Goal: Task Accomplishment & Management: Use online tool/utility

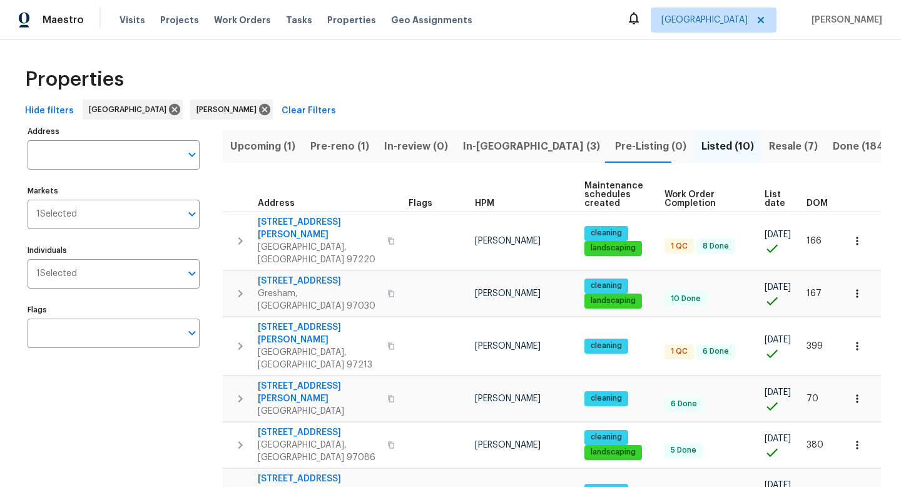
click at [338, 152] on span "Pre-reno (1)" at bounding box center [339, 147] width 59 height 18
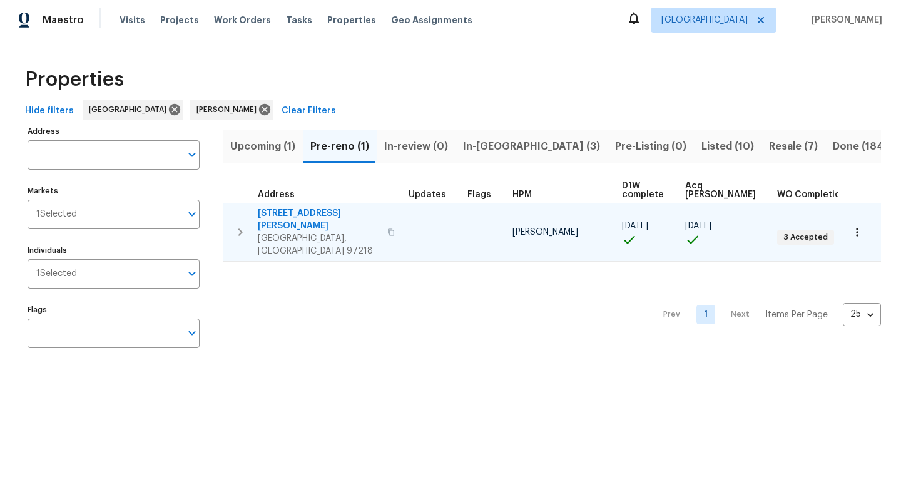
scroll to position [0, 27]
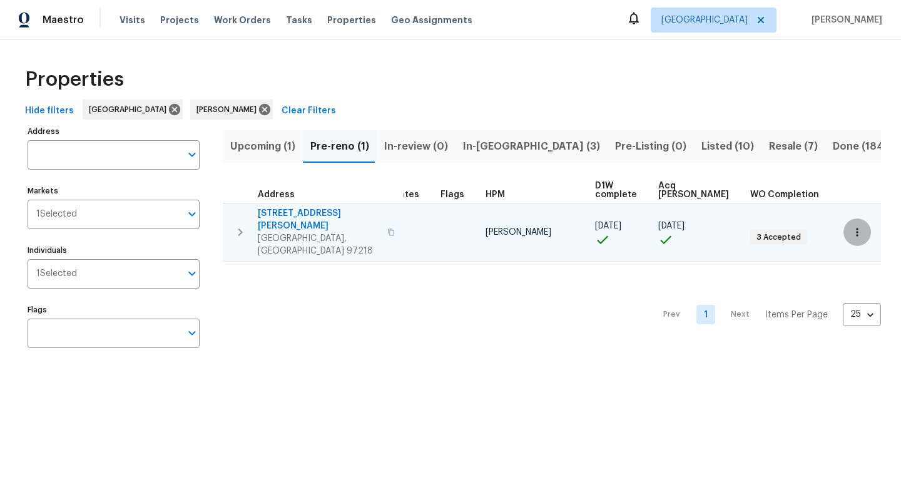
click at [853, 226] on icon "button" at bounding box center [857, 232] width 13 height 13
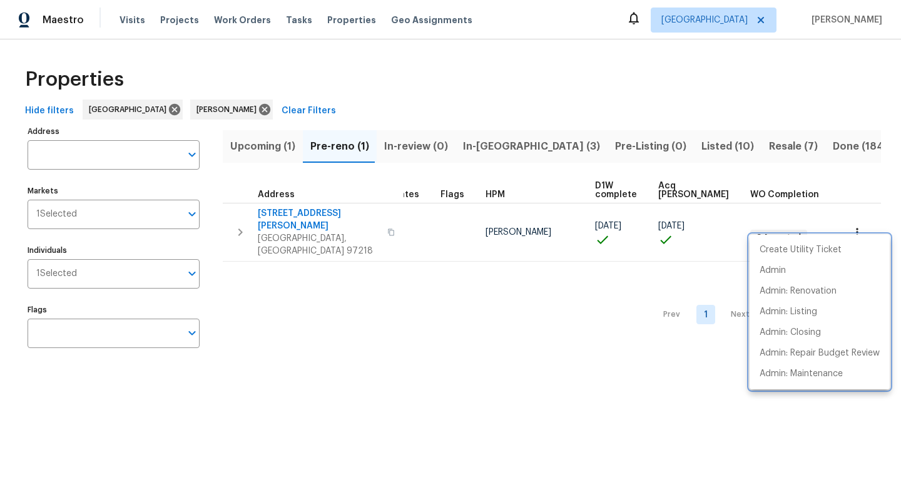
click at [367, 64] on div at bounding box center [450, 243] width 901 height 487
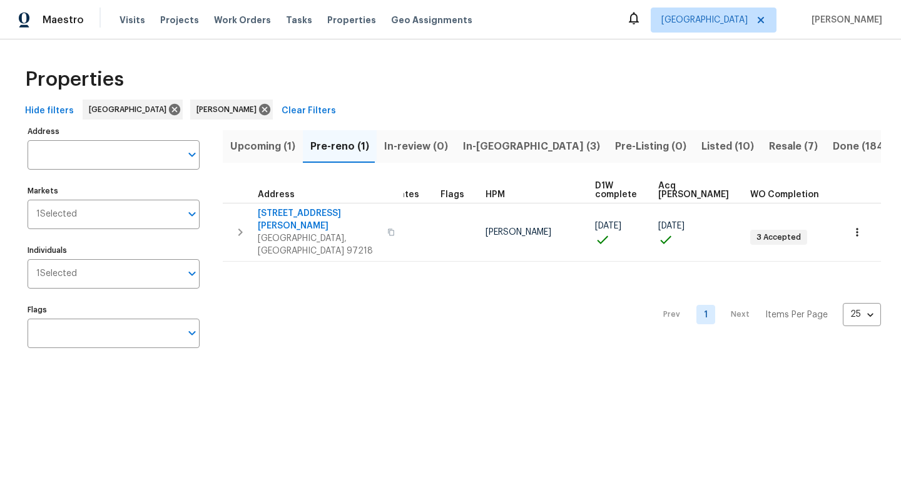
click at [407, 92] on div "Properties" at bounding box center [450, 79] width 861 height 40
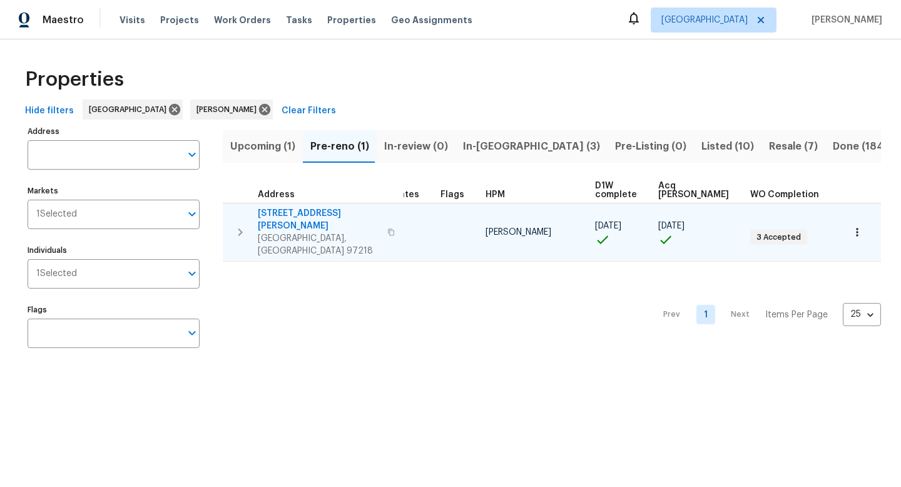
click at [388, 228] on icon "button" at bounding box center [391, 231] width 6 height 7
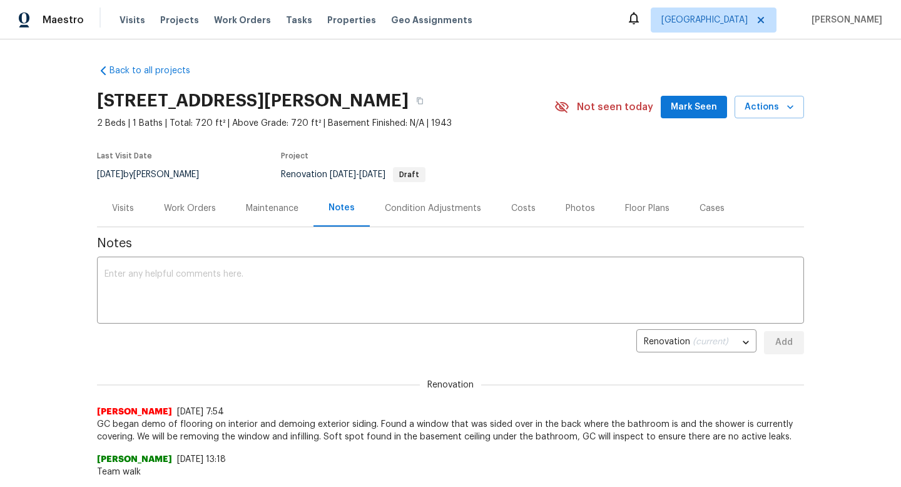
click at [207, 215] on div "Work Orders" at bounding box center [190, 208] width 82 height 37
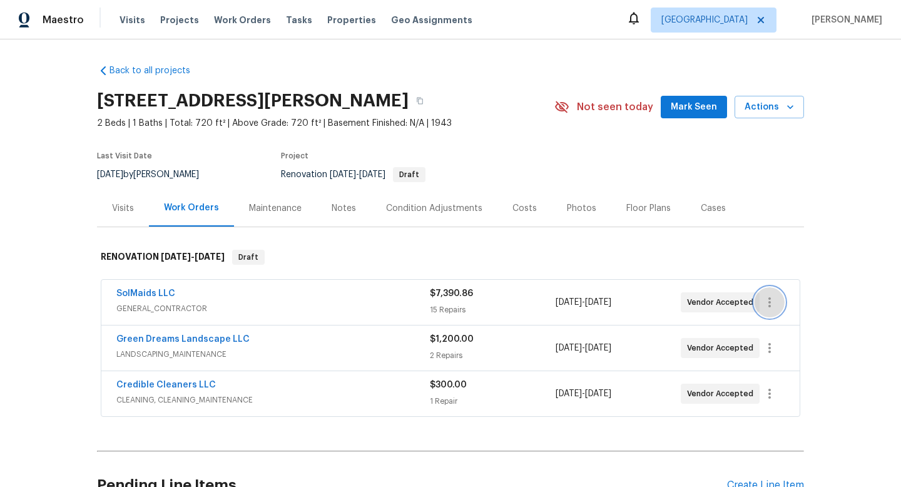
click at [776, 305] on icon "button" at bounding box center [769, 302] width 15 height 15
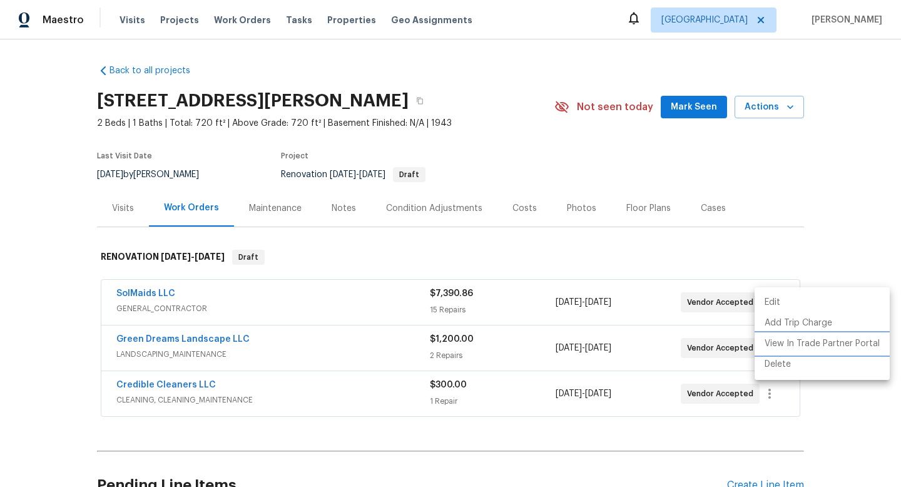
click at [785, 350] on li "View In Trade Partner Portal" at bounding box center [822, 344] width 135 height 21
click at [625, 208] on div at bounding box center [450, 243] width 901 height 487
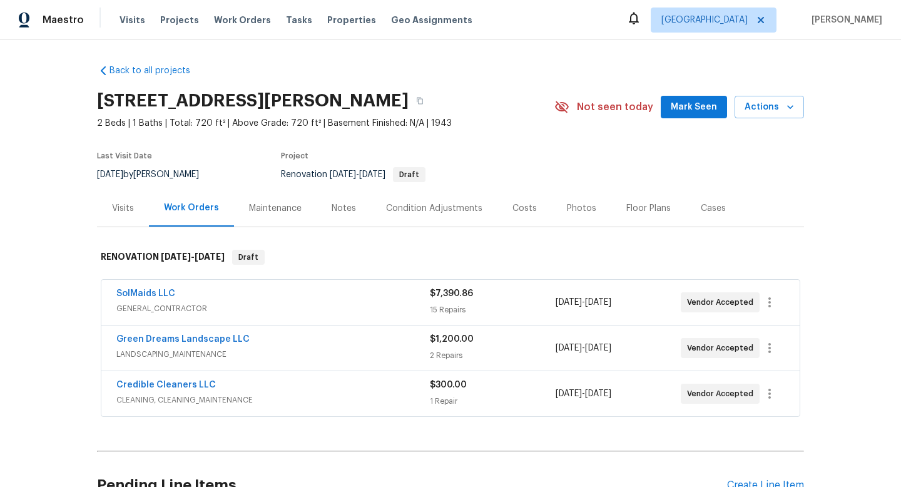
click at [634, 209] on div "Floor Plans" at bounding box center [649, 208] width 44 height 13
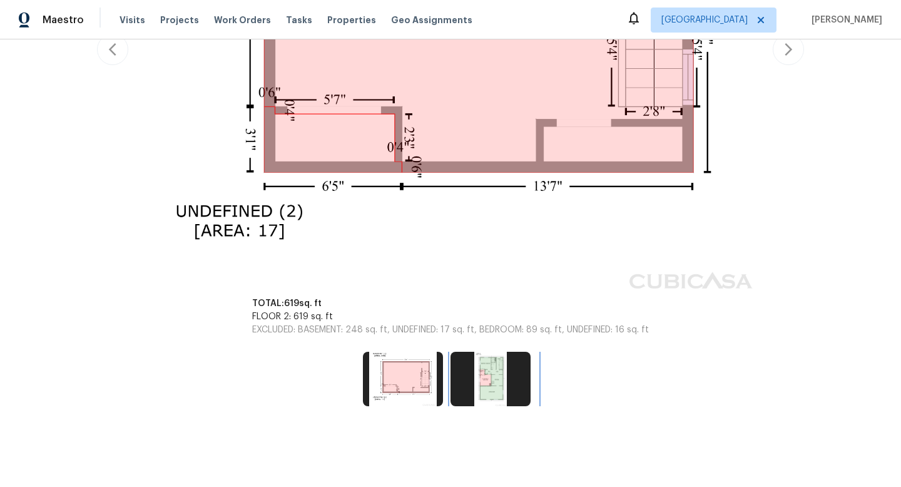
click at [476, 367] on img at bounding box center [491, 379] width 80 height 54
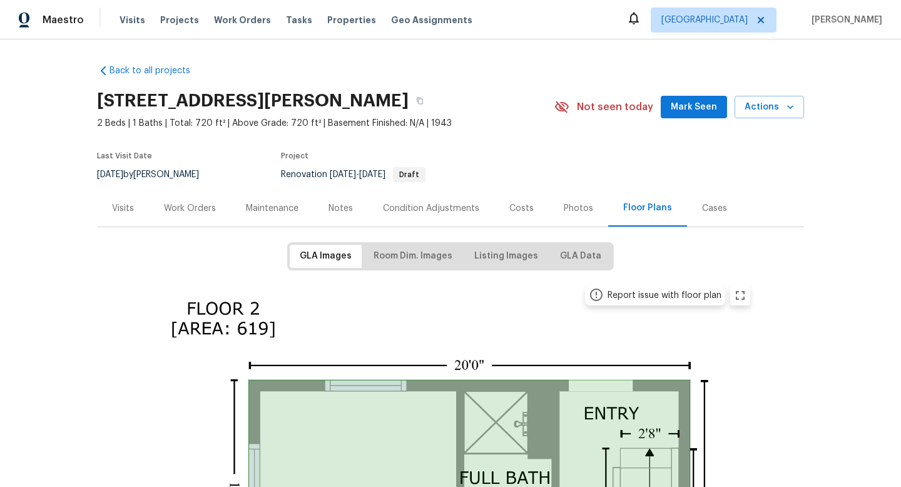
click at [200, 213] on div "Work Orders" at bounding box center [190, 208] width 52 height 13
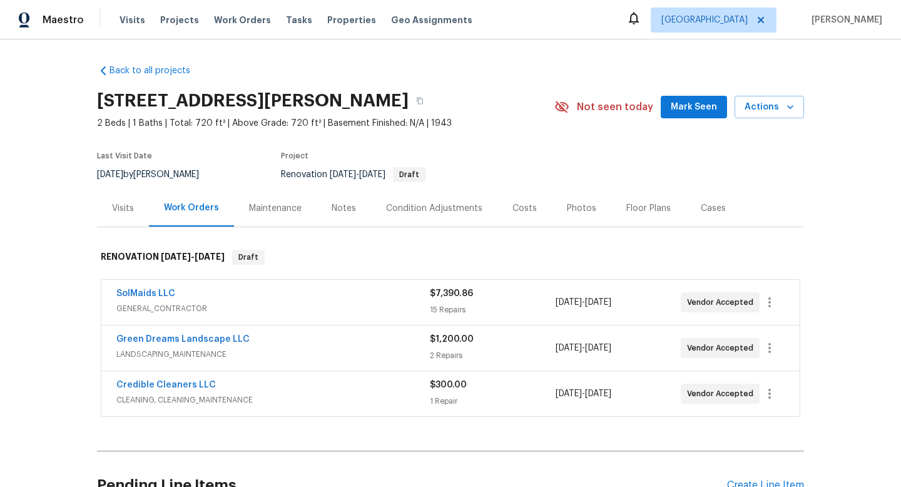
scroll to position [125, 0]
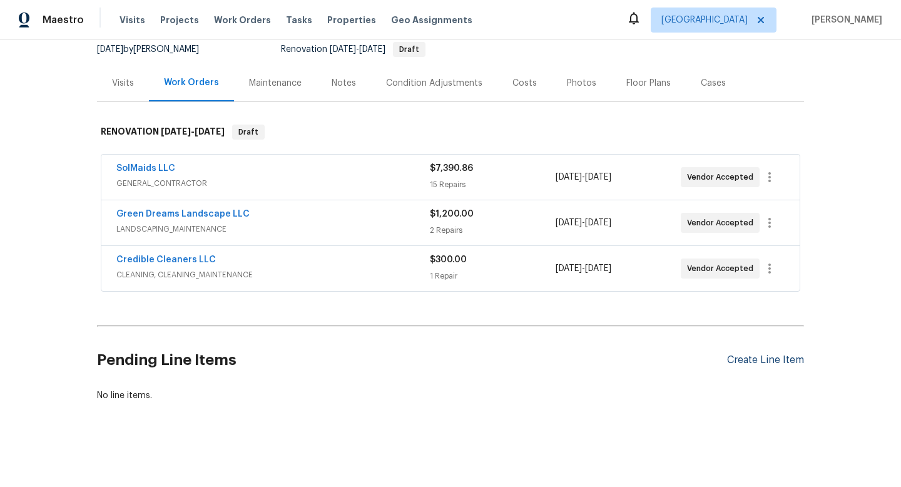
click at [773, 364] on div "Create Line Item" at bounding box center [765, 360] width 77 height 12
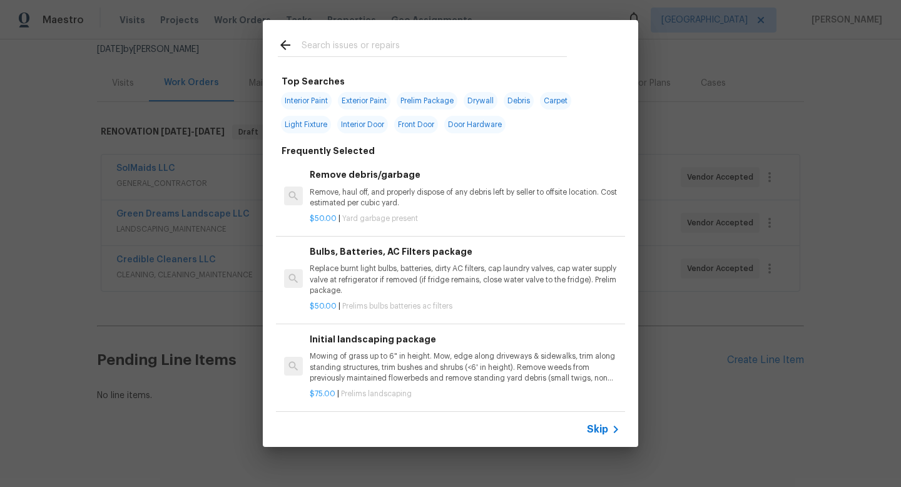
click at [409, 46] on input "text" at bounding box center [434, 47] width 265 height 19
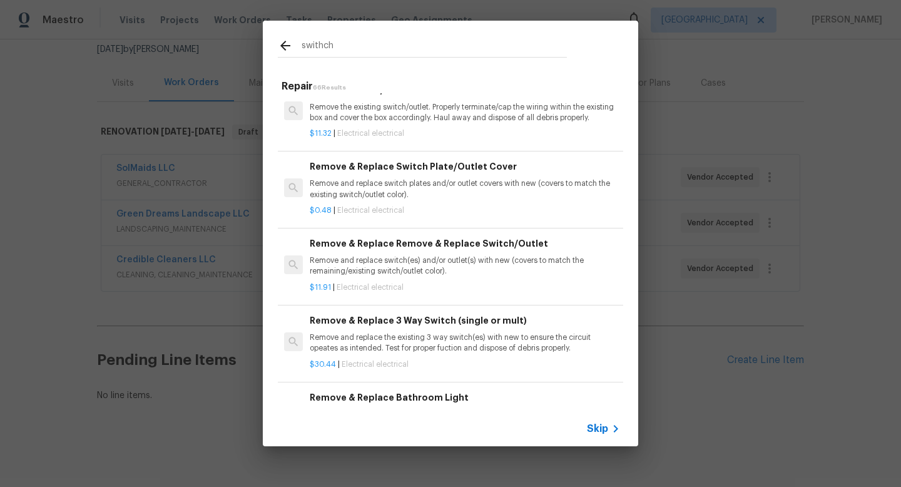
scroll to position [86, 0]
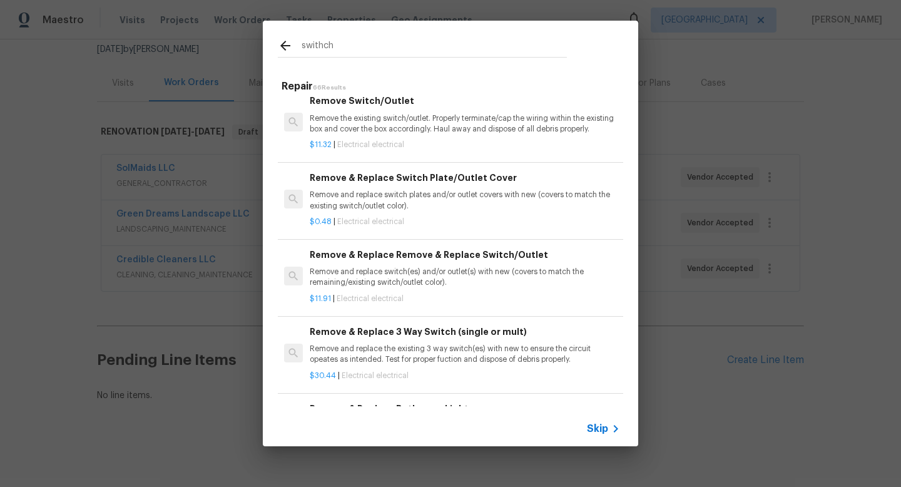
type input "swithch"
click at [718, 264] on div "swithch Repair 66 Results Add new electrical outlet and junction box. Install n…" at bounding box center [450, 233] width 901 height 467
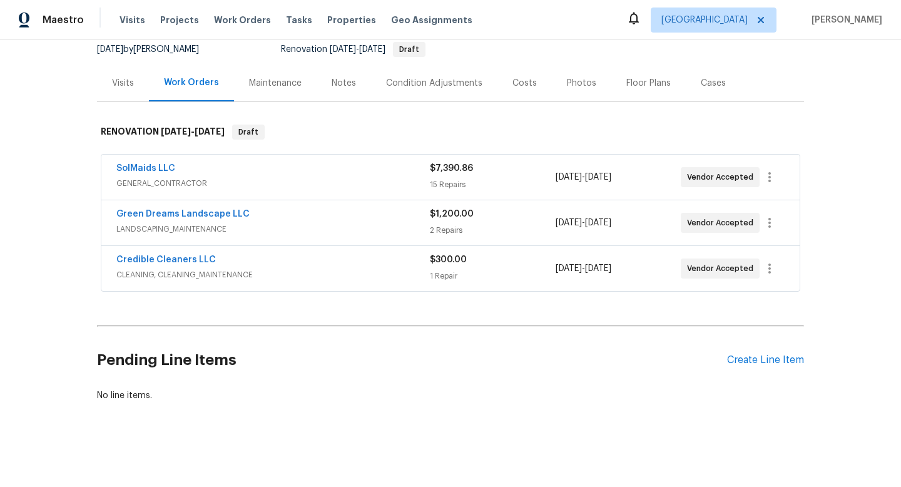
scroll to position [0, 0]
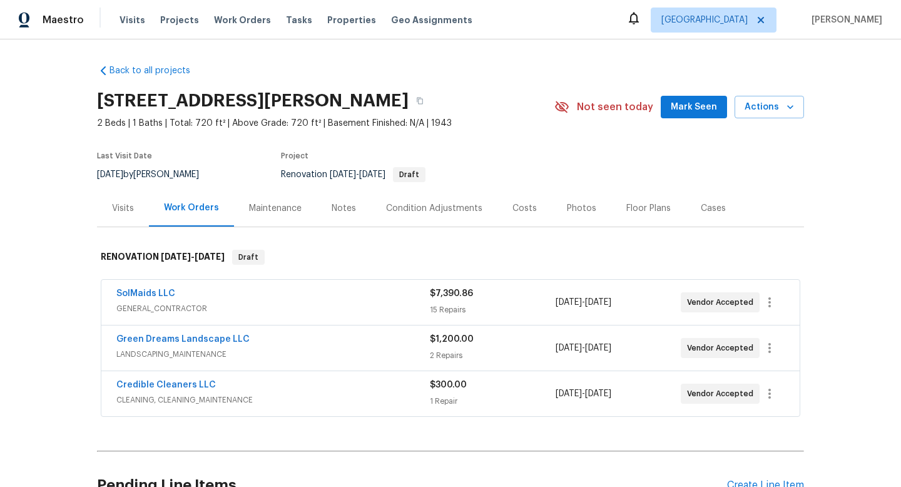
click at [579, 211] on div "Photos" at bounding box center [581, 208] width 29 height 13
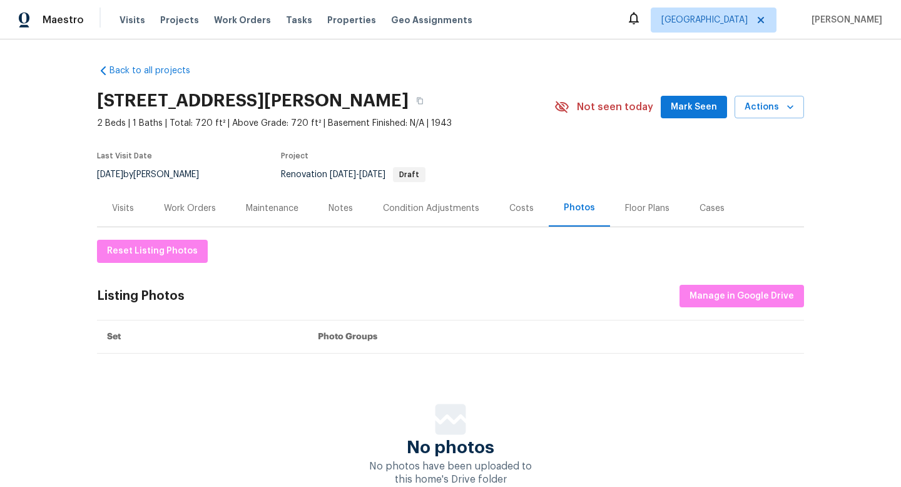
click at [632, 211] on div "Floor Plans" at bounding box center [647, 208] width 44 height 13
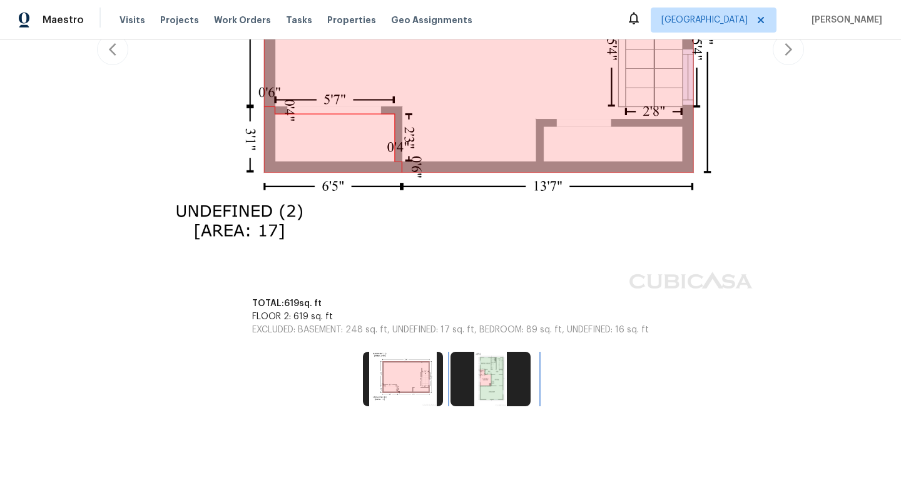
click at [481, 377] on img at bounding box center [491, 379] width 80 height 54
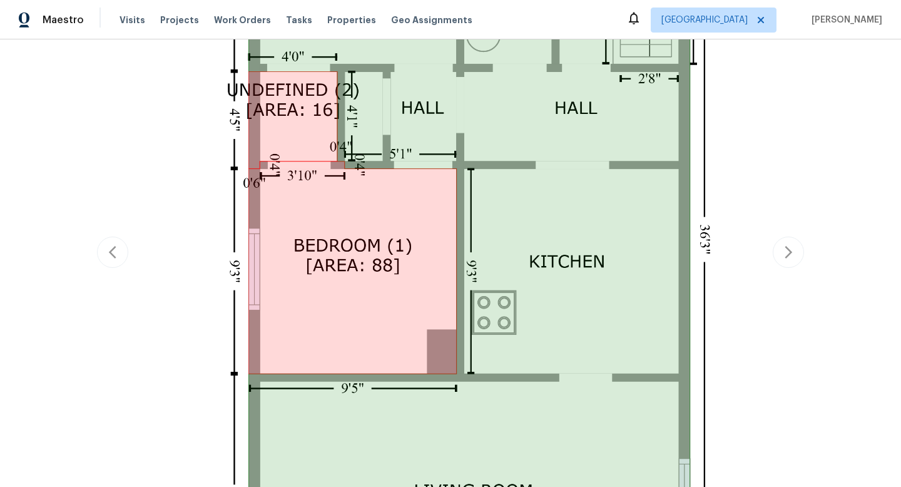
scroll to position [543, 0]
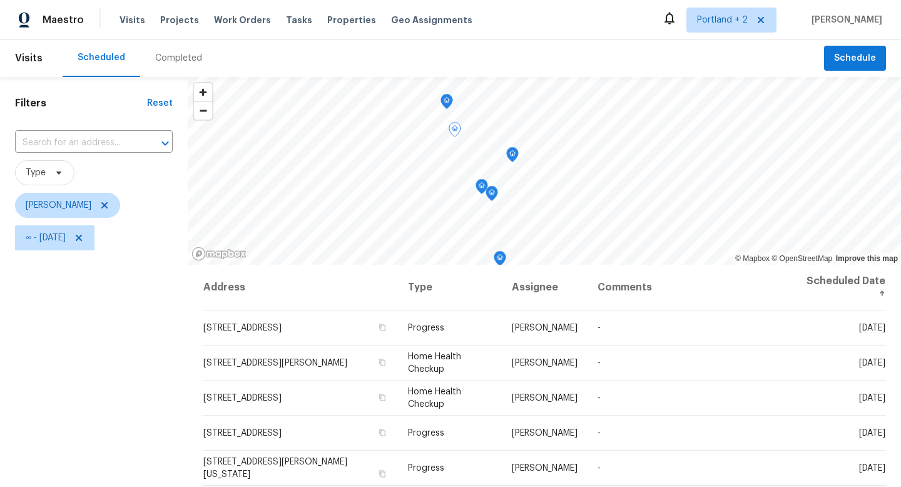
scroll to position [125, 0]
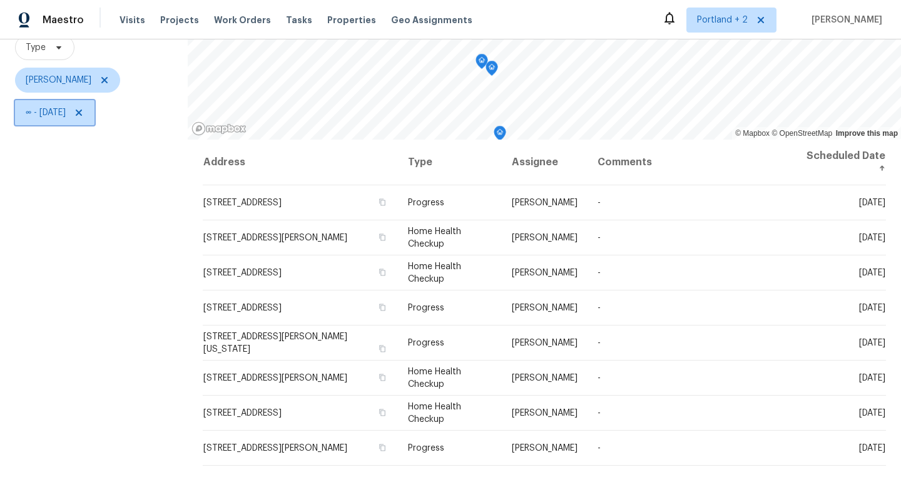
click at [82, 110] on icon at bounding box center [79, 113] width 6 height 6
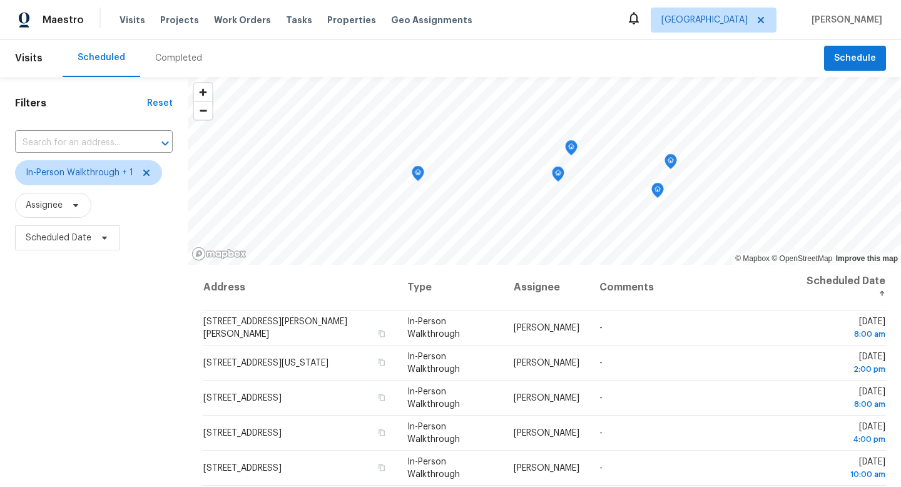
scroll to position [98, 0]
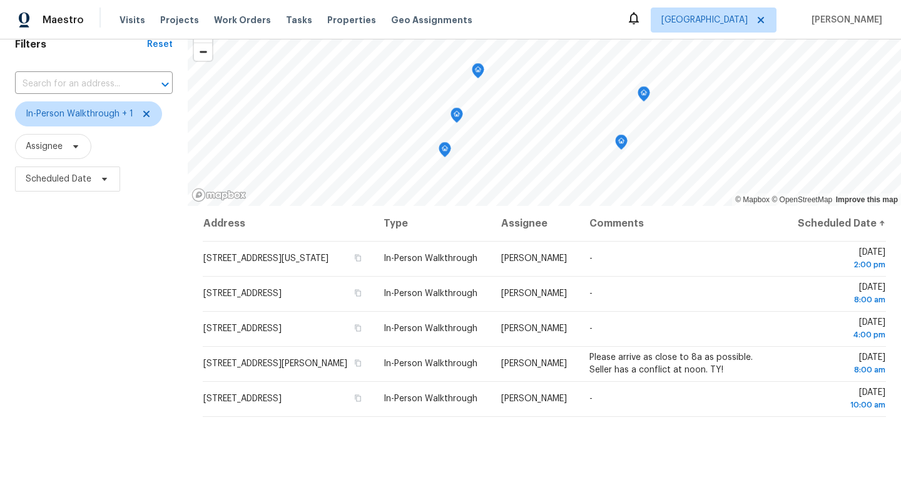
scroll to position [56, 0]
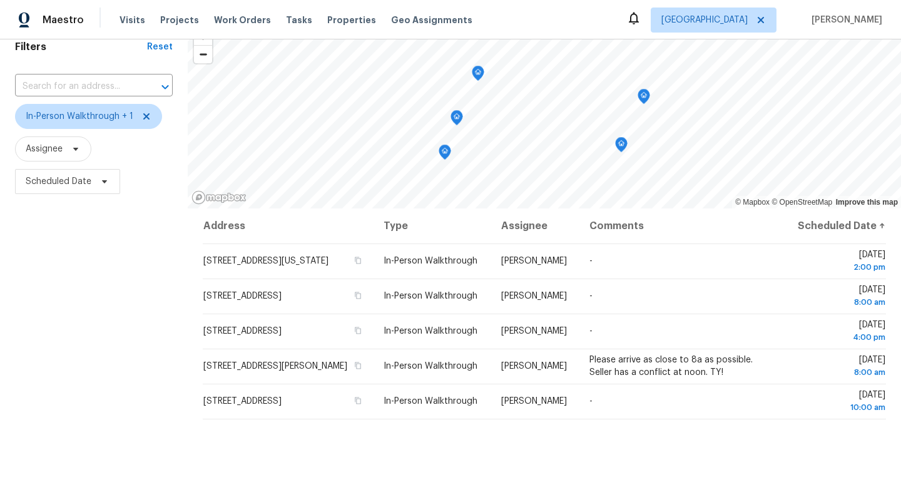
click at [73, 316] on div "Filters Reset ​ In-Person Walkthrough + 1 Assignee Scheduled Date" at bounding box center [94, 309] width 188 height 577
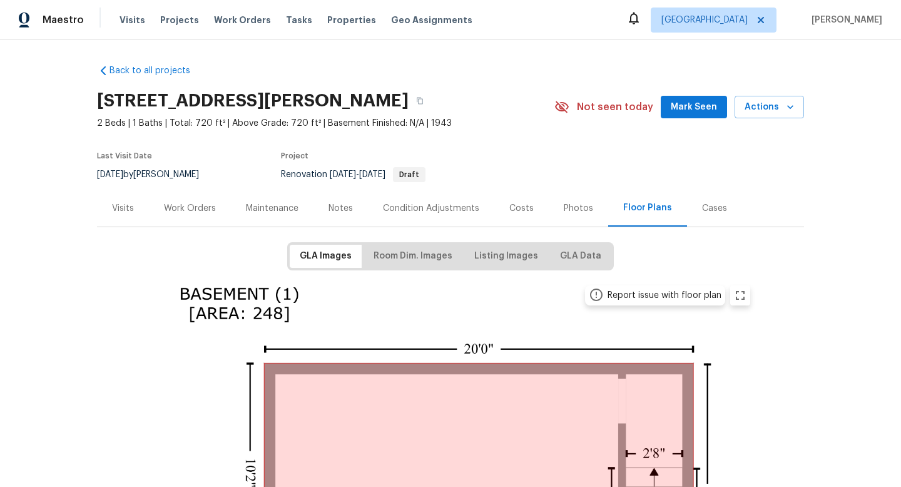
click at [193, 208] on div "Work Orders" at bounding box center [190, 208] width 52 height 13
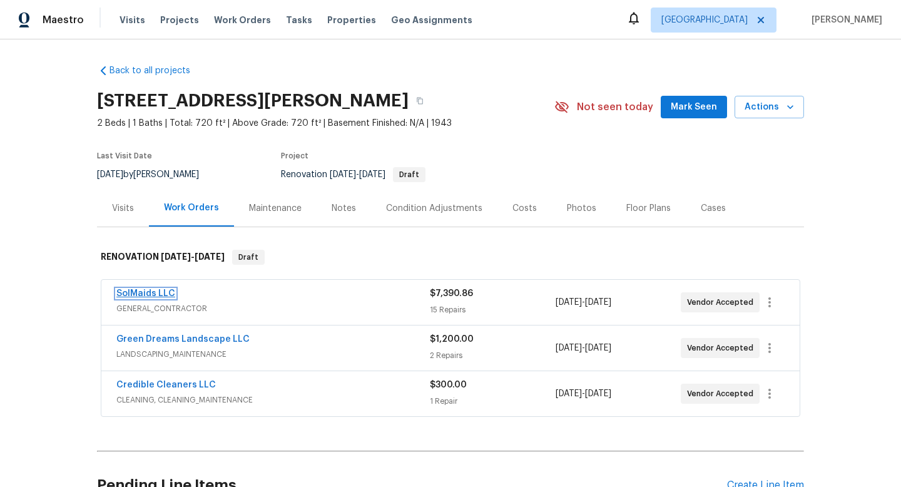
click at [162, 293] on link "SolMaids LLC" at bounding box center [145, 293] width 59 height 9
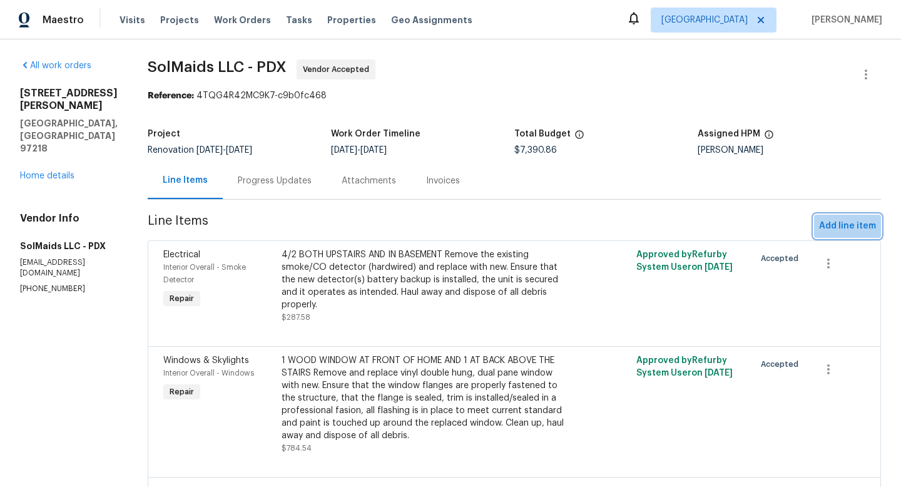
click at [706, 230] on span "Add line item" at bounding box center [847, 226] width 57 height 16
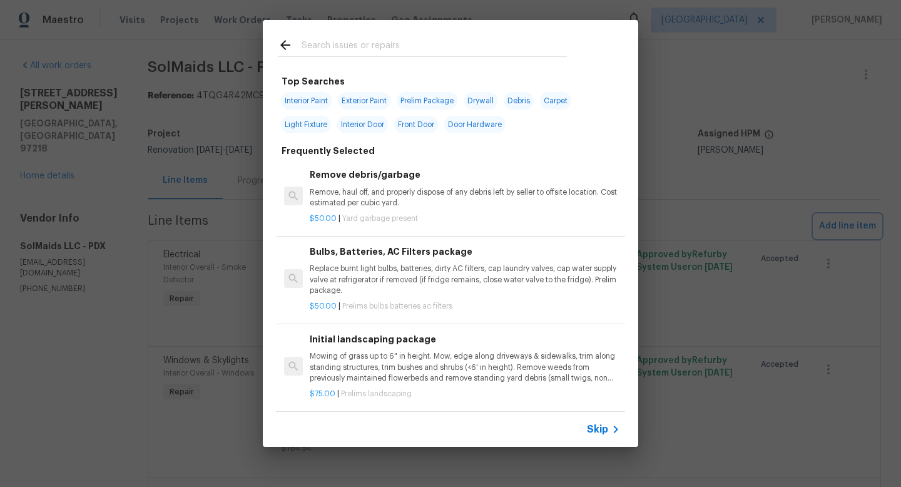
click at [232, 109] on div "Top Searches Interior Paint Exterior Paint Prelim Package Drywall Debris Carpet…" at bounding box center [450, 233] width 901 height 467
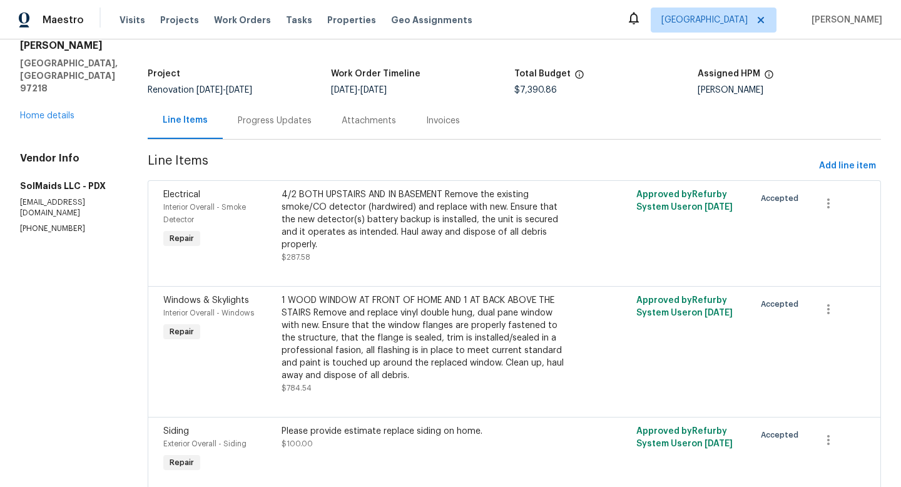
scroll to position [165, 0]
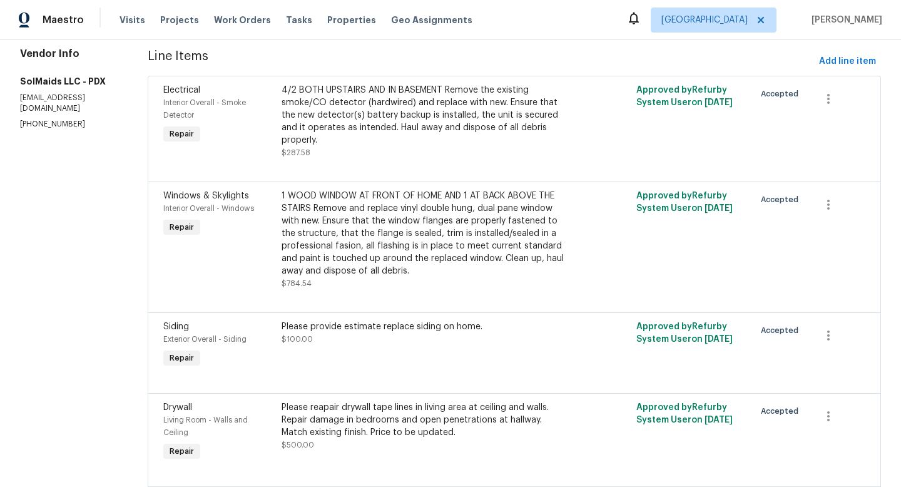
click at [445, 321] on div "Please provide estimate replace siding on home." at bounding box center [426, 327] width 289 height 13
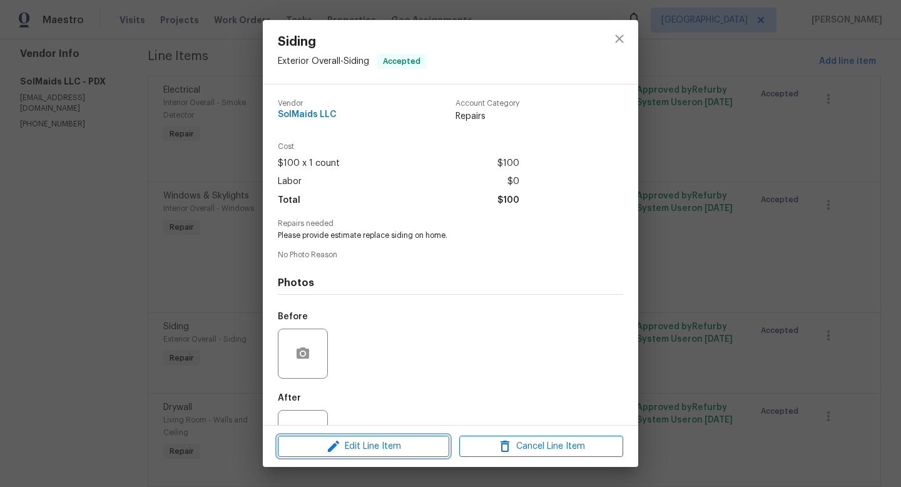
click at [403, 452] on span "Edit Line Item" at bounding box center [364, 447] width 164 height 16
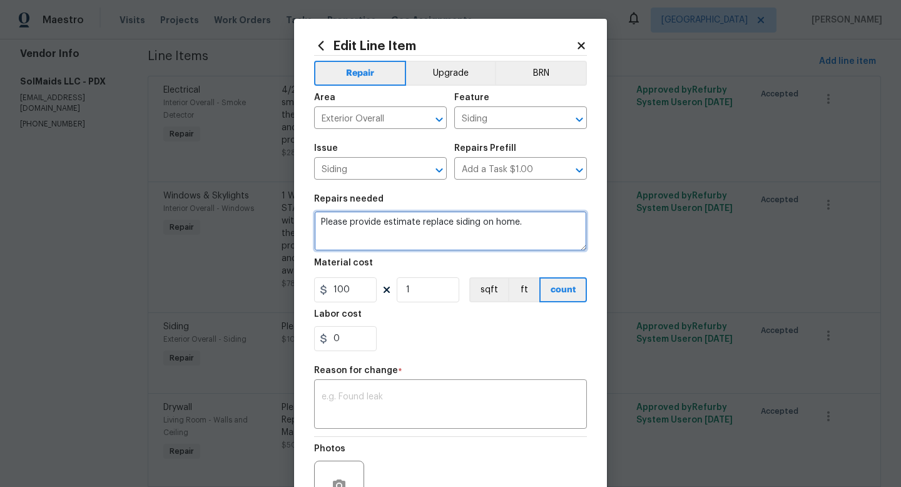
drag, startPoint x: 537, startPoint y: 226, endPoint x: 288, endPoint y: 202, distance: 250.3
click at [288, 202] on div "Edit Line Item Repair Upgrade BRN Area Exterior Overall ​ Feature Siding ​ Issu…" at bounding box center [450, 243] width 901 height 487
type textarea "Remove all existing siding from home and install new hardie board per spec. Pri…"
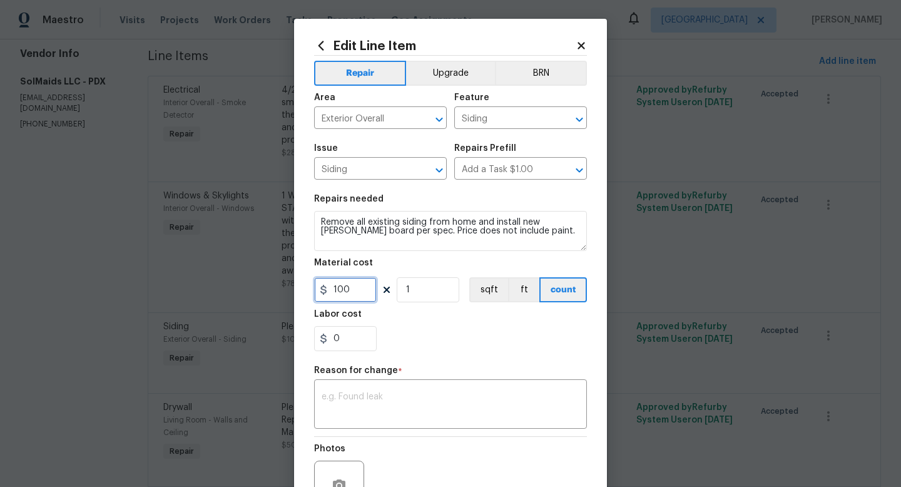
drag, startPoint x: 349, startPoint y: 290, endPoint x: 272, endPoint y: 261, distance: 83.0
click at [314, 280] on div "Edit Line Item Repair Upgrade BRN Area Exterior Overall ​ Feature Siding ​ Issu…" at bounding box center [450, 308] width 313 height 579
type input "5800"
click at [346, 402] on textarea at bounding box center [451, 405] width 258 height 26
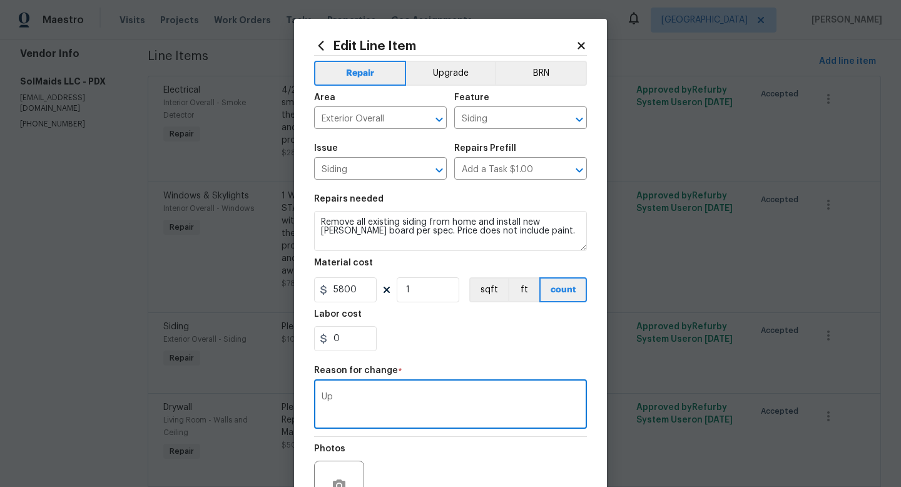
type textarea "U"
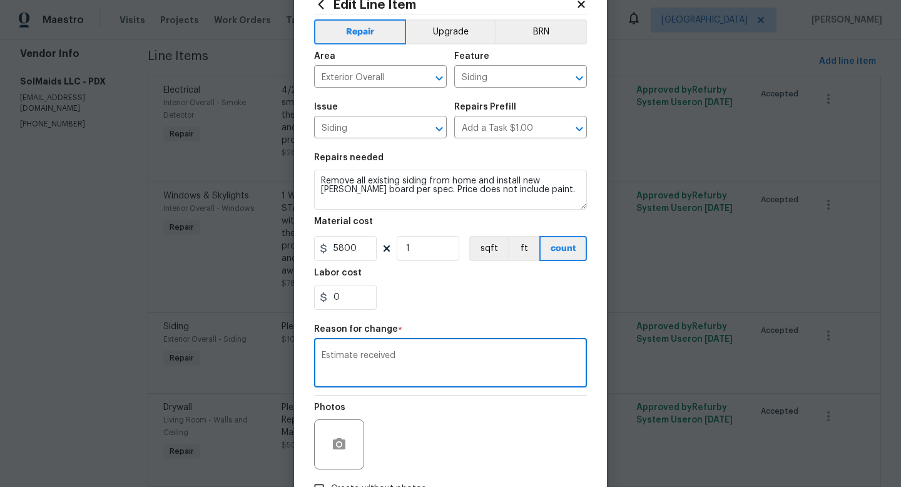
scroll to position [97, 0]
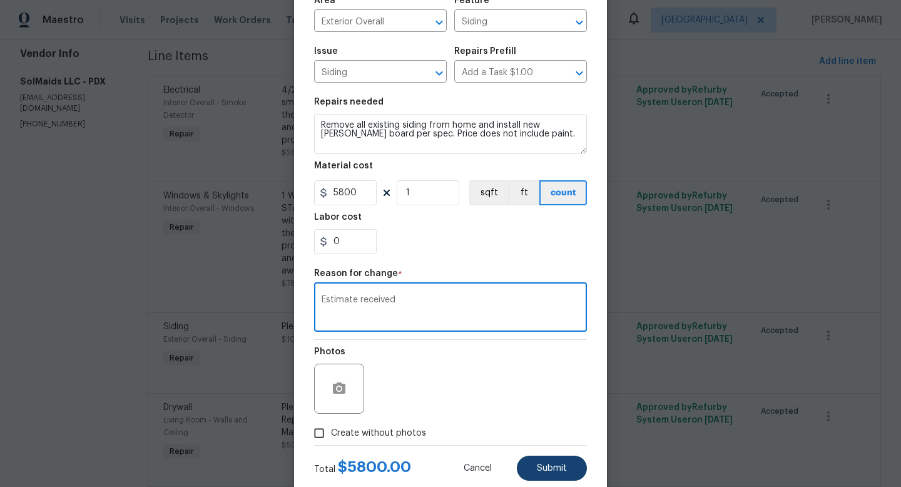
type textarea "Estimate received"
click at [577, 461] on button "Submit" at bounding box center [552, 468] width 70 height 25
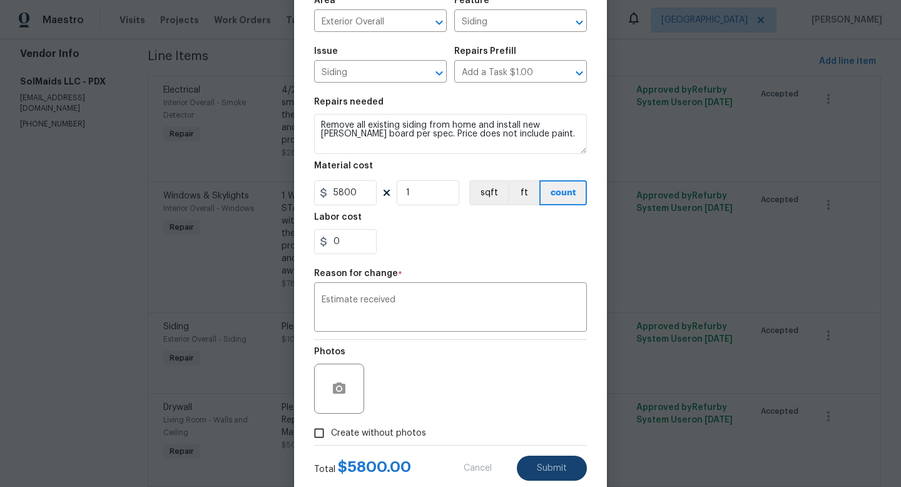
type textarea "Please provide estimate replace siding on home."
type input "100"
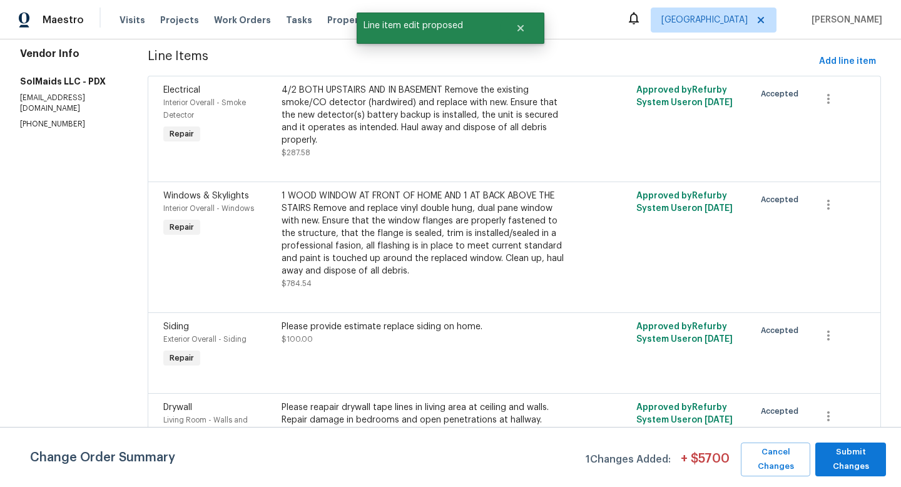
scroll to position [0, 0]
click at [706, 453] on span "Submit Changes" at bounding box center [851, 459] width 58 height 29
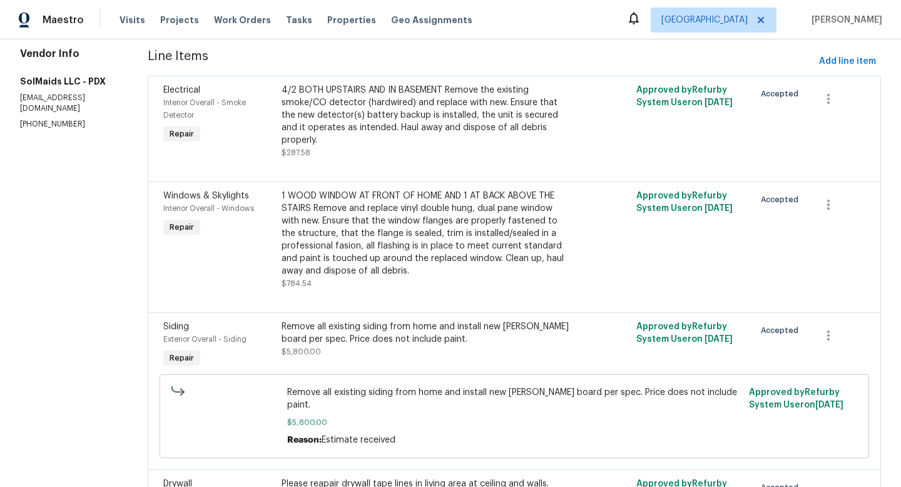
click at [391, 321] on div "Remove all existing siding from home and install new hardie board per spec. Pri…" at bounding box center [426, 333] width 289 height 25
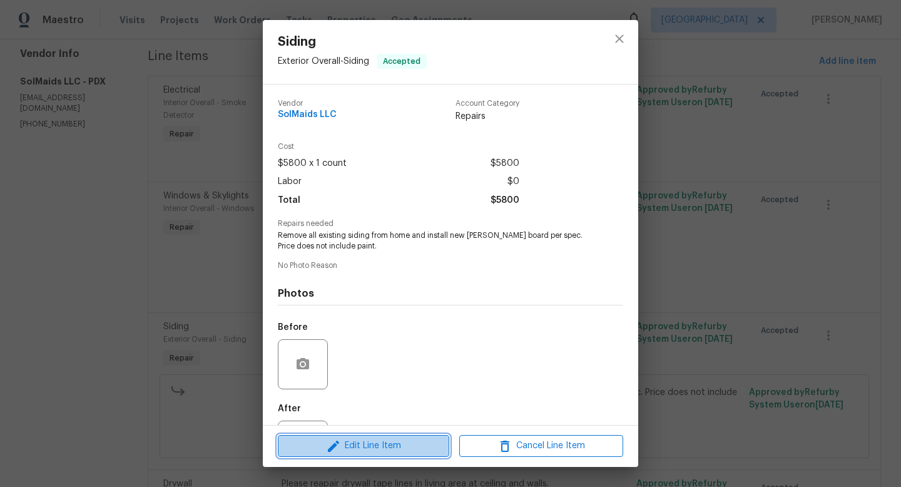
click at [374, 445] on span "Edit Line Item" at bounding box center [364, 446] width 164 height 16
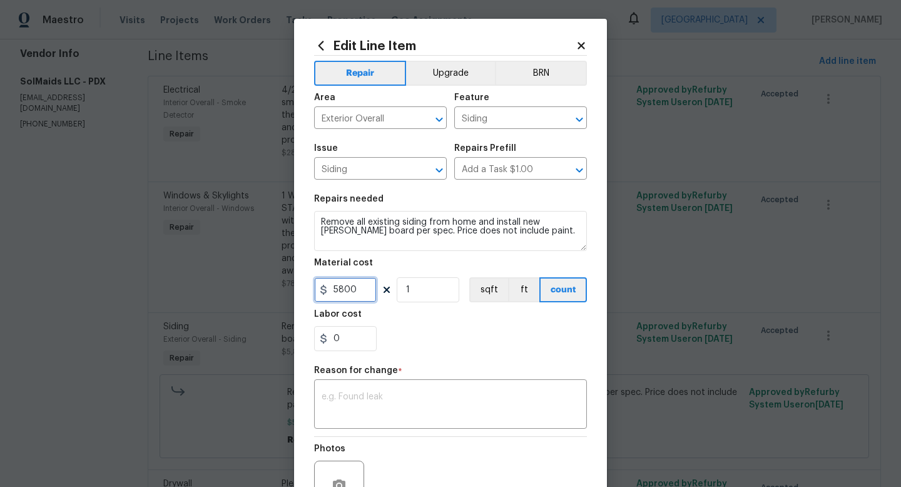
click at [351, 292] on input "5800" at bounding box center [345, 289] width 63 height 25
type input "5860"
click at [362, 399] on textarea at bounding box center [451, 405] width 258 height 26
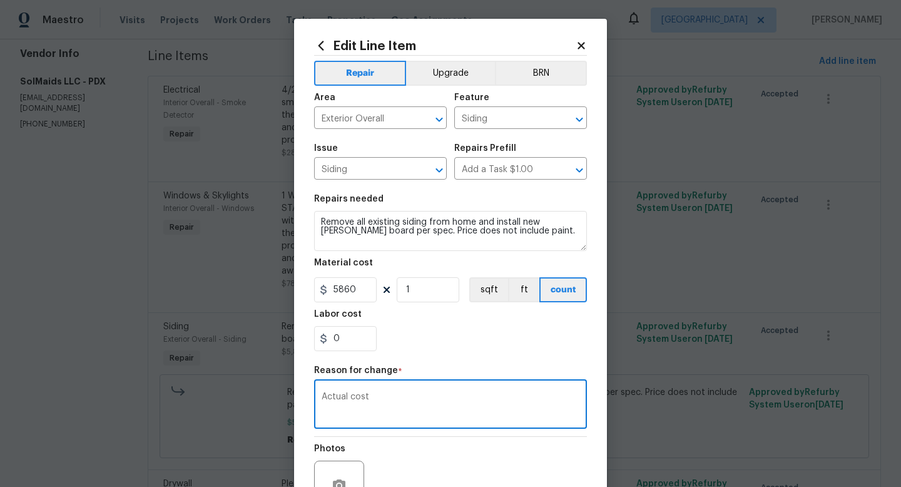
scroll to position [130, 0]
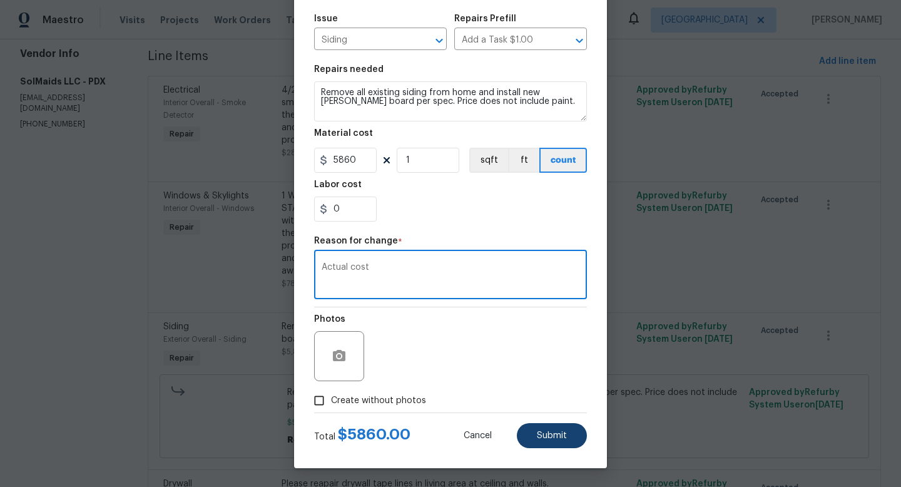
type textarea "Actual cost"
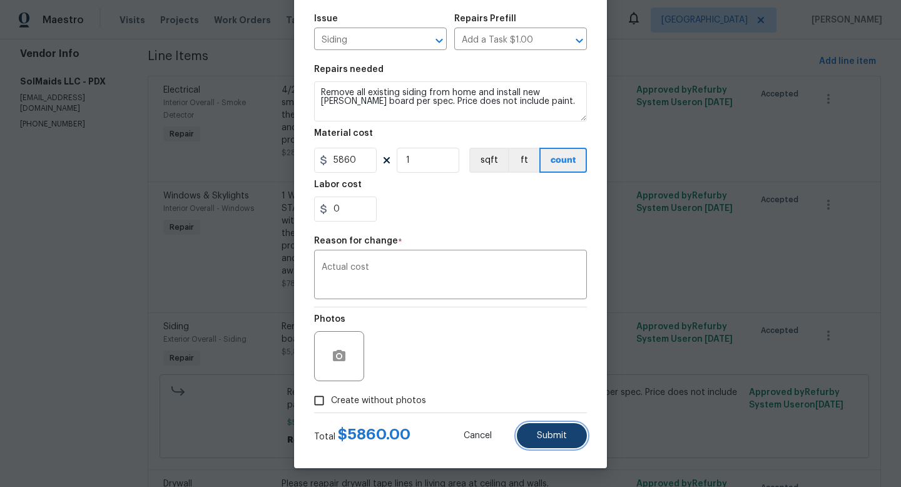
click at [555, 439] on span "Submit" at bounding box center [552, 435] width 30 height 9
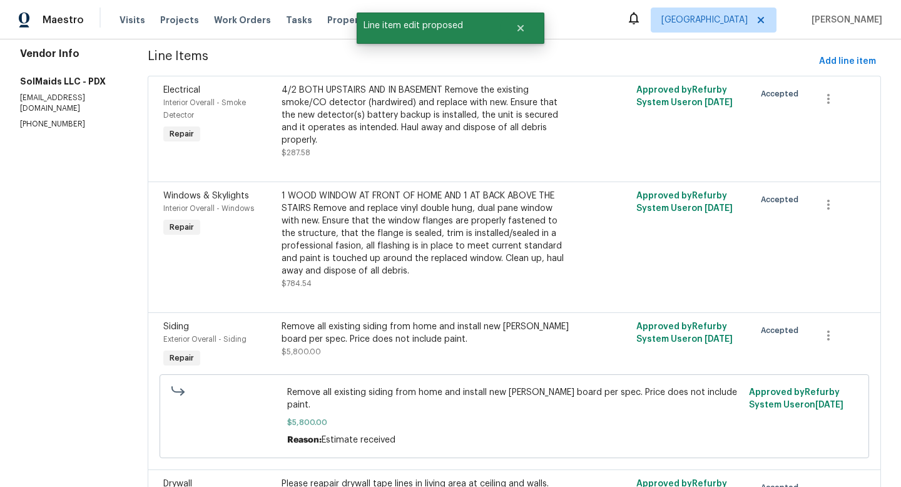
scroll to position [0, 0]
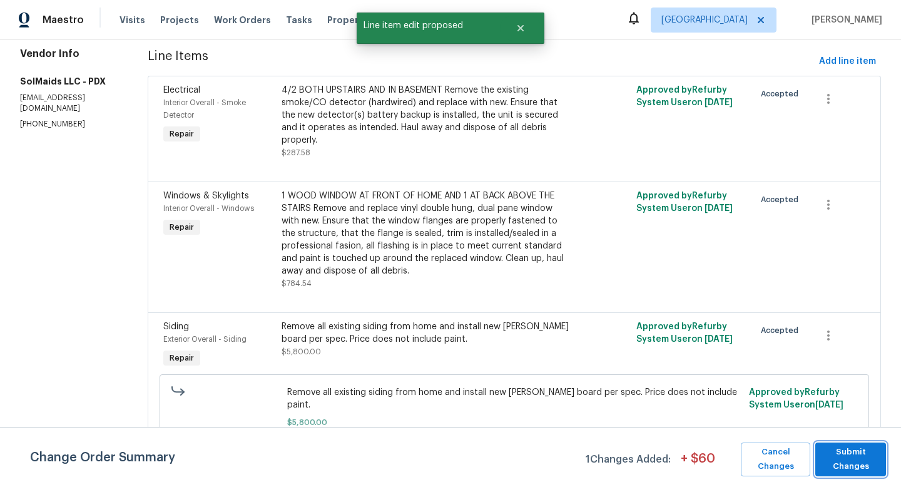
click at [706, 457] on span "Submit Changes" at bounding box center [851, 459] width 58 height 29
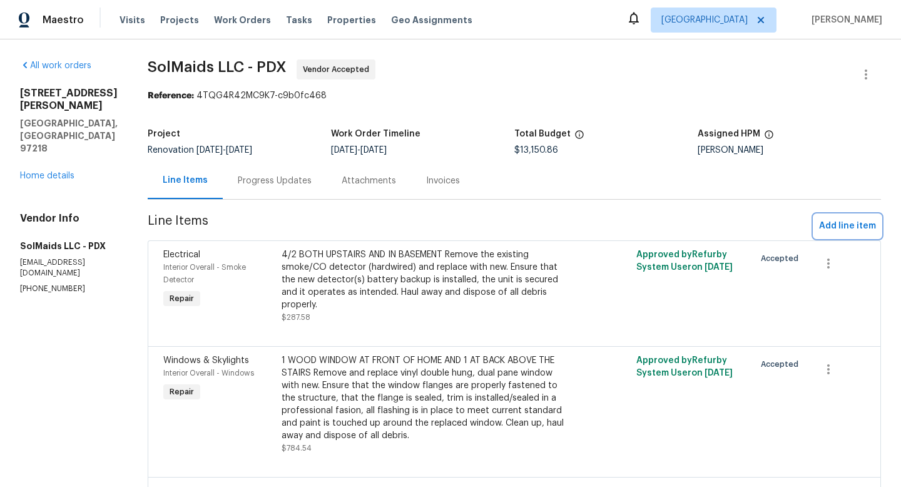
click at [706, 229] on span "Add line item" at bounding box center [847, 226] width 57 height 16
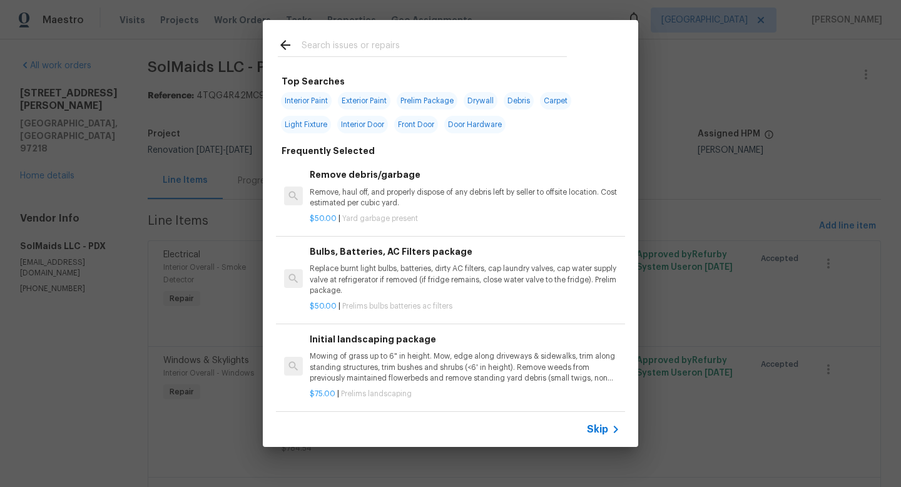
click at [348, 49] on input "text" at bounding box center [434, 47] width 265 height 19
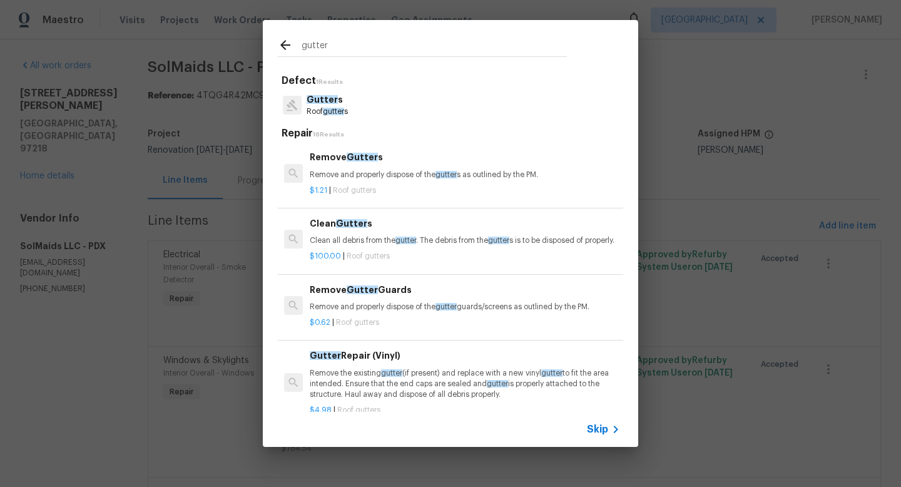
type input "gutter"
click at [348, 102] on p "Gutter s" at bounding box center [327, 99] width 41 height 13
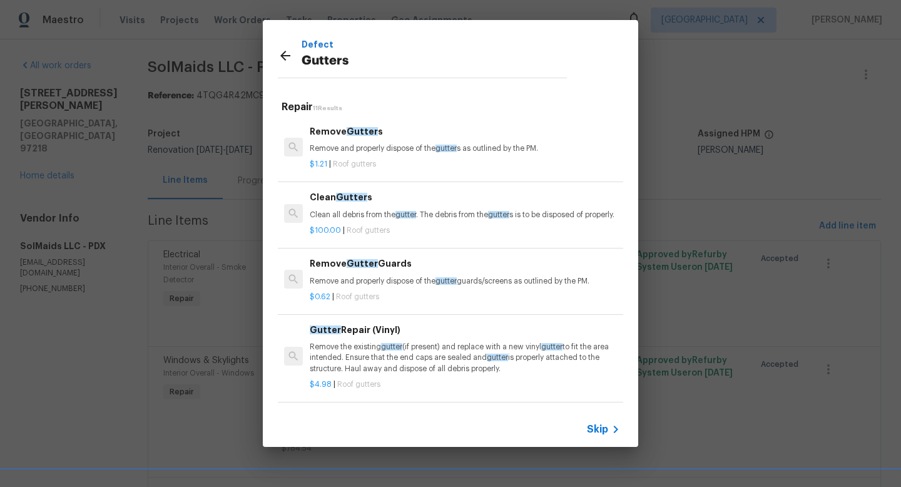
click at [402, 157] on div "$1.21 | Roof gutters" at bounding box center [465, 162] width 310 height 16
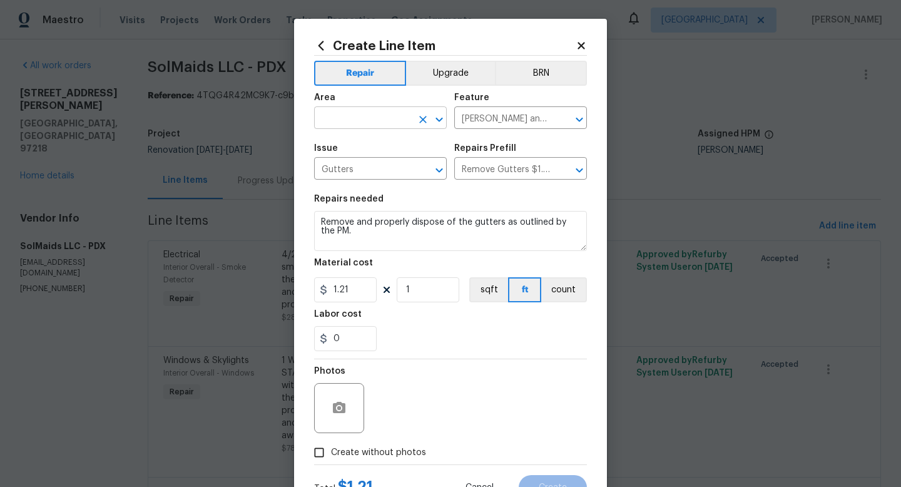
click at [341, 116] on input "text" at bounding box center [363, 119] width 98 height 19
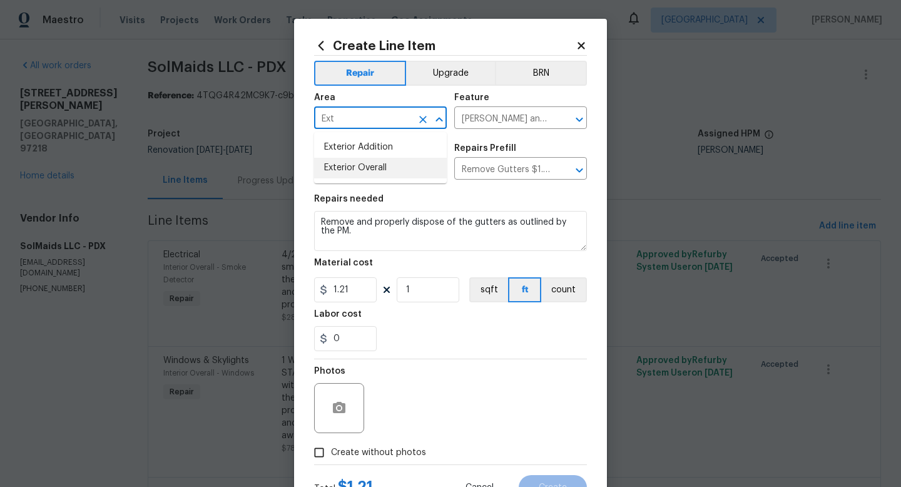
click at [339, 174] on li "Exterior Overall" at bounding box center [380, 168] width 133 height 21
type input "Exterior Overall"
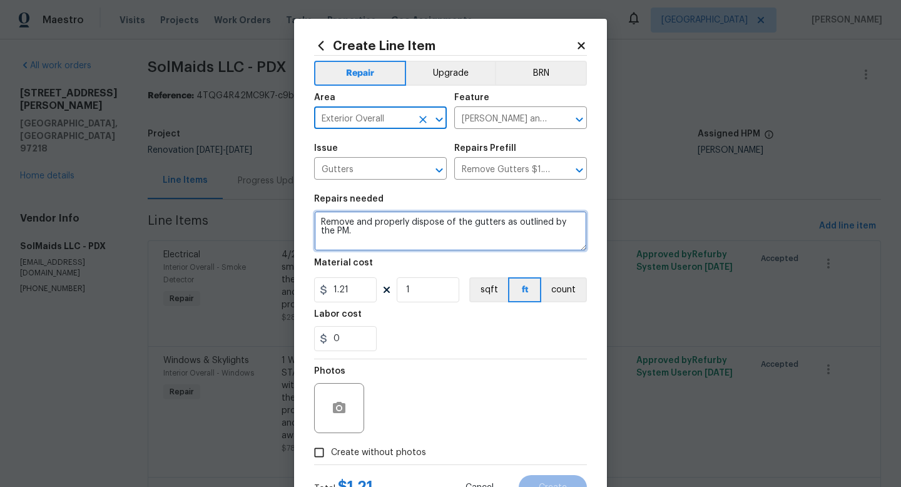
click at [319, 219] on textarea "Remove and properly dispose of the gutters as outlined by the PM." at bounding box center [450, 231] width 273 height 40
drag, startPoint x: 348, startPoint y: 239, endPoint x: 287, endPoint y: 200, distance: 72.4
click at [286, 203] on div "Create Line Item Repair Upgrade BRN Area Exterior Overall ​ Feature Eaves and T…" at bounding box center [450, 243] width 901 height 487
type textarea "Please assess gutters on side of home if they are functional, need to be repair…"
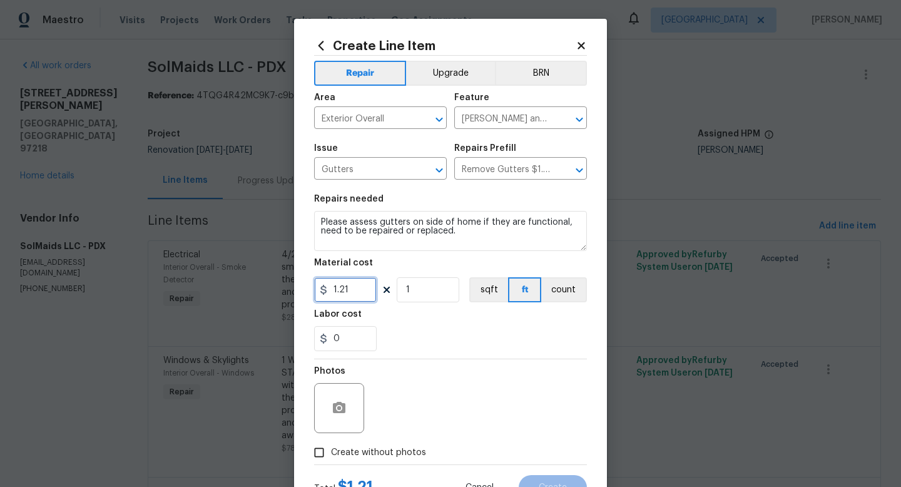
drag, startPoint x: 356, startPoint y: 287, endPoint x: 321, endPoint y: 287, distance: 35.1
click at [327, 287] on div "1.21" at bounding box center [345, 289] width 63 height 25
type input "75"
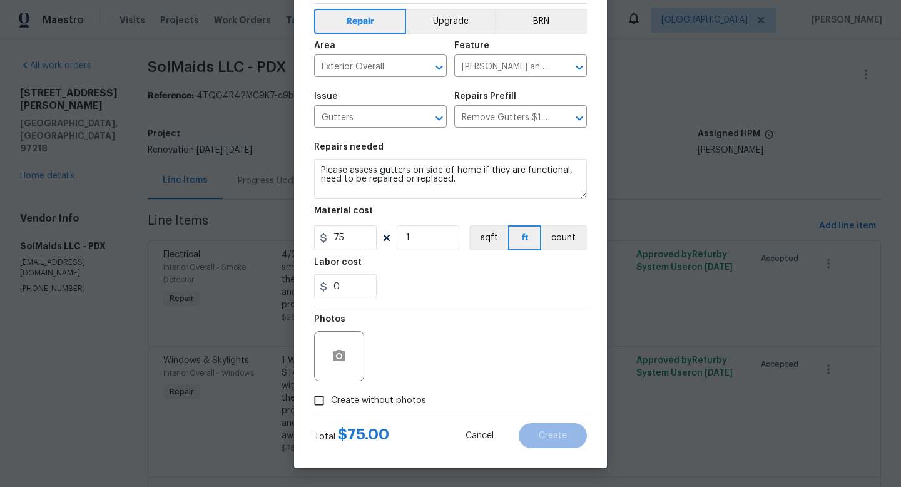
click at [316, 405] on input "Create without photos" at bounding box center [319, 401] width 24 height 24
checkbox input "true"
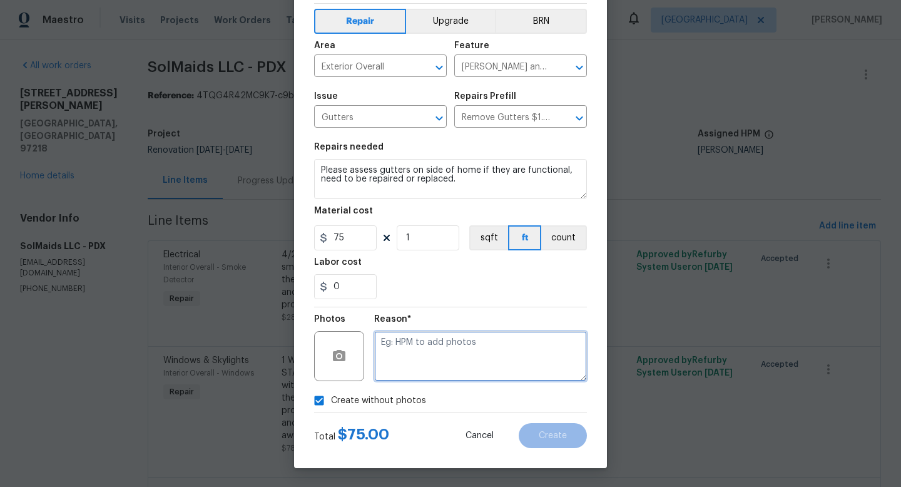
click at [483, 354] on textarea at bounding box center [480, 356] width 213 height 50
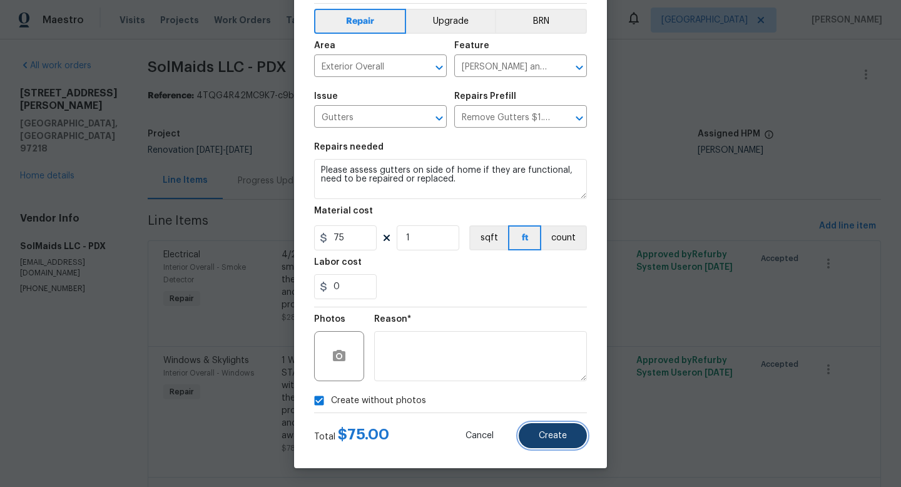
click at [567, 434] on button "Create" at bounding box center [553, 435] width 68 height 25
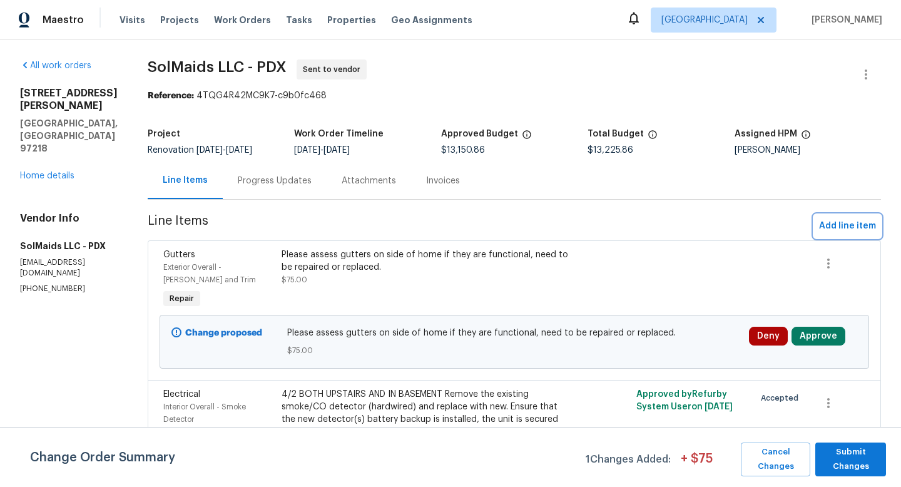
click at [706, 224] on span "Add line item" at bounding box center [847, 226] width 57 height 16
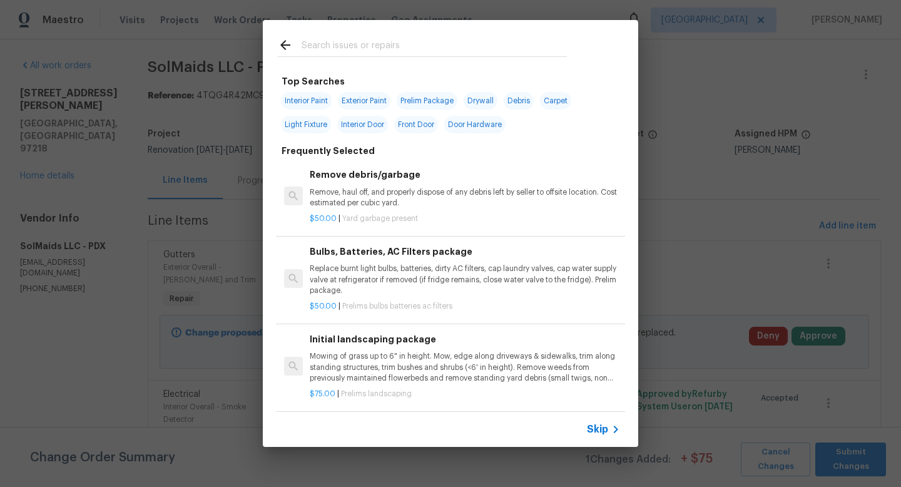
click at [342, 39] on input "text" at bounding box center [434, 47] width 265 height 19
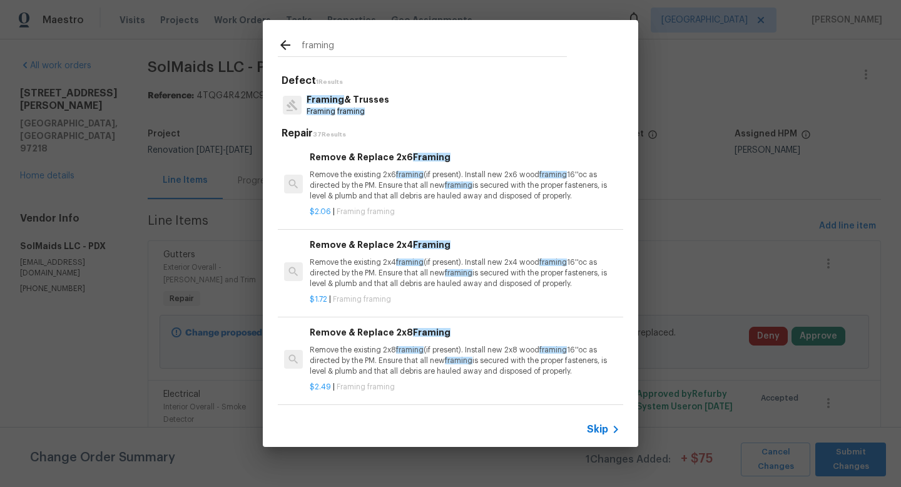
type input "framing"
click at [372, 108] on p "Framing framing" at bounding box center [348, 111] width 83 height 11
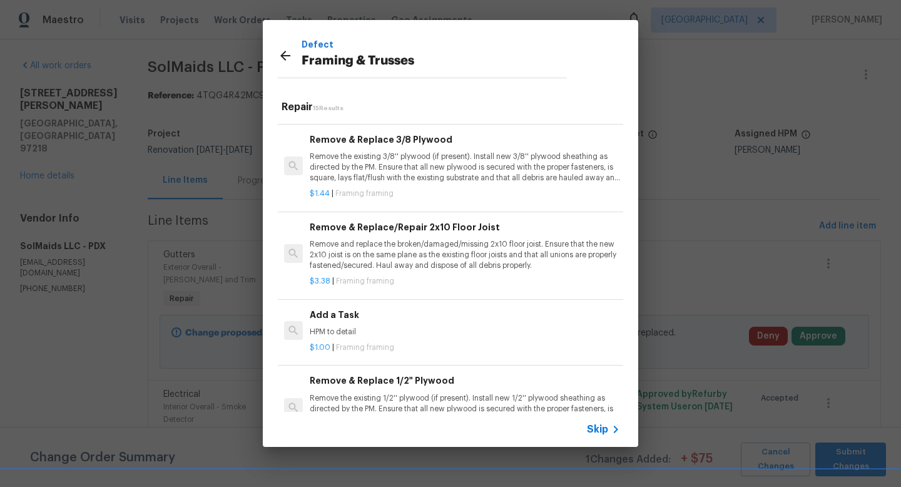
scroll to position [768, 0]
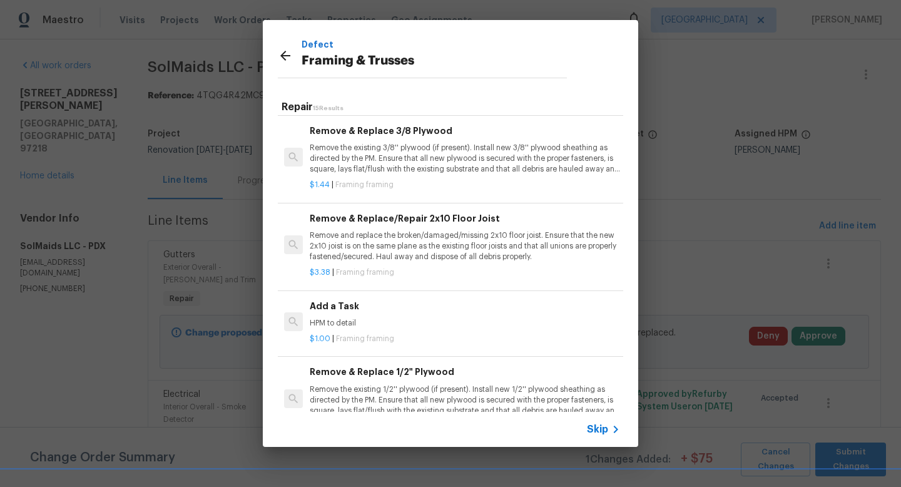
click at [367, 306] on h6 "Add a Task" at bounding box center [465, 306] width 310 height 14
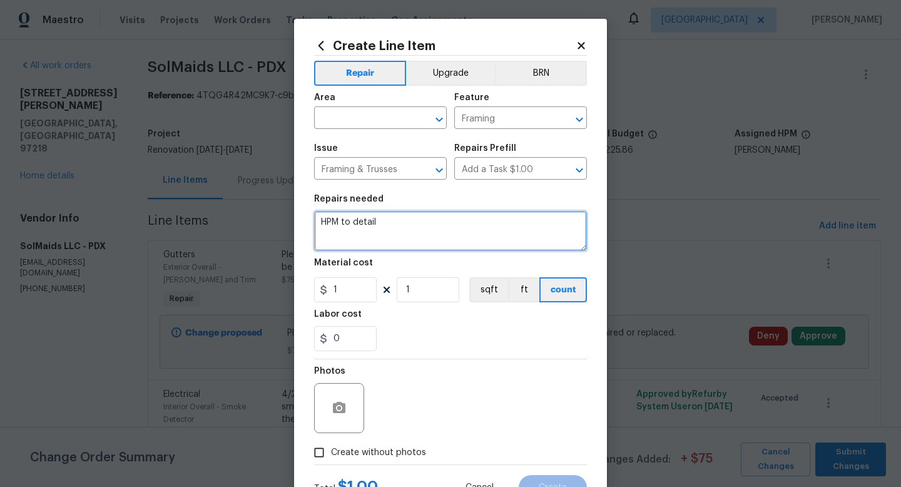
drag, startPoint x: 394, startPoint y: 227, endPoint x: 302, endPoint y: 223, distance: 92.1
click at [302, 223] on div "Create Line Item Repair Upgrade BRN Area ​ Feature Framing ​ Issue Framing & Tr…" at bounding box center [450, 269] width 313 height 501
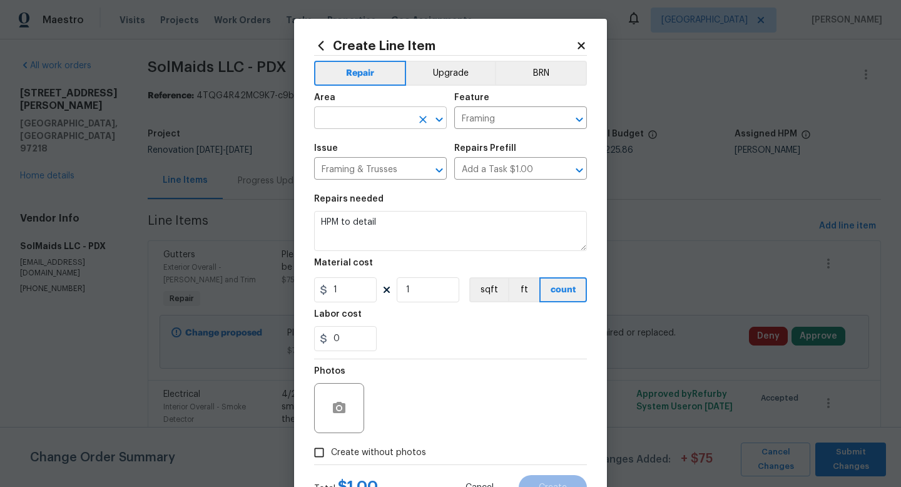
click at [374, 117] on input "text" at bounding box center [363, 119] width 98 height 19
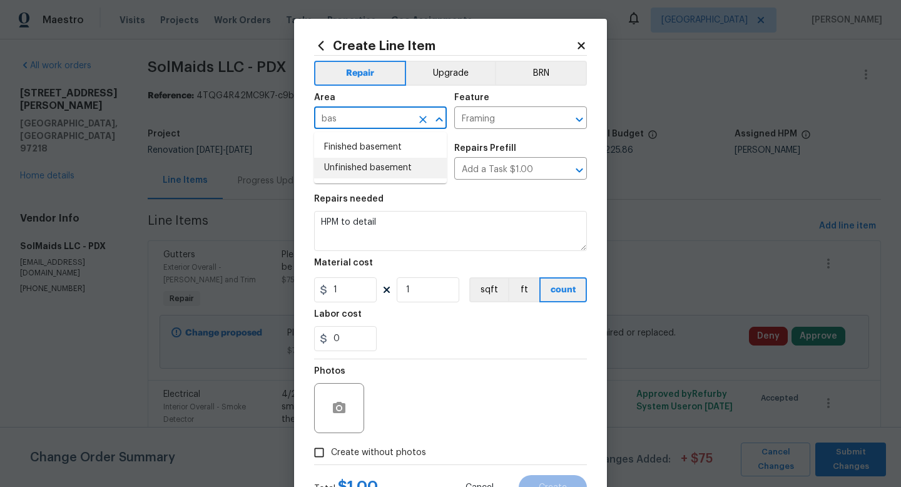
click at [384, 167] on li "Unfinished basement" at bounding box center [380, 168] width 133 height 21
type input "Unfinished basement"
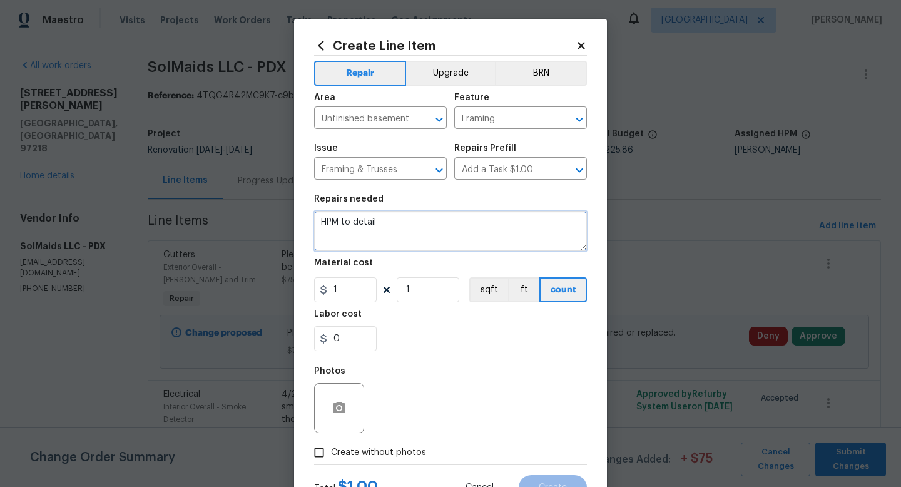
drag, startPoint x: 382, startPoint y: 223, endPoint x: 263, endPoint y: 218, distance: 119.0
click at [263, 218] on div "Create Line Item Repair Upgrade BRN Area Unfinished basement ​ Feature Framing …" at bounding box center [450, 243] width 901 height 487
type textarea "Corner at top of stairs from basement, please properly secure as needed with su…"
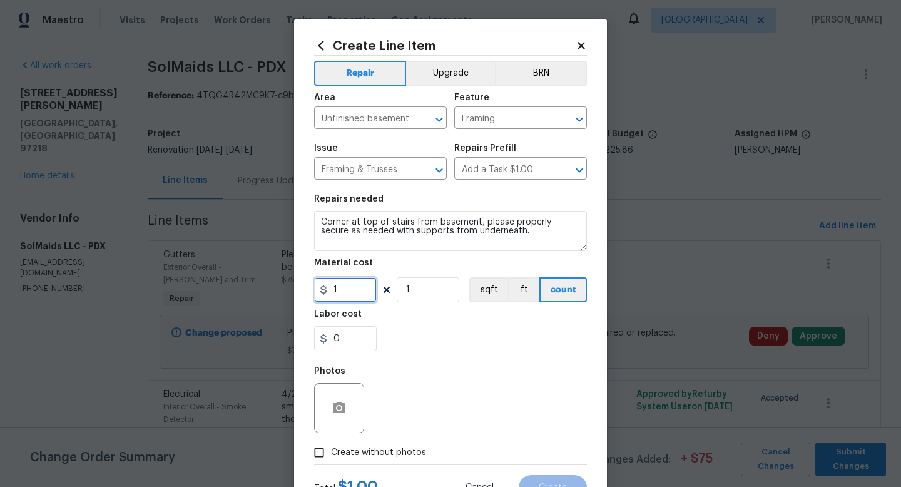
click at [340, 290] on input "1" at bounding box center [345, 289] width 63 height 25
type input "75"
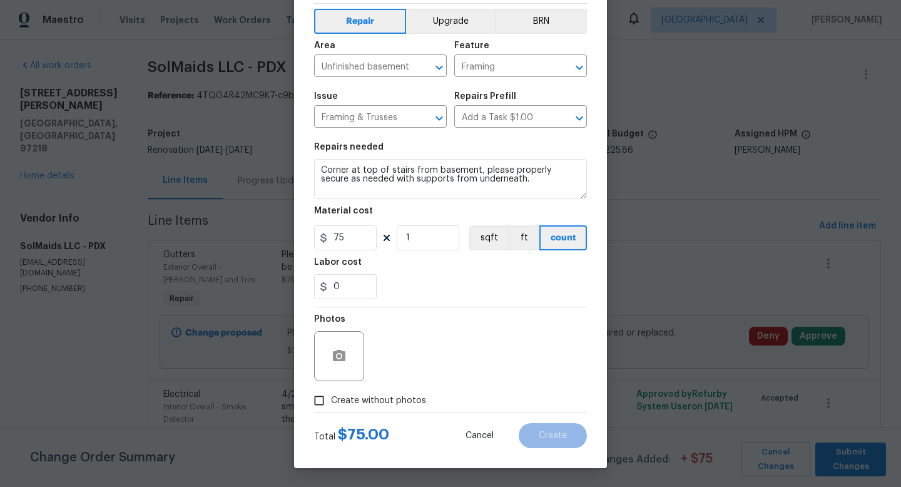
click at [322, 403] on input "Create without photos" at bounding box center [319, 401] width 24 height 24
checkbox input "true"
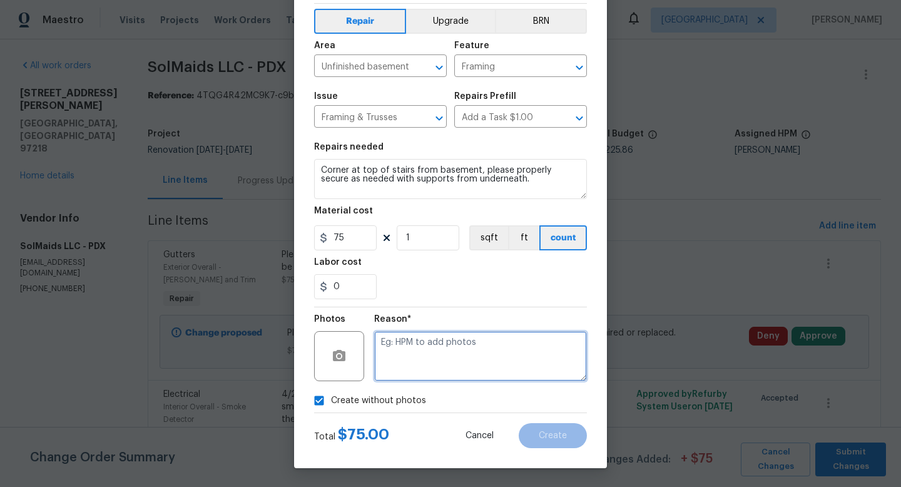
click at [465, 354] on textarea at bounding box center [480, 356] width 213 height 50
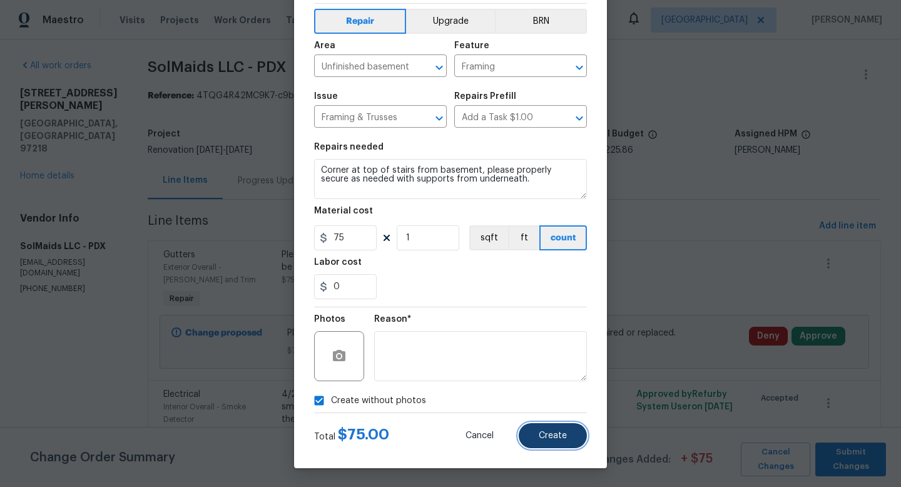
click at [559, 439] on span "Create" at bounding box center [553, 435] width 28 height 9
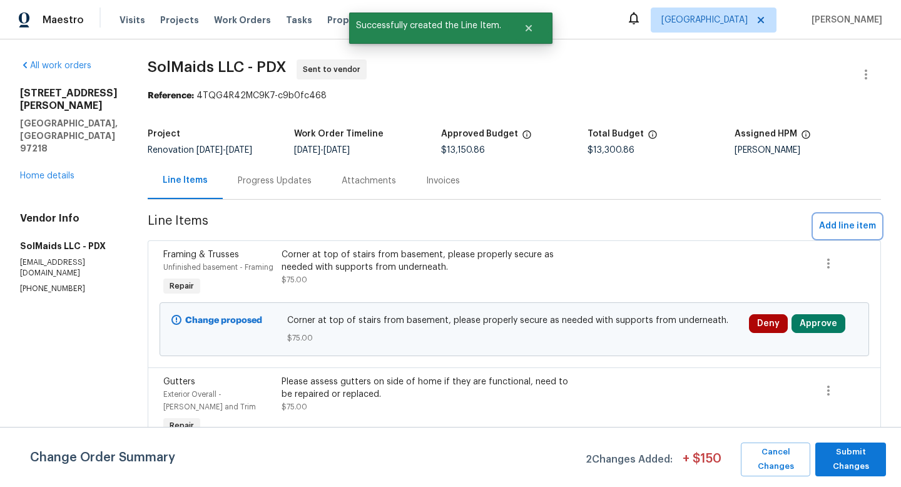
click at [706, 222] on span "Add line item" at bounding box center [847, 226] width 57 height 16
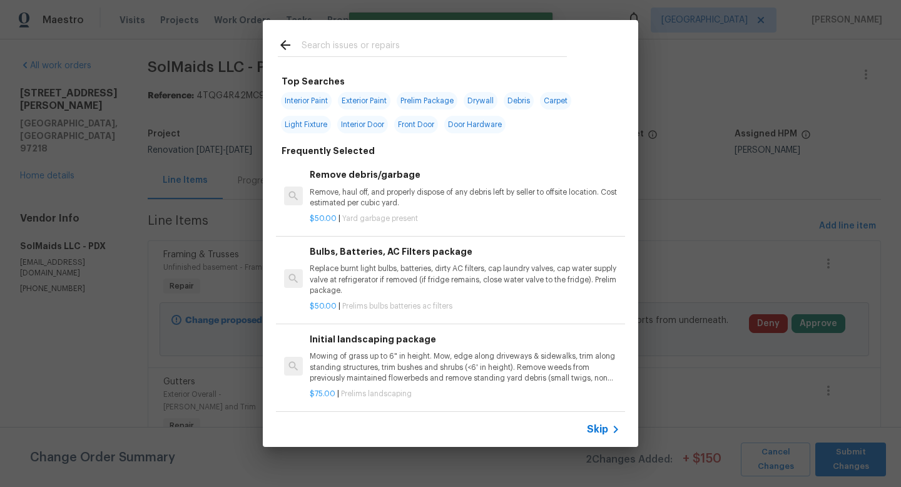
click at [392, 49] on input "text" at bounding box center [434, 47] width 265 height 19
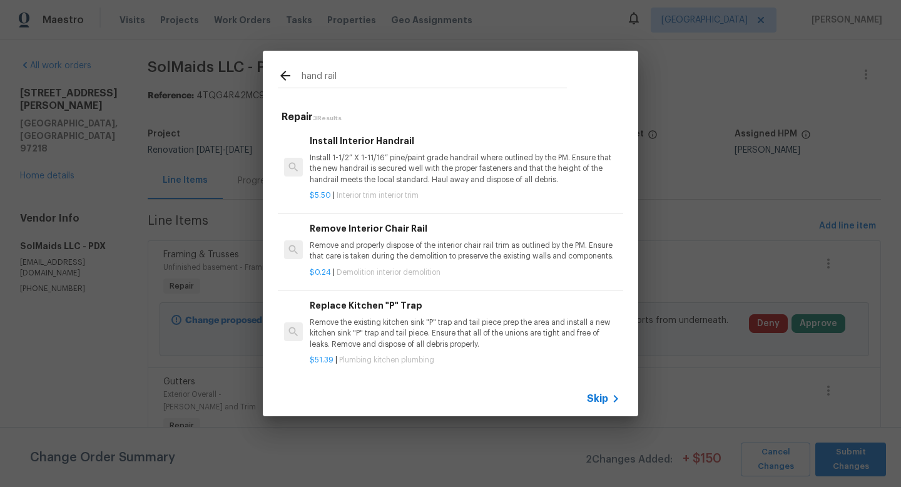
type input "hand rail"
click at [414, 158] on p "Install 1-1/2” X 1-11/16” pine/paint grade handrail where outlined by the PM. E…" at bounding box center [465, 169] width 310 height 32
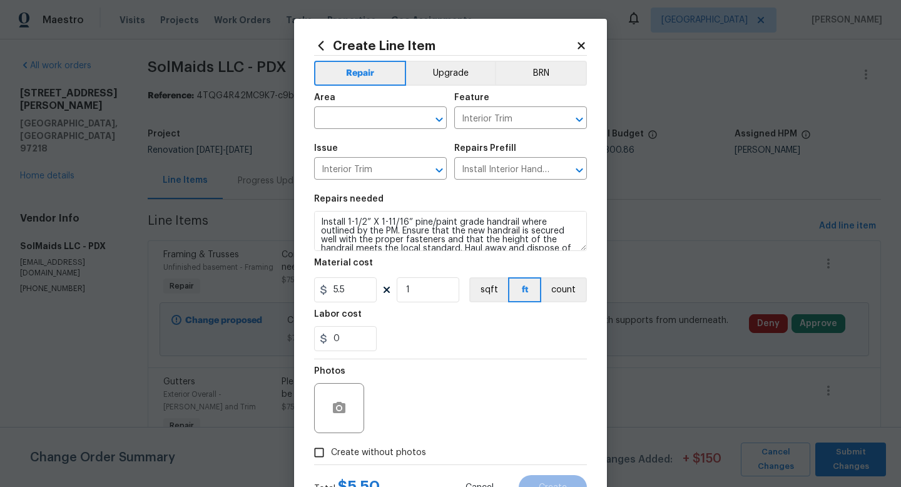
click at [340, 105] on div "Area" at bounding box center [380, 101] width 133 height 16
click at [340, 120] on input "text" at bounding box center [363, 119] width 98 height 19
click at [332, 171] on li "Interior Overall" at bounding box center [380, 168] width 133 height 21
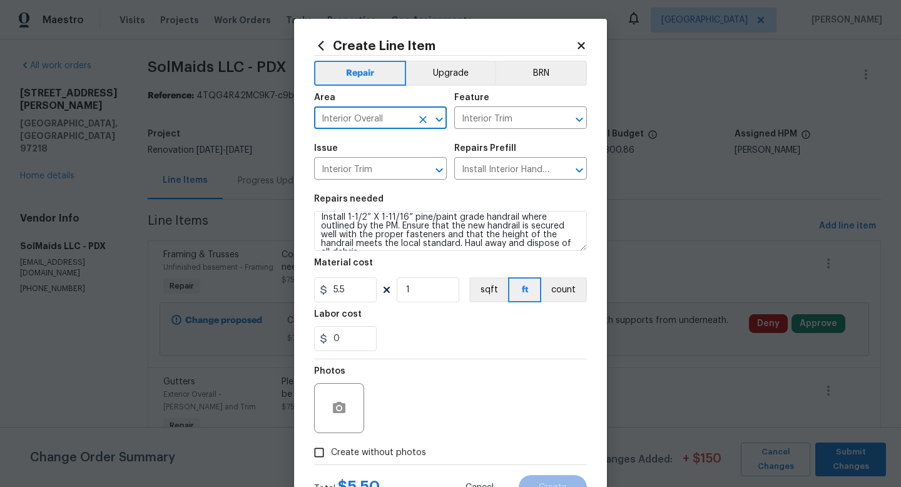
type input "Interior Overall"
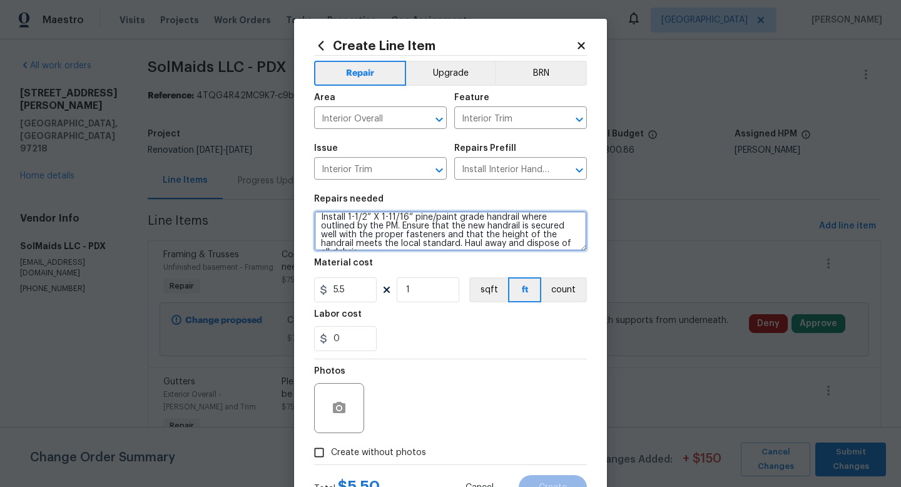
drag, startPoint x: 365, startPoint y: 228, endPoint x: 308, endPoint y: 218, distance: 57.8
click at [308, 218] on div "Create Line Item Repair Upgrade BRN Area Interior Overall ​ Feature Interior Tr…" at bounding box center [450, 269] width 313 height 501
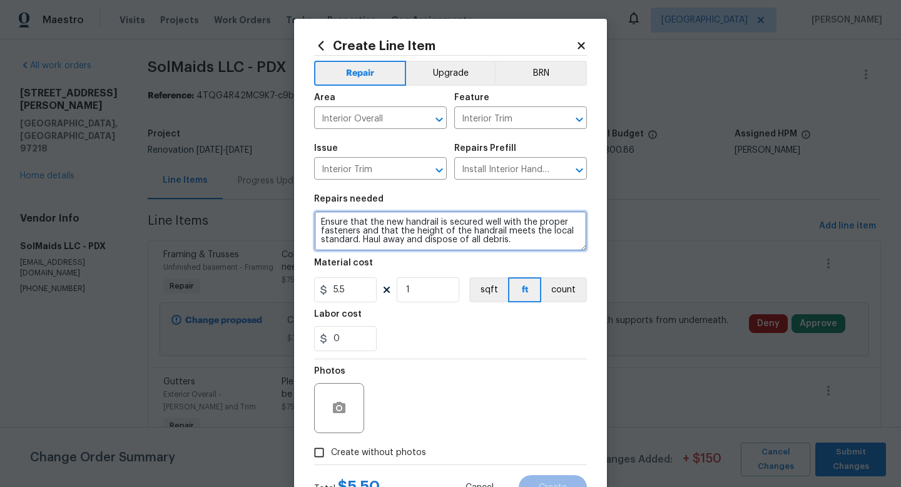
scroll to position [0, 0]
type textarea "Please install new hand railing along outside of laundry area that meets code r…"
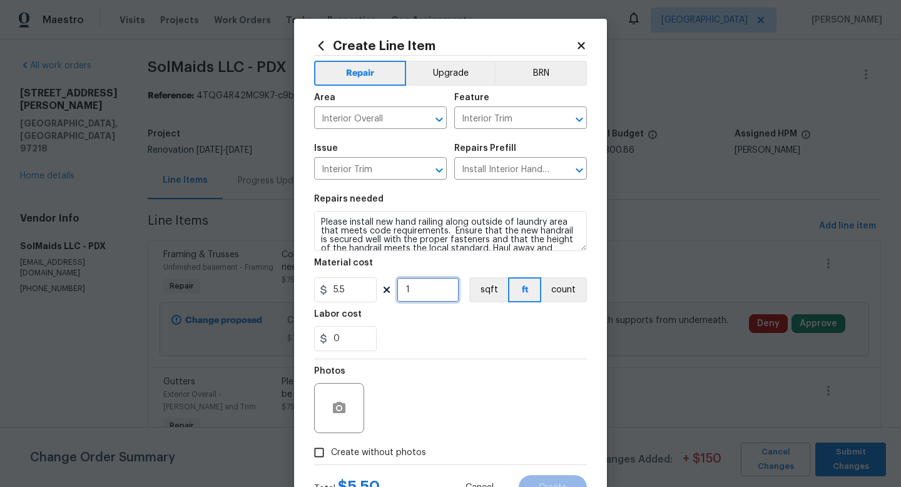
click at [423, 294] on input "1" at bounding box center [428, 289] width 63 height 25
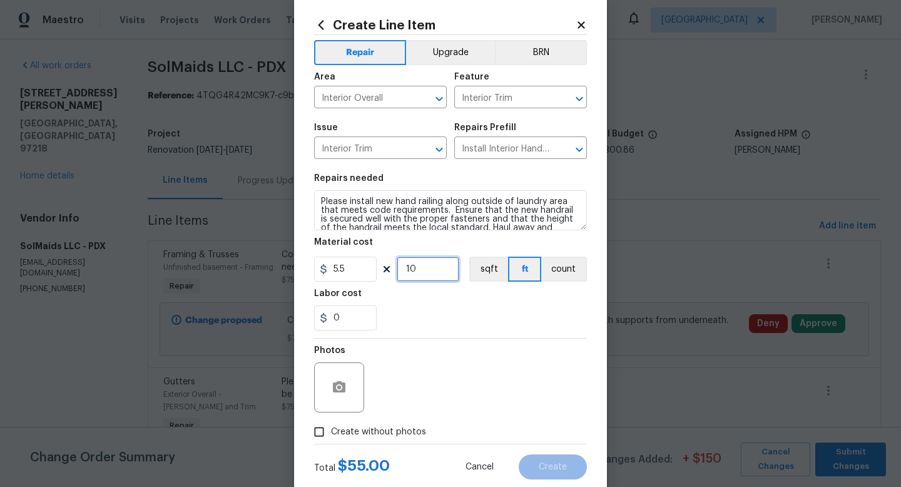
scroll to position [39, 0]
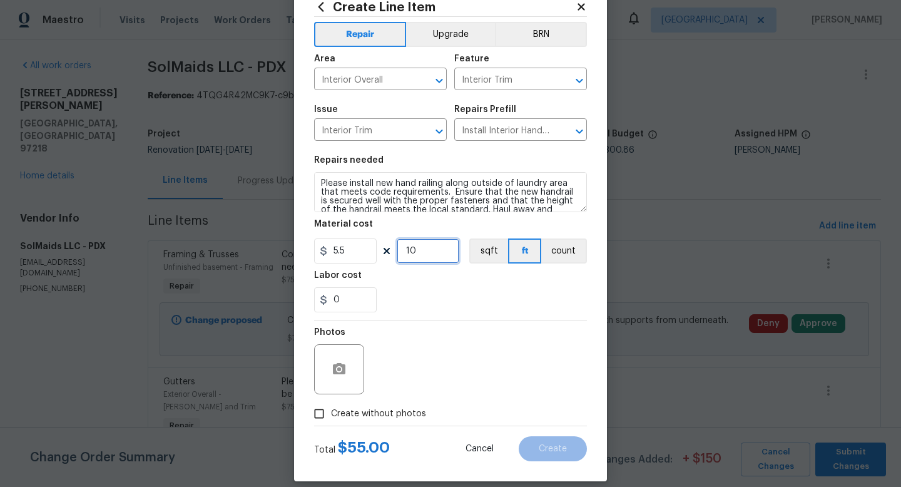
type input "10"
click at [356, 300] on input "0" at bounding box center [345, 299] width 63 height 25
type input "150"
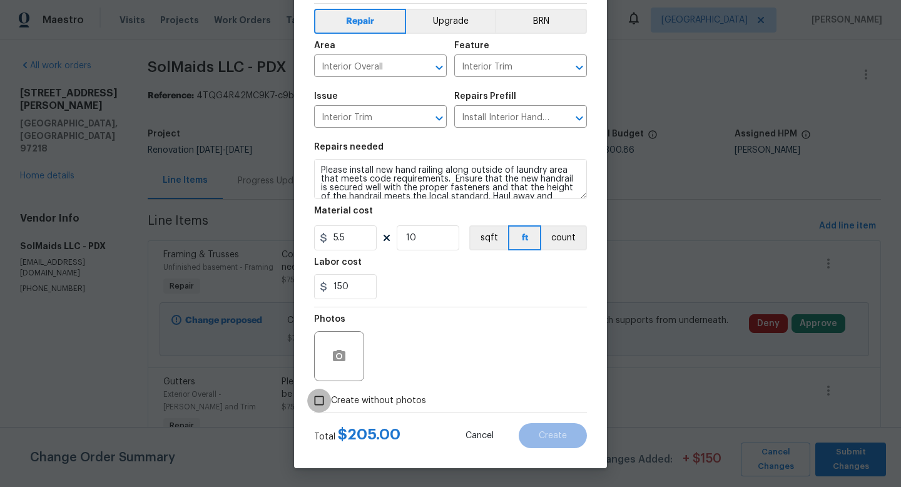
click at [326, 396] on input "Create without photos" at bounding box center [319, 401] width 24 height 24
checkbox input "true"
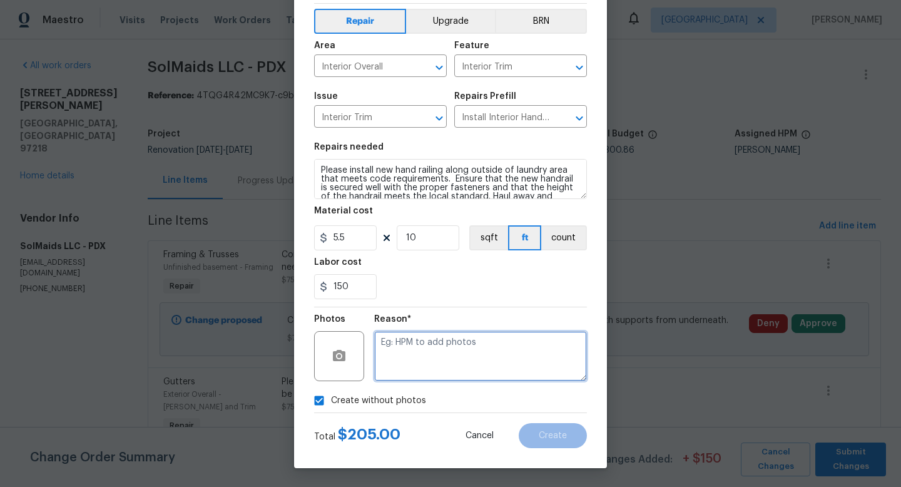
click at [486, 332] on textarea at bounding box center [480, 356] width 213 height 50
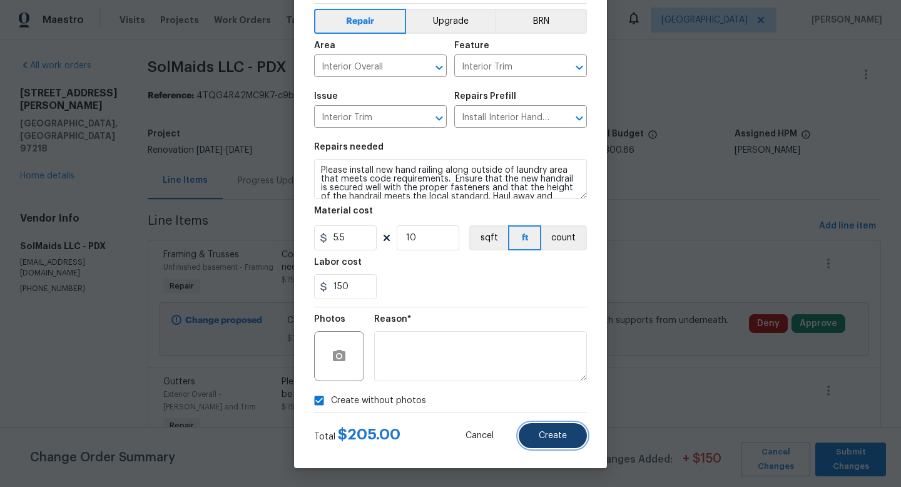
click at [565, 439] on span "Create" at bounding box center [553, 435] width 28 height 9
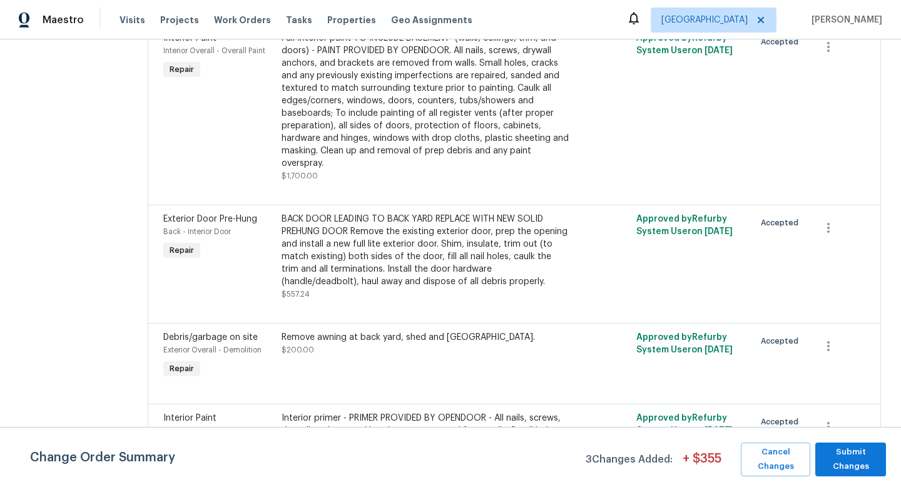
scroll to position [1919, 0]
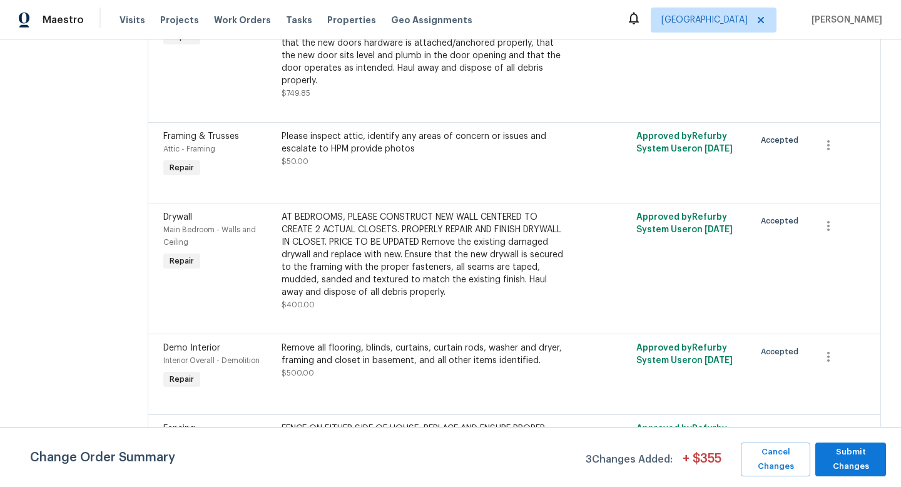
click at [444, 342] on div "Remove all flooring, blinds, curtains, curtain rods, washer and dryer, framing …" at bounding box center [426, 354] width 289 height 25
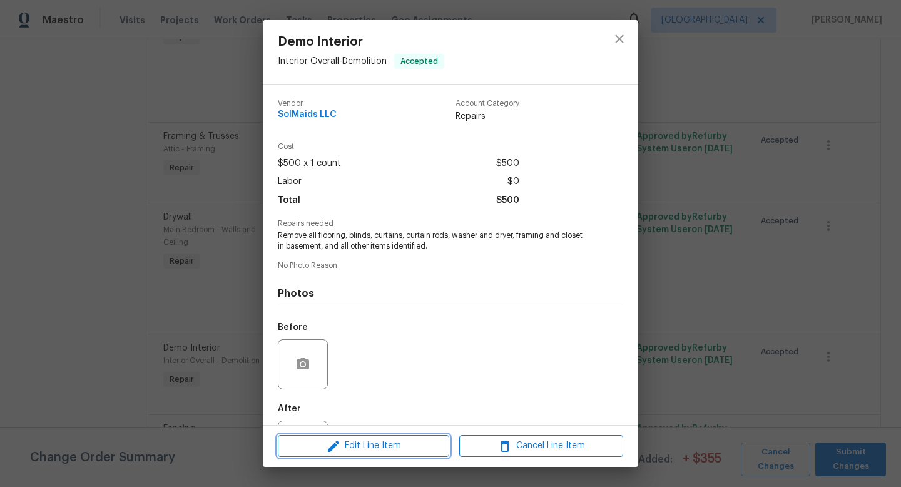
click at [382, 443] on span "Edit Line Item" at bounding box center [364, 446] width 164 height 16
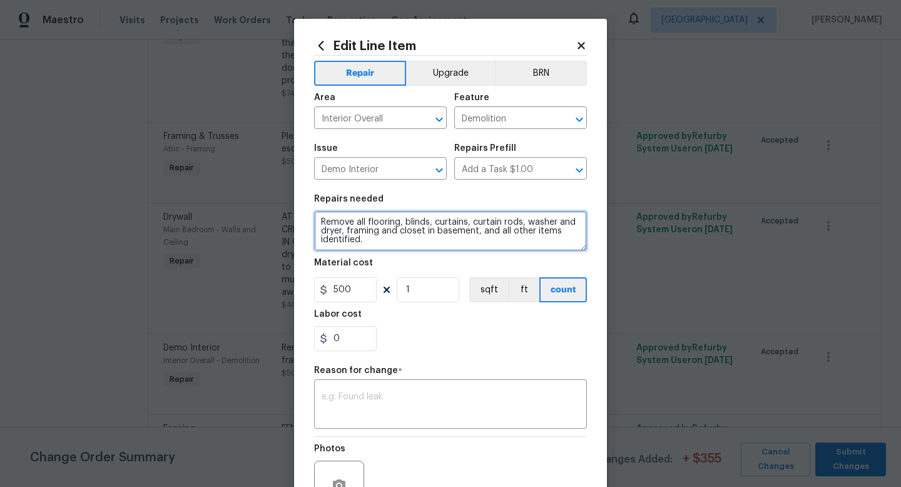
click at [372, 242] on textarea "Remove all flooring, blinds, curtains, curtain rods, washer and dryer, framing …" at bounding box center [450, 231] width 273 height 40
type textarea "Remove all flooring, blinds, curtains, curtain rods, washer and dryer, framing …"
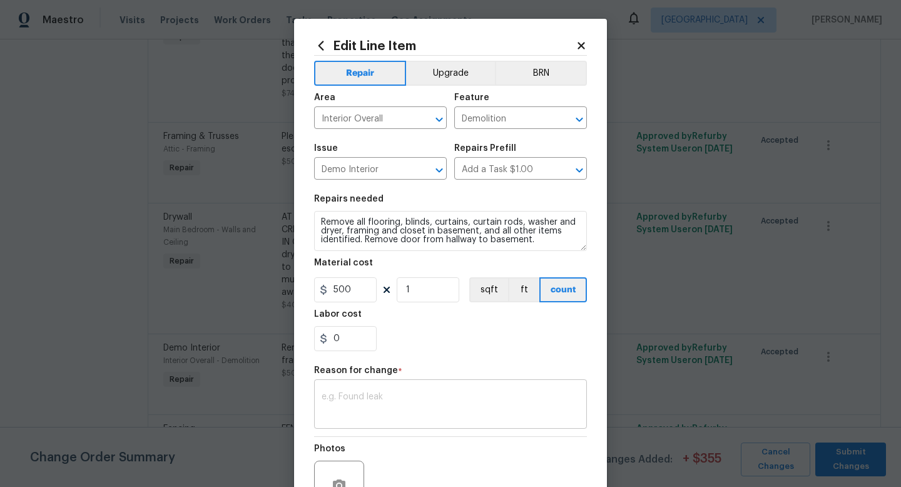
click at [356, 398] on textarea at bounding box center [451, 405] width 258 height 26
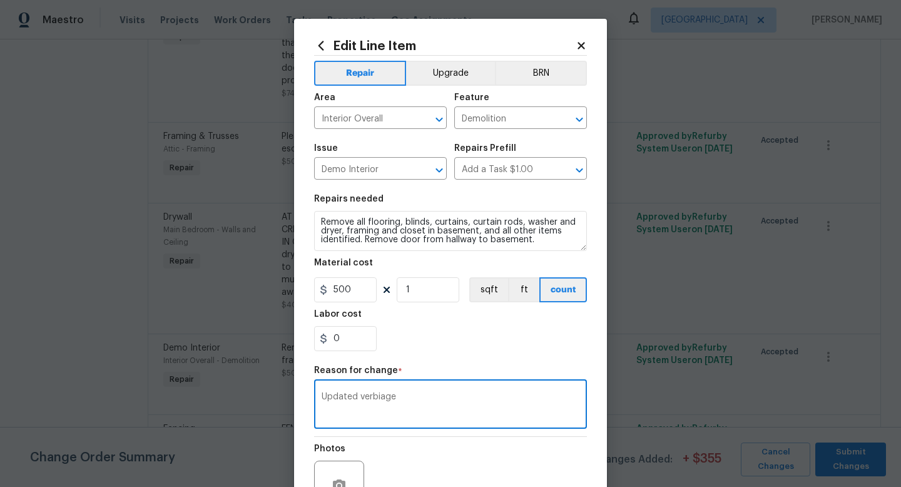
scroll to position [118, 0]
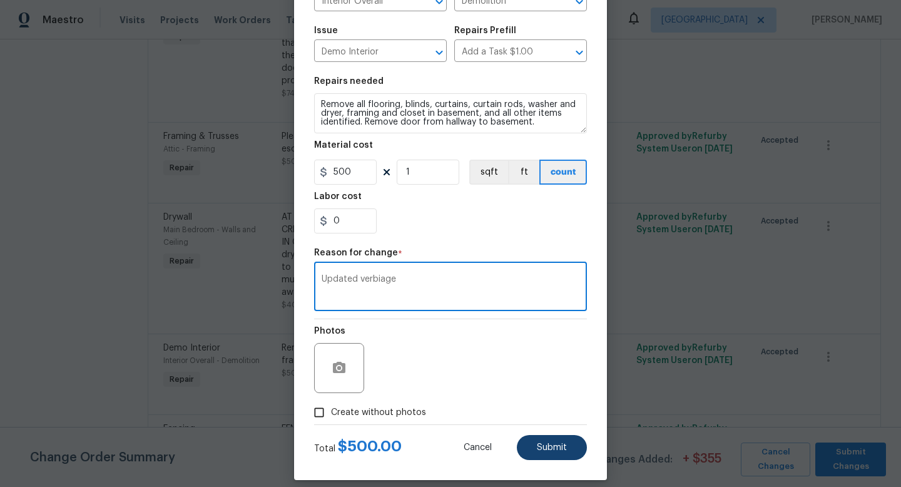
type textarea "Updated verbiage"
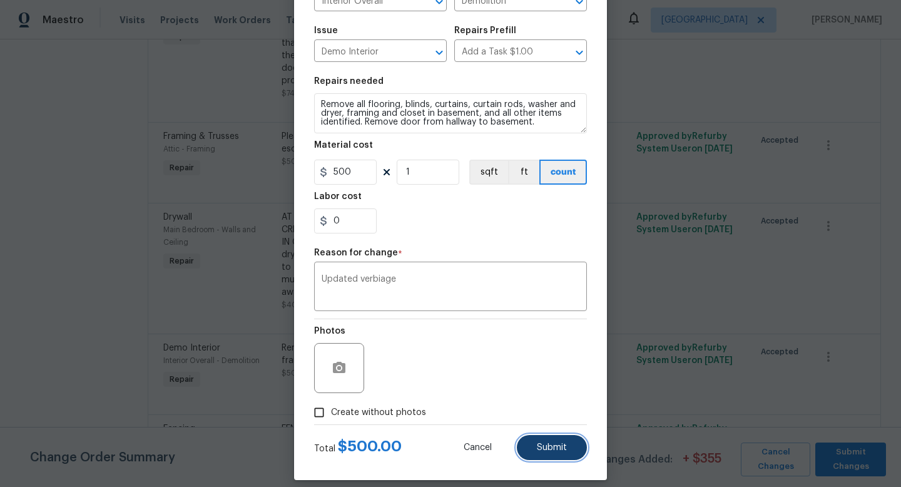
click at [536, 449] on button "Submit" at bounding box center [552, 447] width 70 height 25
type textarea "Remove all flooring, blinds, curtains, curtain rods, washer and dryer, framing …"
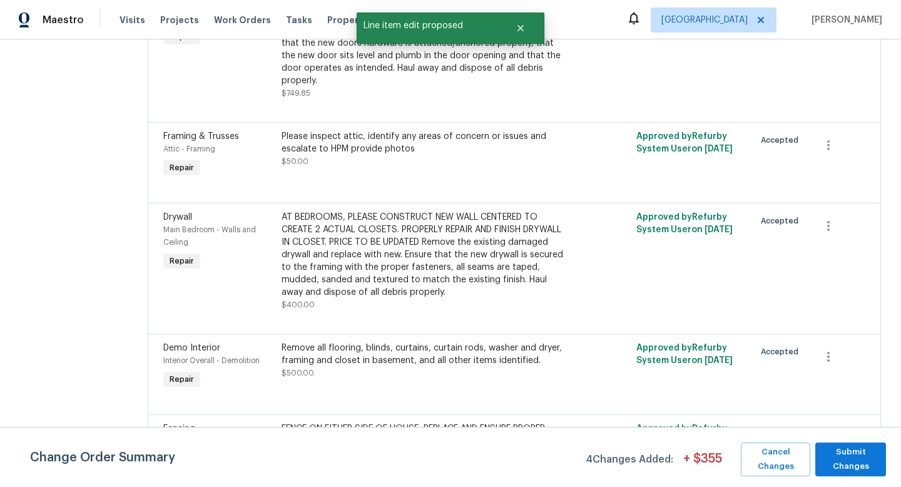
scroll to position [0, 0]
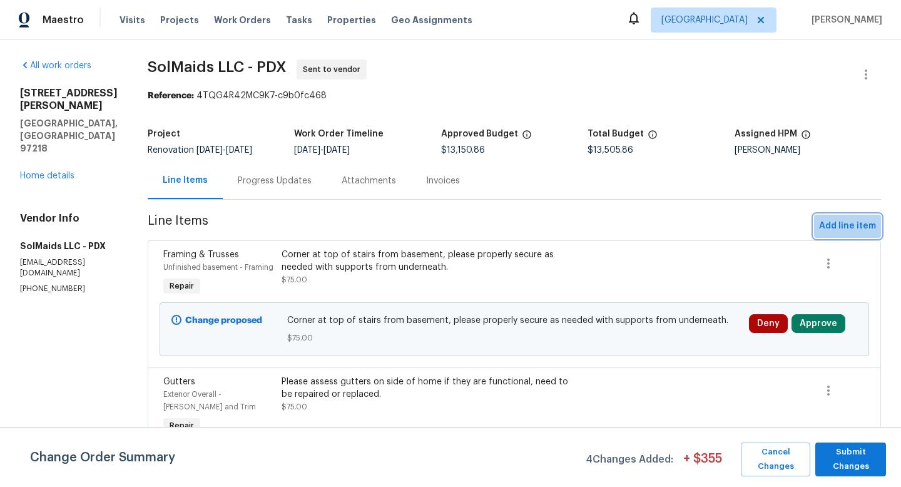
click at [706, 223] on span "Add line item" at bounding box center [847, 226] width 57 height 16
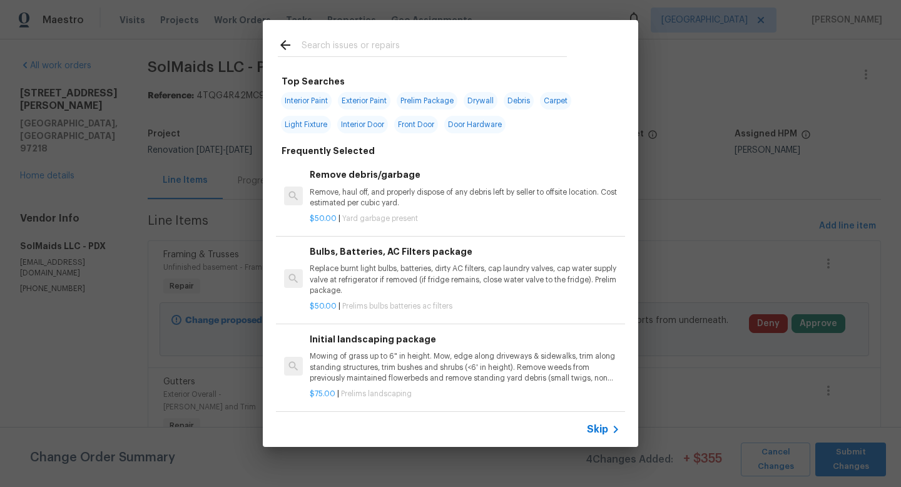
click at [356, 42] on input "text" at bounding box center [434, 47] width 265 height 19
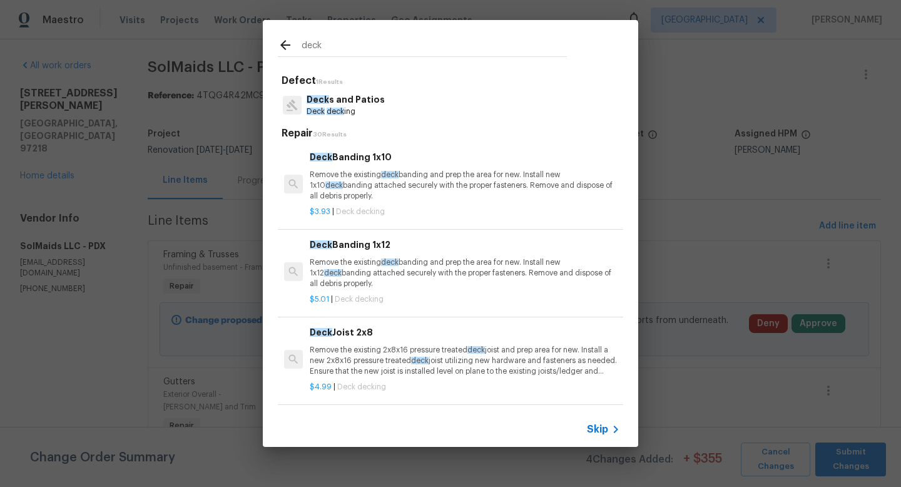
type input "deck"
click at [362, 104] on p "Deck s and Patios" at bounding box center [346, 99] width 78 height 13
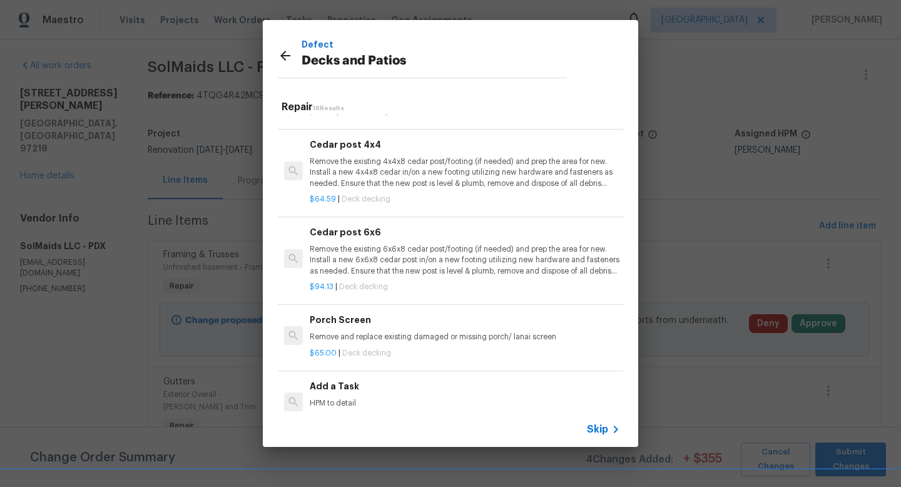
scroll to position [1174, 0]
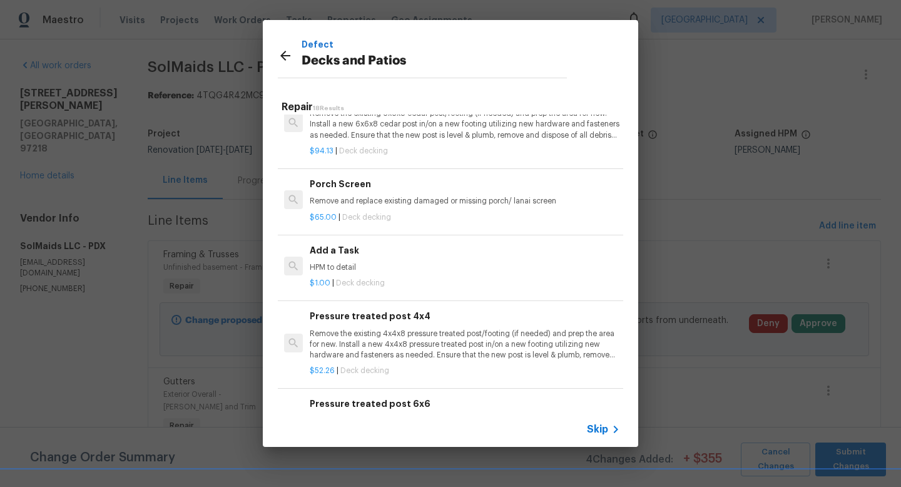
click at [366, 272] on p "HPM to detail" at bounding box center [465, 267] width 310 height 11
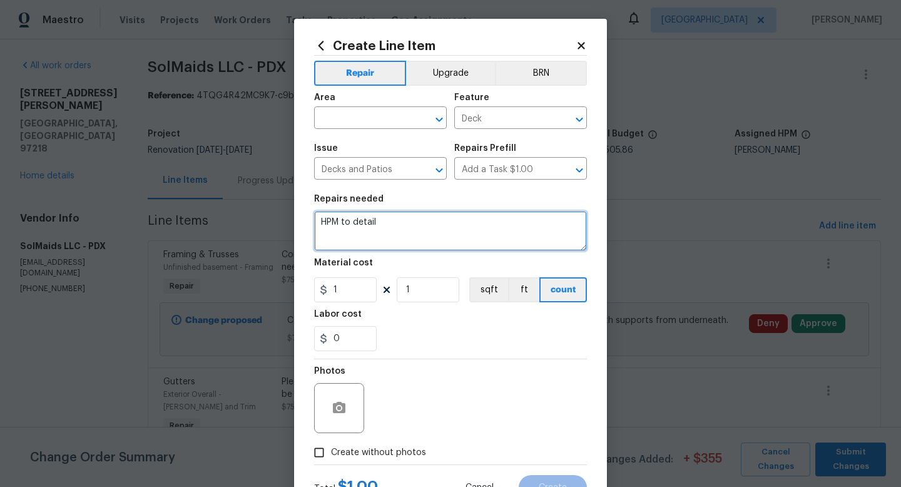
drag, startPoint x: 392, startPoint y: 226, endPoint x: 253, endPoint y: 214, distance: 140.1
click at [257, 215] on div "Create Line Item Repair Upgrade BRN Area ​ Feature Deck ​ Issue Decks and Patio…" at bounding box center [450, 243] width 901 height 487
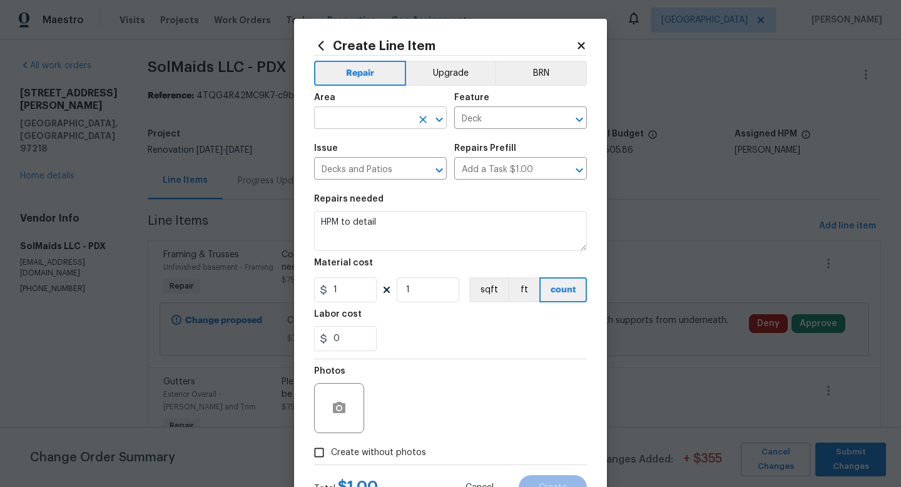
click at [381, 116] on input "text" at bounding box center [363, 119] width 98 height 19
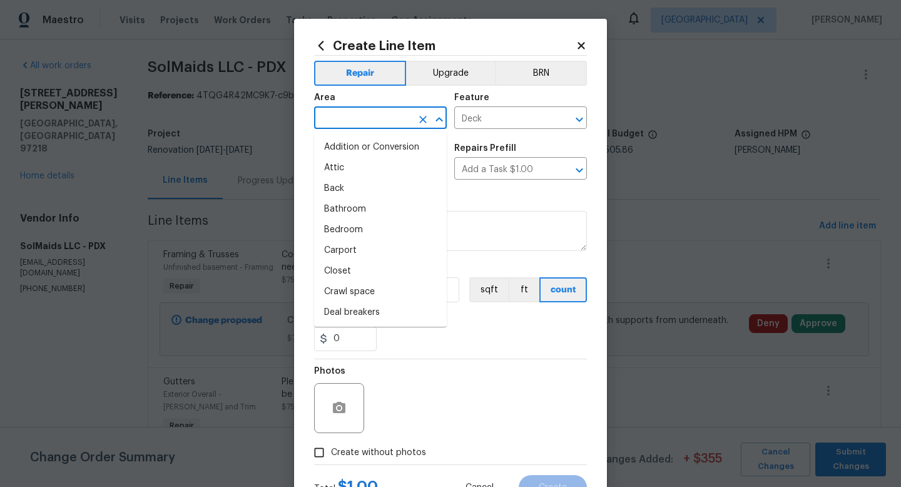
type input "E"
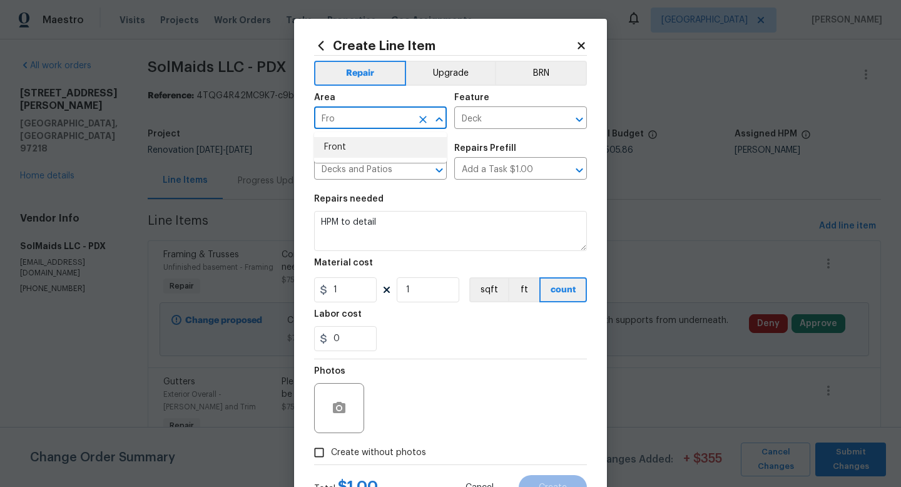
click at [368, 148] on li "Front" at bounding box center [380, 147] width 133 height 21
type input "Front"
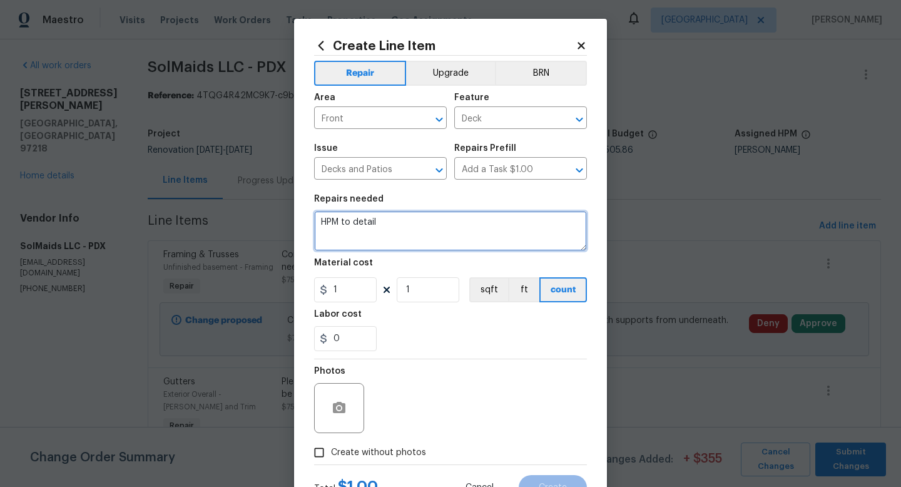
drag, startPoint x: 403, startPoint y: 222, endPoint x: 254, endPoint y: 222, distance: 148.4
click at [254, 222] on div "Create Line Item Repair Upgrade BRN Area Front ​ Feature Deck ​ Issue Decks and…" at bounding box center [450, 243] width 901 height 487
drag, startPoint x: 447, startPoint y: 239, endPoint x: 359, endPoint y: 239, distance: 88.3
click at [359, 239] on textarea "At front patio of home, please overlay with deck and ensure it is properly secu…" at bounding box center [450, 231] width 273 height 40
type textarea "At front patio of home, please overlay with deck and ensure it is properly secu…"
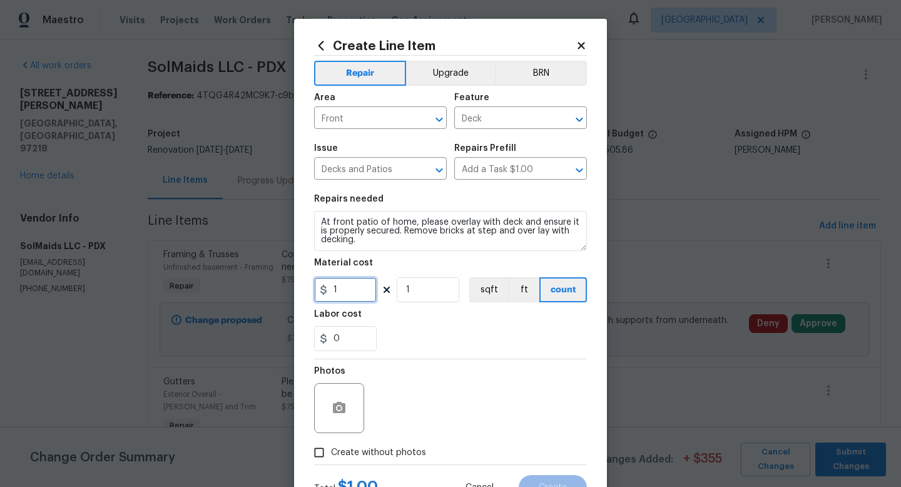
click at [357, 297] on input "1" at bounding box center [345, 289] width 63 height 25
type input "450"
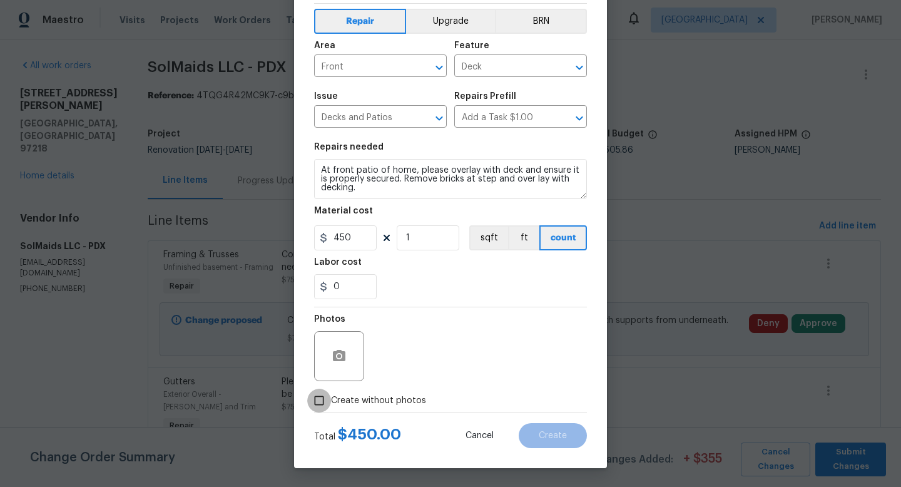
click at [321, 403] on input "Create without photos" at bounding box center [319, 401] width 24 height 24
checkbox input "true"
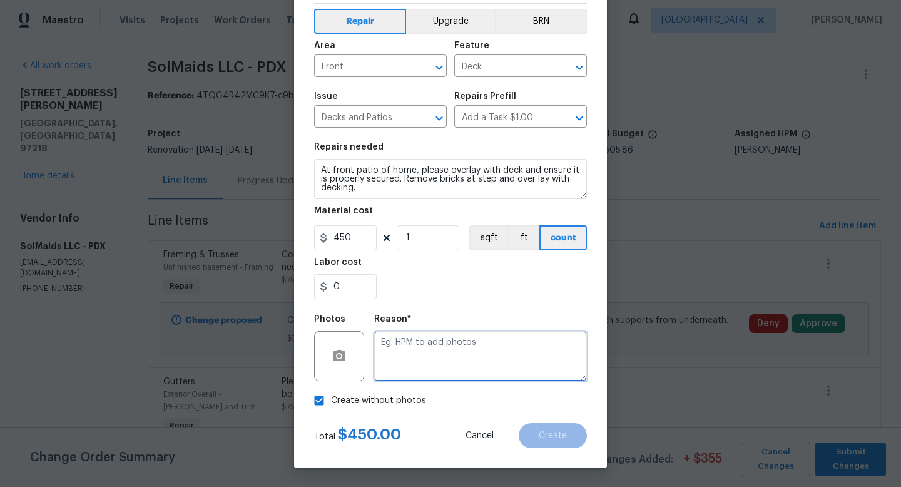
click at [434, 372] on textarea at bounding box center [480, 356] width 213 height 50
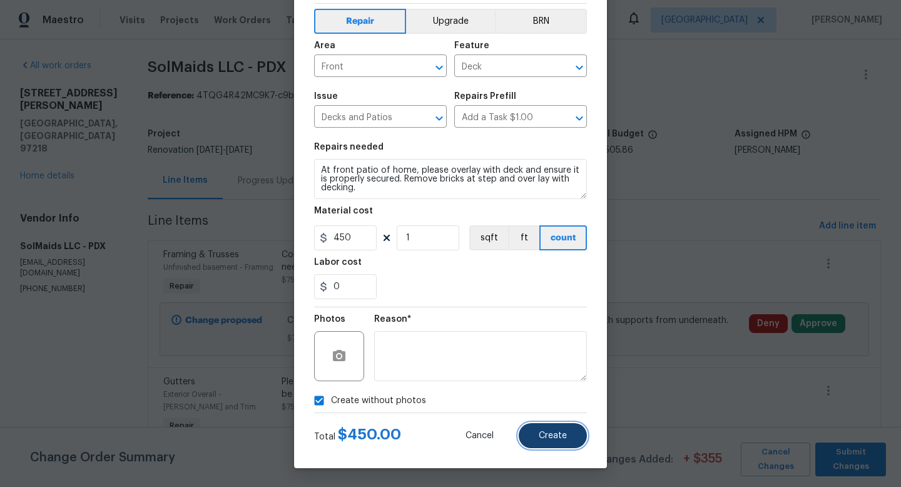
click at [577, 439] on button "Create" at bounding box center [553, 435] width 68 height 25
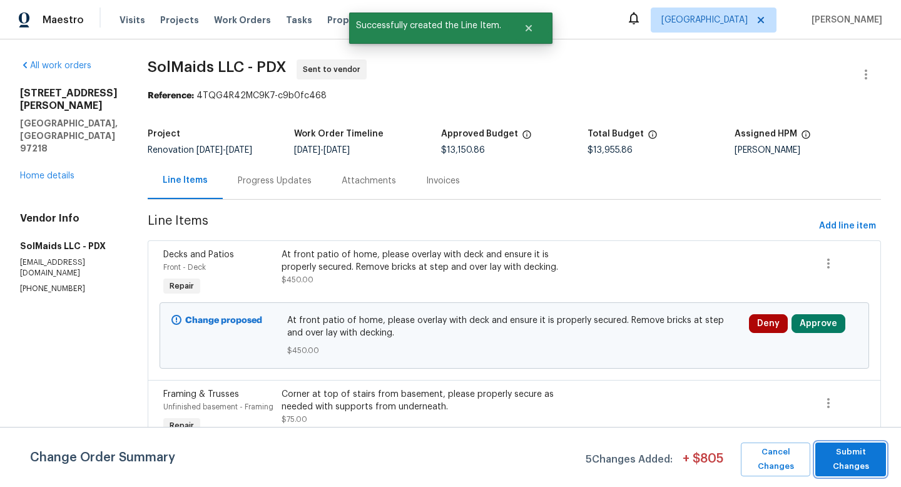
click at [706, 449] on span "Submit Changes" at bounding box center [851, 459] width 58 height 29
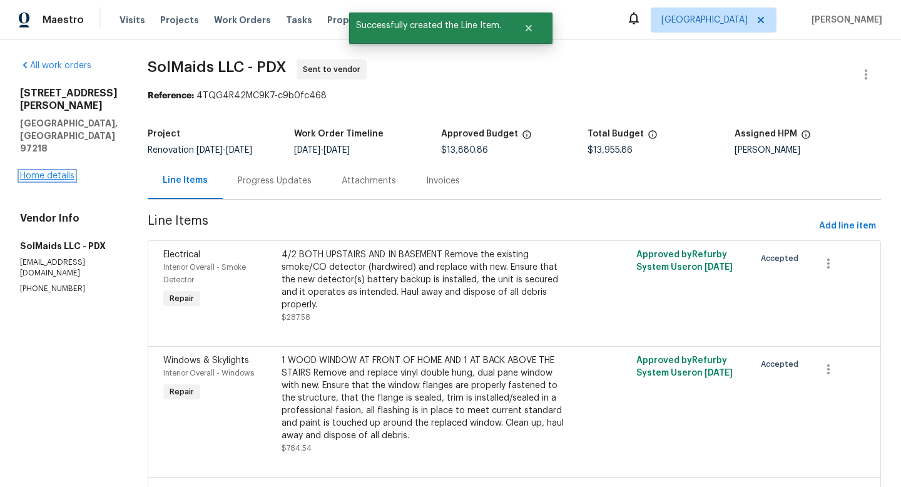
click at [58, 172] on link "Home details" at bounding box center [47, 176] width 54 height 9
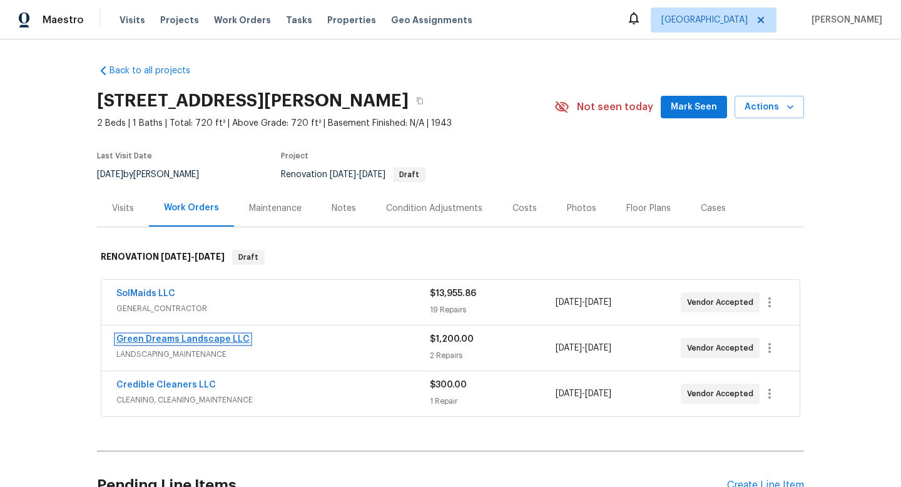
click at [237, 341] on link "Green Dreams Landscape LLC" at bounding box center [182, 339] width 133 height 9
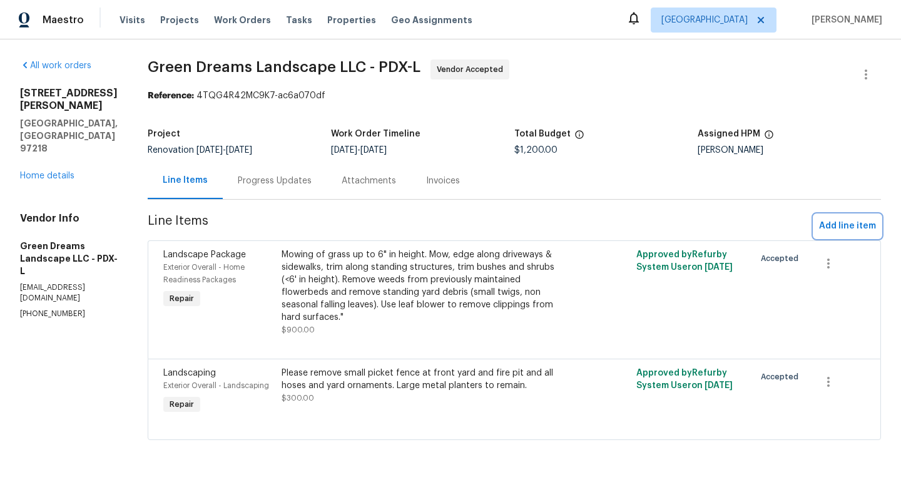
click at [706, 224] on span "Add line item" at bounding box center [847, 226] width 57 height 16
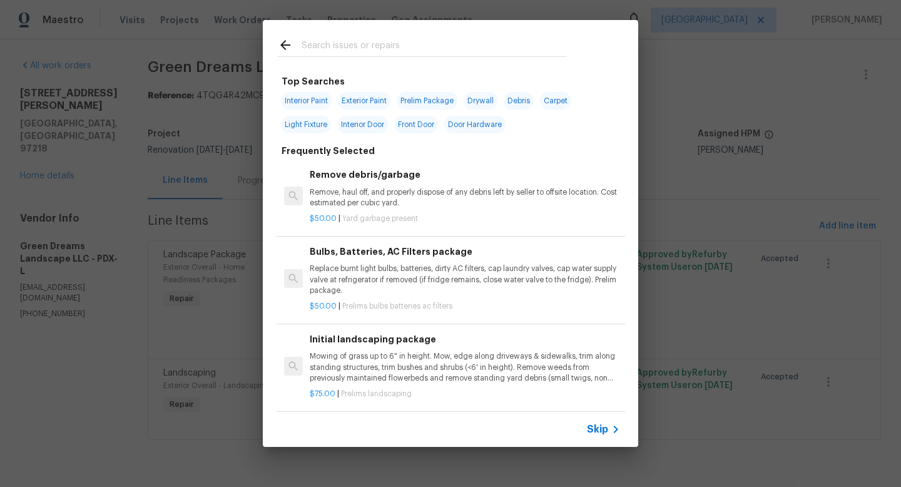
click at [411, 45] on input "text" at bounding box center [434, 47] width 265 height 19
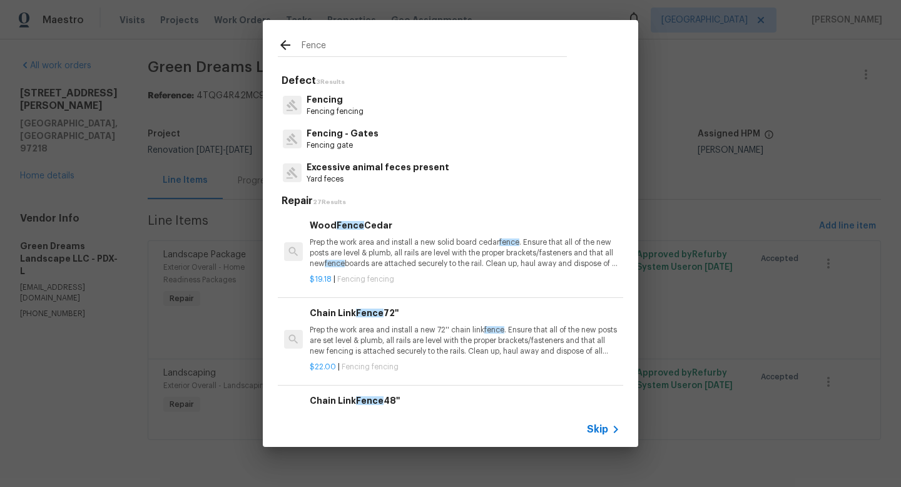
type input "Fence"
click at [342, 105] on p "Fencing" at bounding box center [335, 99] width 57 height 13
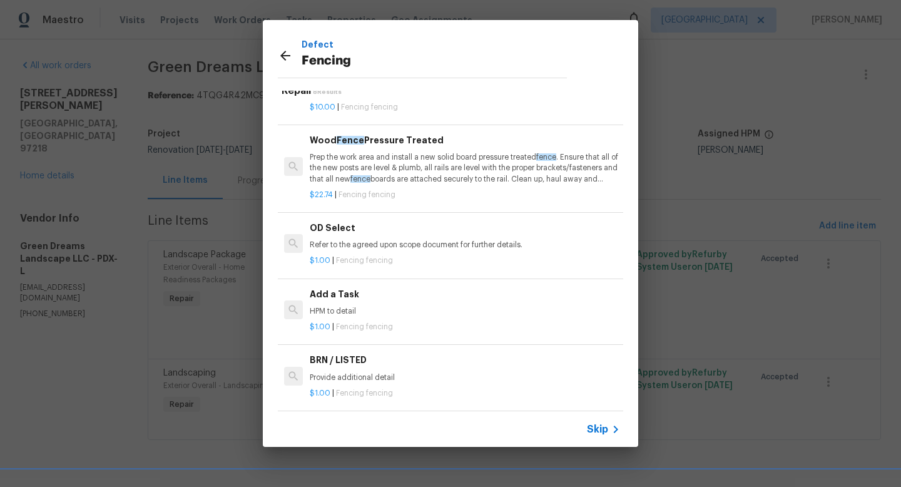
scroll to position [17, 0]
click at [357, 296] on h6 "Add a Task" at bounding box center [465, 294] width 310 height 14
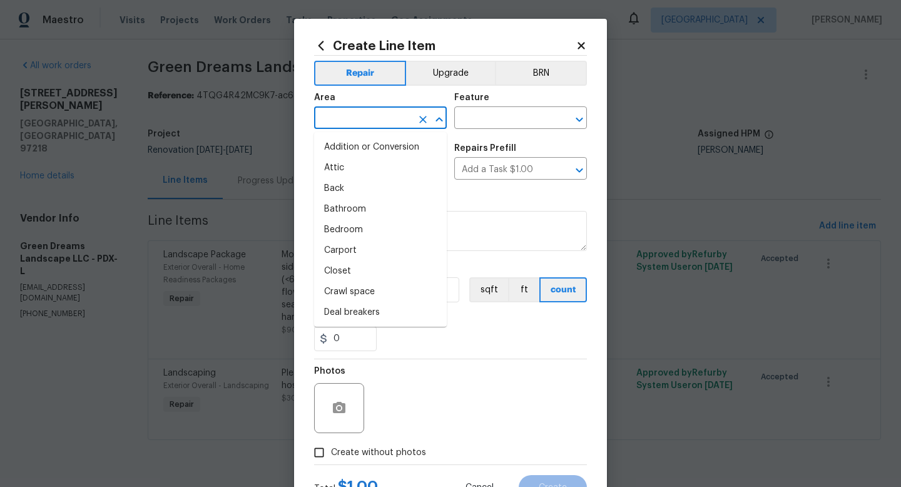
click at [372, 118] on input "text" at bounding box center [363, 119] width 98 height 19
type input "E"
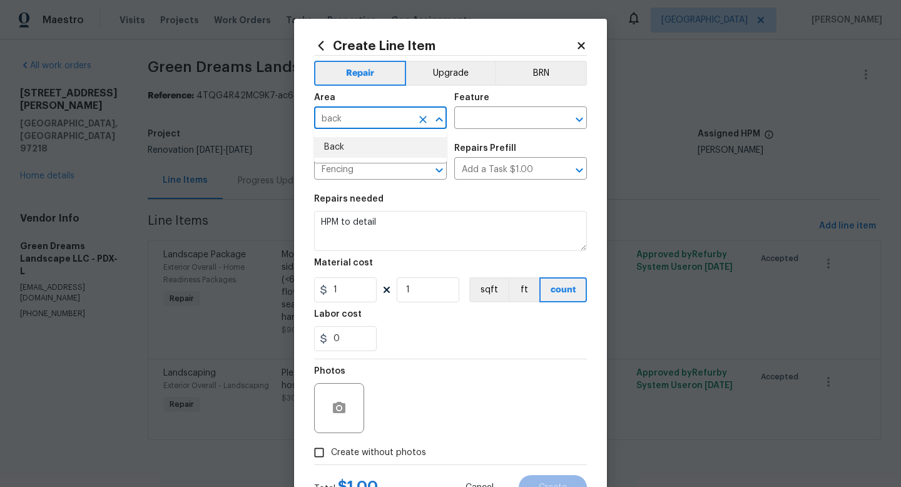
click at [369, 144] on li "Back" at bounding box center [380, 147] width 133 height 21
type input "Back"
click at [487, 110] on input "text" at bounding box center [503, 119] width 98 height 19
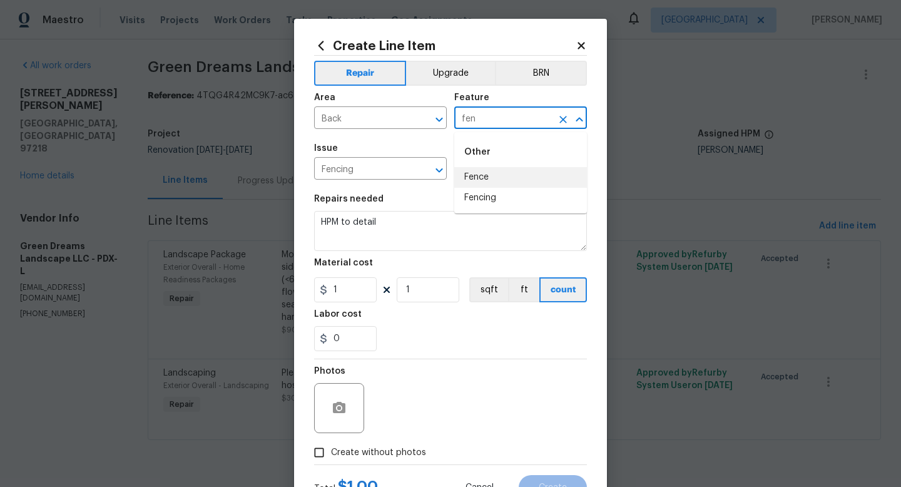
click at [471, 180] on li "Fence" at bounding box center [520, 177] width 133 height 21
type input "Fence"
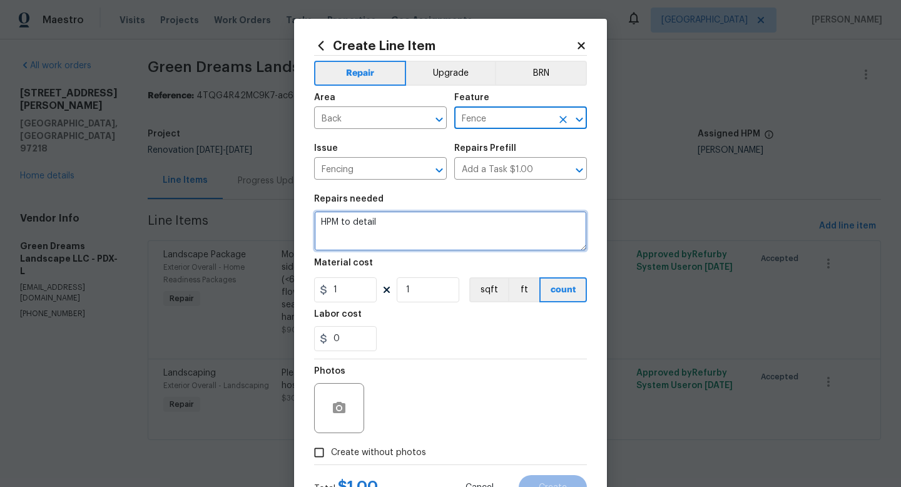
drag, startPoint x: 393, startPoint y: 231, endPoint x: 257, endPoint y: 231, distance: 135.8
click at [257, 231] on div "Create Line Item Repair Upgrade BRN Area Back ​ Feature Fence ​ Issue Fencing ​…" at bounding box center [450, 243] width 901 height 487
drag, startPoint x: 400, startPoint y: 229, endPoint x: 287, endPoint y: 228, distance: 113.3
click at [287, 228] on div "Create Line Item Repair Upgrade BRN Area Back ​ Feature Fence ​ Issue Fencing ​…" at bounding box center [450, 243] width 901 height 487
drag, startPoint x: 396, startPoint y: 227, endPoint x: 284, endPoint y: 211, distance: 113.1
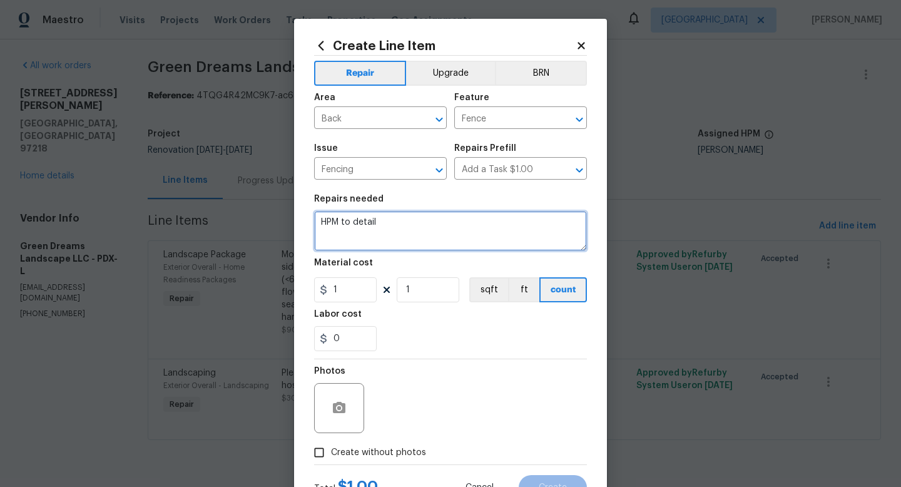
click at [284, 211] on div "Create Line Item Repair Upgrade BRN Area Back ​ Feature Fence ​ Issue Fencing ​…" at bounding box center [450, 243] width 901 height 487
click at [367, 234] on textarea "Demo and remove fencing on either side of home only. Please re-purpose fence" at bounding box center [450, 231] width 273 height 40
click at [423, 235] on textarea "Demo and remove fencing on either side of home only. Please re-purpose good fen…" at bounding box center [450, 231] width 273 height 40
type textarea "Demo and remove fencing on either side of home only. Please re-purpose good fen…"
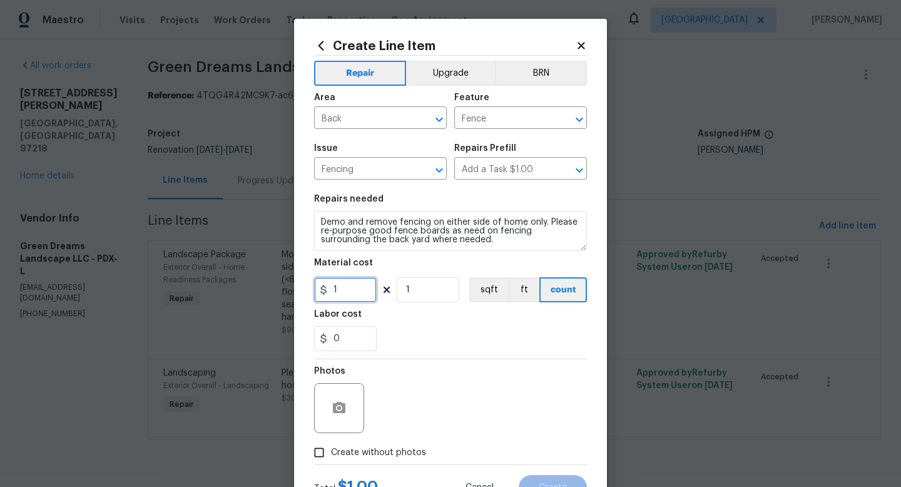
click at [366, 296] on input "1" at bounding box center [345, 289] width 63 height 25
click at [366, 293] on input "250" at bounding box center [345, 289] width 63 height 25
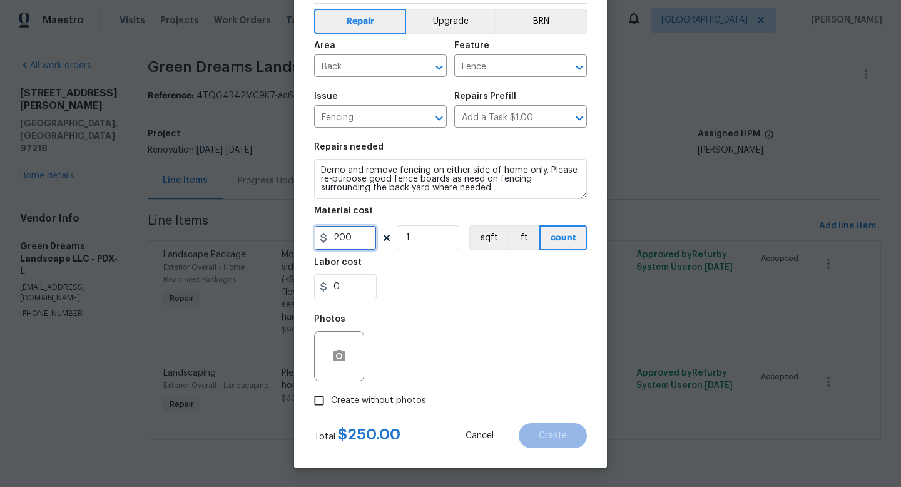
type input "200"
click at [327, 398] on input "Create without photos" at bounding box center [319, 401] width 24 height 24
checkbox input "true"
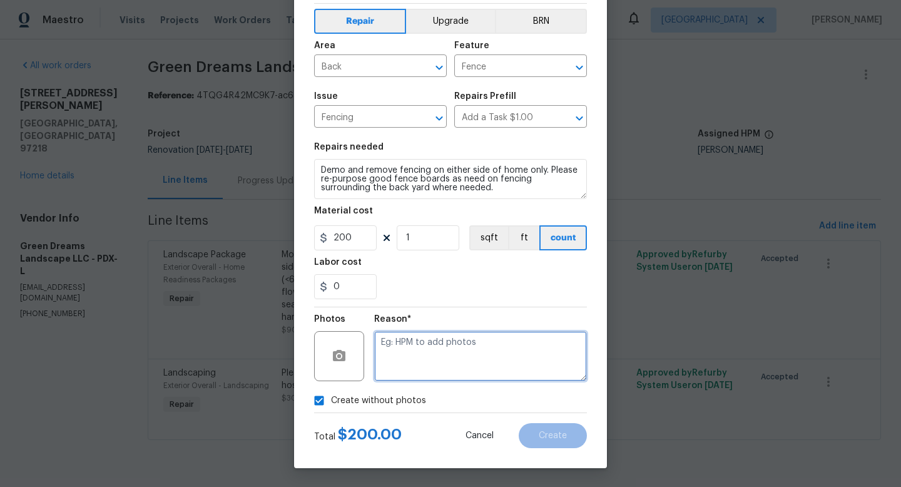
click at [446, 369] on textarea at bounding box center [480, 356] width 213 height 50
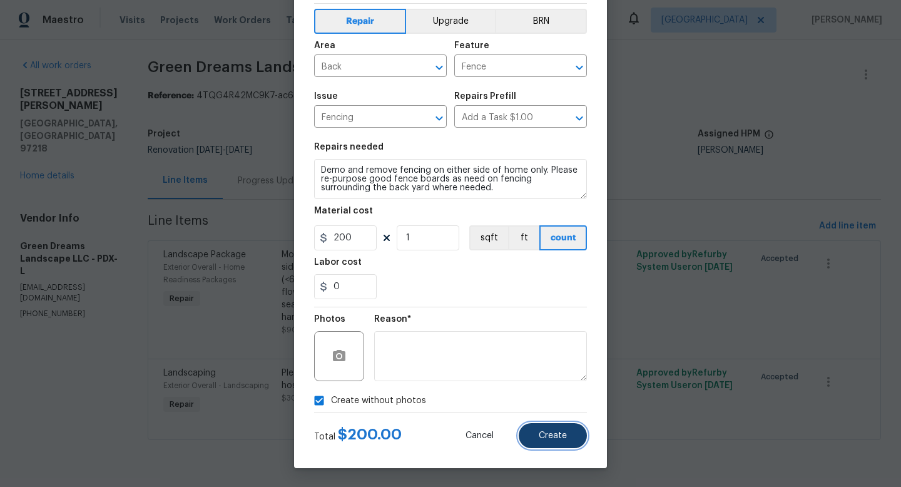
click at [537, 434] on button "Create" at bounding box center [553, 435] width 68 height 25
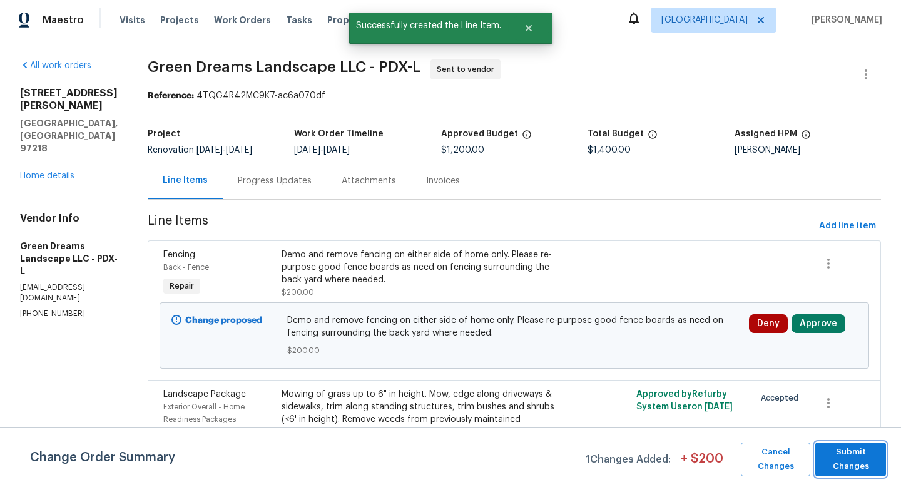
click at [706, 456] on span "Submit Changes" at bounding box center [851, 459] width 58 height 29
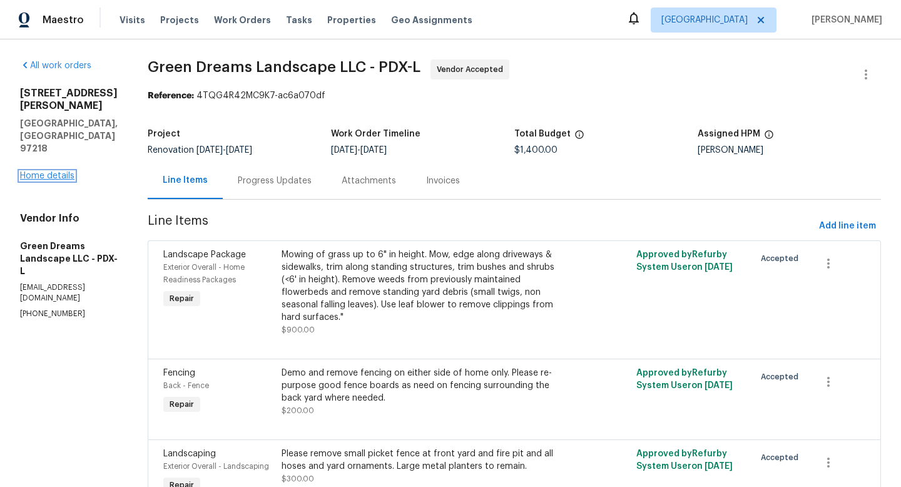
click at [67, 172] on link "Home details" at bounding box center [47, 176] width 54 height 9
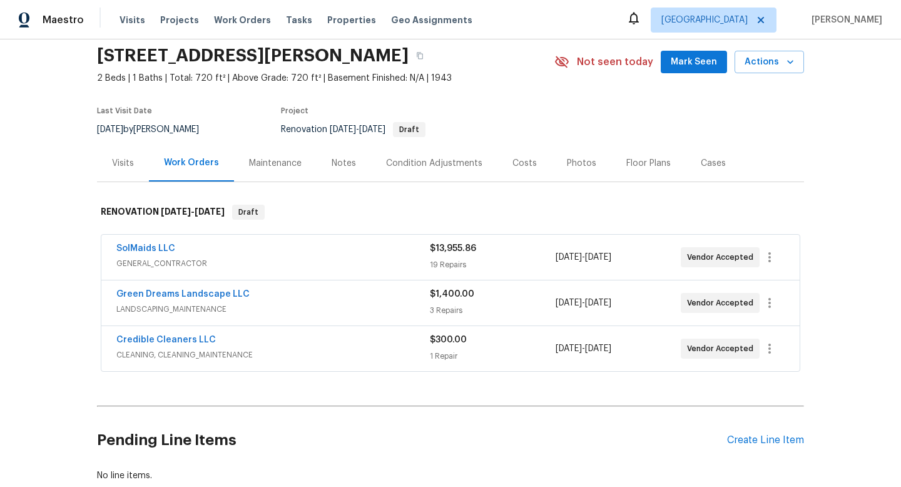
scroll to position [125, 0]
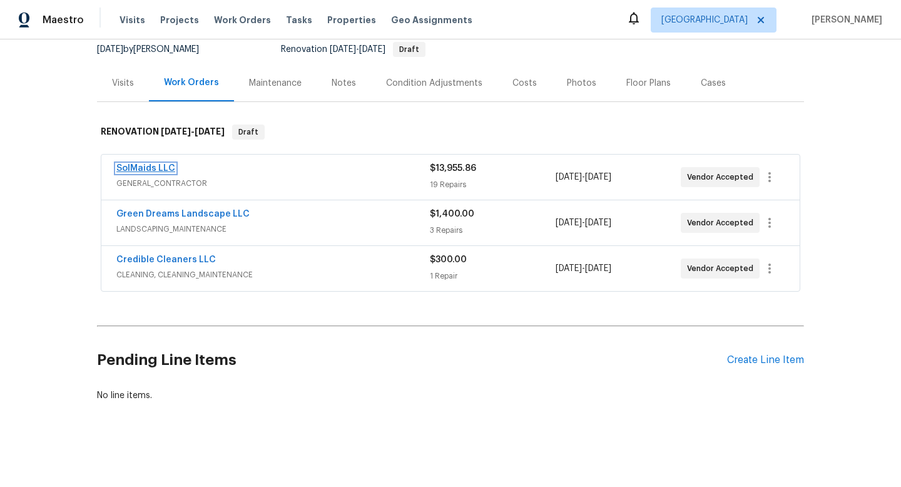
click at [150, 168] on link "SolMaids LLC" at bounding box center [145, 168] width 59 height 9
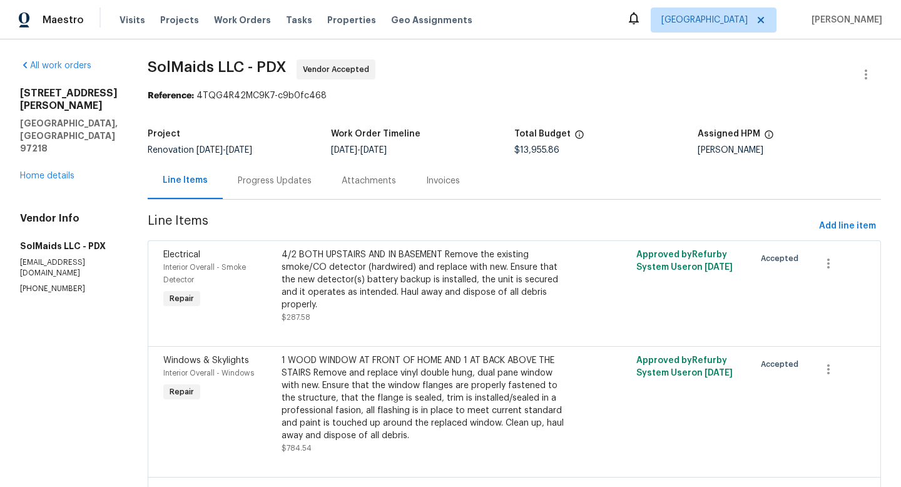
scroll to position [31, 0]
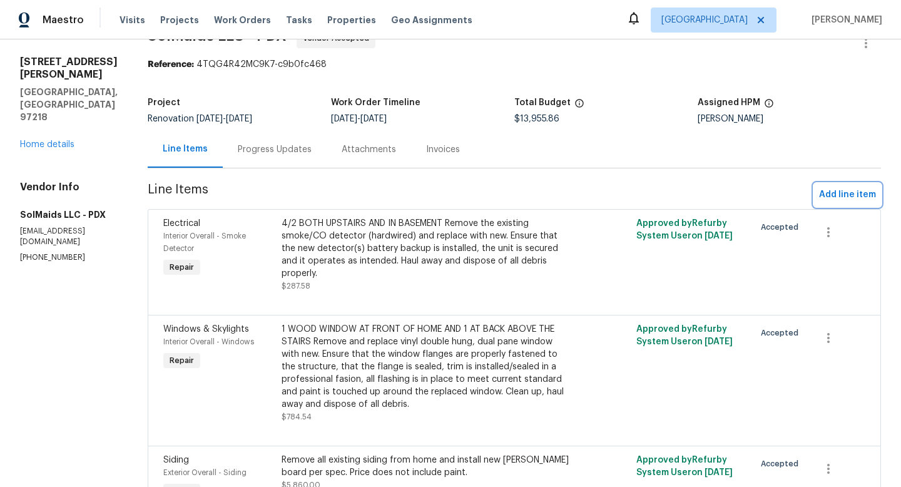
click at [706, 193] on span "Add line item" at bounding box center [847, 195] width 57 height 16
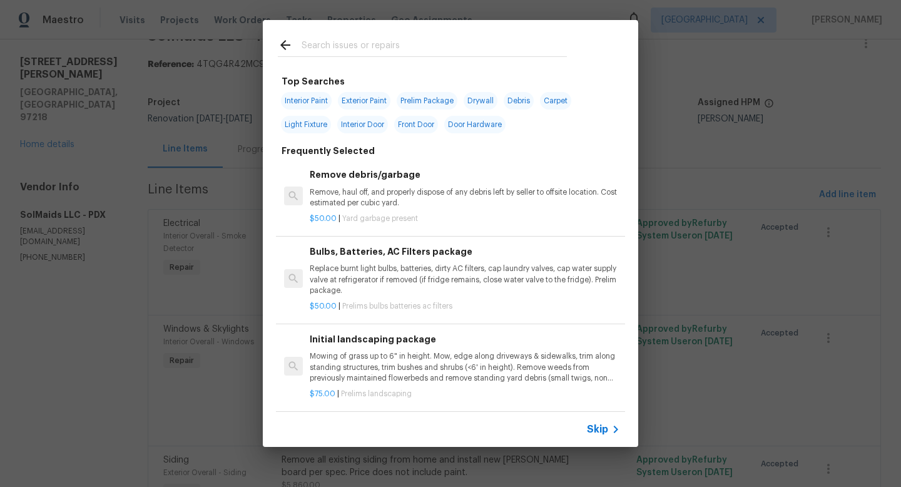
click at [407, 42] on input "text" at bounding box center [434, 47] width 265 height 19
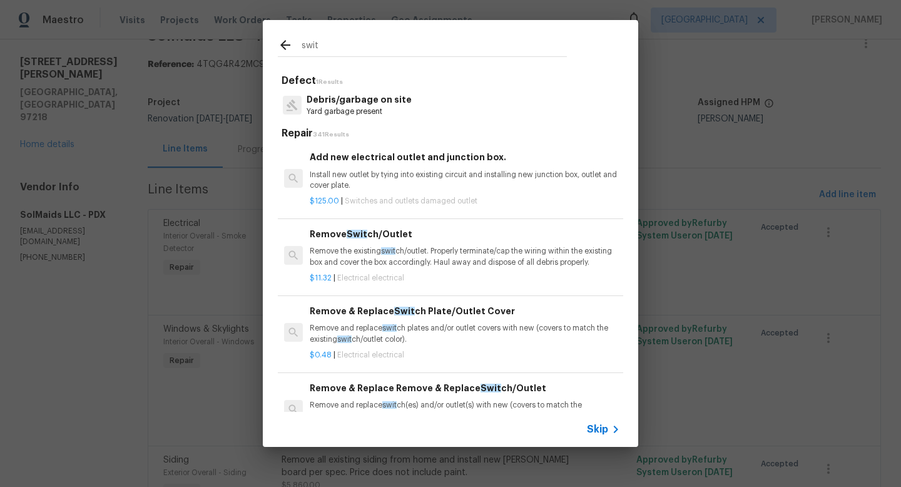
type input "swit"
click at [444, 391] on h6 "Remove & Replace Remove & Replace Swit ch/Outlet" at bounding box center [465, 388] width 310 height 14
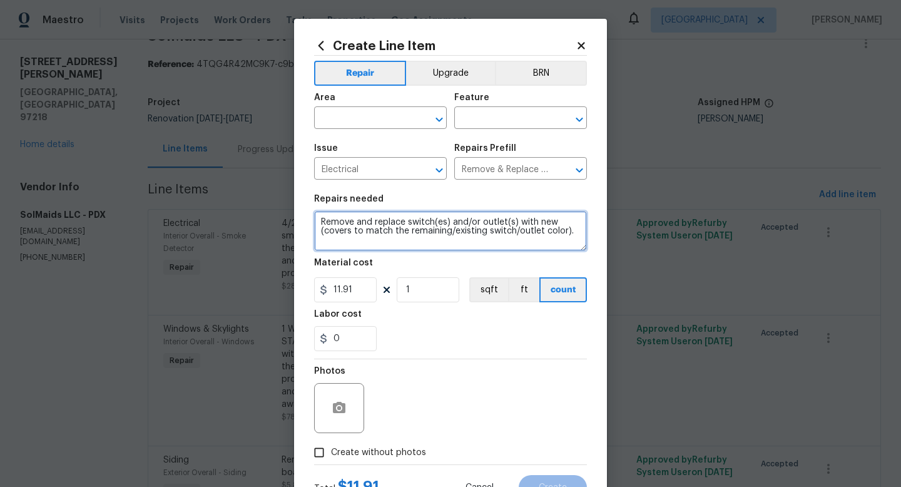
click at [321, 222] on textarea "Remove and replace switch(es) and/or outlet(s) with new (covers to match the re…" at bounding box center [450, 231] width 273 height 40
type textarea "RENO - Please remove and replace all yellowed/ almond, discolored/ balck swithc…"
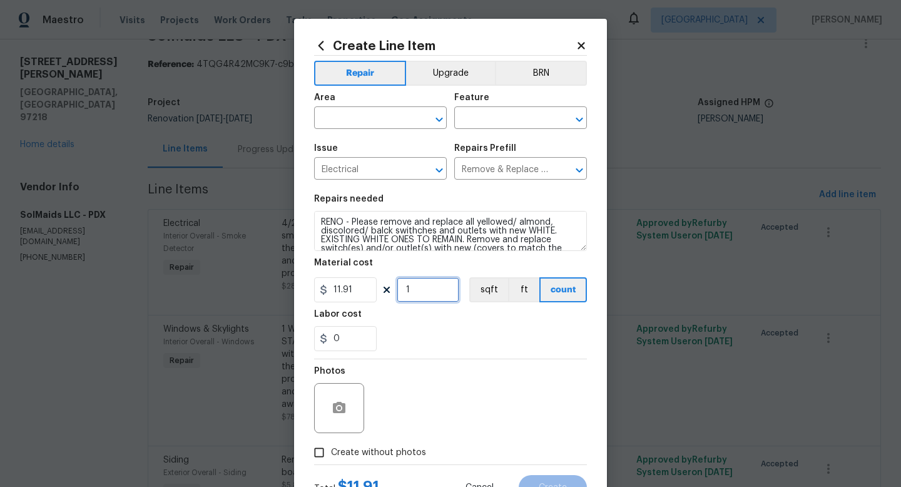
click at [413, 292] on input "1" at bounding box center [428, 289] width 63 height 25
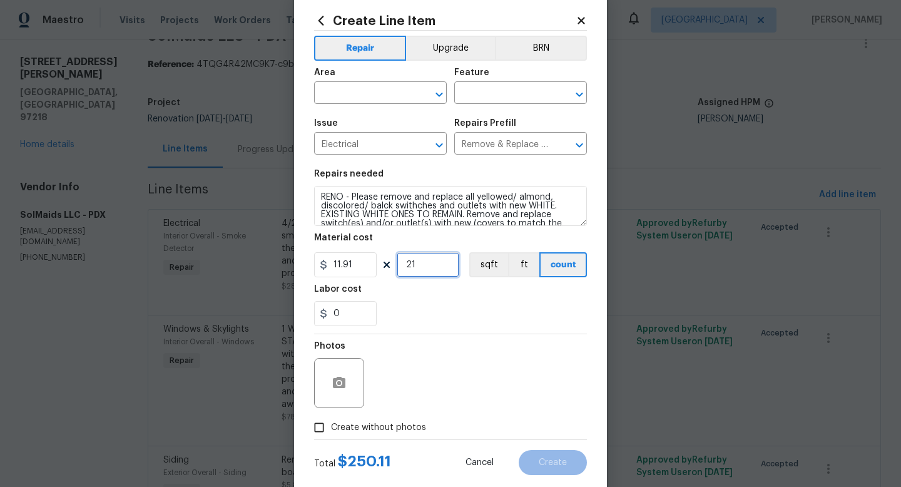
scroll to position [6, 0]
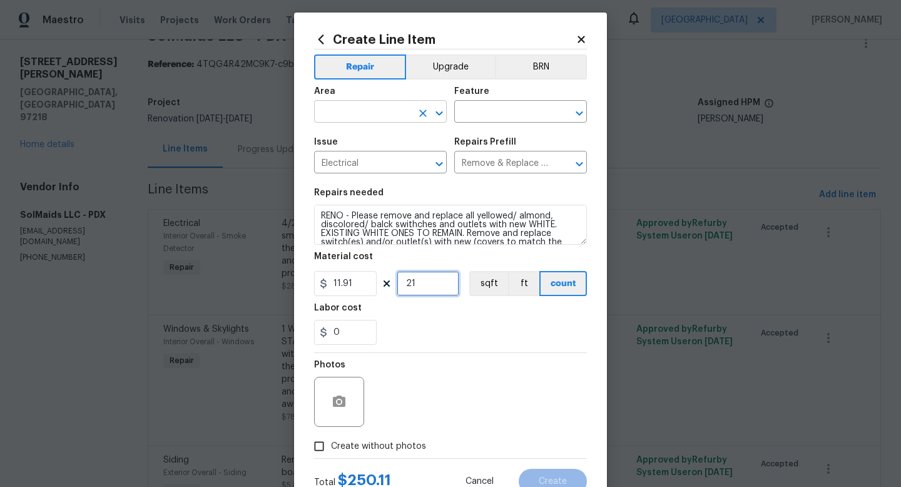
type input "21"
click at [385, 117] on input "text" at bounding box center [363, 112] width 98 height 19
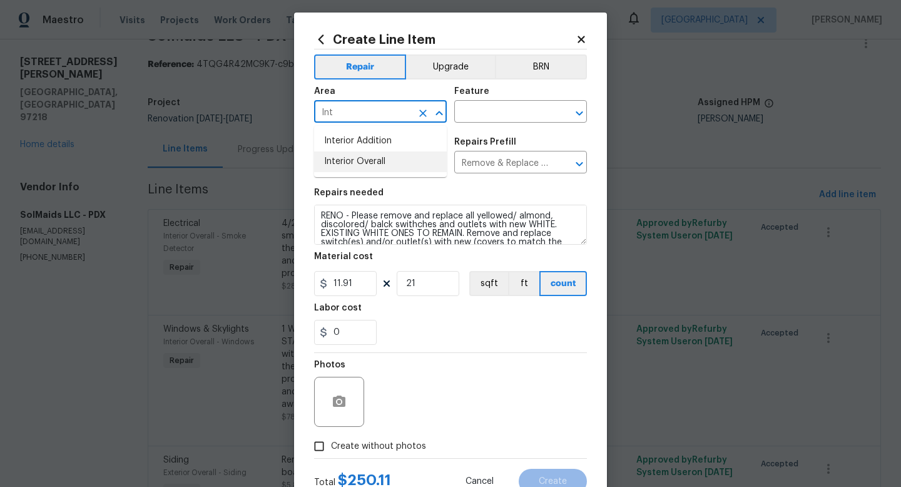
click at [384, 162] on li "Interior Overall" at bounding box center [380, 161] width 133 height 21
type input "Interior Overall"
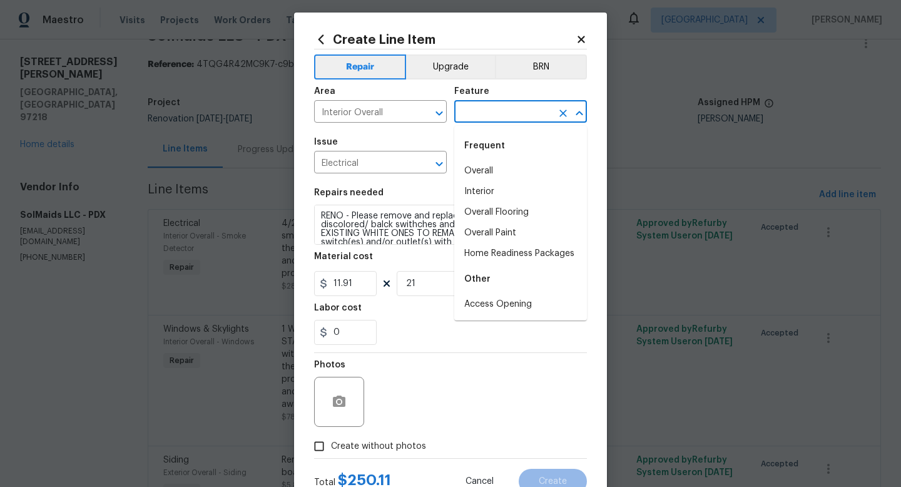
click at [518, 106] on input "text" at bounding box center [503, 112] width 98 height 19
type input "e"
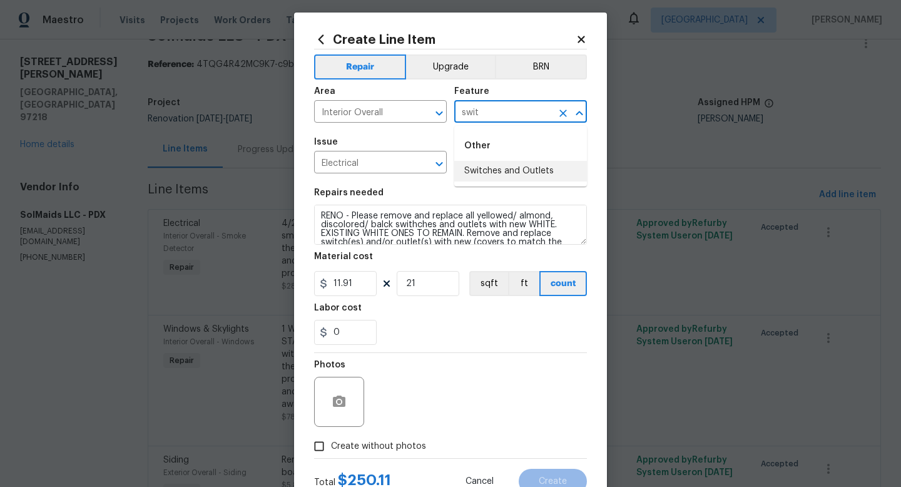
click at [503, 174] on li "Switches and Outlets" at bounding box center [520, 171] width 133 height 21
type input "Switches and Outlets"
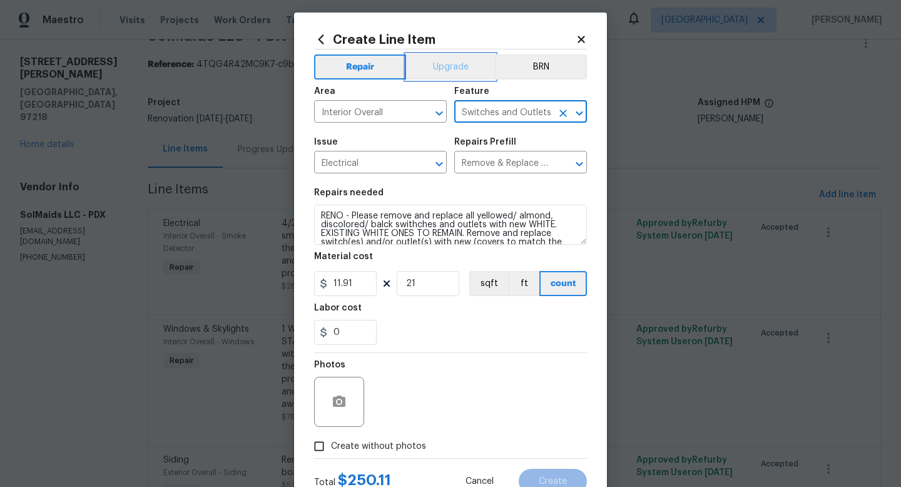
click at [458, 67] on button "Upgrade" at bounding box center [451, 66] width 90 height 25
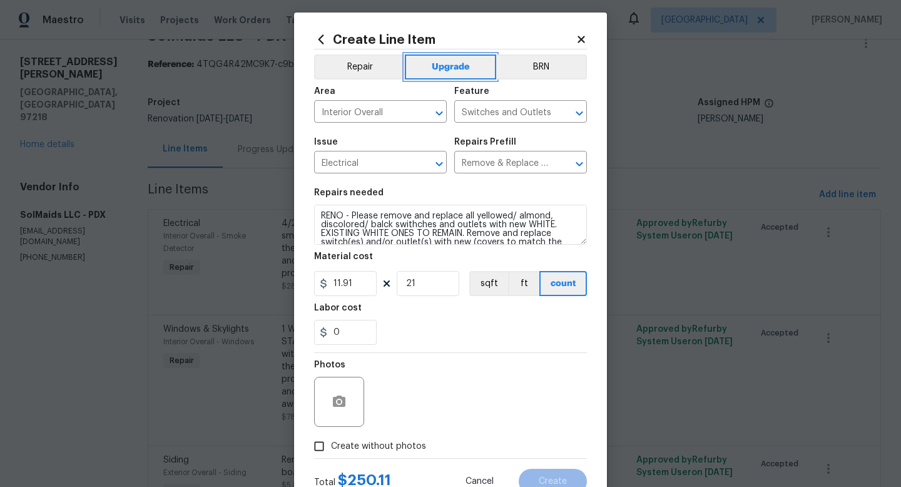
scroll to position [53, 0]
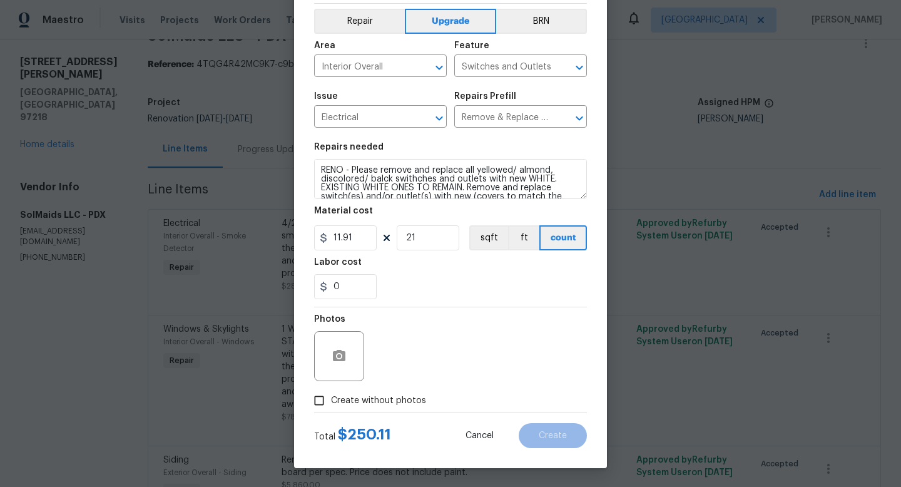
click at [355, 400] on span "Create without photos" at bounding box center [378, 400] width 95 height 13
click at [331, 400] on input "Create without photos" at bounding box center [319, 401] width 24 height 24
checkbox input "true"
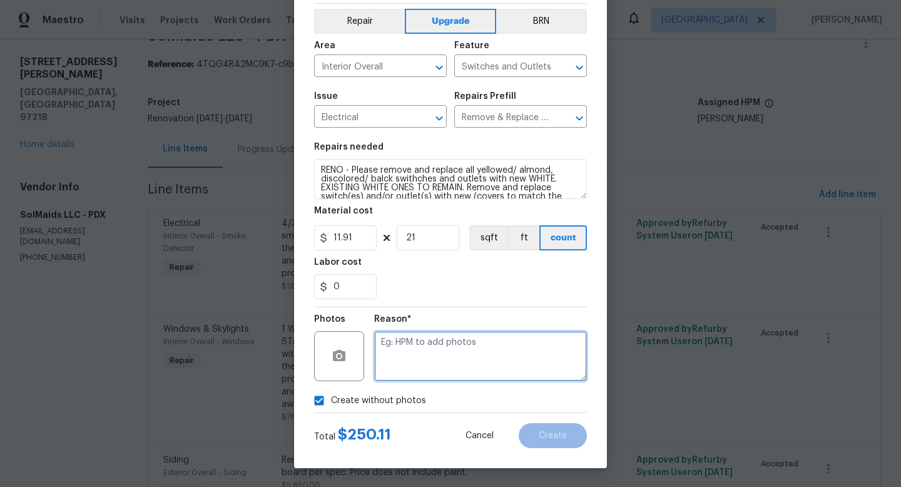
click at [453, 379] on textarea at bounding box center [480, 356] width 213 height 50
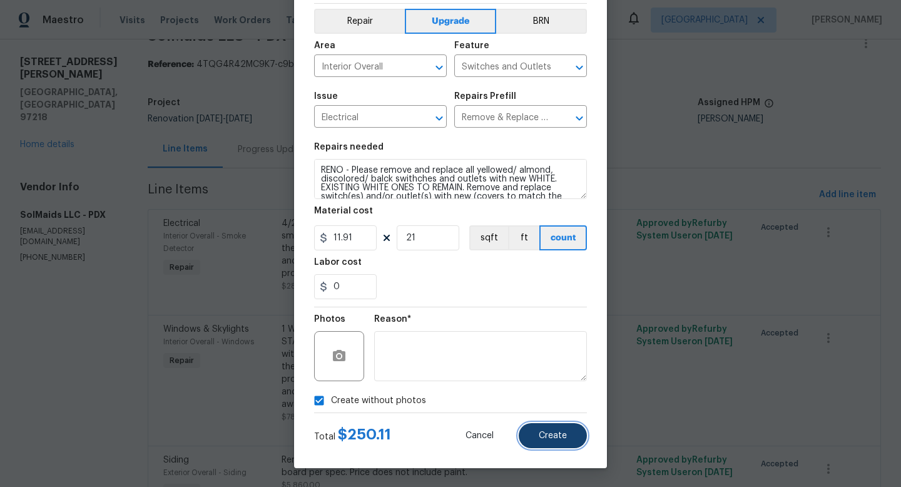
click at [565, 432] on span "Create" at bounding box center [553, 435] width 28 height 9
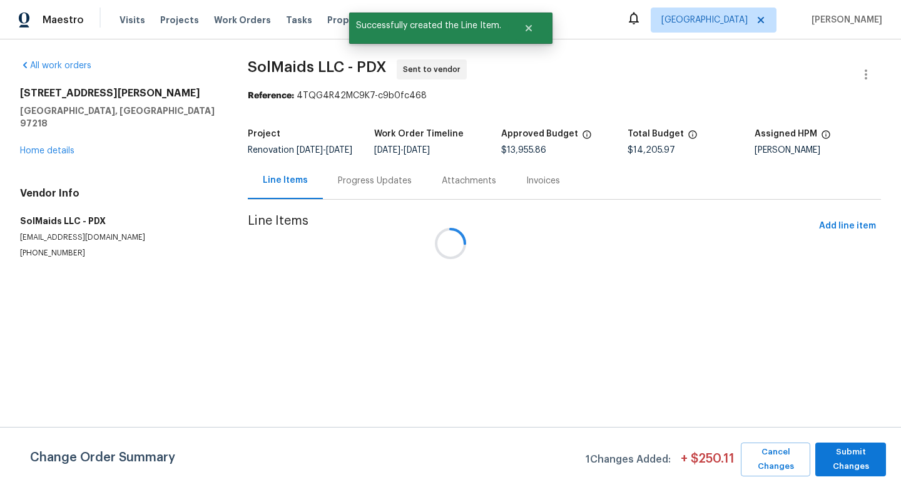
scroll to position [0, 0]
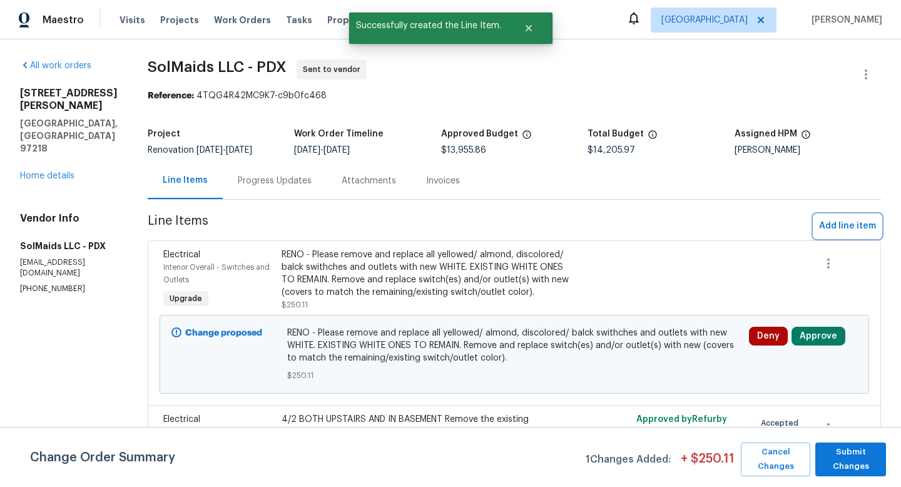
click at [706, 227] on span "Add line item" at bounding box center [847, 226] width 57 height 16
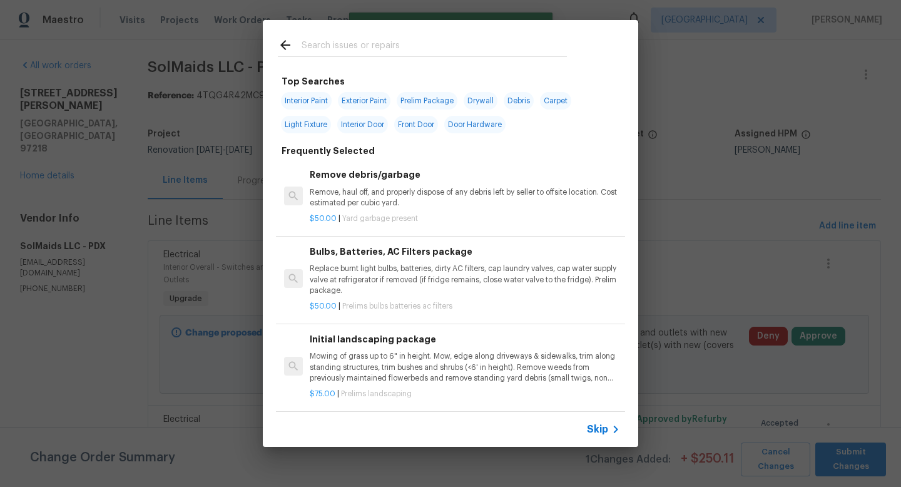
click at [408, 53] on input "text" at bounding box center [434, 47] width 265 height 19
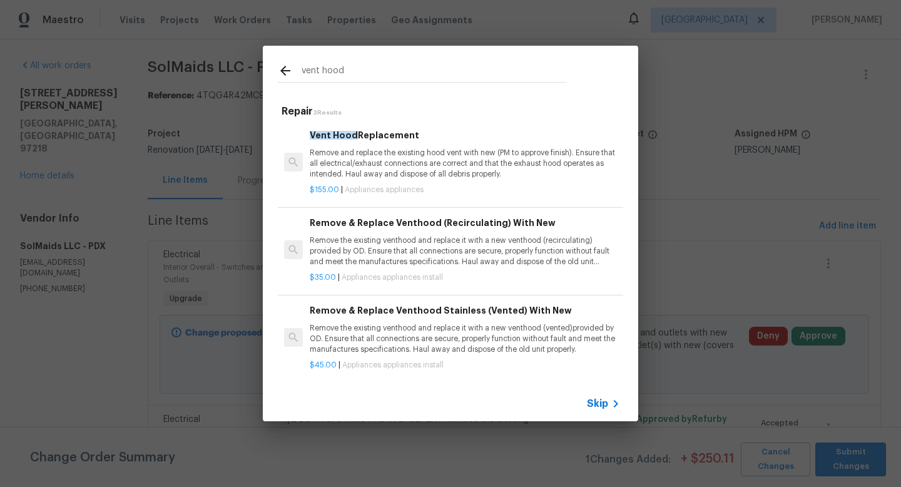
scroll to position [2, 0]
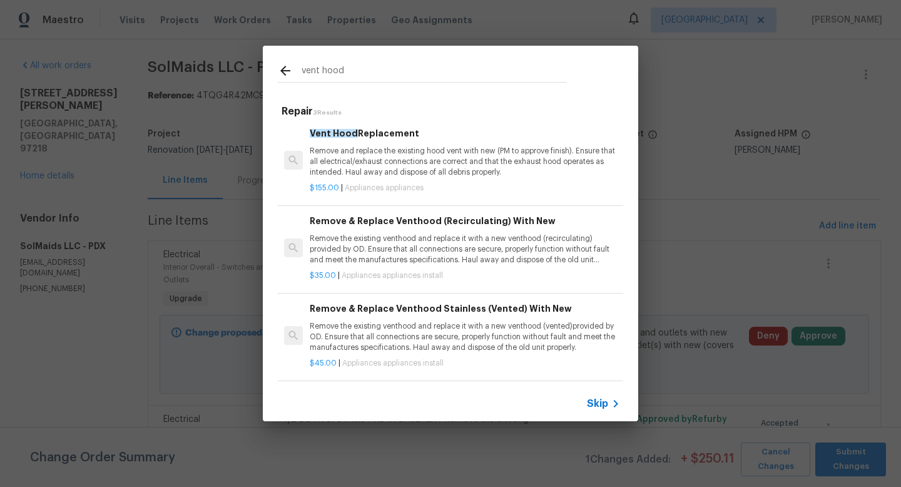
type input "vent hood"
click at [496, 260] on p "Remove the existing venthood and replace it with a new venthood (recirculating)…" at bounding box center [465, 249] width 310 height 32
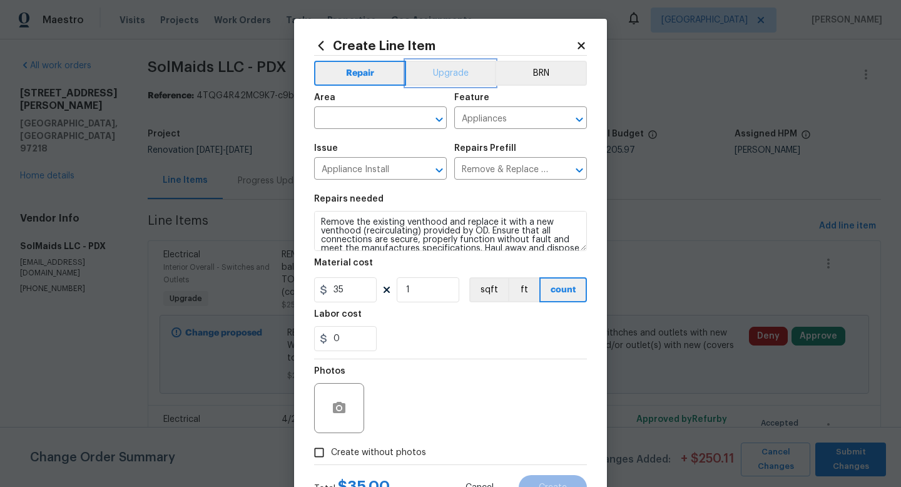
click at [479, 71] on button "Upgrade" at bounding box center [451, 73] width 90 height 25
click at [381, 115] on input "text" at bounding box center [363, 119] width 98 height 19
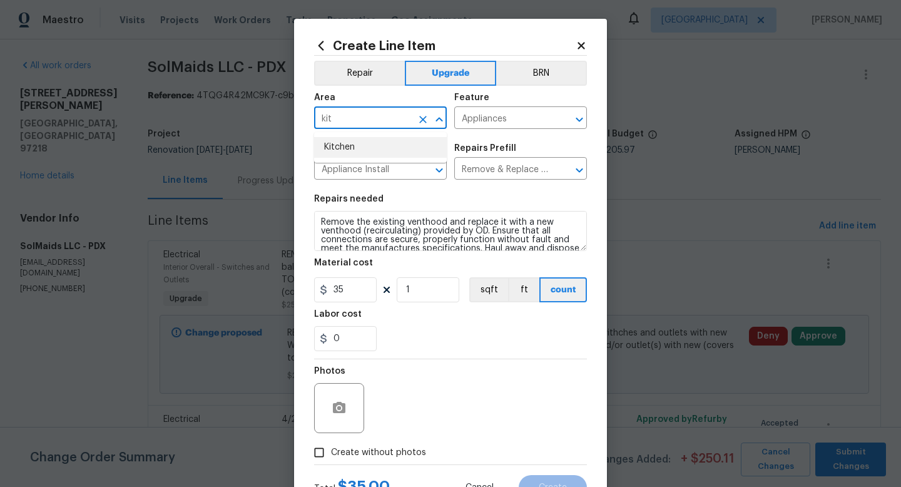
click at [361, 145] on li "Kitchen" at bounding box center [380, 147] width 133 height 21
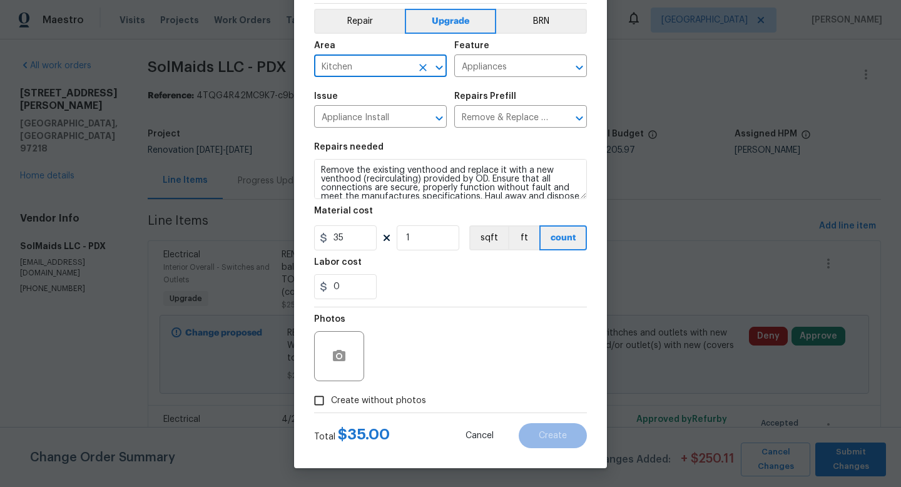
type input "Kitchen"
click at [317, 397] on input "Create without photos" at bounding box center [319, 401] width 24 height 24
checkbox input "true"
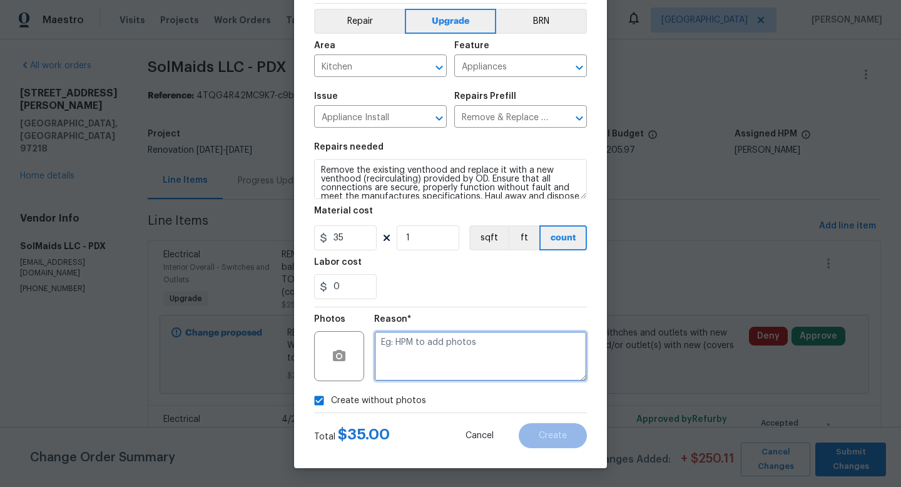
click at [472, 352] on textarea at bounding box center [480, 356] width 213 height 50
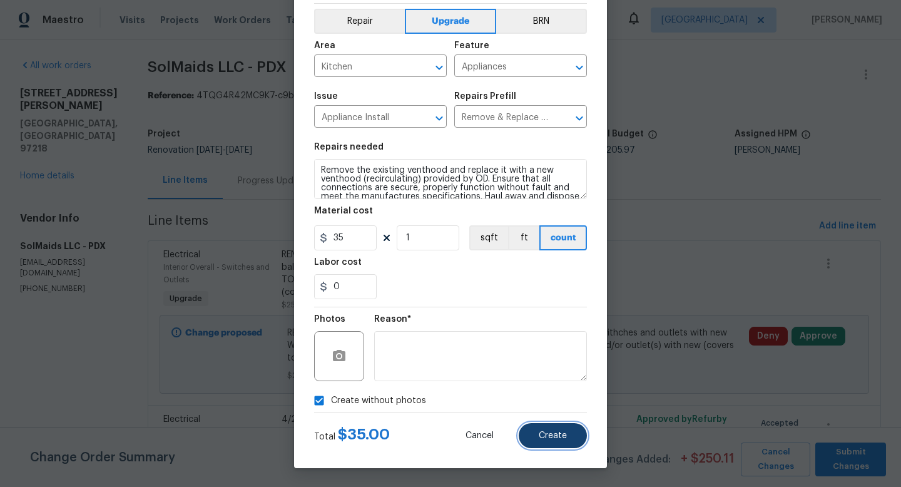
click at [557, 434] on span "Create" at bounding box center [553, 435] width 28 height 9
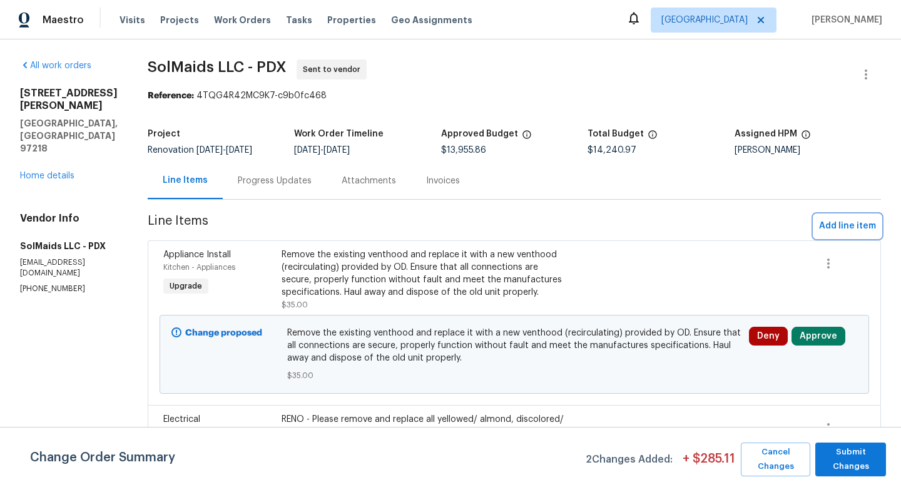
click at [706, 223] on span "Add line item" at bounding box center [847, 226] width 57 height 16
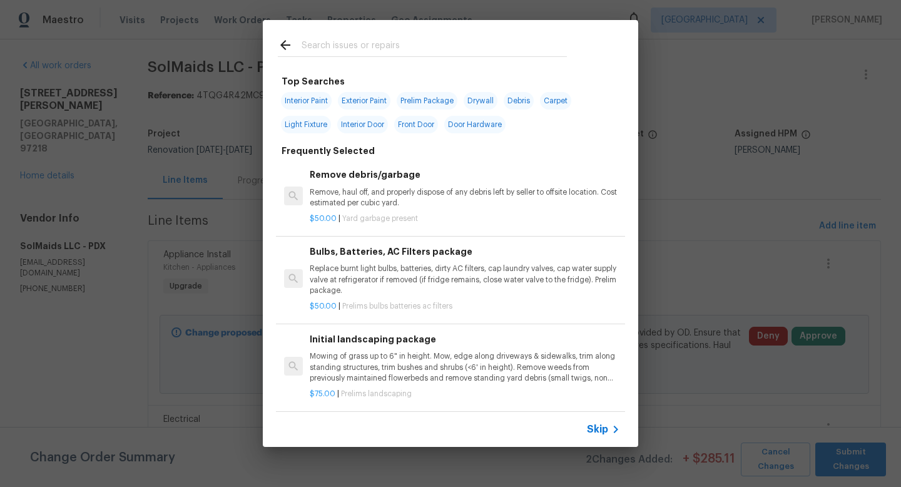
click at [332, 44] on input "text" at bounding box center [434, 47] width 265 height 19
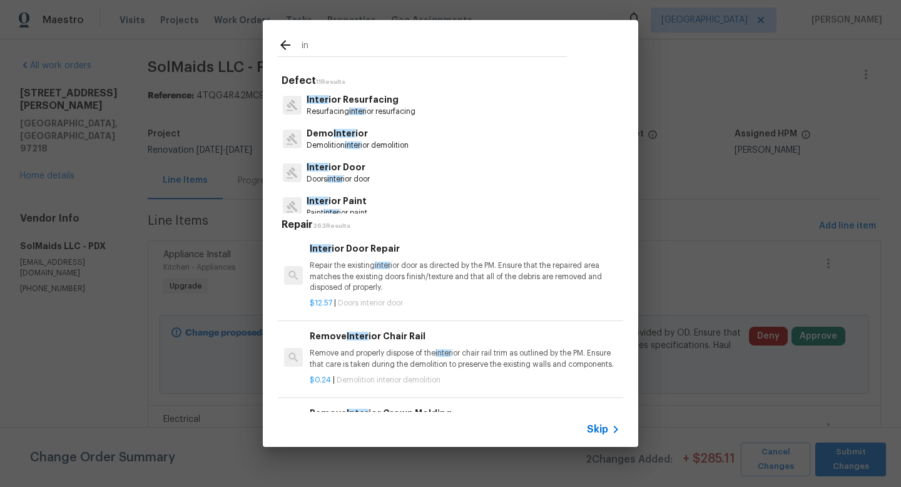
type input "i"
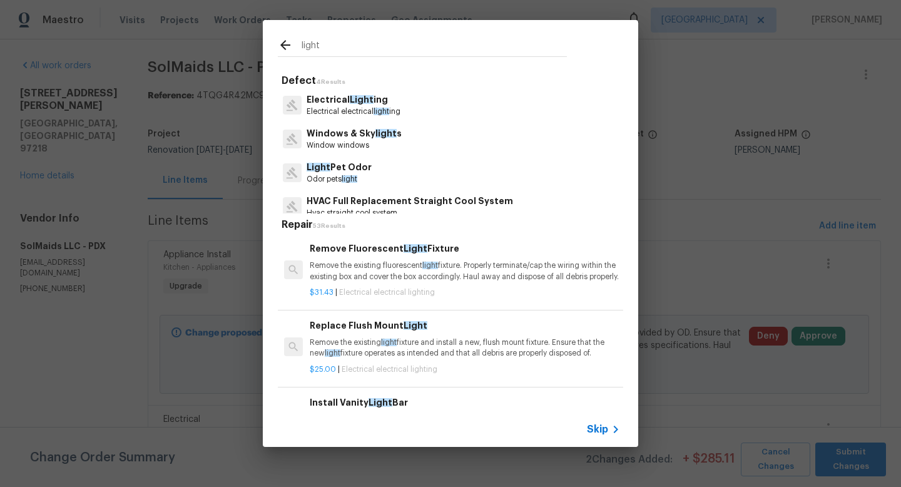
type input "light"
click at [451, 359] on p "Remove the existing light fixture and install a new, flush mount fixture. Ensur…" at bounding box center [465, 347] width 310 height 21
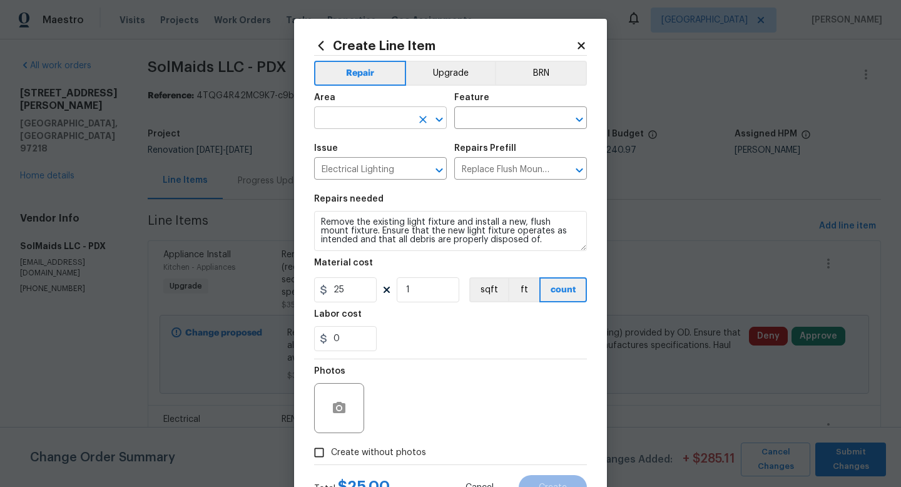
click at [351, 117] on input "text" at bounding box center [363, 119] width 98 height 19
click at [356, 168] on li "Interior Overall" at bounding box center [380, 168] width 133 height 21
type input "Interior Overall"
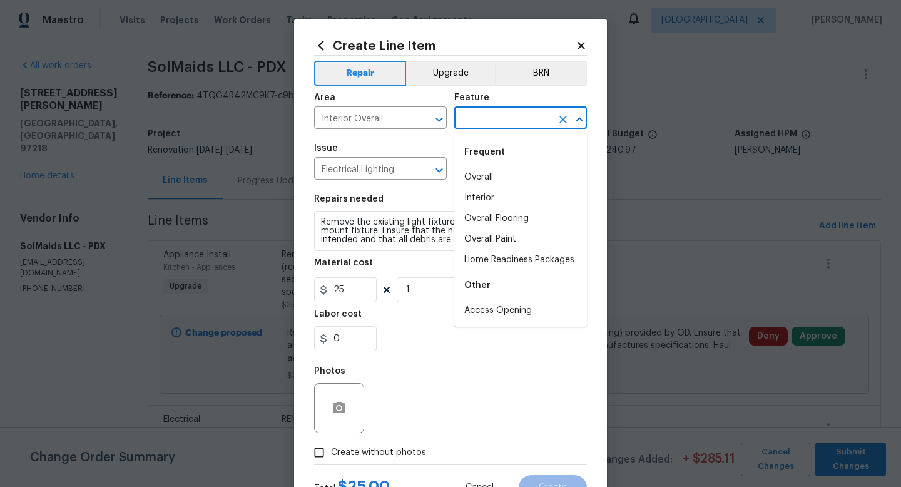
click at [497, 122] on input "text" at bounding box center [503, 119] width 98 height 19
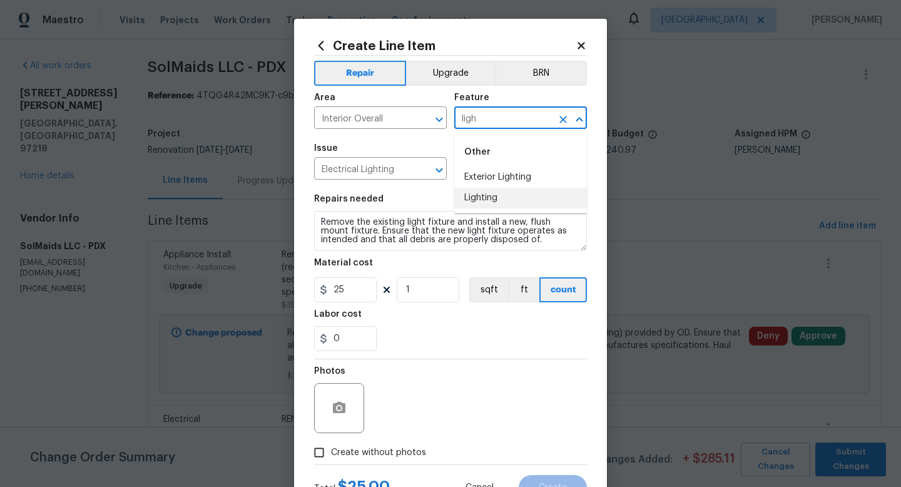
click at [476, 196] on li "Lighting" at bounding box center [520, 198] width 133 height 21
type input "Lighting"
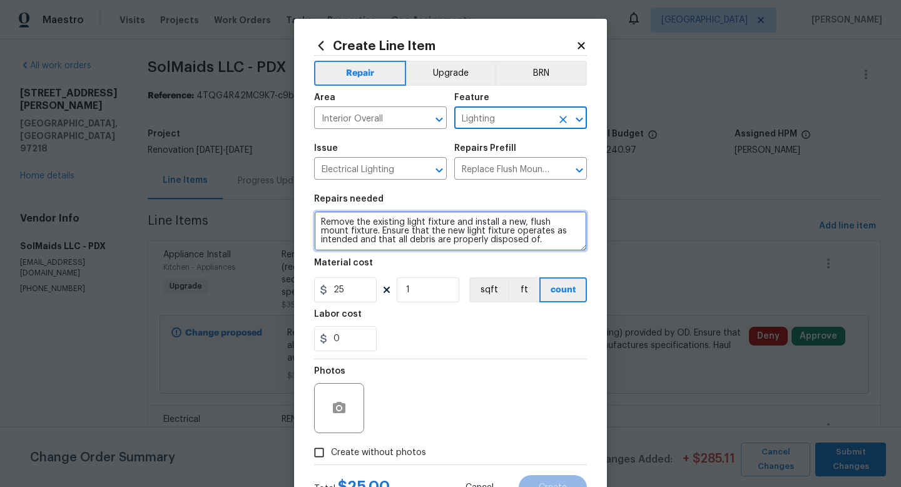
click at [321, 218] on textarea "Remove the existing light fixture and install a new, flush mount fixture. Ensur…" at bounding box center [450, 231] width 273 height 40
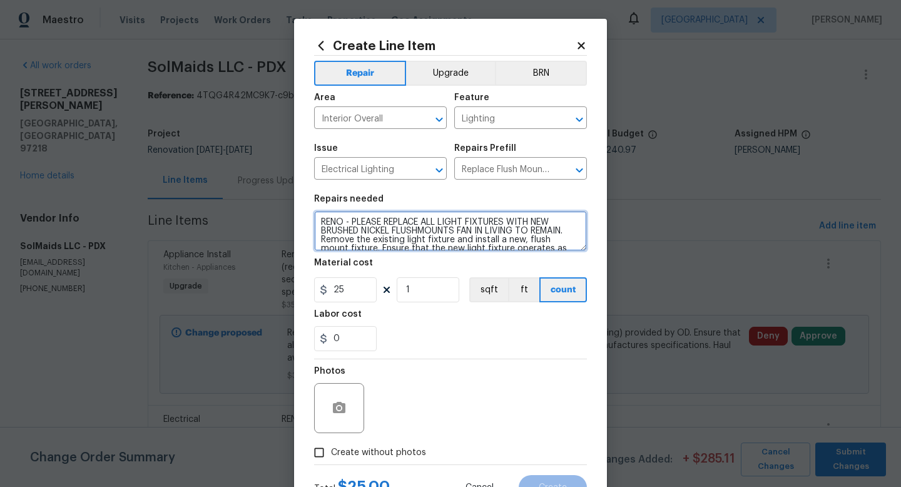
click at [424, 234] on textarea "RENO - PLEASE REPLACE ALL LIGHT FIXTURES WITH NEW BRUSHED NICKEL FLUSHMOUNTS FA…" at bounding box center [450, 231] width 273 height 40
type textarea "RENO - PLEASE REPLACE ALL LIGHT FIXTURES WITH NEW BRUSHED NICKEL FLUSH MOUNTS F…"
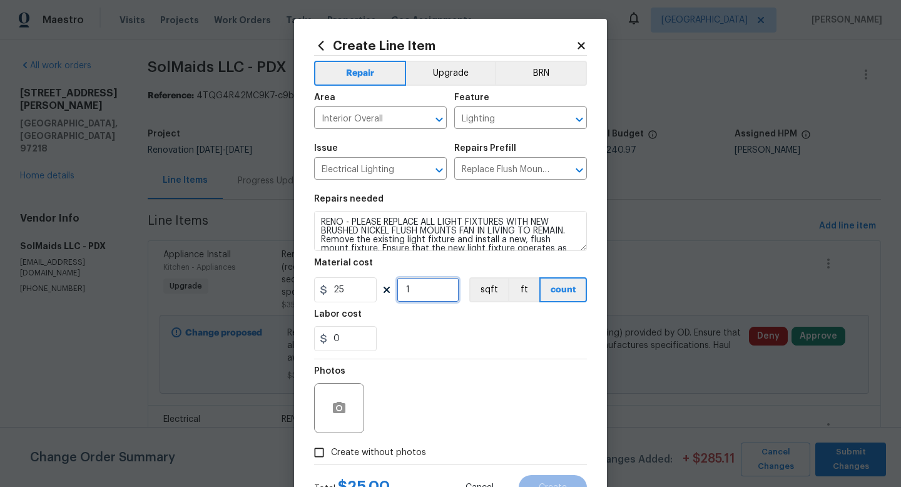
click at [429, 300] on input "1" at bounding box center [428, 289] width 63 height 25
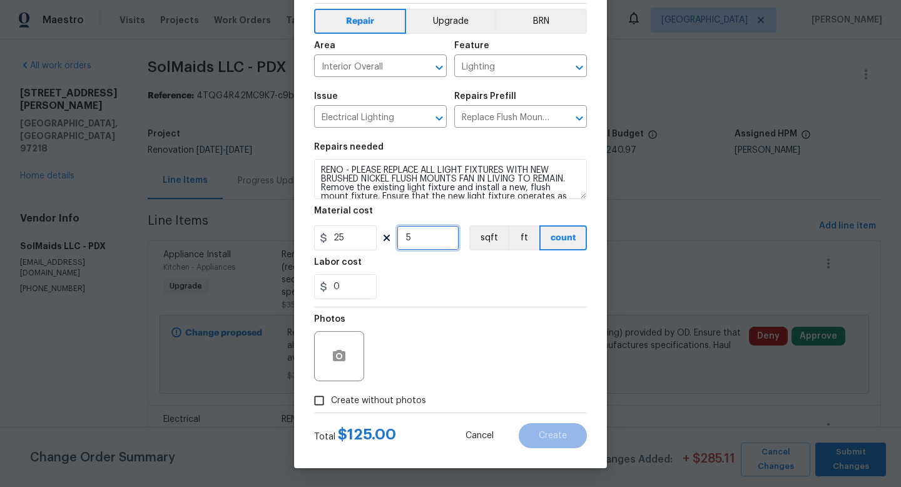
type input "5"
click at [329, 406] on input "Create without photos" at bounding box center [319, 401] width 24 height 24
checkbox input "true"
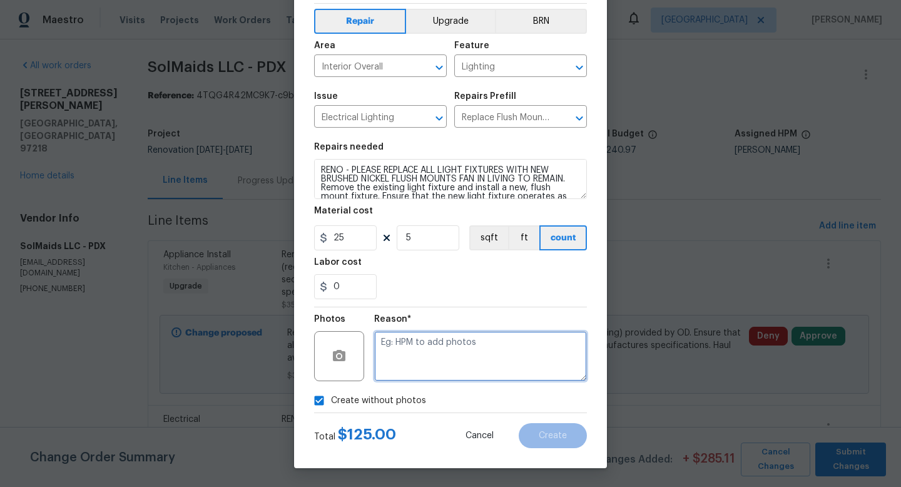
click at [466, 359] on textarea at bounding box center [480, 356] width 213 height 50
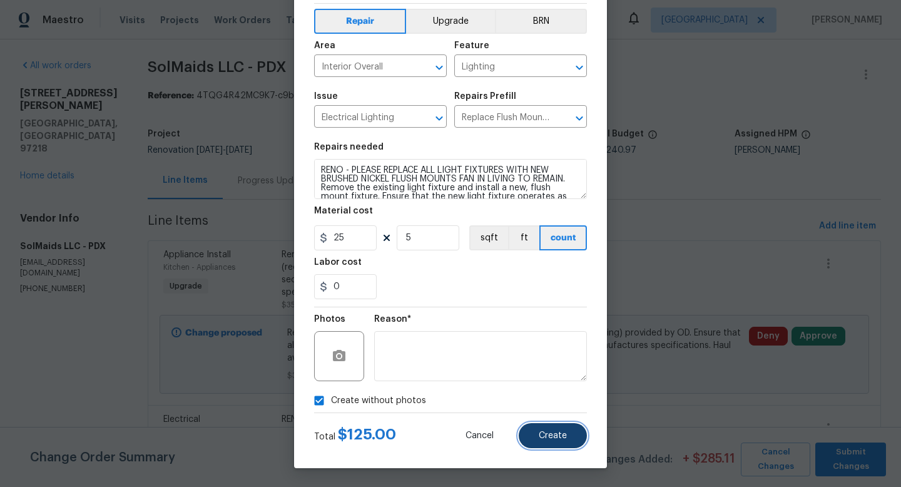
click at [543, 438] on span "Create" at bounding box center [553, 435] width 28 height 9
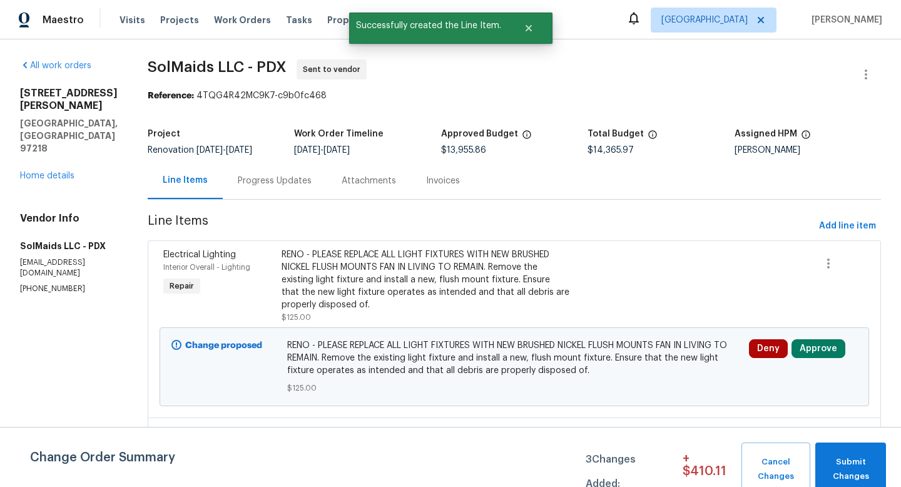
click at [441, 279] on div "RENO - PLEASE REPLACE ALL LIGHT FIXTURES WITH NEW BRUSHED NICKEL FLUSH MOUNTS F…" at bounding box center [426, 280] width 289 height 63
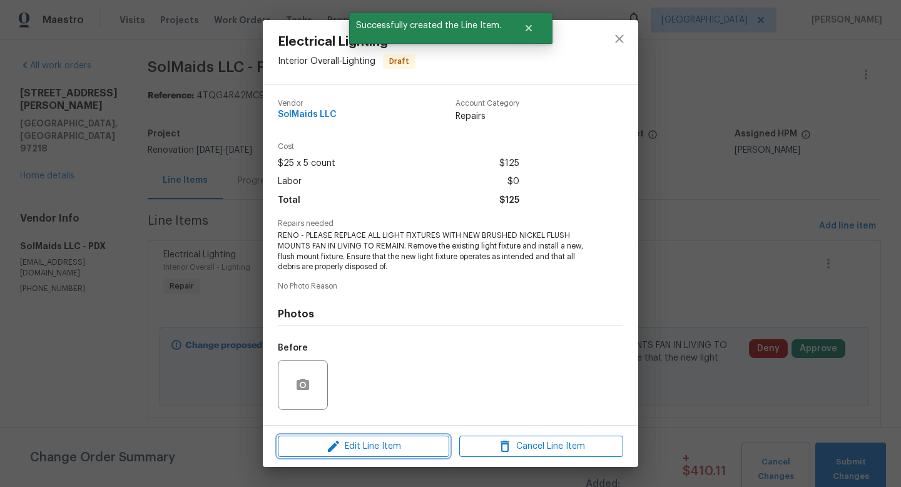
click at [377, 449] on span "Edit Line Item" at bounding box center [364, 447] width 164 height 16
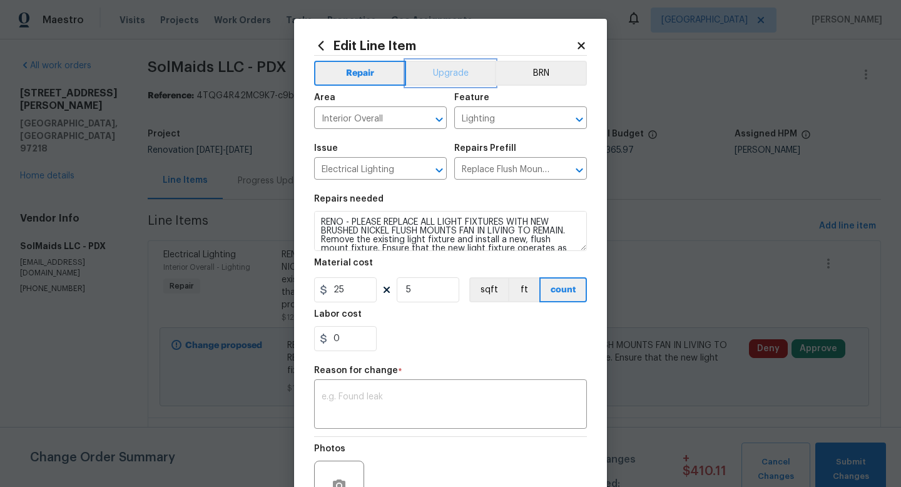
click at [439, 83] on button "Upgrade" at bounding box center [451, 73] width 90 height 25
click at [431, 400] on textarea at bounding box center [451, 405] width 258 height 26
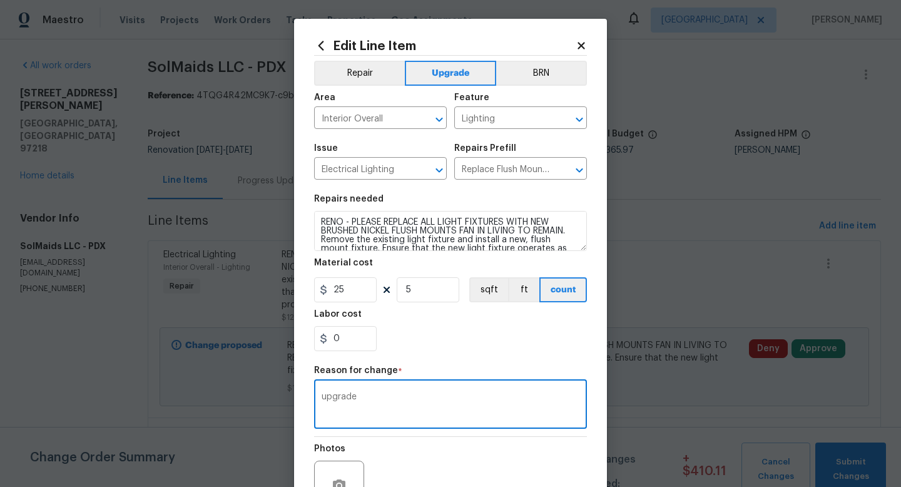
scroll to position [91, 0]
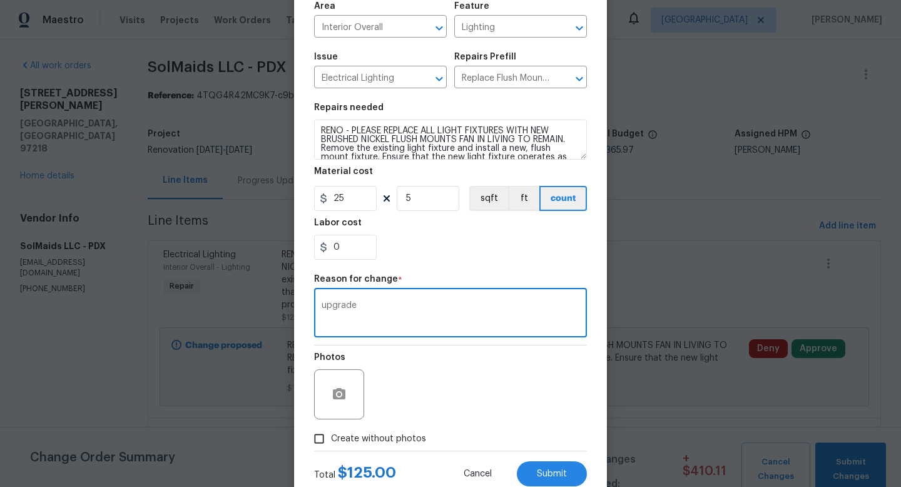
type textarea "upgrade"
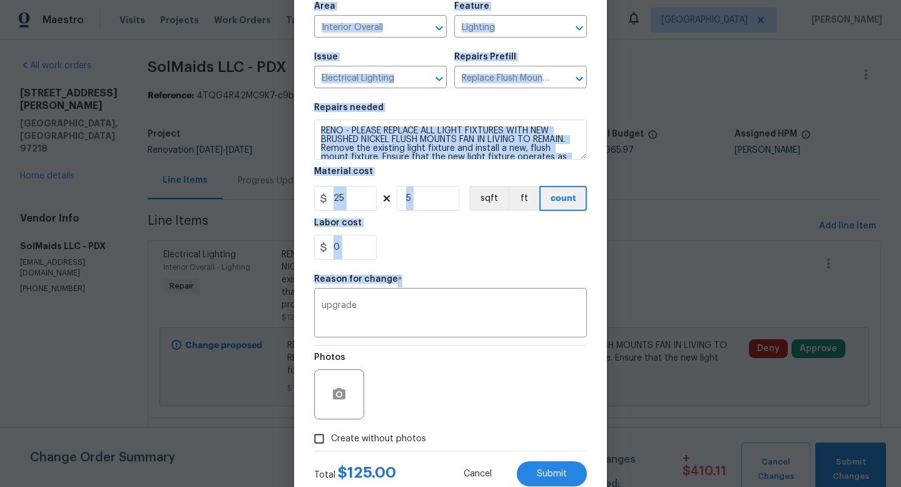
drag, startPoint x: 359, startPoint y: 299, endPoint x: 221, endPoint y: 299, distance: 138.3
click at [222, 299] on div "Edit Line Item Repair Upgrade BRN Area Interior Overall ​ Feature Lighting ​ Is…" at bounding box center [450, 243] width 901 height 487
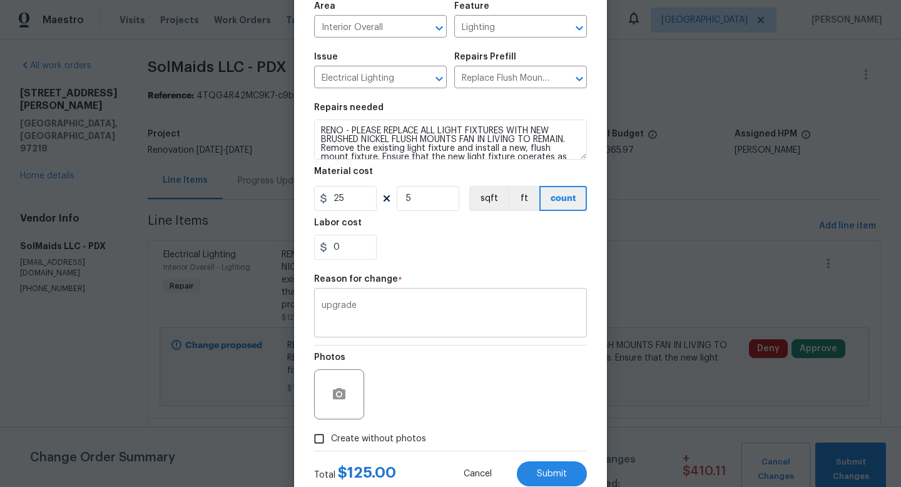
click at [354, 318] on textarea "upgrade" at bounding box center [451, 314] width 258 height 26
click at [482, 461] on span "Cancel" at bounding box center [478, 473] width 28 height 9
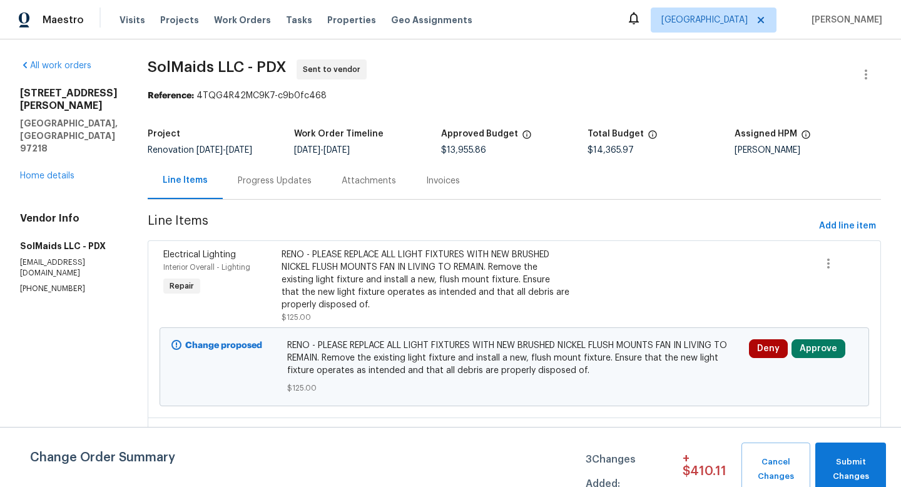
scroll to position [0, 0]
click at [706, 222] on span "Add line item" at bounding box center [847, 226] width 57 height 16
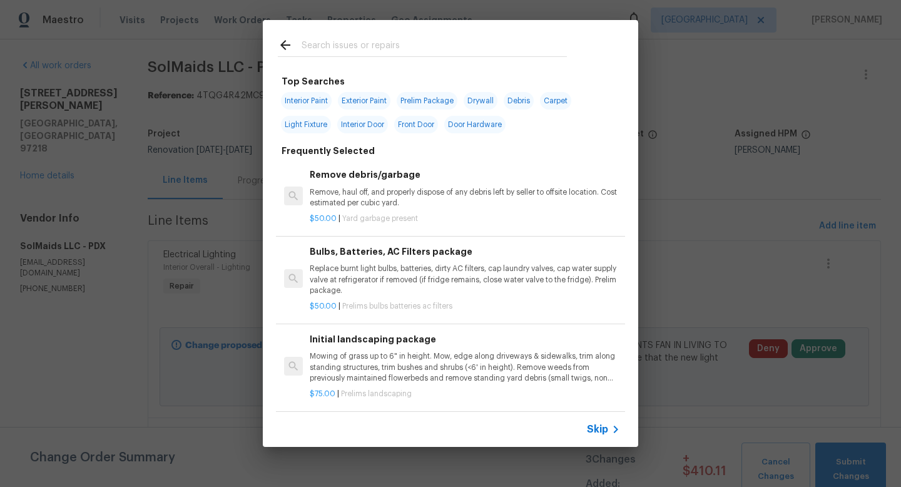
click at [386, 45] on input "text" at bounding box center [434, 47] width 265 height 19
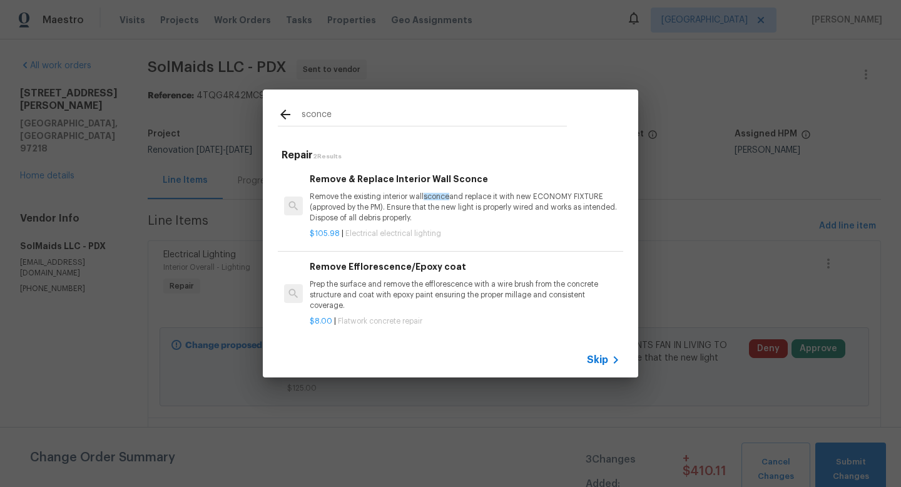
type input "sconce"
click at [471, 215] on p "Remove the existing interior wall sconce and replace it with new ECONOMY FIXTUR…" at bounding box center [465, 208] width 310 height 32
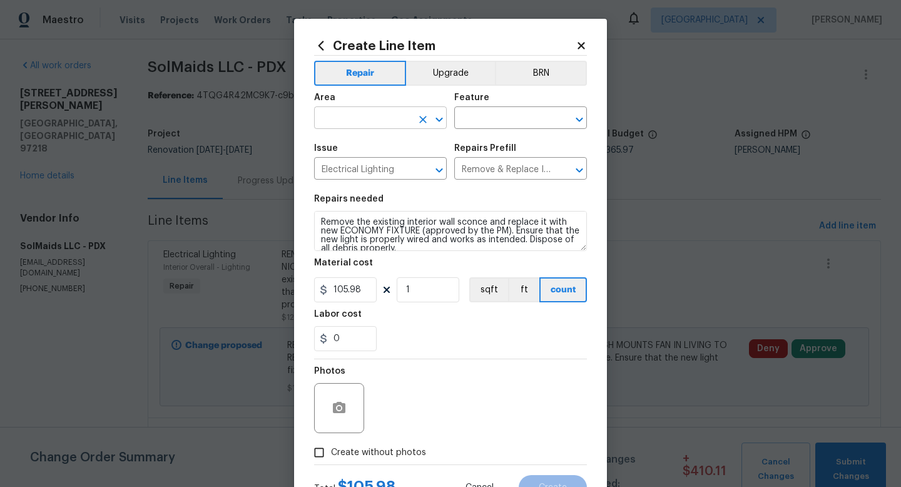
click at [362, 115] on input "text" at bounding box center [363, 119] width 98 height 19
click at [357, 171] on li "Main Bedroom" at bounding box center [380, 168] width 133 height 21
type input "Main Bedroom"
click at [495, 133] on div "Area Main Bedroom ​ Feature ​" at bounding box center [450, 111] width 273 height 51
click at [501, 121] on input "text" at bounding box center [503, 119] width 98 height 19
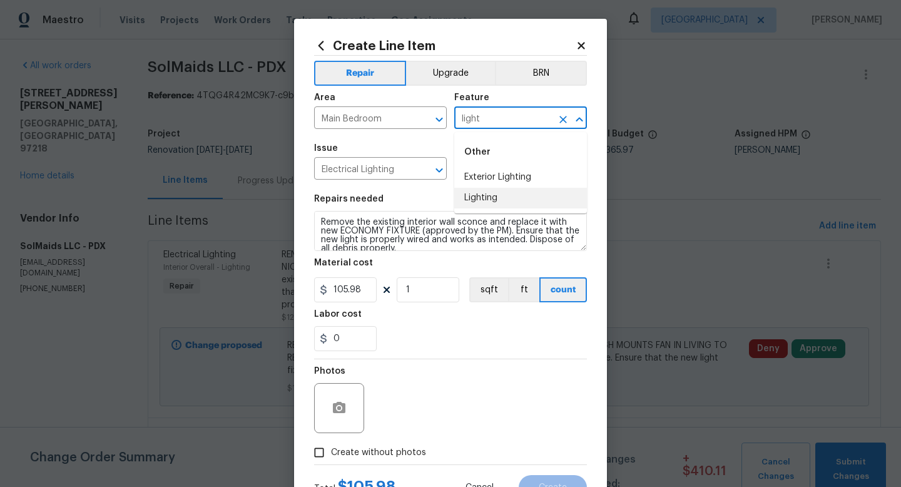
click at [491, 196] on li "Lighting" at bounding box center [520, 198] width 133 height 21
type input "Lighting"
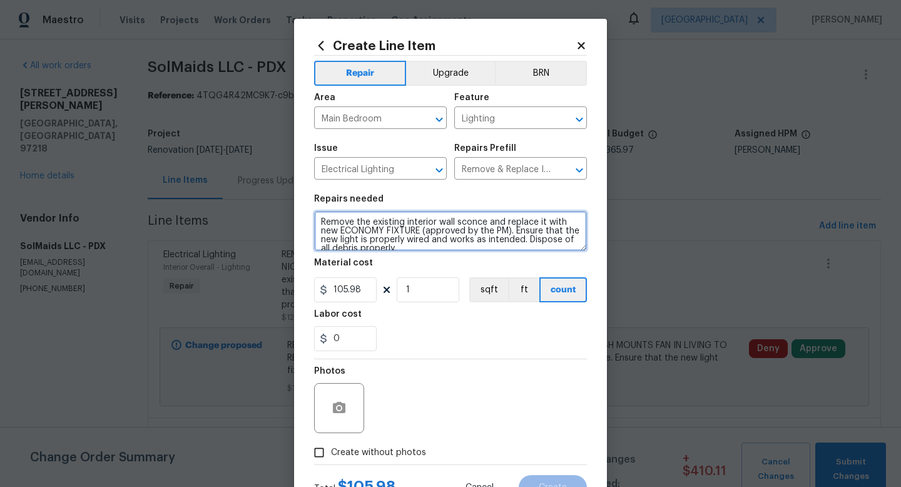
click at [318, 218] on textarea "Remove the existing interior wall sconce and replace it with new ECONOMY FIXTUR…" at bounding box center [450, 231] width 273 height 40
type textarea "RENO - INSTALL 2 NEW WALL SCONCES IN MAIN BED Remove the existing interior wall…"
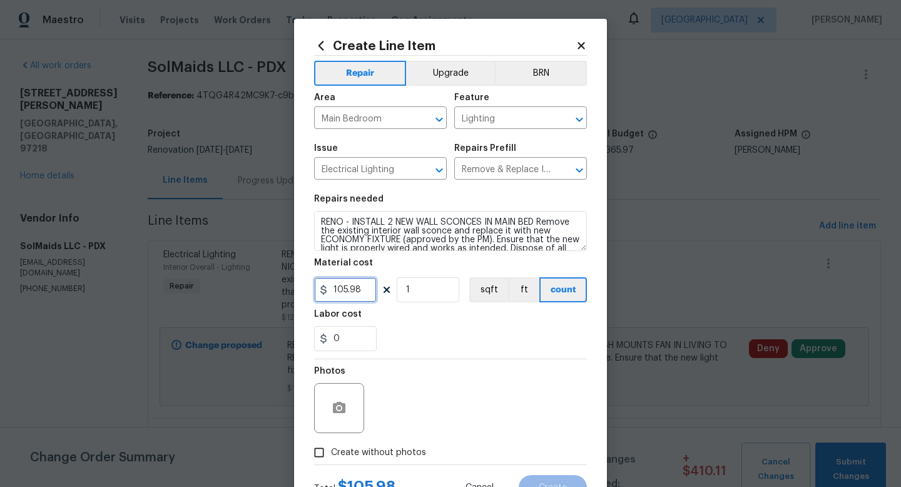
drag, startPoint x: 365, startPoint y: 286, endPoint x: 238, endPoint y: 278, distance: 127.3
click at [240, 278] on div "Create Line Item Repair Upgrade BRN Area Main Bedroom ​ Feature Lighting ​ Issu…" at bounding box center [450, 243] width 901 height 487
click at [366, 295] on input "34" at bounding box center [345, 289] width 63 height 25
type input "35"
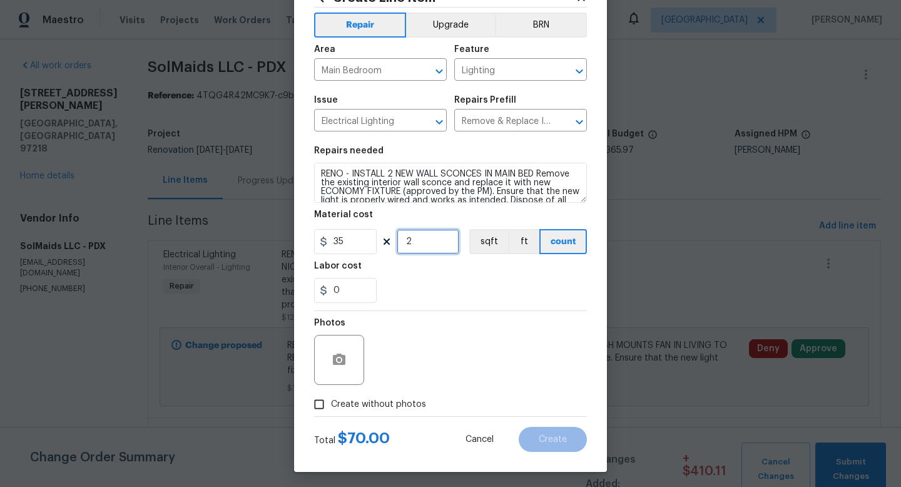
scroll to position [53, 0]
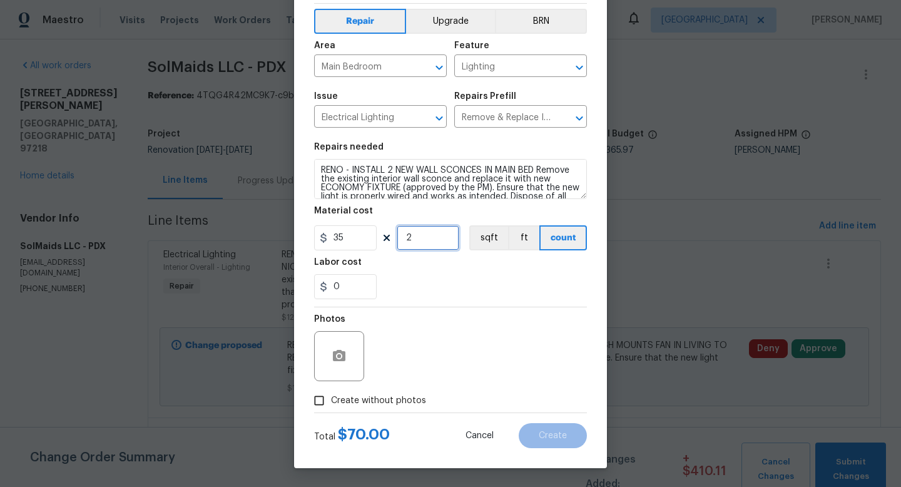
type input "2"
click at [332, 401] on span "Create without photos" at bounding box center [378, 400] width 95 height 13
click at [331, 401] on input "Create without photos" at bounding box center [319, 401] width 24 height 24
checkbox input "true"
click at [437, 384] on div "Reason*" at bounding box center [480, 347] width 213 height 81
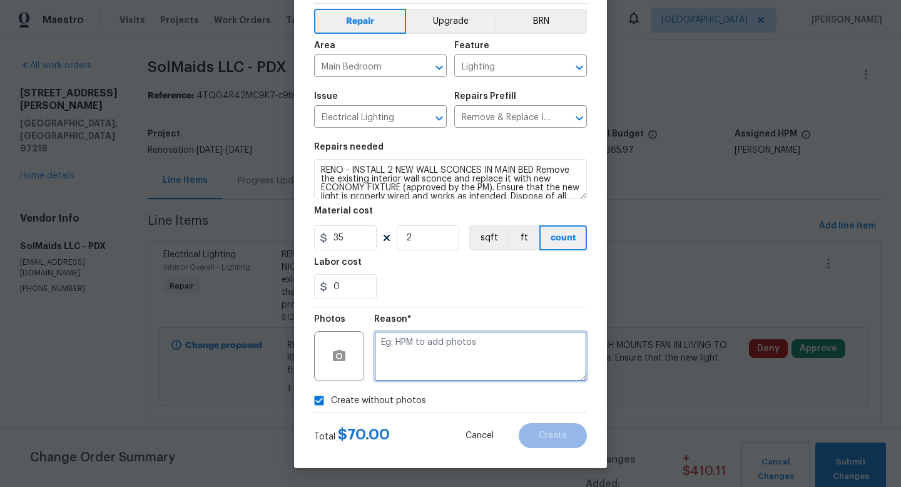
click at [456, 369] on textarea at bounding box center [480, 356] width 213 height 50
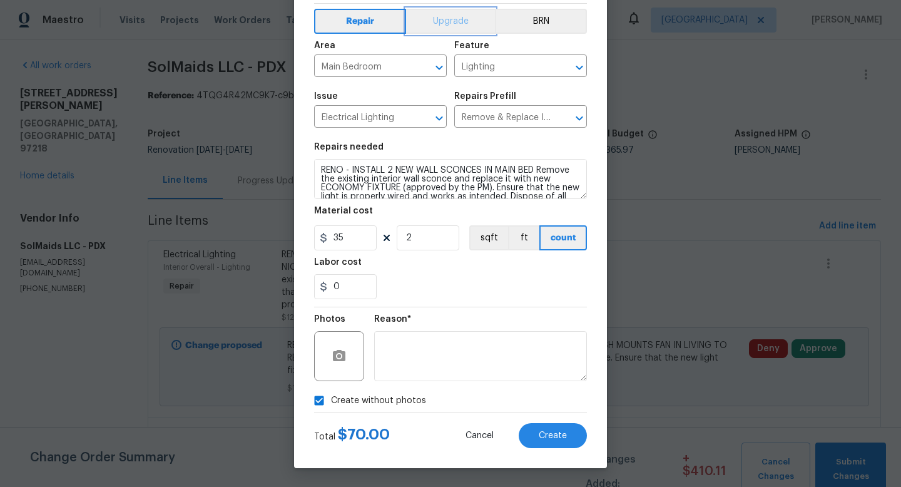
click at [459, 27] on button "Upgrade" at bounding box center [451, 21] width 90 height 25
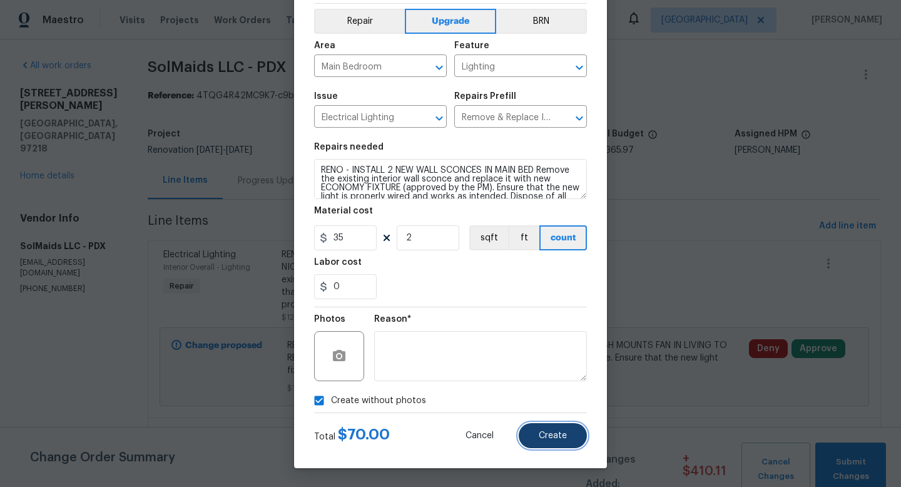
click at [555, 436] on span "Create" at bounding box center [553, 435] width 28 height 9
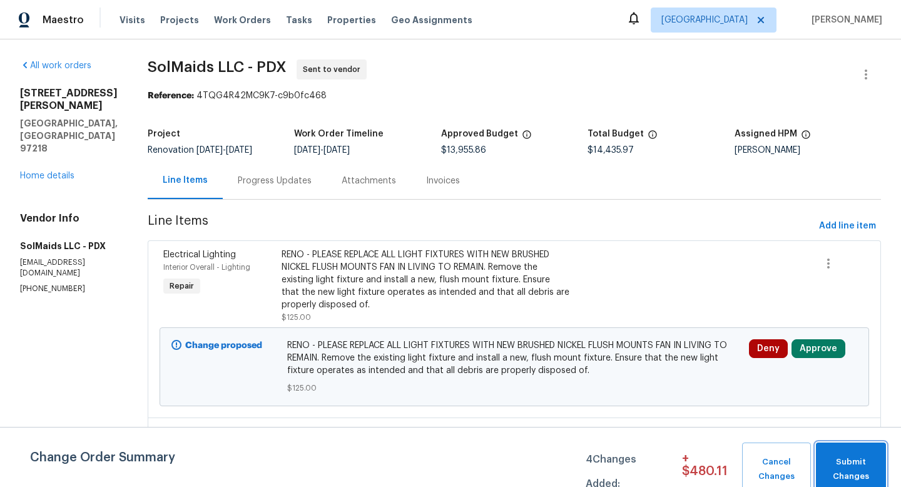
click at [706, 460] on span "Submit Changes" at bounding box center [852, 469] width 58 height 29
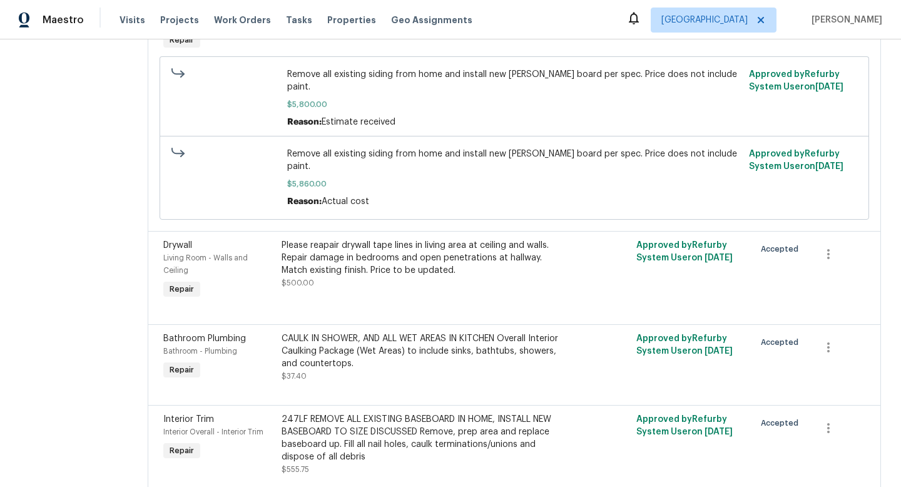
scroll to position [0, 0]
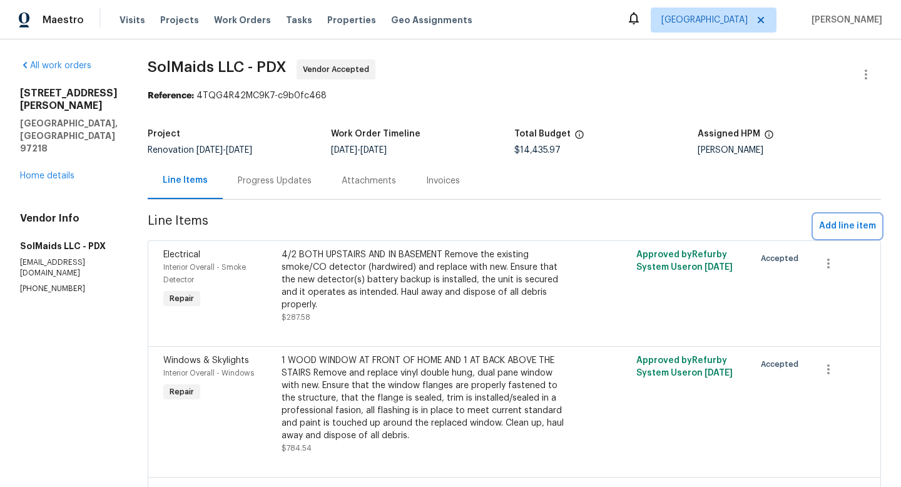
click at [706, 222] on span "Add line item" at bounding box center [847, 226] width 57 height 16
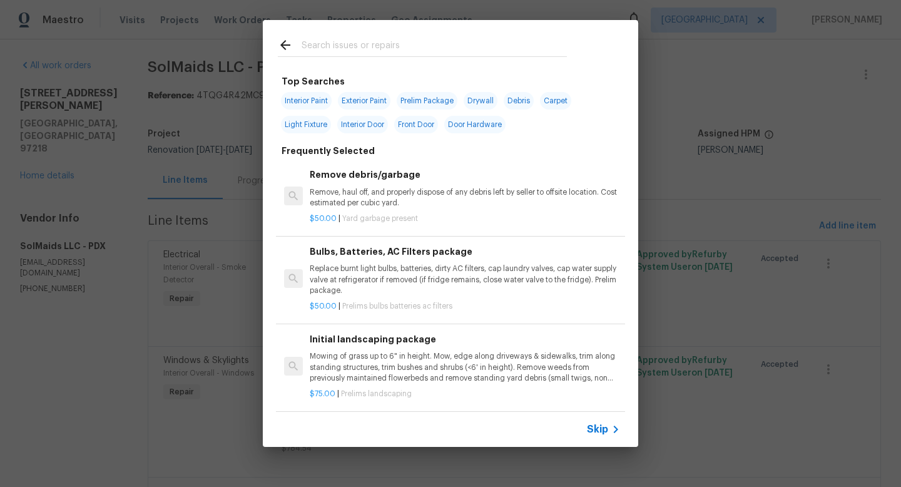
click at [357, 33] on div at bounding box center [422, 44] width 319 height 49
click at [357, 43] on input "text" at bounding box center [434, 47] width 265 height 19
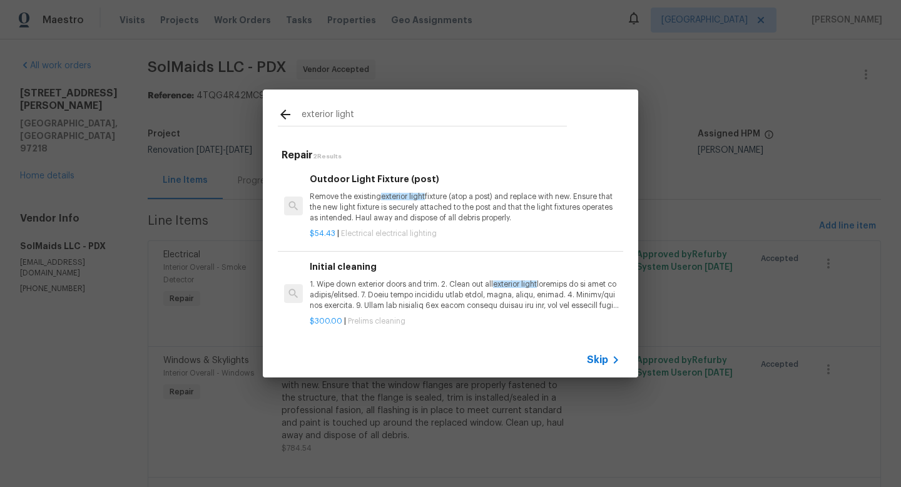
drag, startPoint x: 336, startPoint y: 115, endPoint x: 267, endPoint y: 115, distance: 69.5
click at [267, 115] on div "exterior light" at bounding box center [422, 114] width 319 height 49
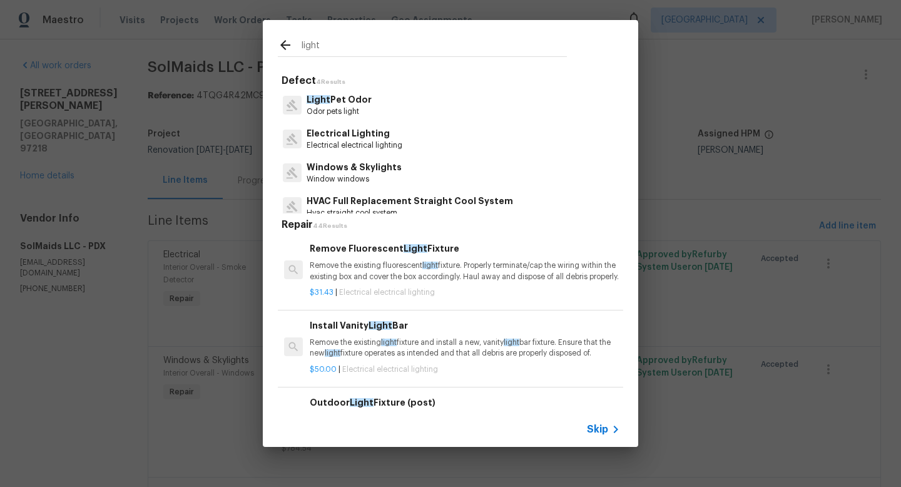
drag, startPoint x: 360, startPoint y: 49, endPoint x: 185, endPoint y: 19, distance: 177.3
click at [185, 19] on div "light Defect 4 Results Light Pet Odor Odor pets light Electrical Lighting Elect…" at bounding box center [450, 233] width 901 height 467
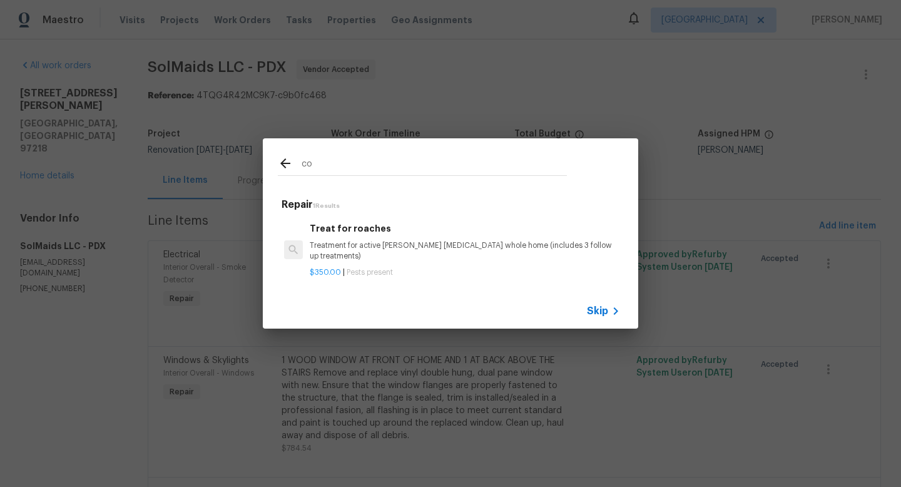
type input "c"
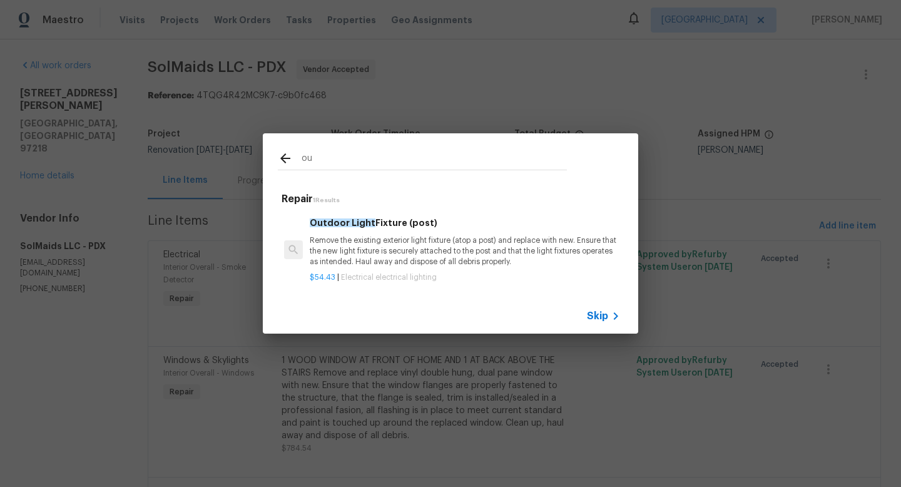
type input "o"
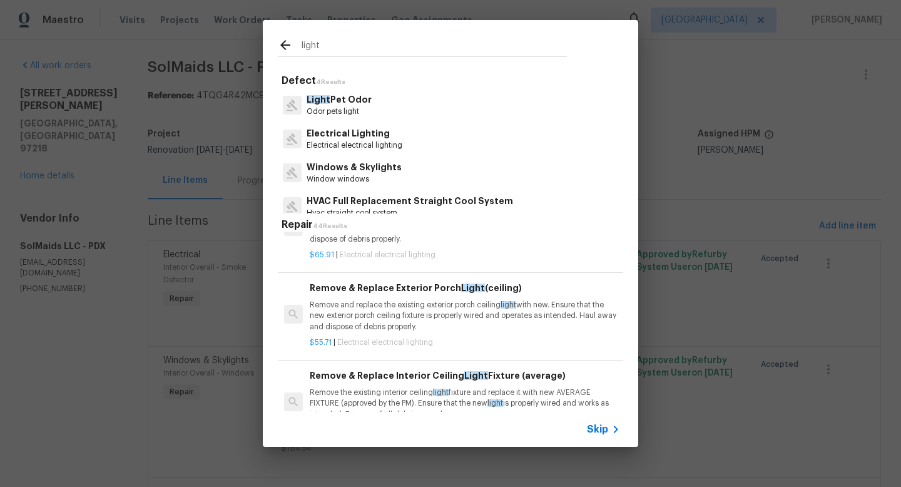
scroll to position [277, 0]
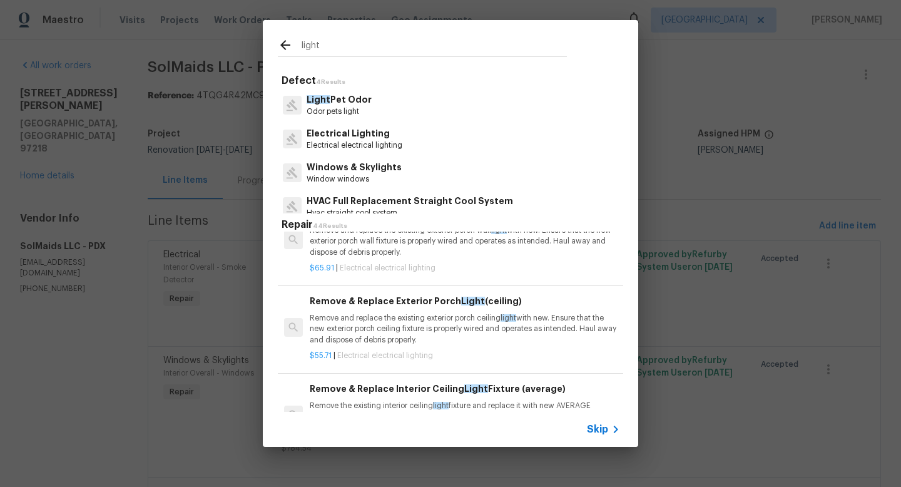
type input "light"
click at [443, 326] on p "Remove and replace the existing exterior porch ceiling light with new. Ensure t…" at bounding box center [465, 329] width 310 height 32
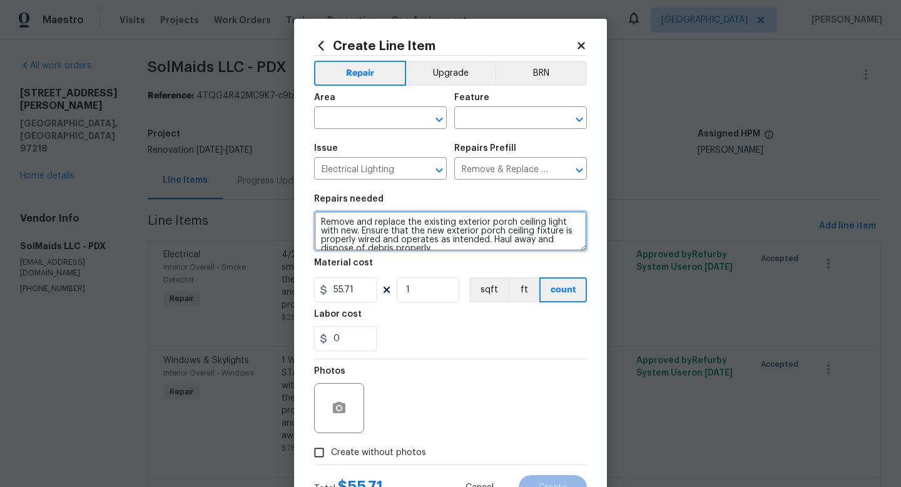
click at [319, 218] on textarea "Remove and replace the existing exterior porch ceiling light with new. Ensure t…" at bounding box center [450, 231] width 273 height 40
type textarea "At front door - Remove and replace the existing exterior porch ceiling light wi…"
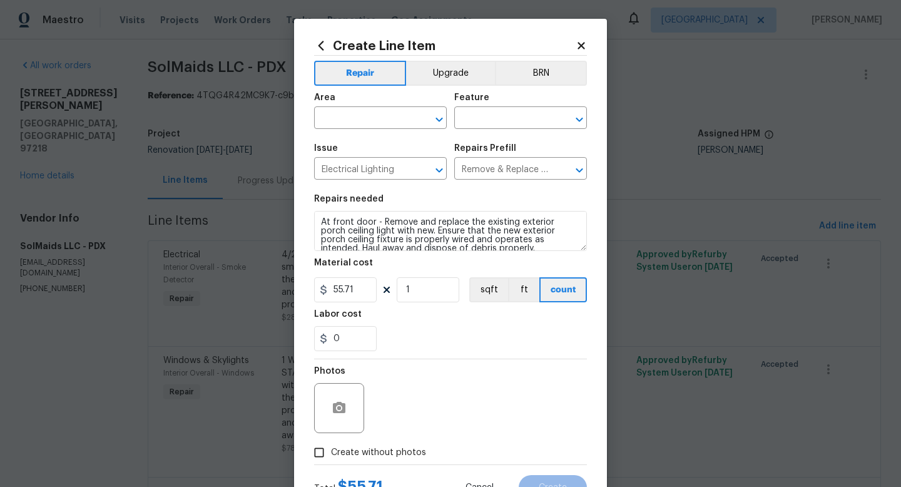
click at [360, 106] on div "Area" at bounding box center [380, 101] width 133 height 16
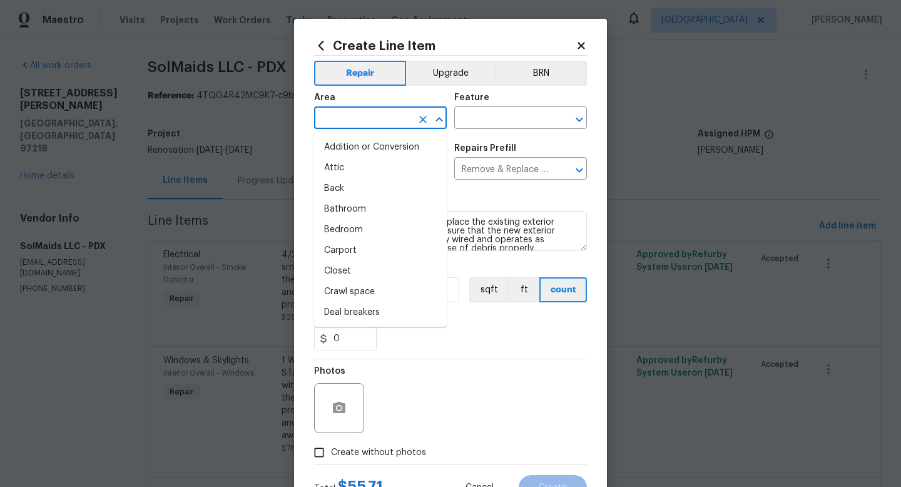
click at [357, 113] on input "text" at bounding box center [363, 119] width 98 height 19
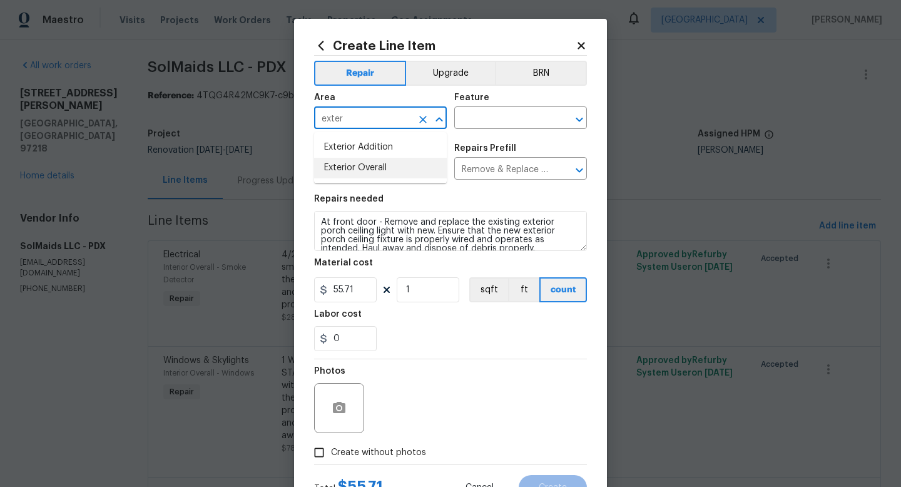
click at [362, 168] on li "Exterior Overall" at bounding box center [380, 168] width 133 height 21
type input "Exterior Overall"
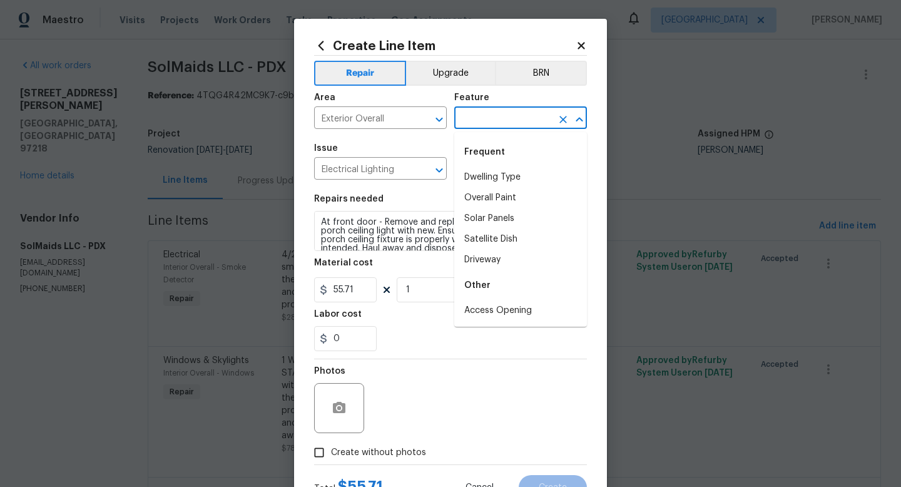
click at [465, 122] on input "text" at bounding box center [503, 119] width 98 height 19
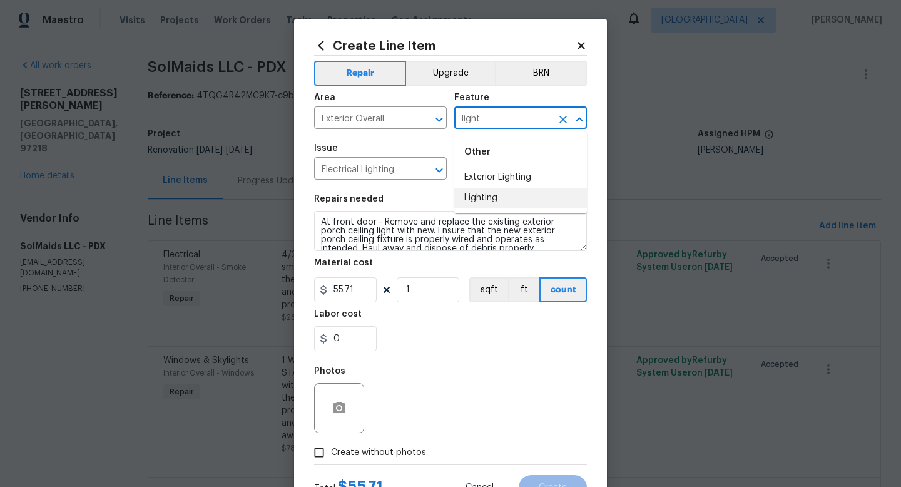
click at [480, 195] on li "Lighting" at bounding box center [520, 198] width 133 height 21
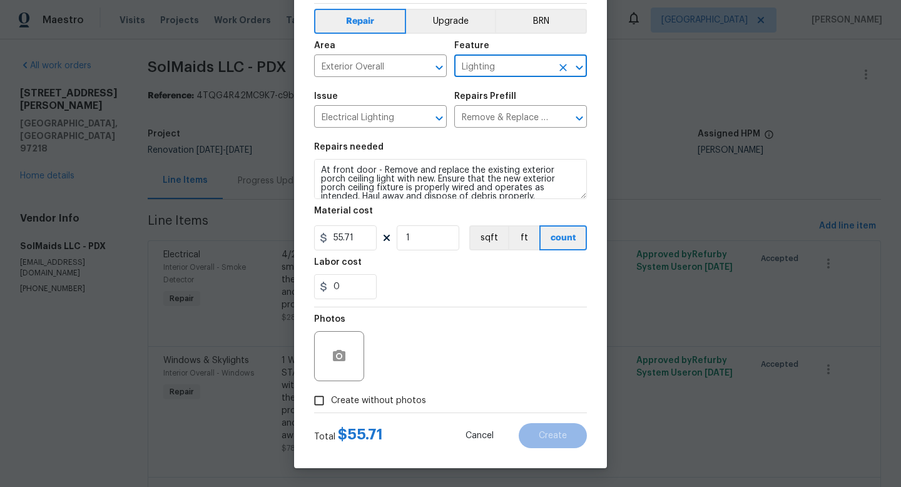
type input "Lighting"
click at [338, 408] on label "Create without photos" at bounding box center [366, 401] width 119 height 24
click at [331, 408] on input "Create without photos" at bounding box center [319, 401] width 24 height 24
checkbox input "true"
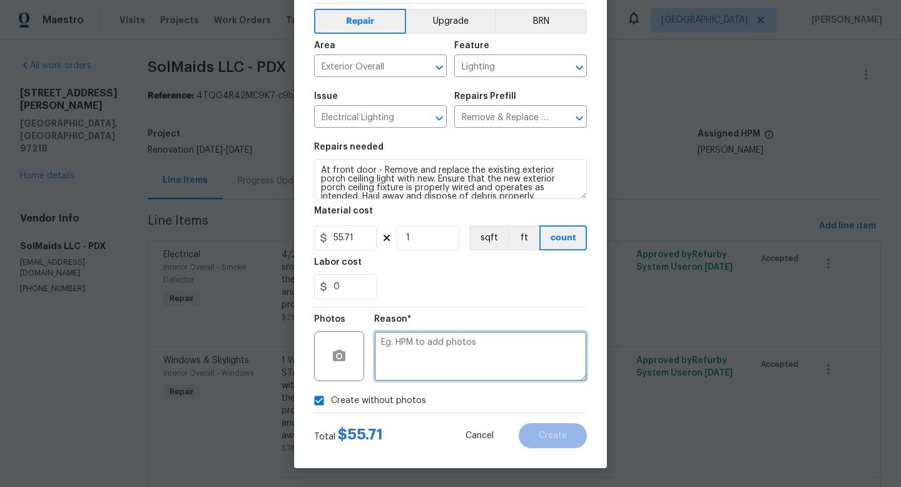
click at [439, 371] on textarea at bounding box center [480, 356] width 213 height 50
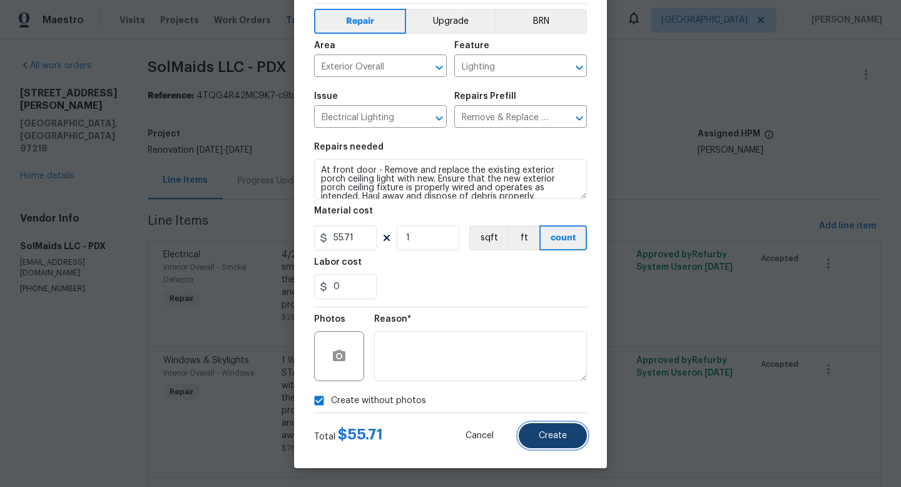
click at [546, 430] on button "Create" at bounding box center [553, 435] width 68 height 25
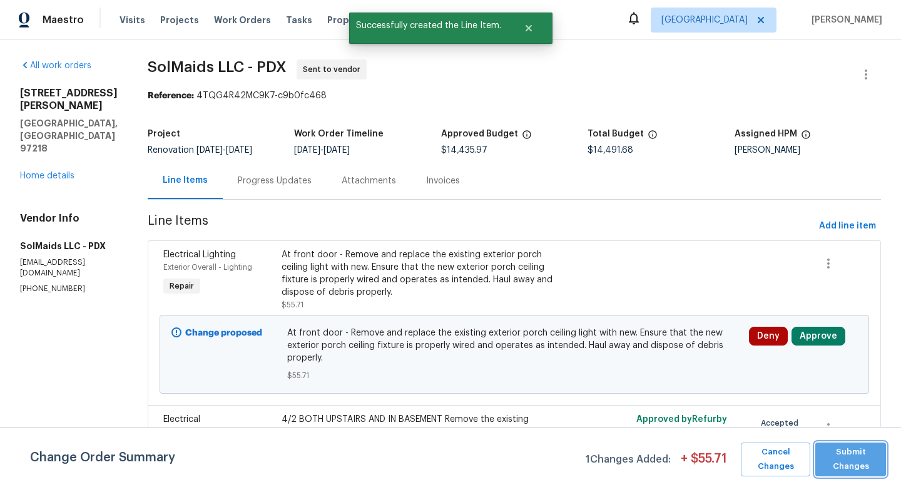
click at [706, 454] on span "Submit Changes" at bounding box center [851, 459] width 58 height 29
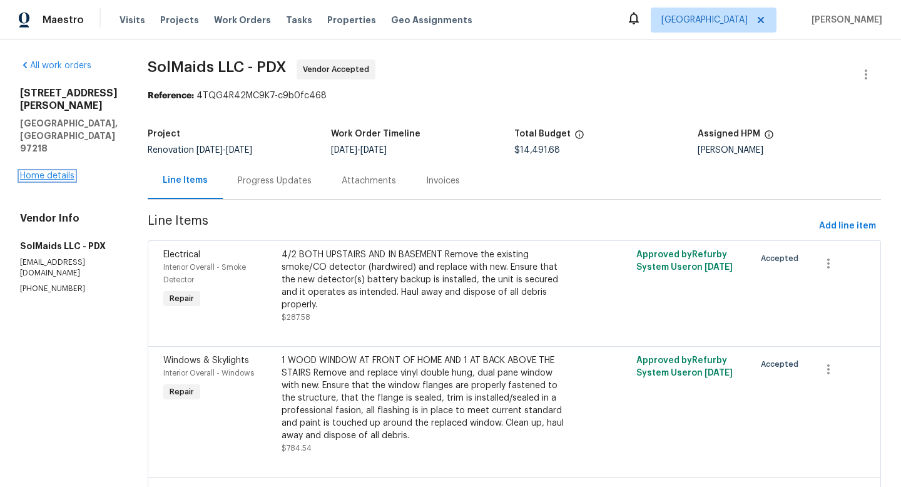
click at [63, 172] on link "Home details" at bounding box center [47, 176] width 54 height 9
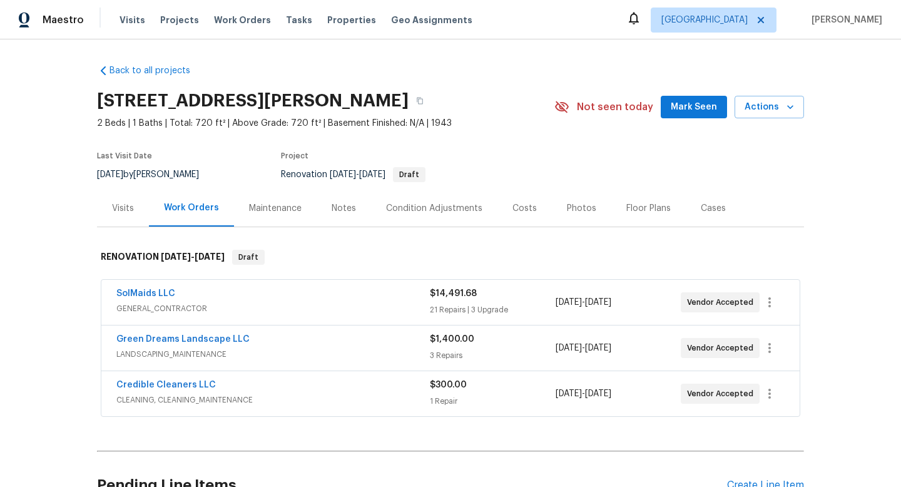
click at [522, 211] on div "Costs" at bounding box center [525, 208] width 24 height 13
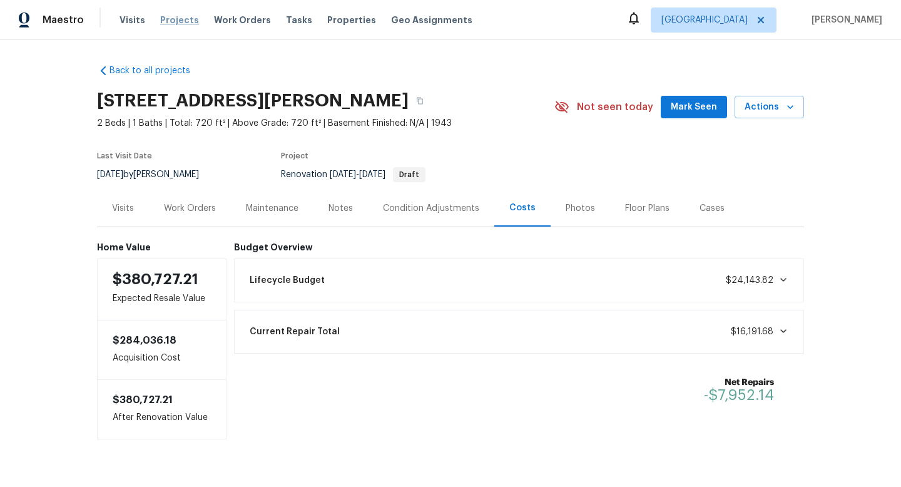
click at [173, 19] on span "Projects" at bounding box center [179, 20] width 39 height 13
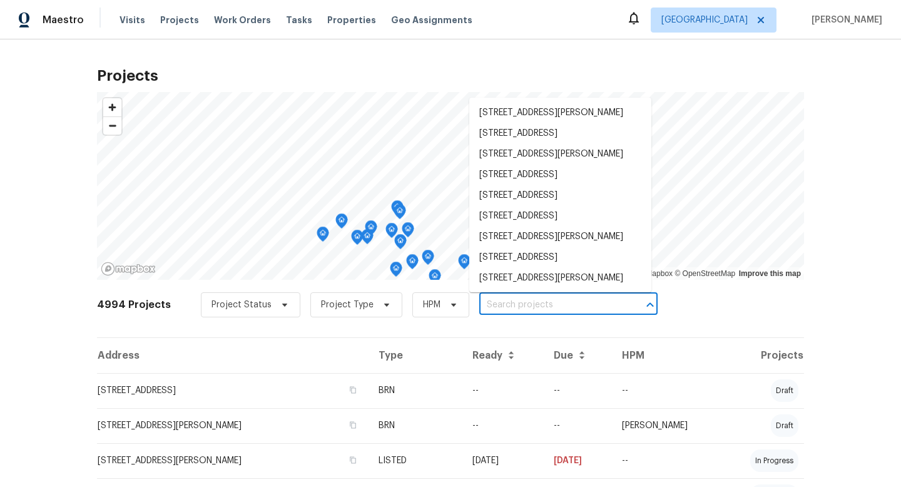
click at [488, 306] on input "text" at bounding box center [551, 304] width 143 height 19
paste input "1602 NW 119th St Vancouver WA 98685"
type input "1602 NW 119th St Vancouver WA 98685"
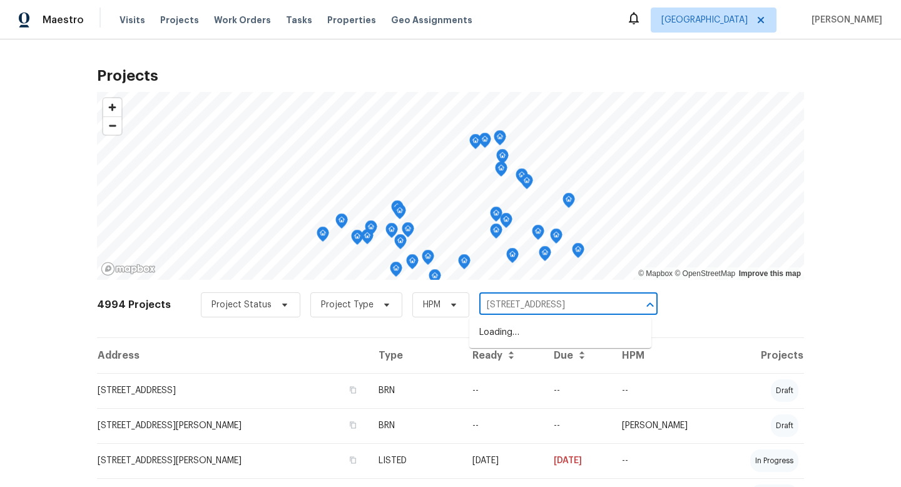
scroll to position [0, 21]
click at [517, 341] on li "1602 NW 119th St, Vancouver, WA 98685" at bounding box center [560, 332] width 182 height 21
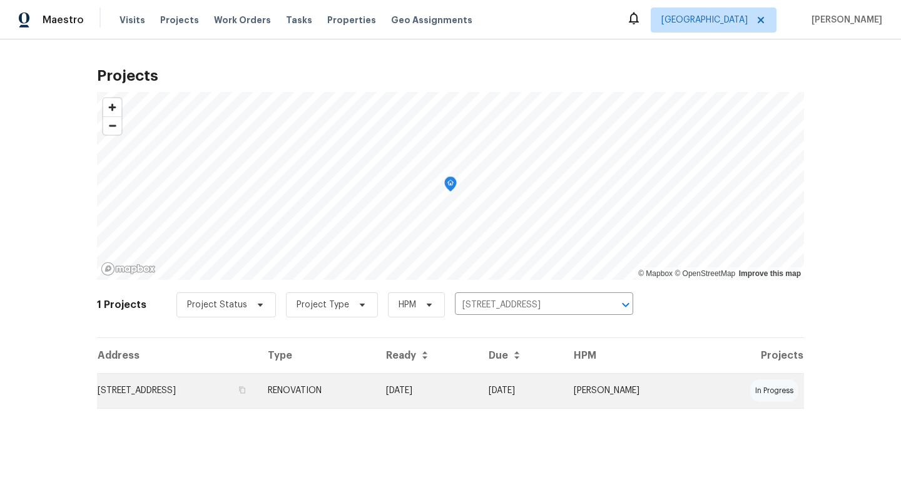
click at [192, 392] on td "1602 NW 119th St, Vancouver, WA 98685" at bounding box center [177, 390] width 161 height 35
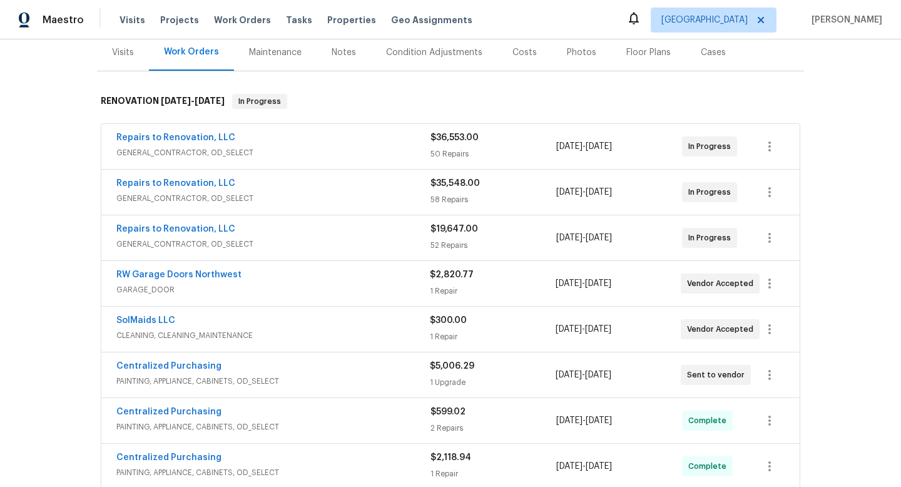
scroll to position [194, 0]
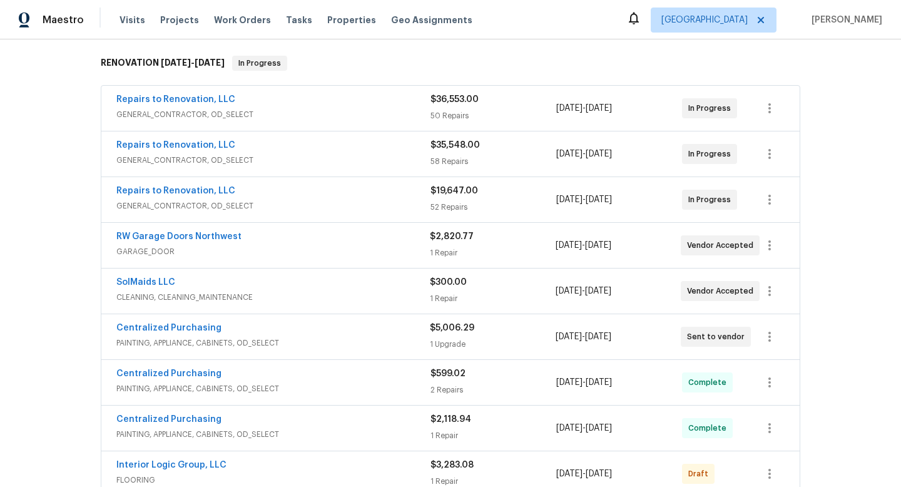
click at [351, 121] on span "GENERAL_CONTRACTOR, OD_SELECT" at bounding box center [273, 114] width 314 height 13
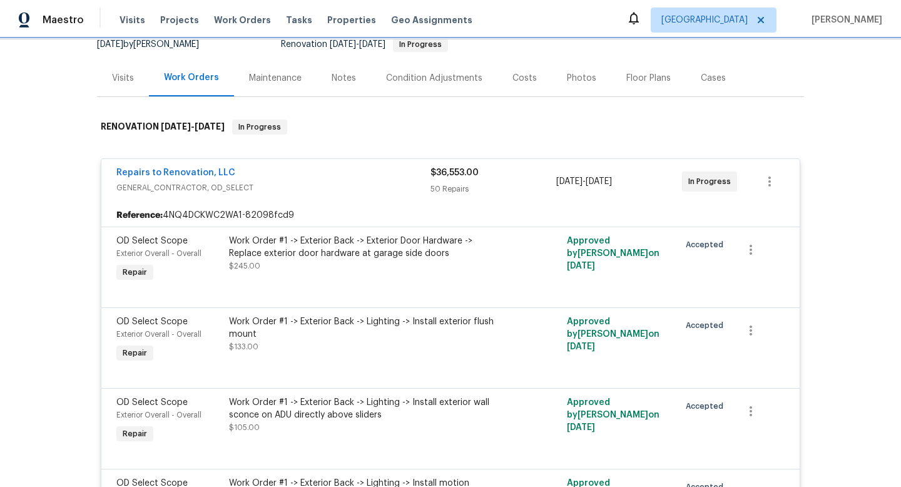
scroll to position [0, 0]
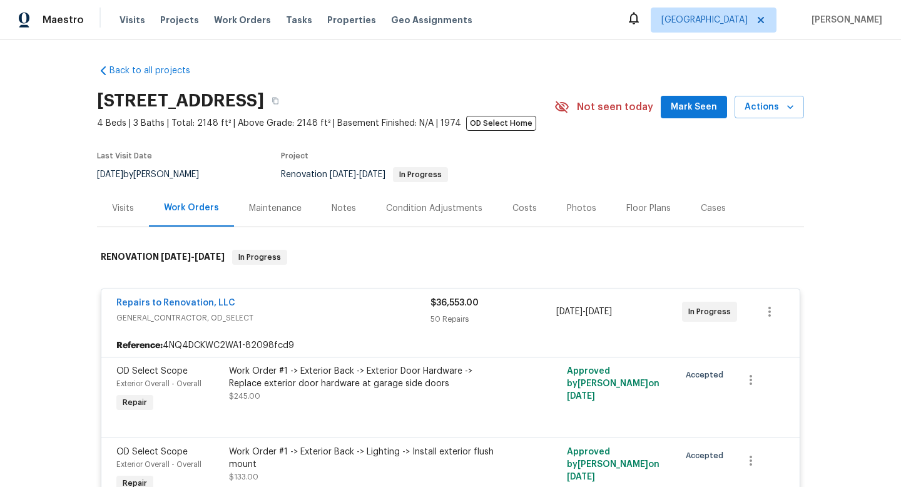
click at [508, 312] on div "$36,553.00 50 Repairs" at bounding box center [494, 312] width 126 height 30
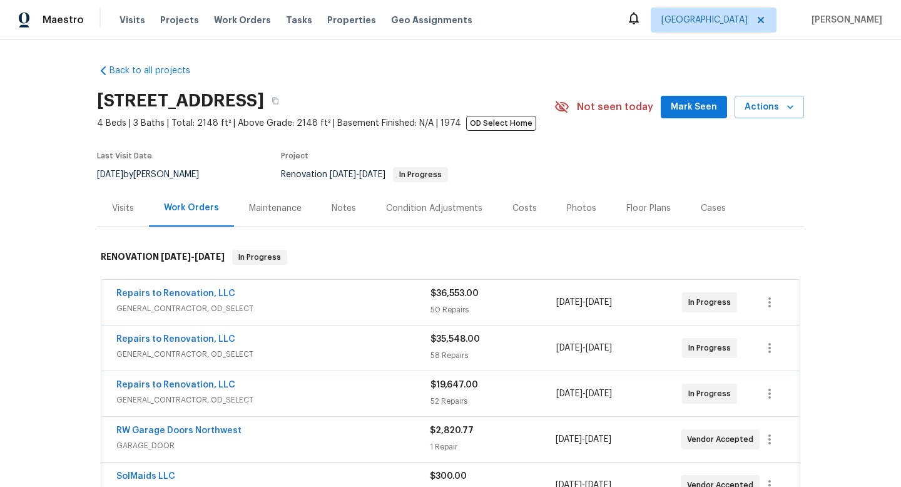
click at [508, 342] on div "$35,548.00" at bounding box center [494, 339] width 126 height 13
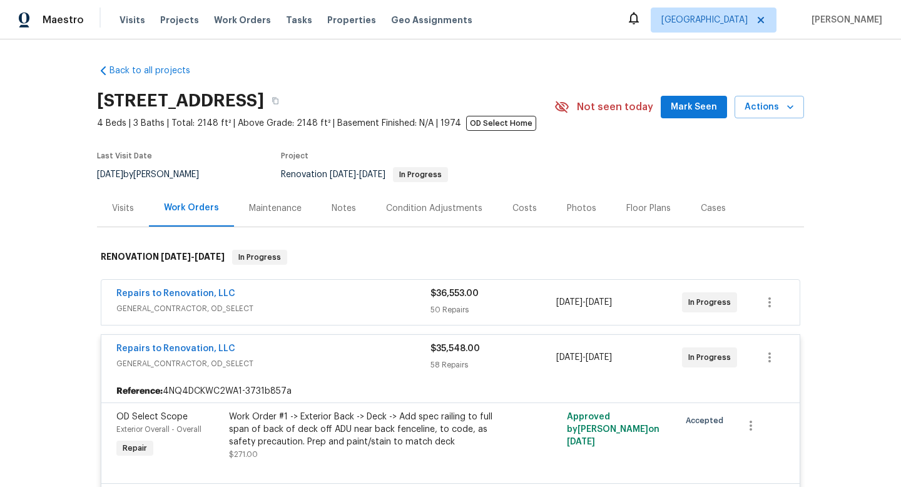
click at [498, 357] on div "$35,548.00 58 Repairs" at bounding box center [494, 357] width 126 height 30
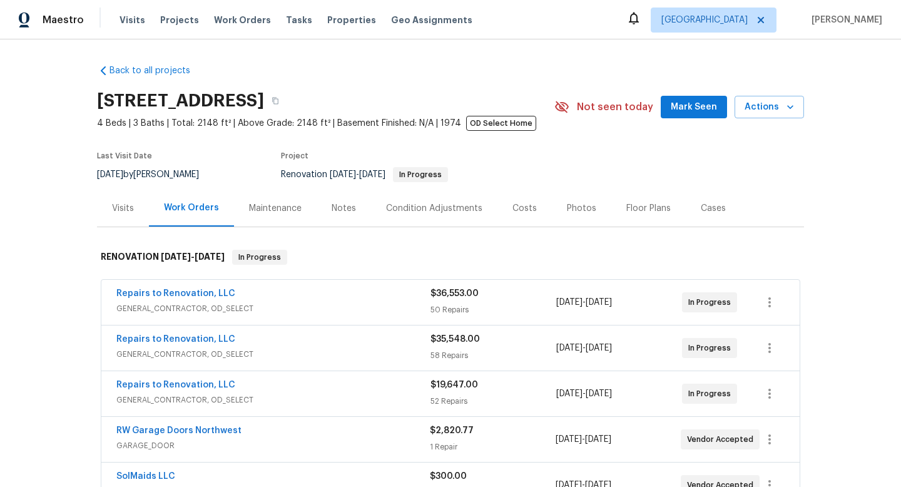
click at [497, 382] on div "$19,647.00" at bounding box center [494, 385] width 126 height 13
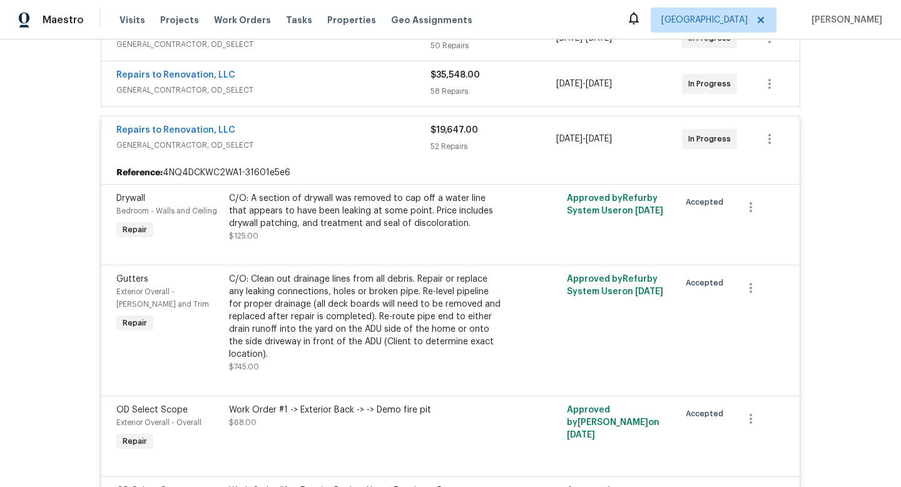
scroll to position [232, 0]
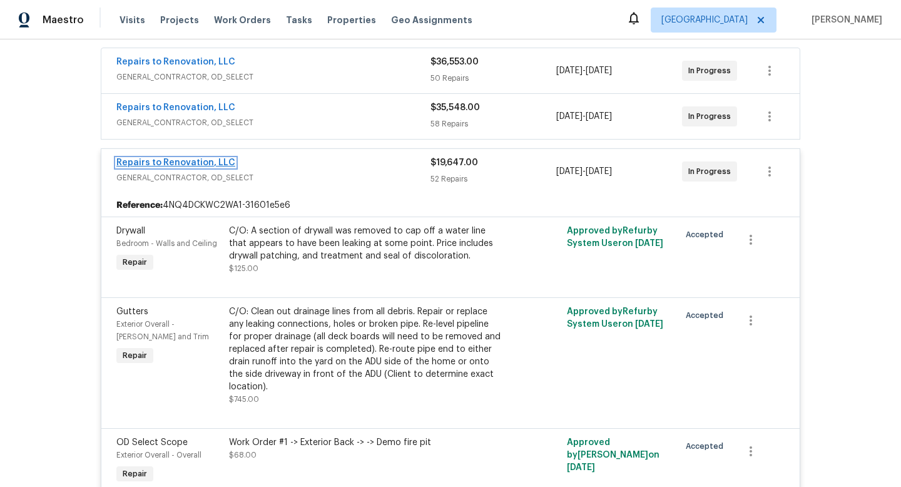
click at [202, 165] on link "Repairs to Renovation, LLC" at bounding box center [175, 162] width 119 height 9
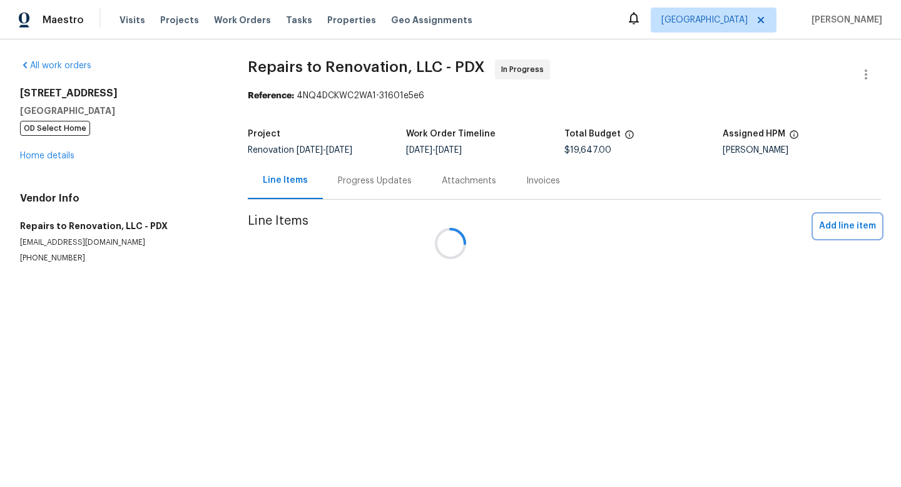
click at [706, 231] on span "Add line item" at bounding box center [847, 226] width 57 height 16
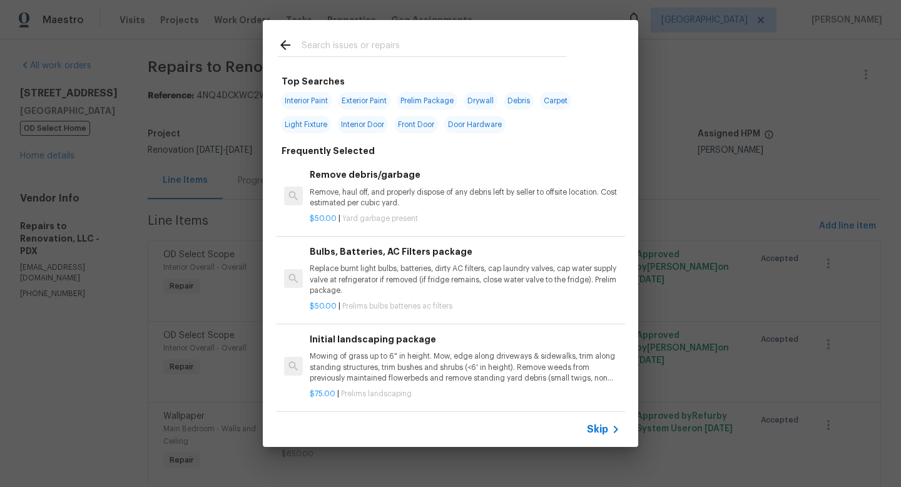
click at [366, 49] on input "text" at bounding box center [434, 47] width 265 height 19
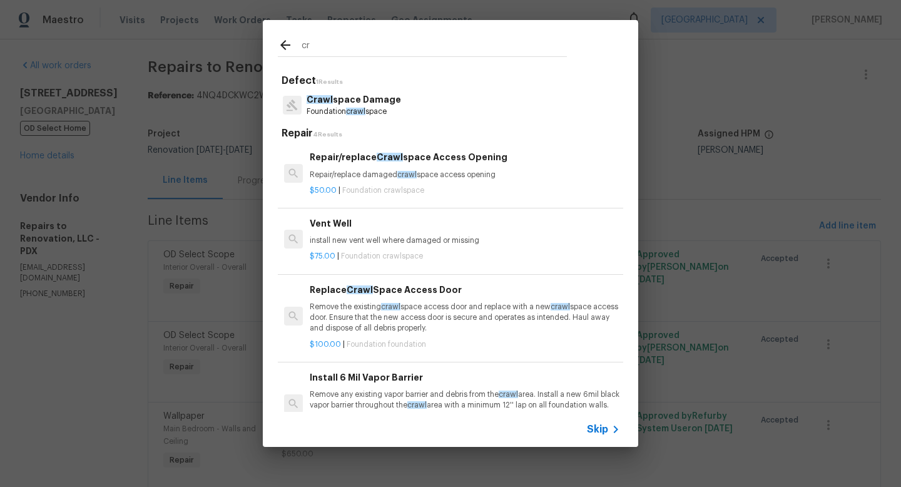
type input "c"
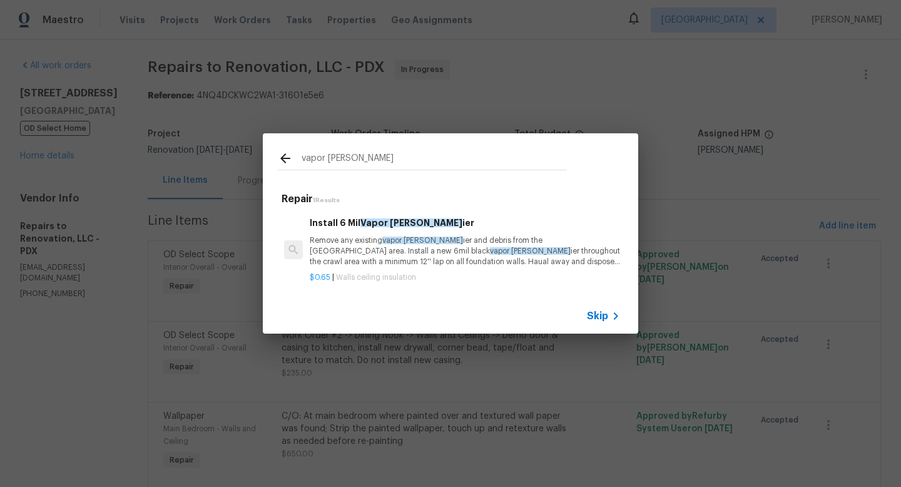
type input "vapor barr"
click at [448, 260] on p "Remove any existing vapor barr ier and debris from the crawl area. Install a ne…" at bounding box center [465, 251] width 310 height 32
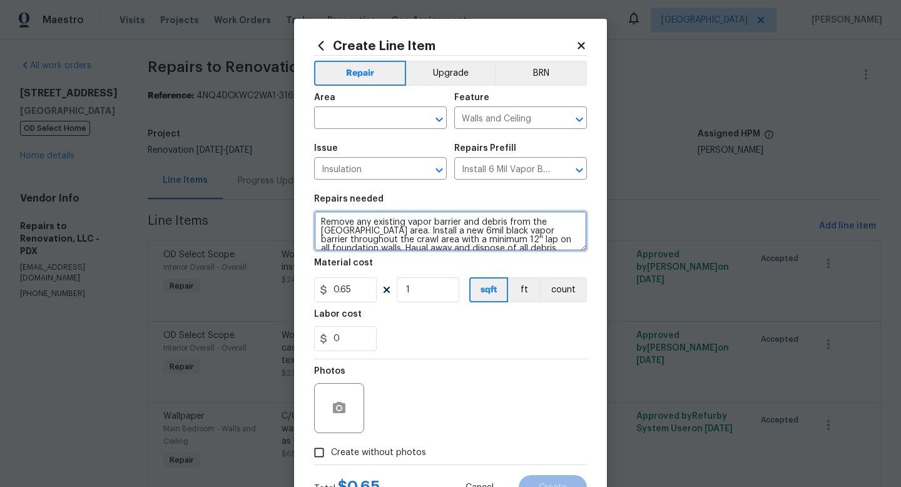
click at [321, 215] on textarea "Remove any existing vapor barrier and debris from the crawl area. Install a new…" at bounding box center [450, 231] width 273 height 40
paste textarea "remove the debris, insulation and biohazards, clean and sanitize the area, repl…"
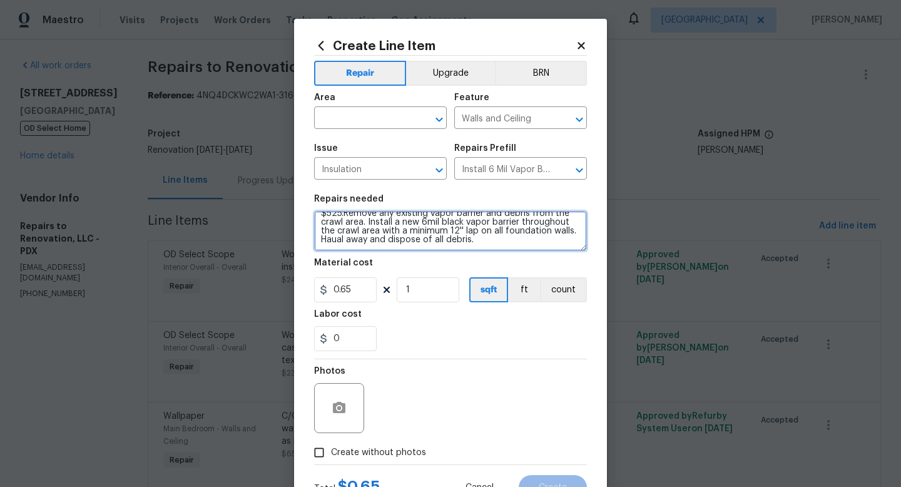
drag, startPoint x: 344, startPoint y: 237, endPoint x: 468, endPoint y: 265, distance: 127.0
click at [468, 265] on section "Repairs needed C/O remove the debris, insulation and biohazards, clean and sani…" at bounding box center [450, 273] width 273 height 172
type textarea "C/O remove the debris, insulation and biohazards, clean and sanitize the area, …"
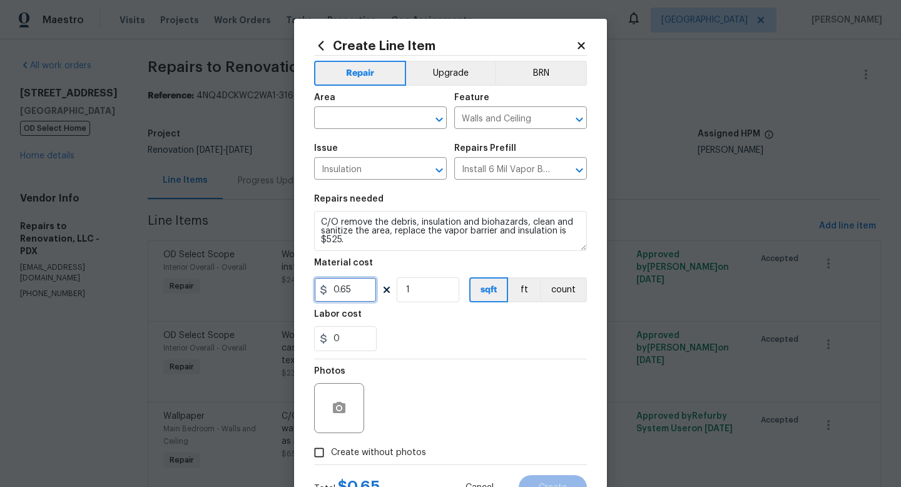
drag, startPoint x: 363, startPoint y: 287, endPoint x: 312, endPoint y: 287, distance: 50.7
click at [313, 287] on div "Create Line Item Repair Upgrade BRN Area ​ Feature Walls and Ceiling ​ Issue In…" at bounding box center [450, 269] width 313 height 501
type input "525"
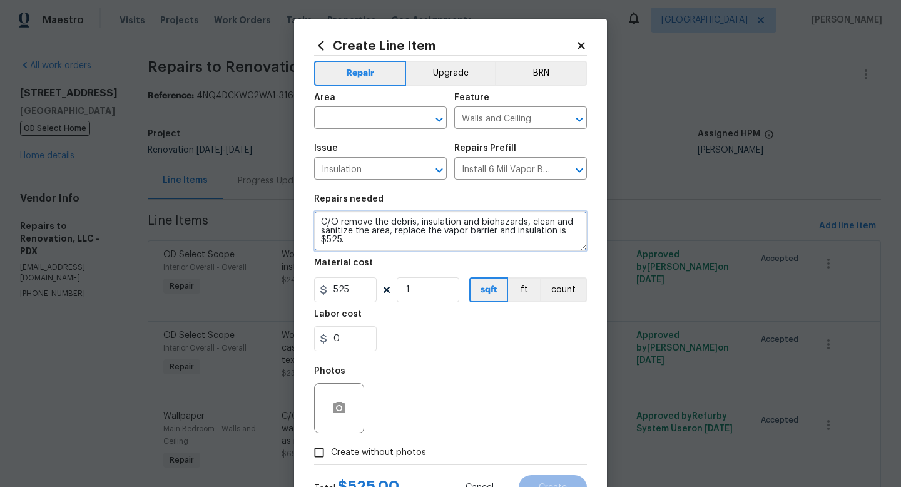
drag, startPoint x: 344, startPoint y: 242, endPoint x: 302, endPoint y: 242, distance: 41.9
click at [302, 242] on div "Create Line Item Repair Upgrade BRN Area ​ Feature Walls and Ceiling ​ Issue In…" at bounding box center [450, 269] width 313 height 501
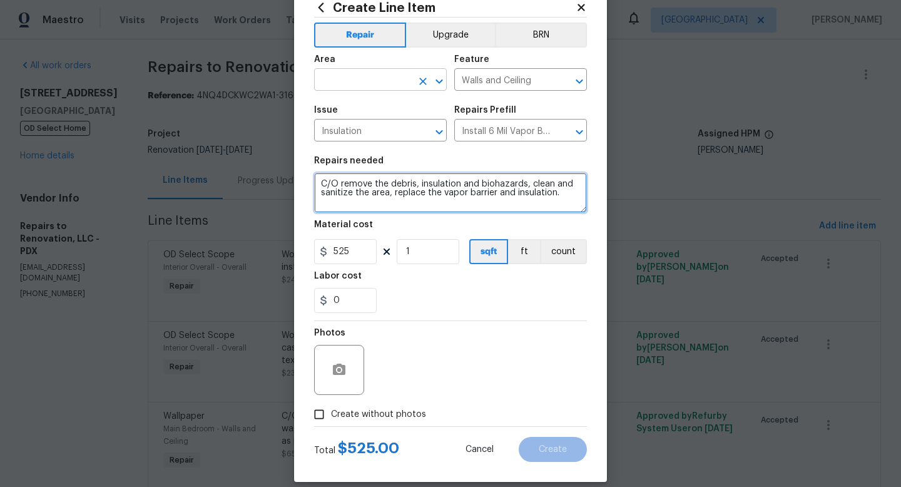
type textarea "C/O remove the debris, insulation and biohazards, clean and sanitize the area, …"
click at [340, 79] on input "text" at bounding box center [363, 80] width 98 height 19
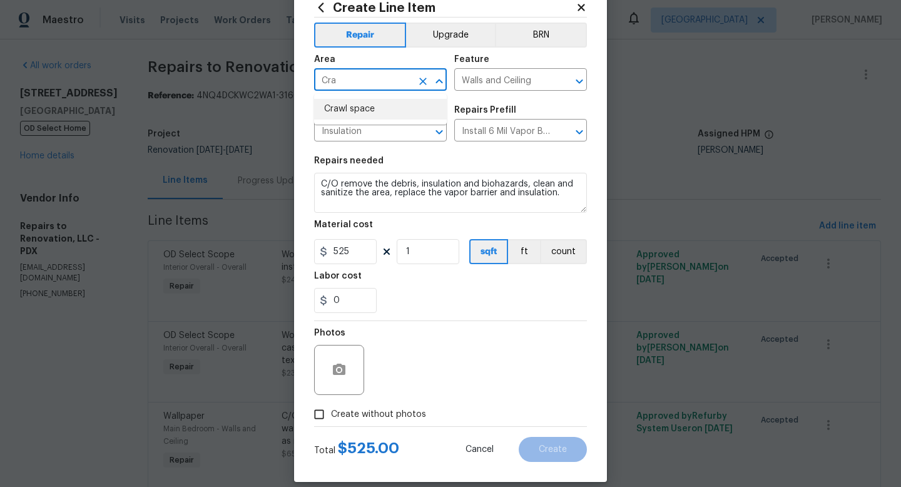
click at [361, 100] on li "Crawl space" at bounding box center [380, 109] width 133 height 21
type input "Crawl space"
click at [494, 80] on input "Walls and Ceiling" at bounding box center [503, 80] width 98 height 19
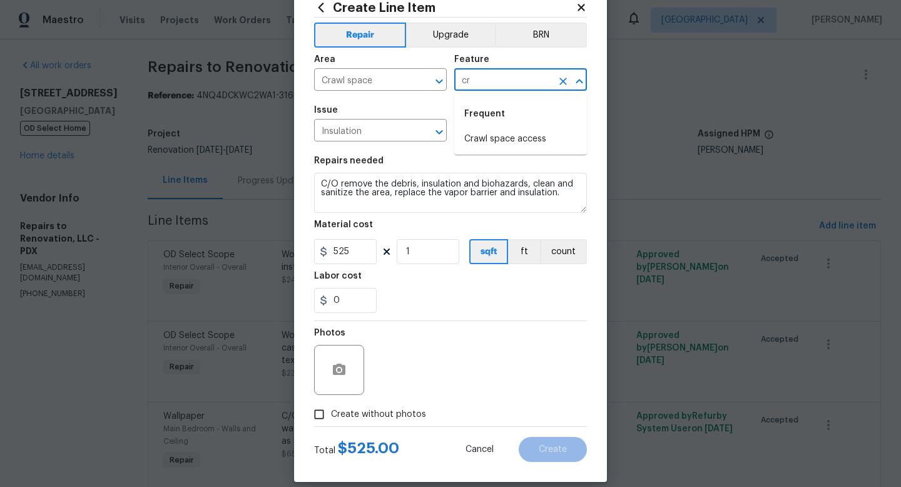
type input "c"
click at [515, 146] on li "Walls and Ceiling" at bounding box center [520, 139] width 133 height 21
type input "Walls and Ceiling"
click at [334, 419] on span "Create without photos" at bounding box center [378, 414] width 95 height 13
click at [331, 419] on input "Create without photos" at bounding box center [319, 415] width 24 height 24
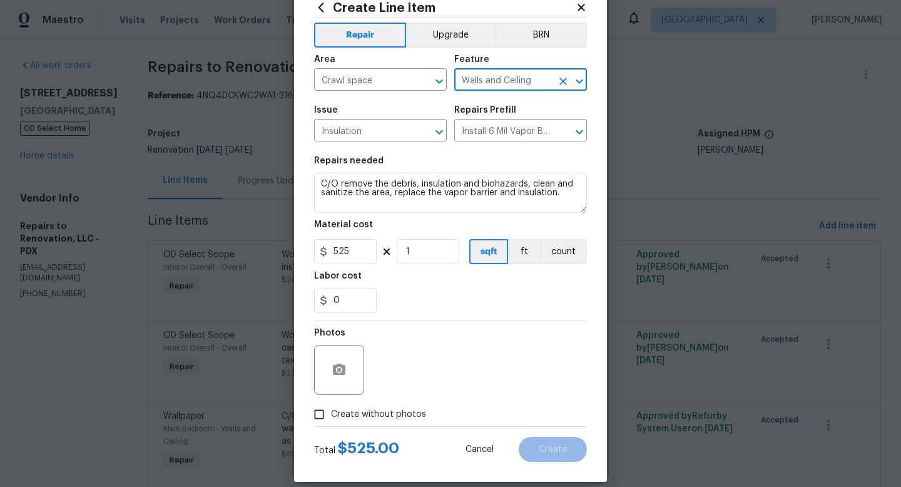
checkbox input "true"
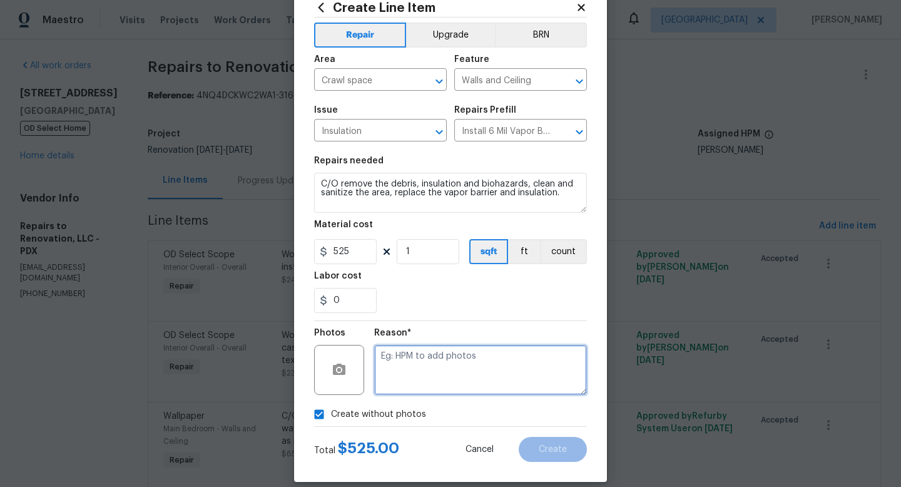
click at [478, 355] on textarea at bounding box center [480, 370] width 213 height 50
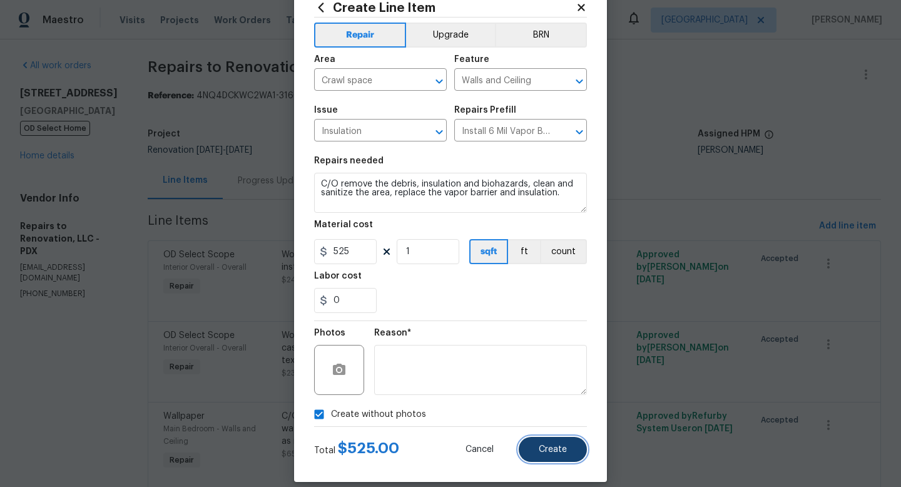
click at [544, 446] on span "Create" at bounding box center [553, 449] width 28 height 9
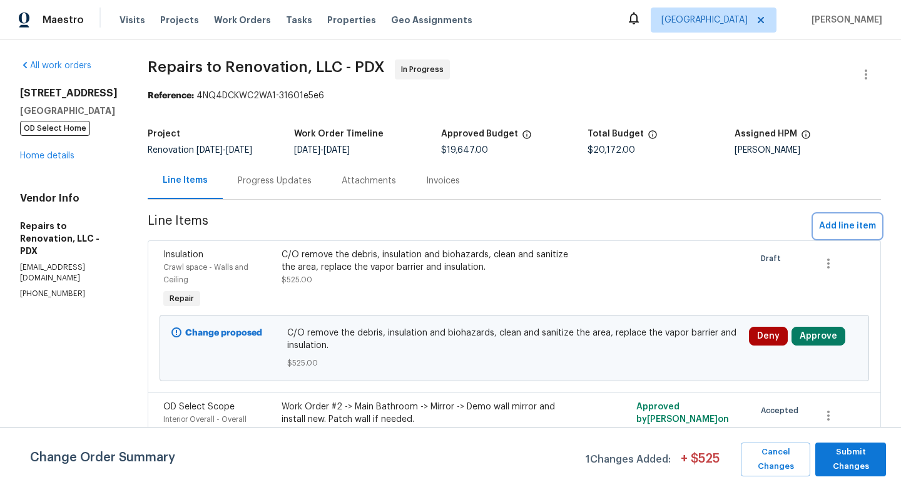
click at [706, 226] on span "Add line item" at bounding box center [847, 226] width 57 height 16
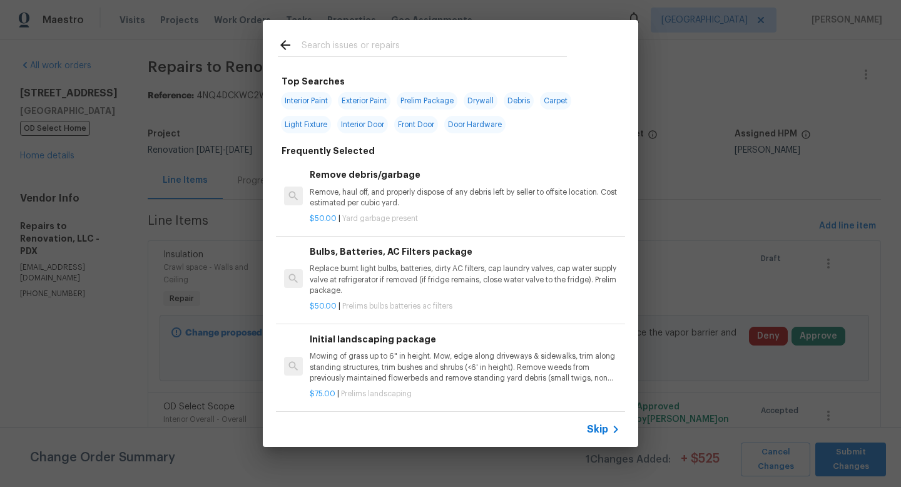
click at [436, 43] on input "text" at bounding box center [434, 47] width 265 height 19
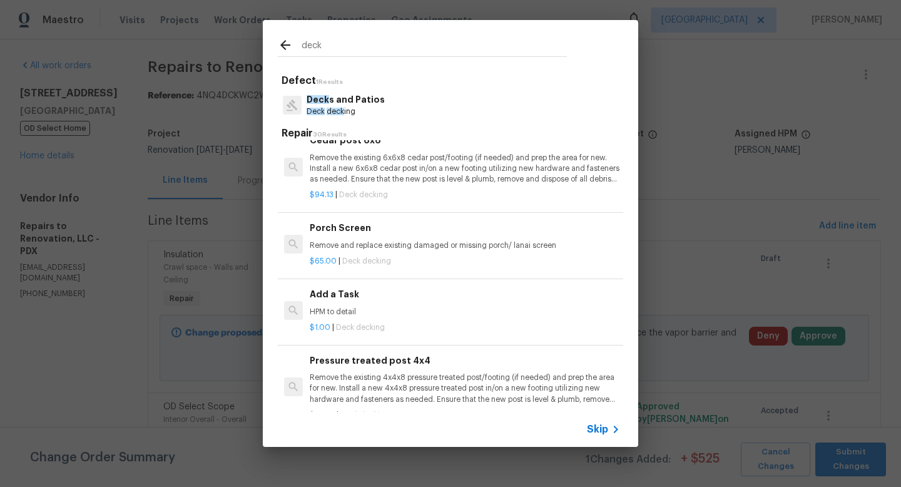
scroll to position [1186, 0]
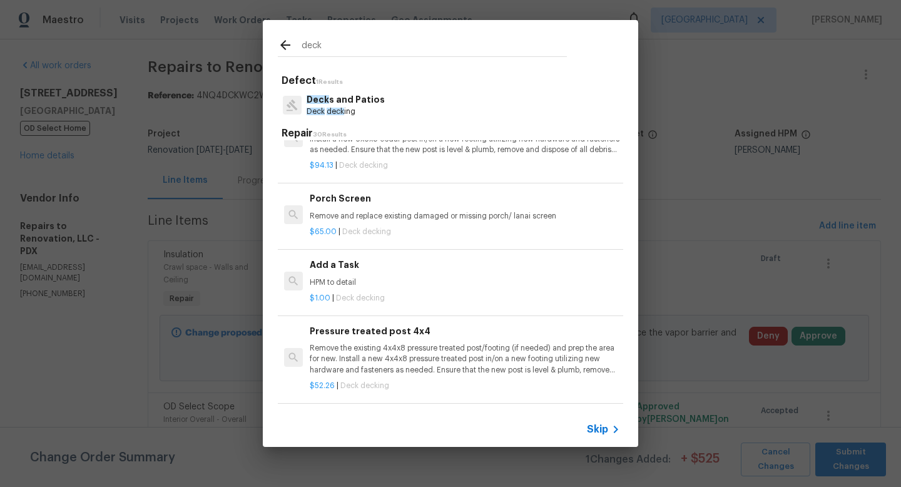
type input "deck"
click at [387, 278] on p "HPM to detail" at bounding box center [465, 282] width 310 height 11
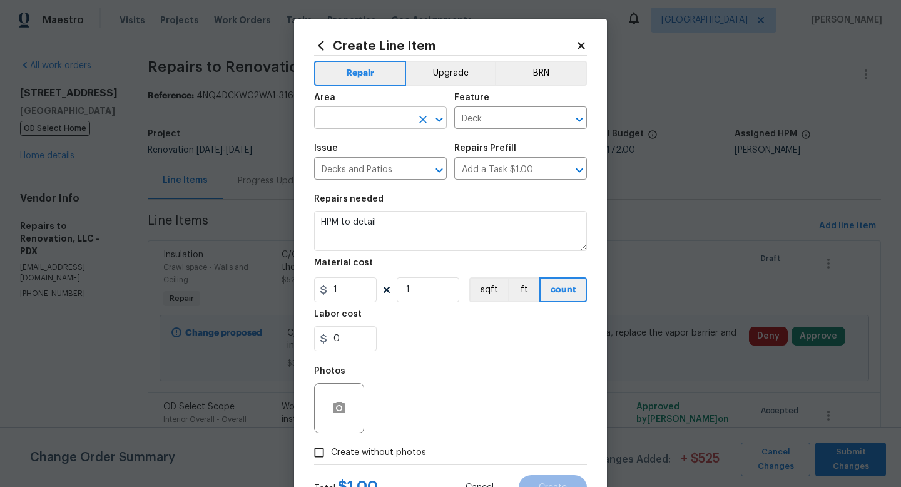
click at [364, 113] on input "text" at bounding box center [363, 119] width 98 height 19
type input "E"
click at [368, 148] on li "Deck / Balcony" at bounding box center [380, 147] width 133 height 21
type input "Deck / Balcony"
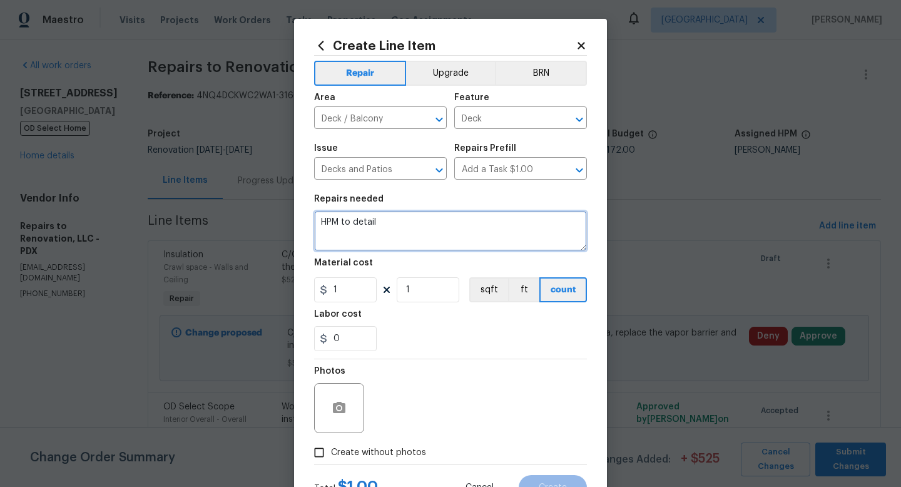
drag, startPoint x: 407, startPoint y: 227, endPoint x: 250, endPoint y: 221, distance: 156.6
click at [250, 221] on div "Create Line Item Repair Upgrade BRN Area Deck / Balcony ​ Feature Deck ​ Issue …" at bounding box center [450, 243] width 901 height 487
paste textarea "re-frame the deck in the original footprint so the original deck boards can be …"
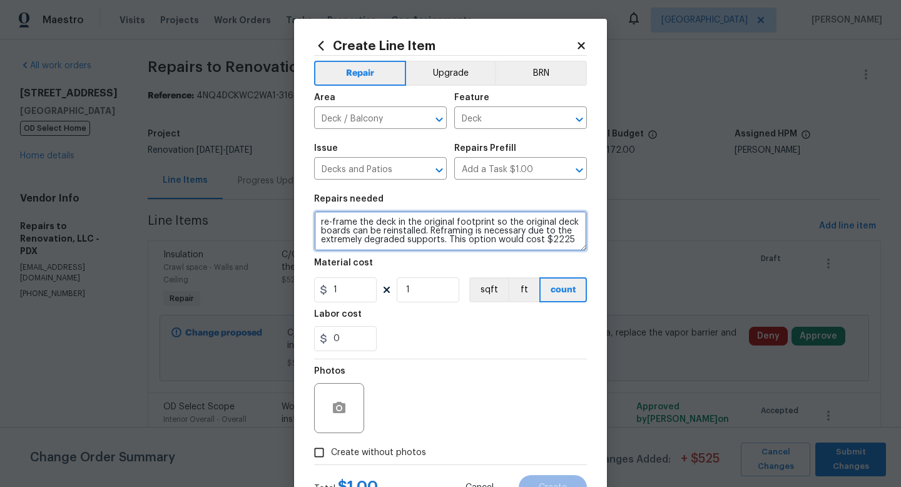
click at [324, 222] on textarea "re-frame the deck in the original footprint so the original deck boards can be …" at bounding box center [450, 231] width 273 height 40
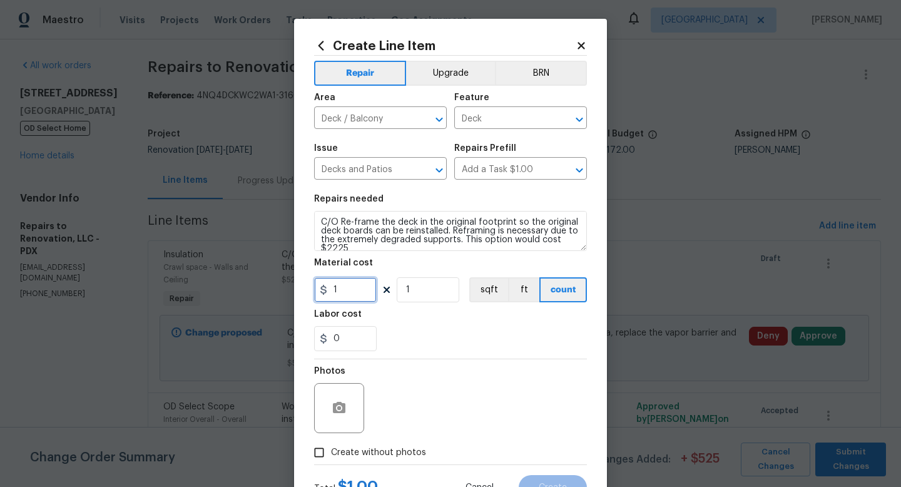
click at [365, 295] on input "1" at bounding box center [345, 289] width 63 height 25
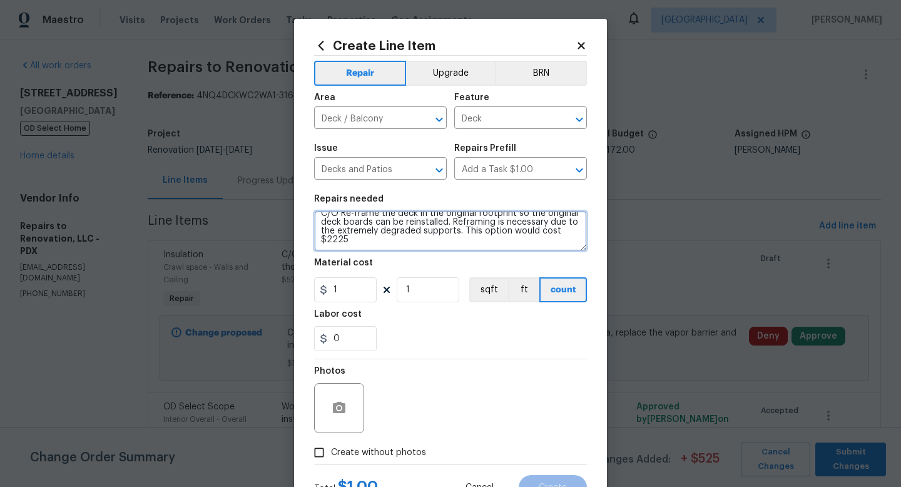
drag, startPoint x: 351, startPoint y: 243, endPoint x: 310, endPoint y: 243, distance: 40.7
click at [310, 243] on div "Create Line Item Repair Upgrade BRN Area Deck / Balcony ​ Feature Deck ​ Issue …" at bounding box center [450, 269] width 313 height 501
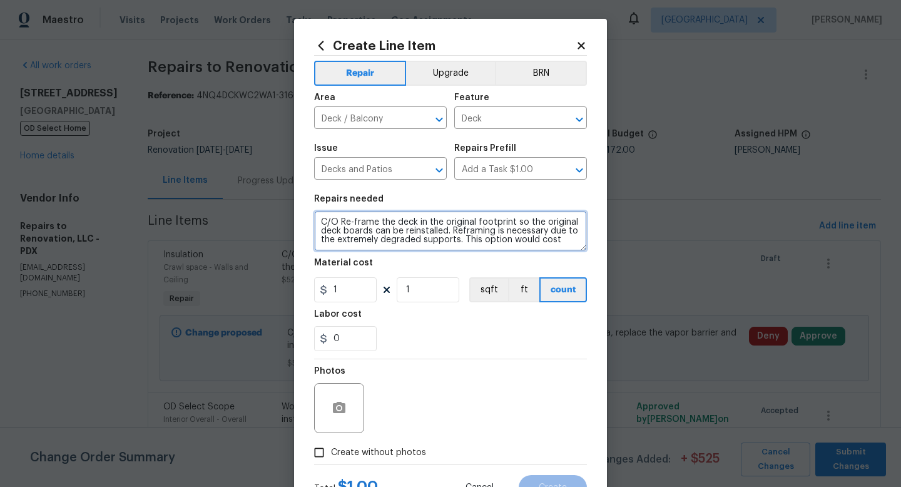
scroll to position [0, 0]
type textarea "C/O Re-frame the deck in the original footprint so the original deck boards can…"
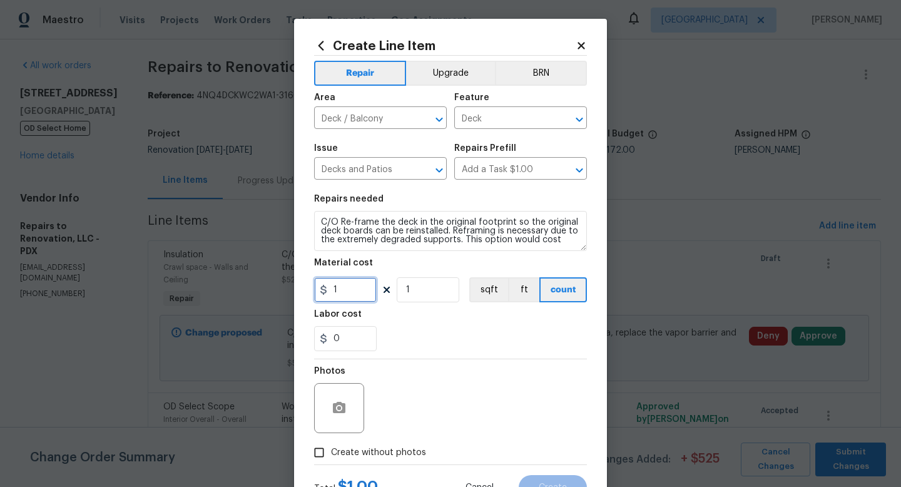
click at [362, 289] on input "1" at bounding box center [345, 289] width 63 height 25
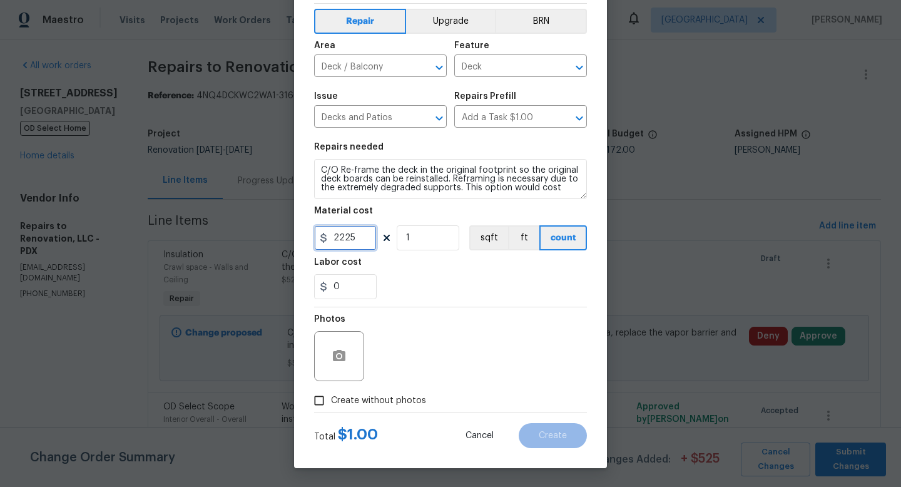
type input "2225"
click at [337, 399] on span "Create without photos" at bounding box center [378, 400] width 95 height 13
click at [331, 399] on input "Create without photos" at bounding box center [319, 401] width 24 height 24
checkbox input "true"
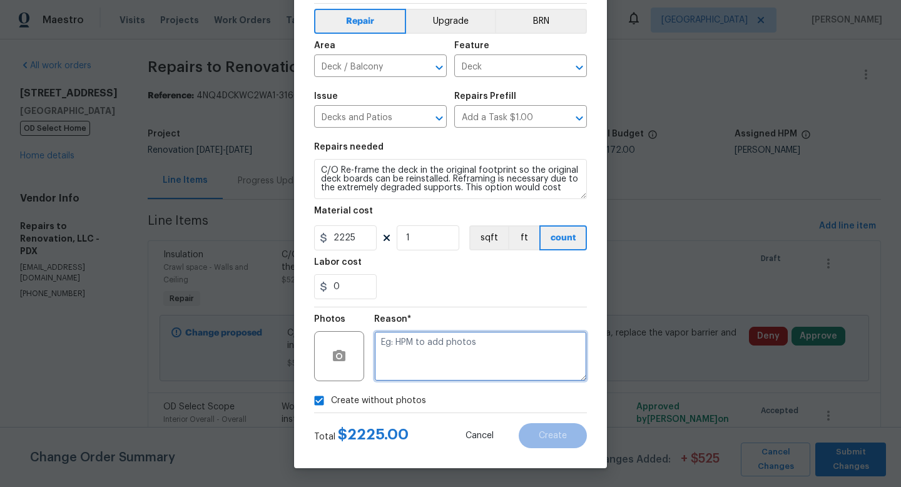
click at [416, 346] on textarea at bounding box center [480, 356] width 213 height 50
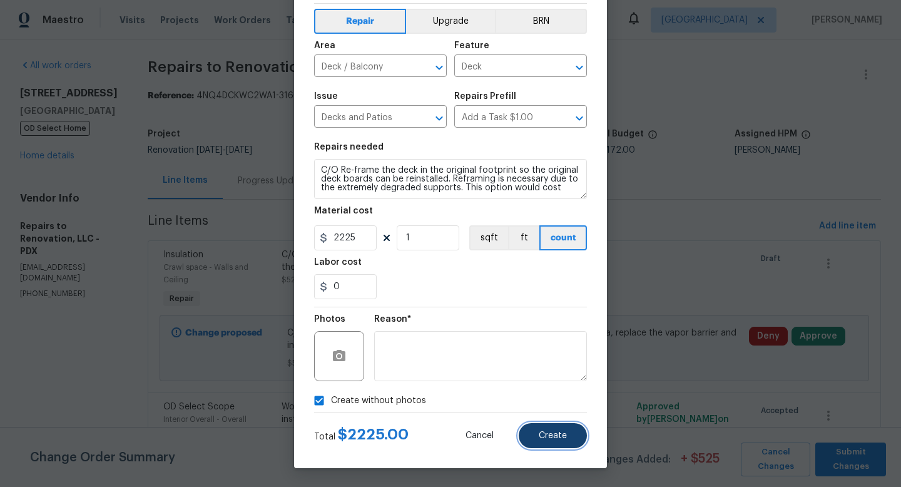
click at [562, 435] on span "Create" at bounding box center [553, 435] width 28 height 9
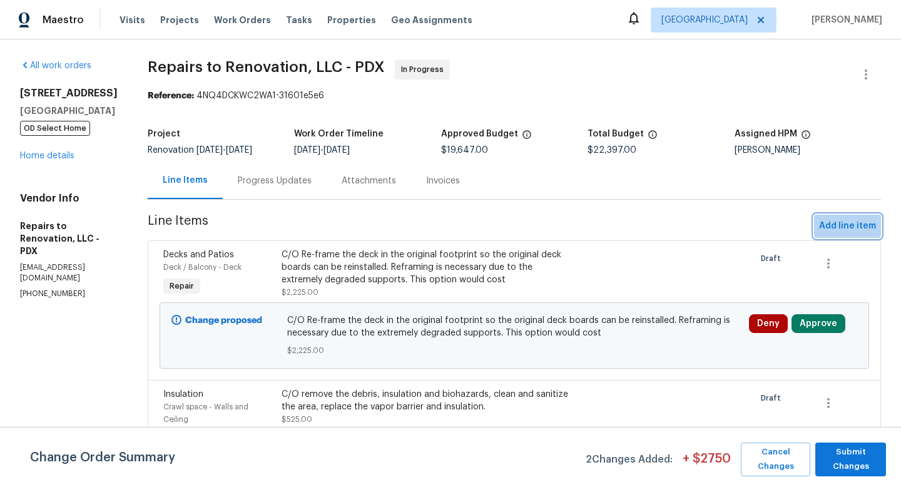
click at [706, 226] on span "Add line item" at bounding box center [847, 226] width 57 height 16
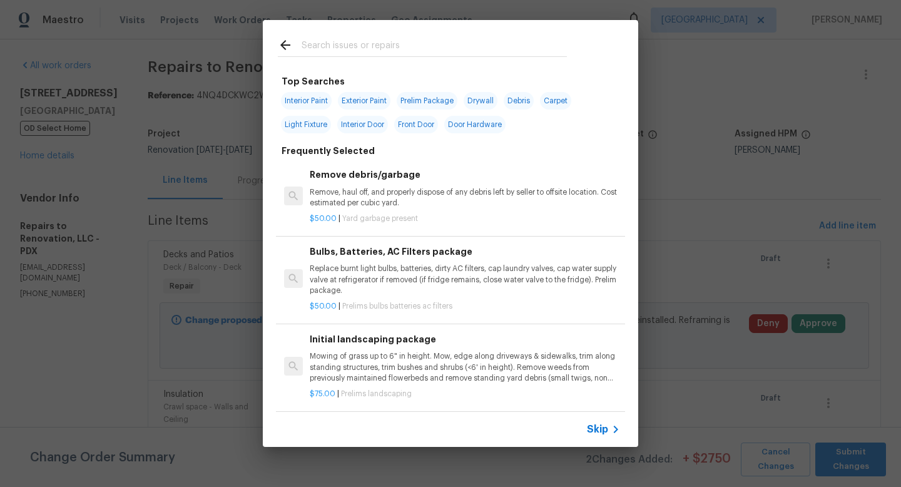
click at [405, 48] on input "text" at bounding box center [434, 47] width 265 height 19
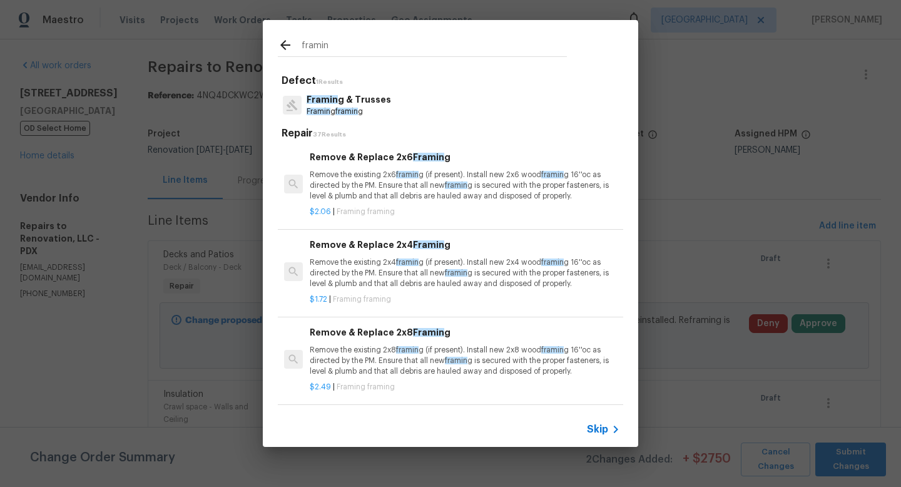
type input "framin"
click at [373, 100] on p "Framin g & Trusses" at bounding box center [349, 99] width 85 height 13
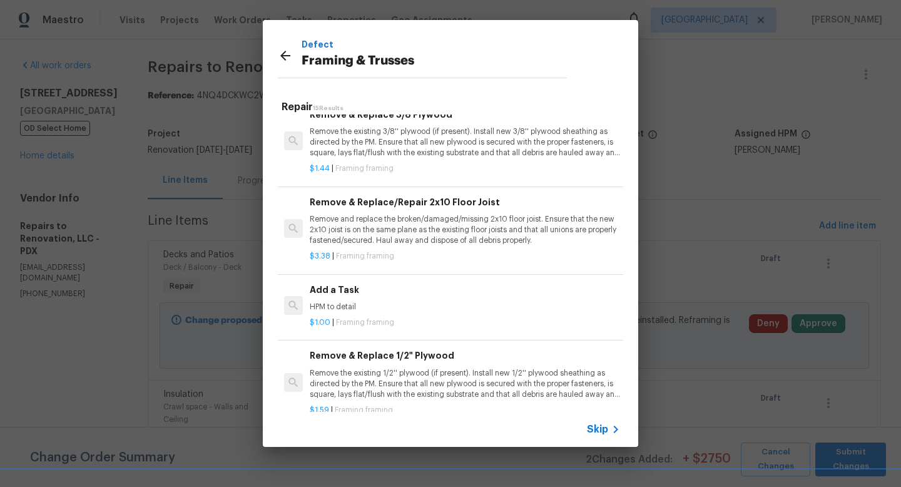
scroll to position [825, 0]
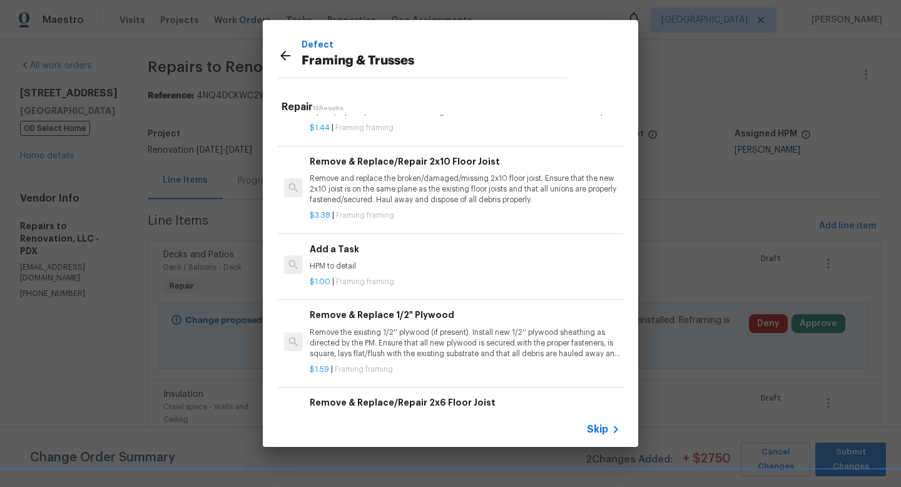
click at [365, 259] on div "Add a Task HPM to detail" at bounding box center [465, 257] width 310 height 30
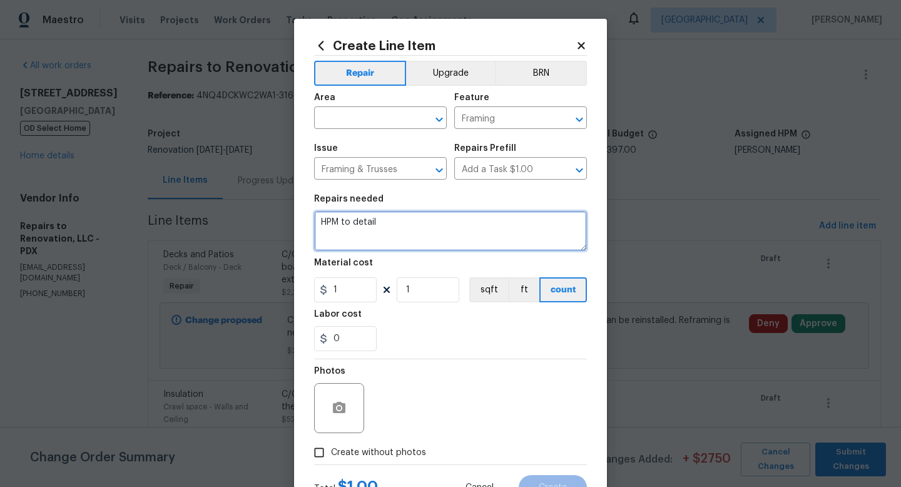
drag, startPoint x: 386, startPoint y: 222, endPoint x: 257, endPoint y: 218, distance: 129.0
click at [257, 219] on div "Create Line Item Repair Upgrade BRN Area ​ Feature Framing ​ Issue Framing & Tr…" at bounding box center [450, 243] width 901 height 487
type textarea "C/O"
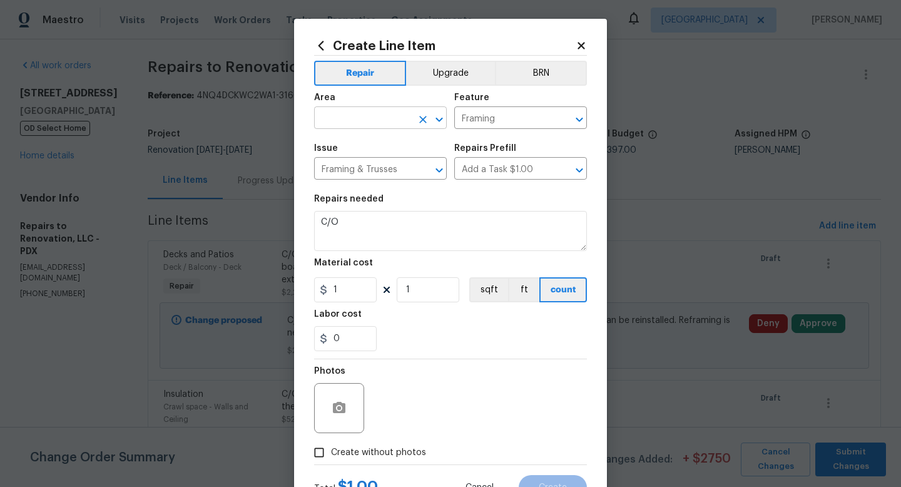
click at [329, 125] on input "text" at bounding box center [363, 119] width 98 height 19
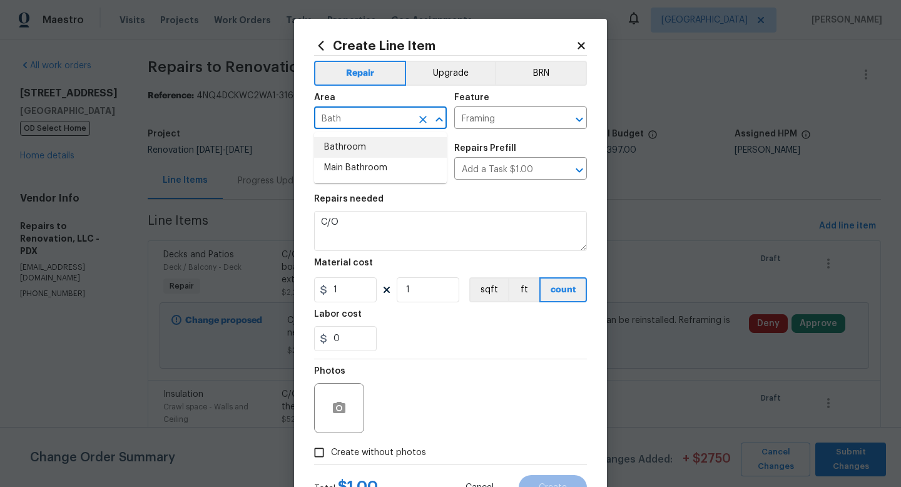
click at [349, 147] on li "Bathroom" at bounding box center [380, 147] width 133 height 21
type input "Bathroom"
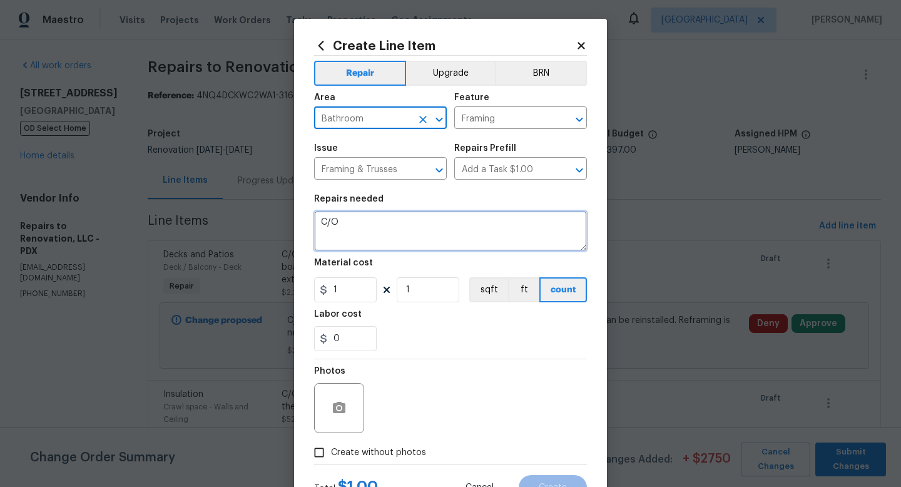
click at [377, 220] on textarea "C/O" at bounding box center [450, 231] width 273 height 40
paste textarea "After demo of the hall bath tub and surround, we discovered two issues: the dry…"
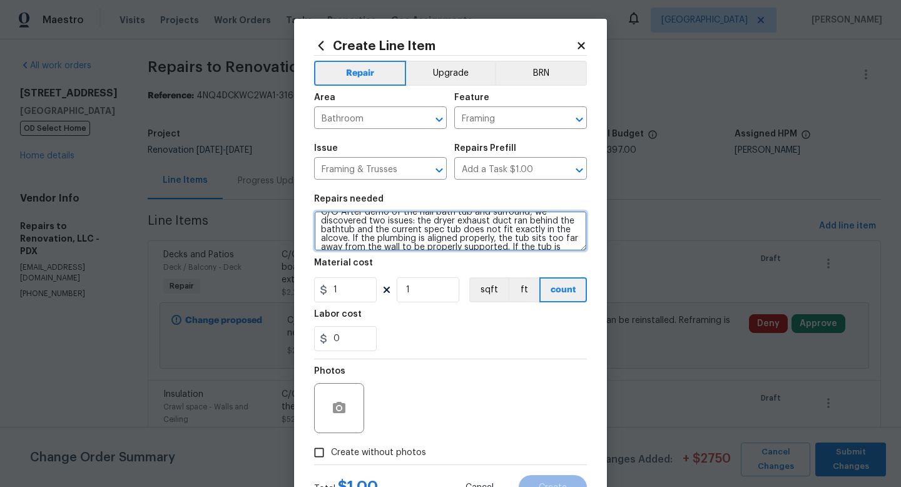
scroll to position [0, 0]
drag, startPoint x: 415, startPoint y: 232, endPoint x: 498, endPoint y: 213, distance: 85.3
click at [498, 213] on textarea "C/O After demo of the hall bath tub and surround, we discovered two issues: the…" at bounding box center [450, 231] width 273 height 40
drag, startPoint x: 526, startPoint y: 221, endPoint x: 418, endPoint y: 233, distance: 108.9
click at [418, 233] on textarea "C/O After demo of the hall bath tub and surround, we discovered two issues: the…" at bounding box center [450, 231] width 273 height 40
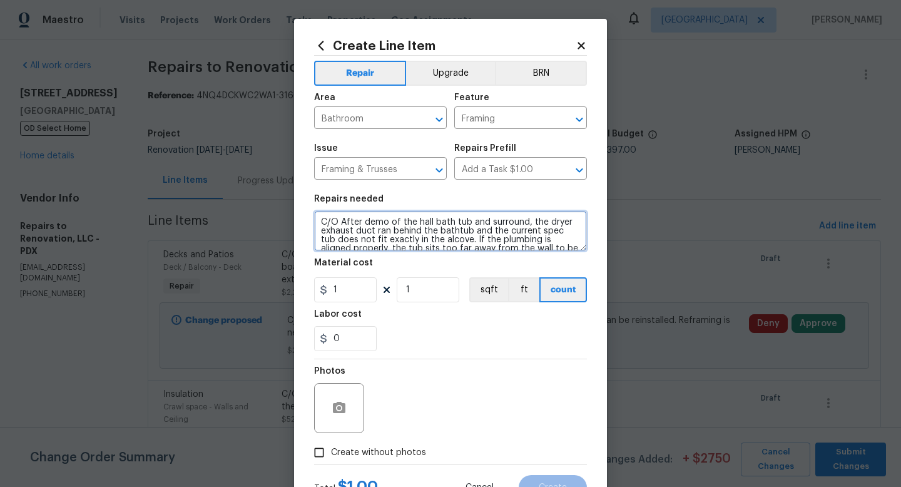
drag, startPoint x: 455, startPoint y: 235, endPoint x: 471, endPoint y: 223, distance: 20.0
click at [471, 223] on textarea "C/O After demo of the hall bath tub and surround, the dryer exhaust duct ran be…" at bounding box center [450, 231] width 273 height 40
drag, startPoint x: 485, startPoint y: 236, endPoint x: 466, endPoint y: 222, distance: 23.7
click at [466, 222] on textarea "C/O After demo of the hall bath tub If the plumbing is aligned properly, the tu…" at bounding box center [450, 231] width 273 height 40
click at [499, 226] on textarea "C/O After demo of the hall bath tub leaving the plumbing where it is located, a…" at bounding box center [450, 231] width 273 height 40
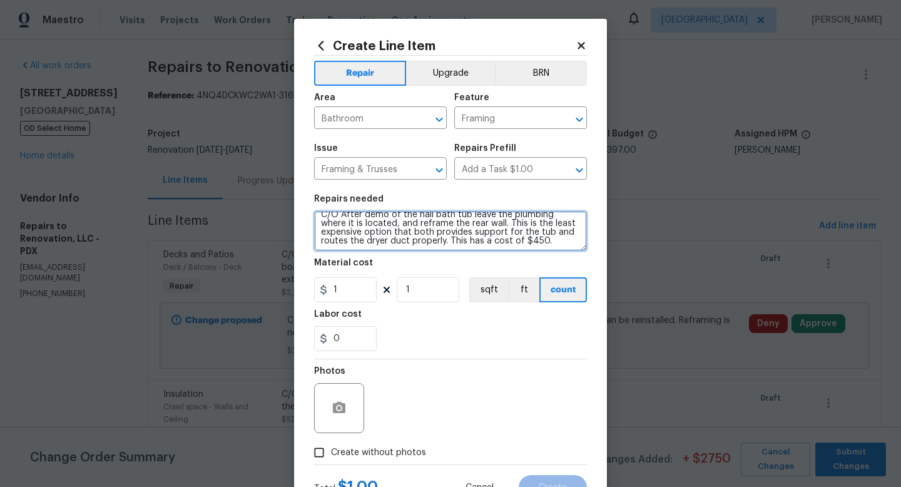
scroll to position [9, 0]
drag, startPoint x: 482, startPoint y: 221, endPoint x: 469, endPoint y: 231, distance: 16.0
click at [469, 231] on textarea "C/O After demo of the hall bath tub leave the plumbing where it is located, and…" at bounding box center [450, 231] width 273 height 40
click at [536, 230] on textarea "C/O After demo of the hall bath tub leave the plumbing where it is located, and…" at bounding box center [450, 231] width 273 height 40
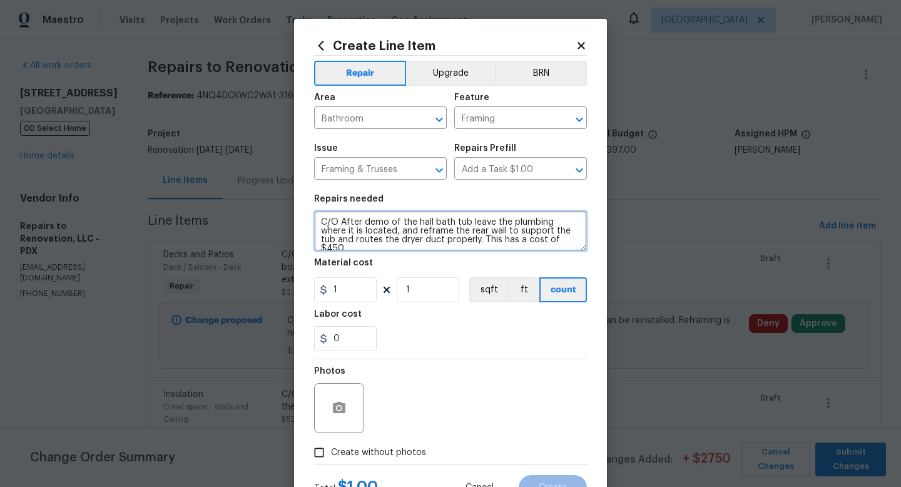
drag, startPoint x: 550, startPoint y: 243, endPoint x: 452, endPoint y: 240, distance: 97.7
click at [452, 240] on textarea "C/O After demo of the hall bath tub leave the plumbing where it is located, and…" at bounding box center [450, 231] width 273 height 40
type textarea "C/O After demo of the hall bath tub leave the plumbing where it is located, and…"
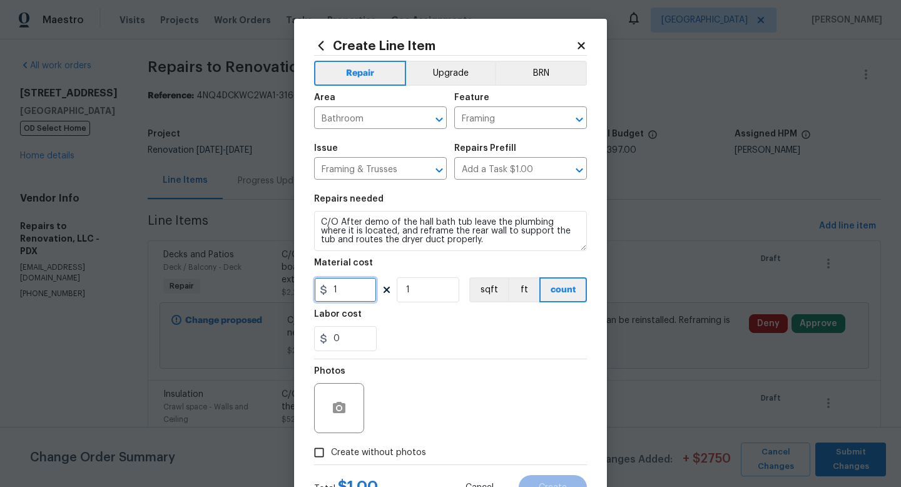
click at [343, 295] on input "1" at bounding box center [345, 289] width 63 height 25
type input "450"
click at [314, 451] on input "Create without photos" at bounding box center [319, 453] width 24 height 24
checkbox input "true"
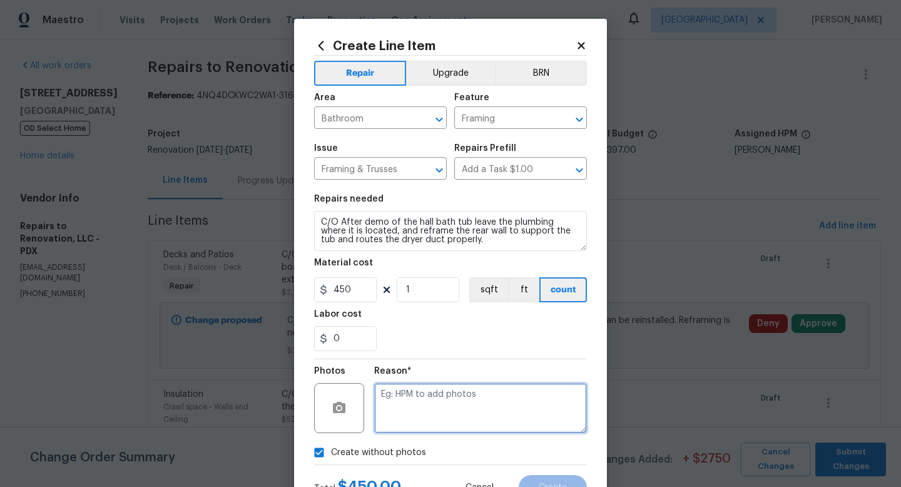
click at [436, 410] on textarea at bounding box center [480, 408] width 213 height 50
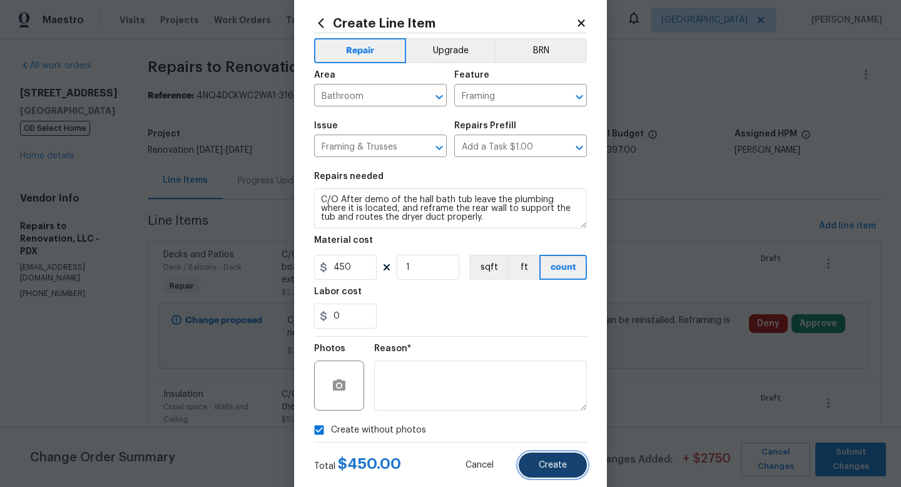
click at [573, 461] on button "Create" at bounding box center [553, 465] width 68 height 25
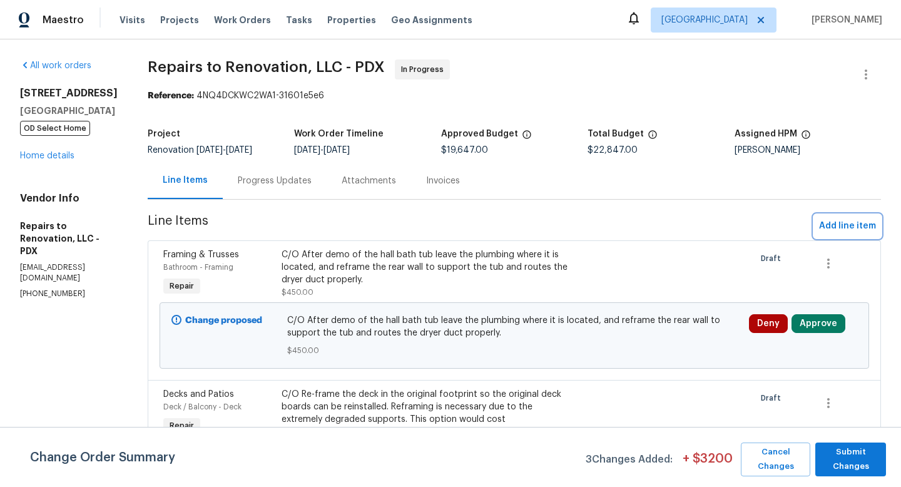
click at [706, 227] on span "Add line item" at bounding box center [847, 226] width 57 height 16
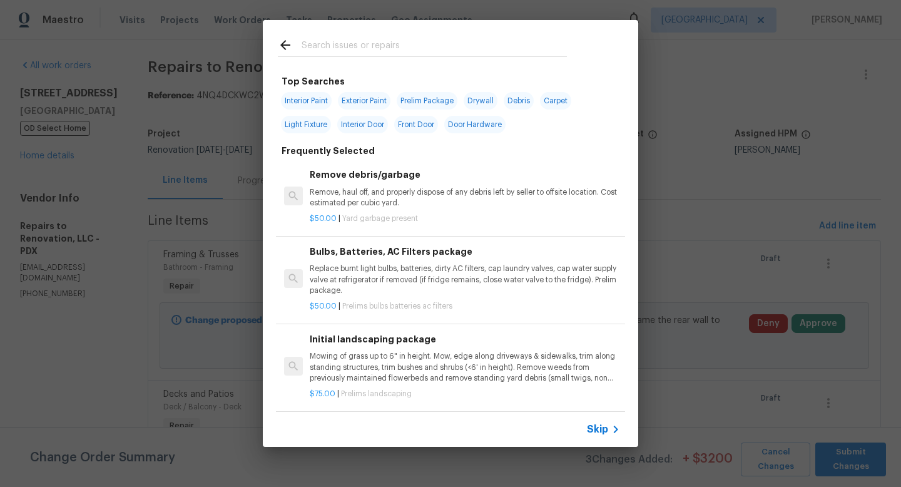
click at [426, 44] on input "text" at bounding box center [434, 47] width 265 height 19
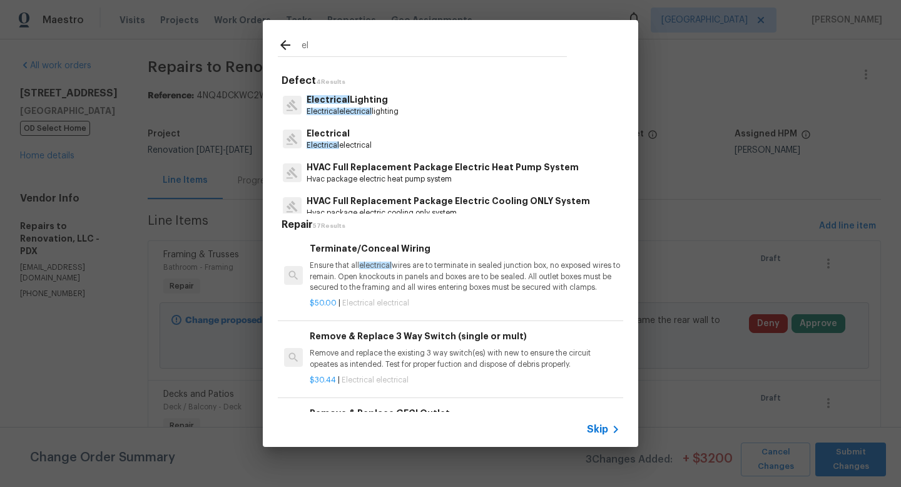
type input "e"
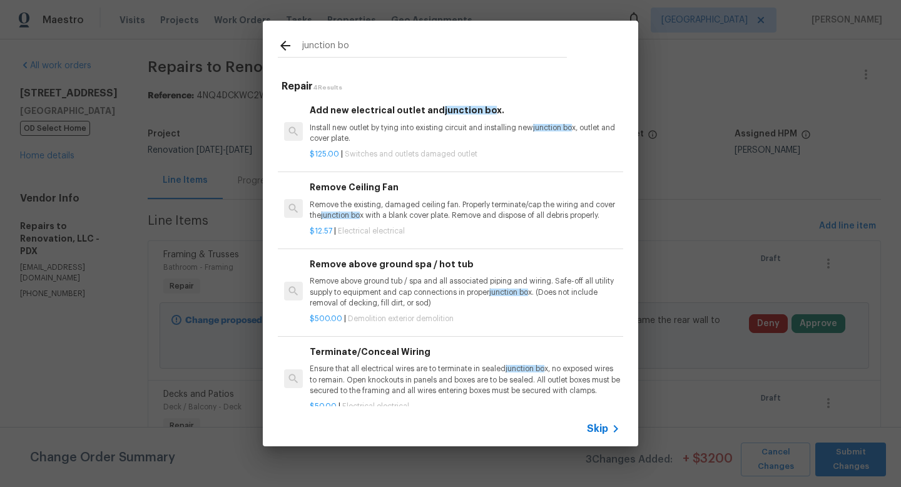
type input "junction bo"
click at [463, 126] on p "Install new outlet by tying into existing circuit and installing new junction b…" at bounding box center [465, 133] width 310 height 21
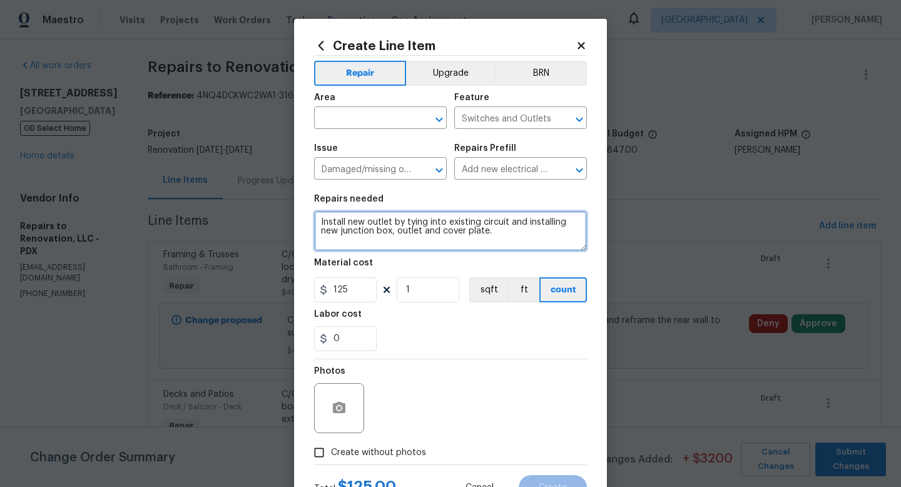
drag, startPoint x: 507, startPoint y: 235, endPoint x: 247, endPoint y: 201, distance: 262.0
click at [247, 202] on div "Create Line Item Repair Upgrade BRN Area ​ Feature Switches and Outlets ​ Issue…" at bounding box center [450, 243] width 901 height 487
paste textarea "we will dismantle the faux beam to inspect the wiring for the box placement and…"
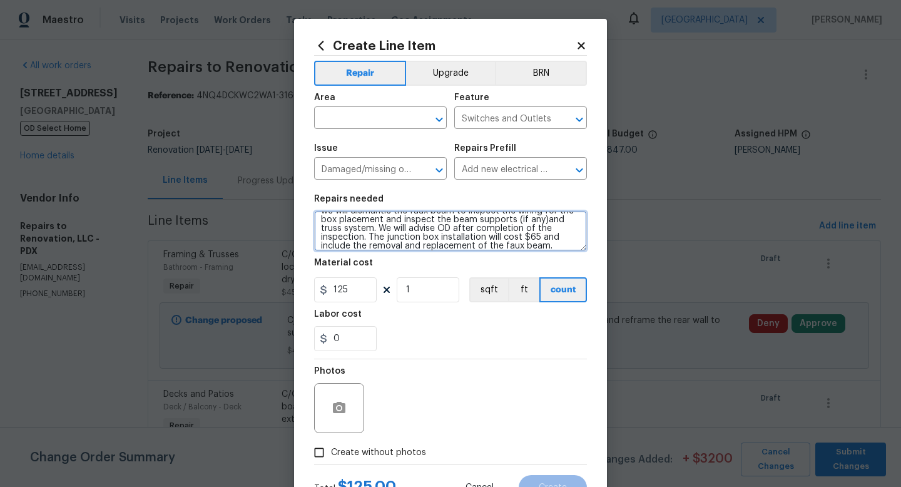
scroll to position [0, 0]
drag, startPoint x: 341, startPoint y: 223, endPoint x: 273, endPoint y: 220, distance: 67.7
click at [273, 220] on div "Create Line Item Repair Upgrade BRN Area ​ Feature Switches and Outlets ​ Issue…" at bounding box center [450, 243] width 901 height 487
drag, startPoint x: 354, startPoint y: 225, endPoint x: 344, endPoint y: 222, distance: 9.9
click at [344, 223] on textarea "C/O ill dismantle the faux beam to inspect the wiring for the box placement and…" at bounding box center [450, 231] width 273 height 40
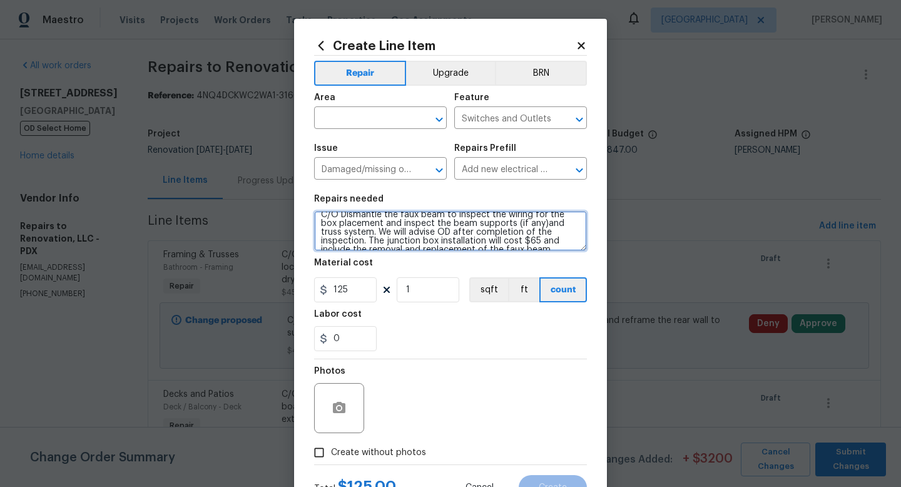
scroll to position [7, 0]
drag, startPoint x: 335, startPoint y: 241, endPoint x: 313, endPoint y: 241, distance: 21.9
click at [312, 241] on div "Create Line Item Repair Upgrade BRN Area ​ Feature Switches and Outlets ​ Issue…" at bounding box center [450, 269] width 313 height 501
drag, startPoint x: 401, startPoint y: 233, endPoint x: 500, endPoint y: 235, distance: 98.3
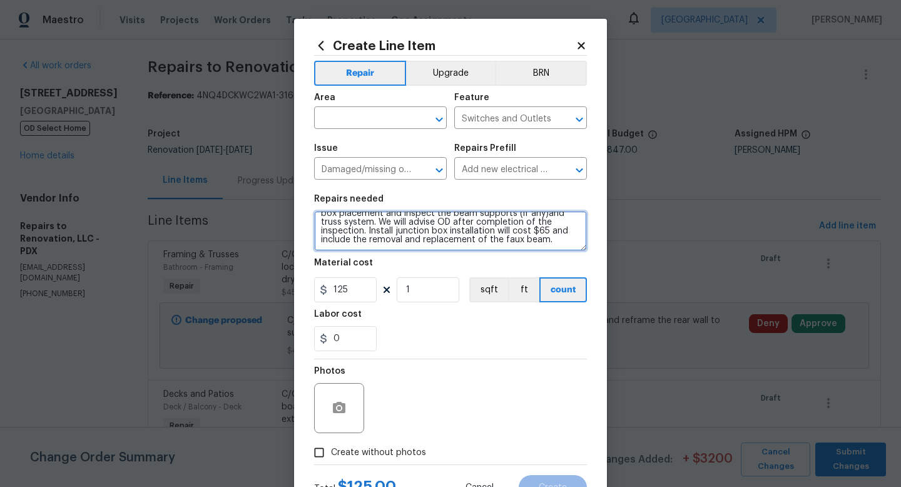
click at [500, 235] on textarea "C/O Dismantle the faux beam to inspect the wiring for the box placement and ins…" at bounding box center [450, 231] width 273 height 40
click at [423, 235] on textarea "C/O Dismantle the faux beam to inspect the wiring for the box placement and ins…" at bounding box center [450, 231] width 273 height 40
click at [457, 233] on textarea "C/O Dismantle the faux beam to inspect the wiring for the box placement and ins…" at bounding box center [450, 231] width 273 height 40
type textarea "C/O Dismantle the faux beam to inspect the wiring for the box placement and ins…"
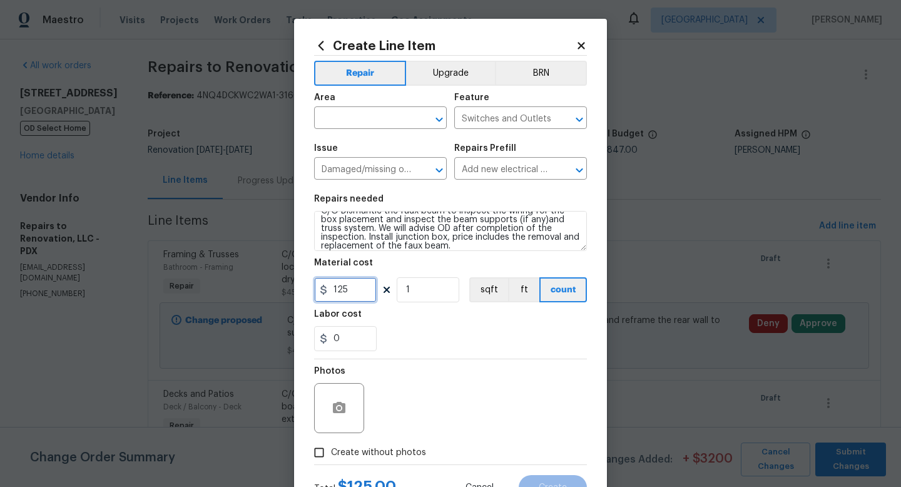
drag, startPoint x: 367, startPoint y: 289, endPoint x: 229, endPoint y: 285, distance: 137.8
click at [229, 285] on div "Create Line Item Repair Upgrade BRN Area ​ Feature Switches and Outlets ​ Issue…" at bounding box center [450, 243] width 901 height 487
type input "65"
click at [319, 451] on input "Create without photos" at bounding box center [319, 453] width 24 height 24
checkbox input "true"
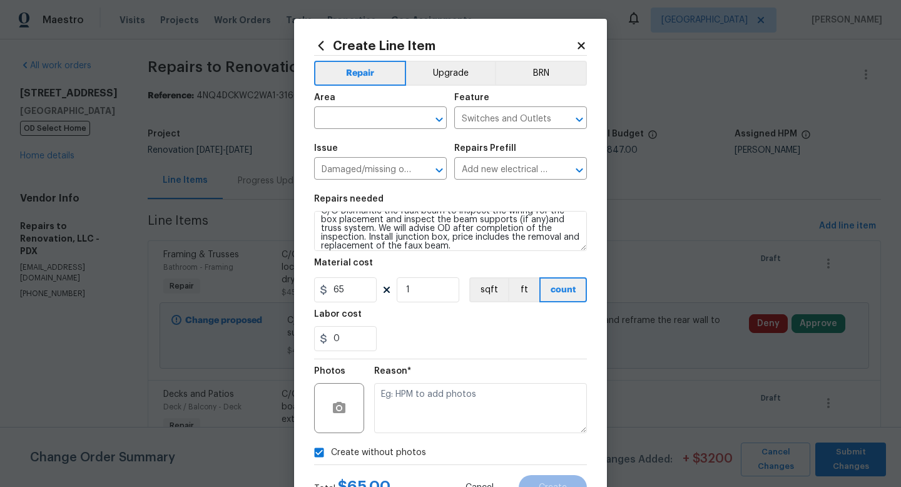
click at [472, 379] on div "Reason*" at bounding box center [480, 375] width 213 height 16
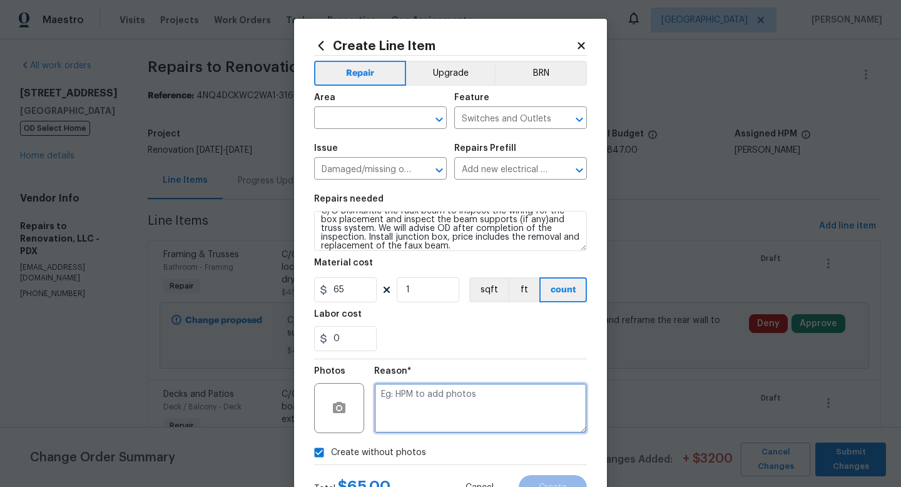
click at [472, 386] on textarea at bounding box center [480, 408] width 213 height 50
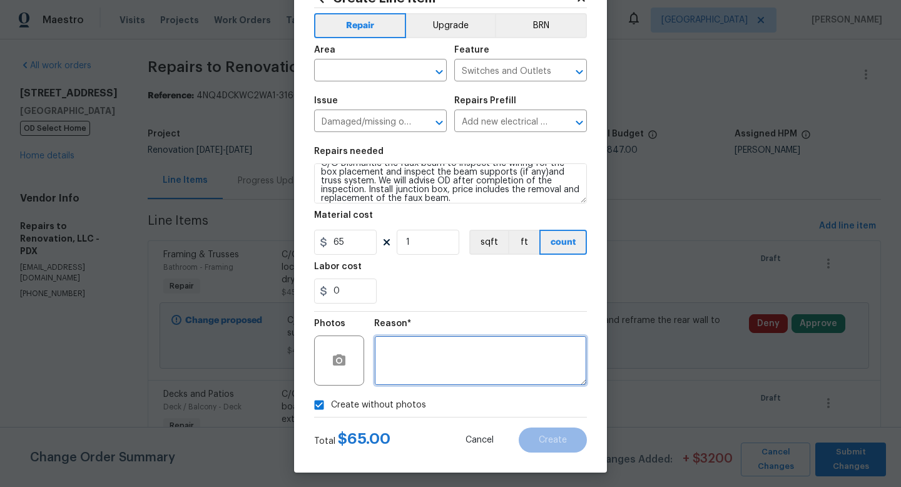
scroll to position [0, 0]
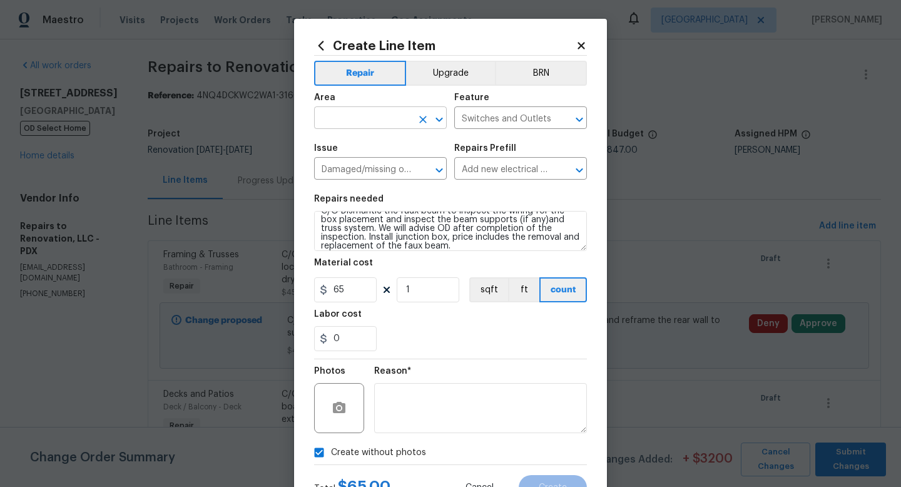
click at [360, 117] on input "text" at bounding box center [363, 119] width 98 height 19
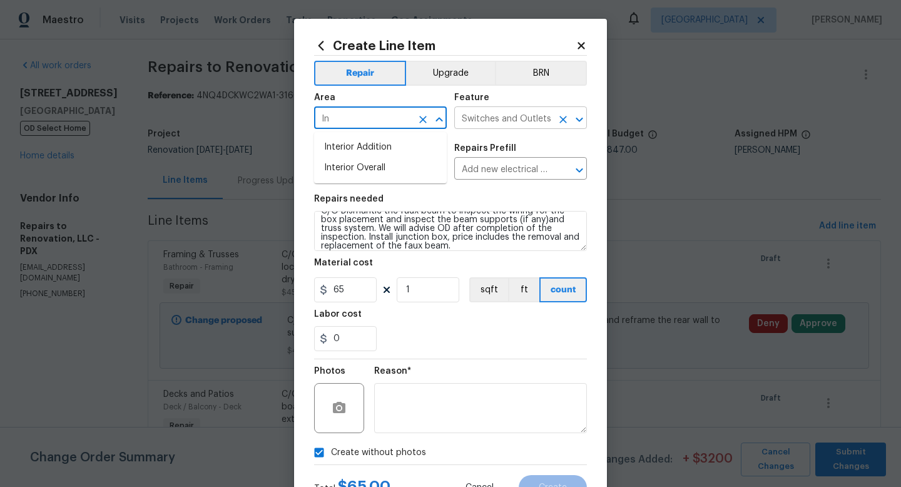
type input "I"
click at [393, 150] on li "Dining Room" at bounding box center [380, 147] width 133 height 21
type input "Dining Room"
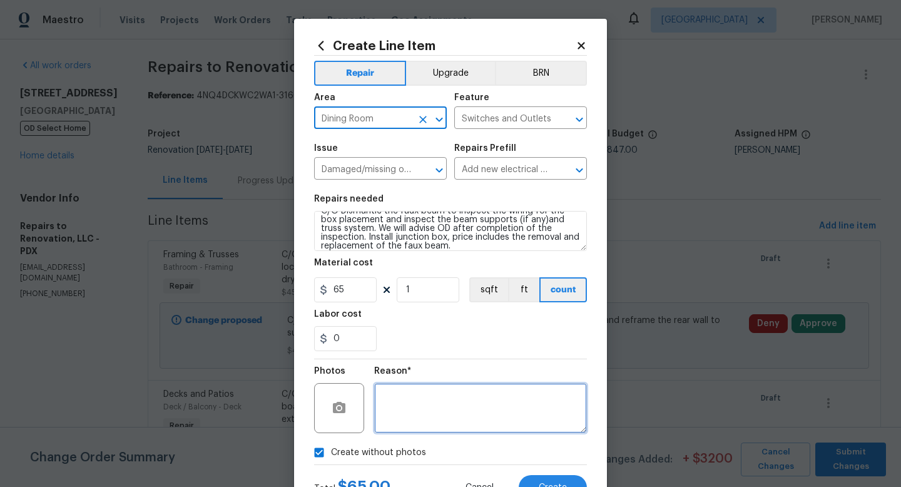
click at [460, 414] on textarea at bounding box center [480, 408] width 213 height 50
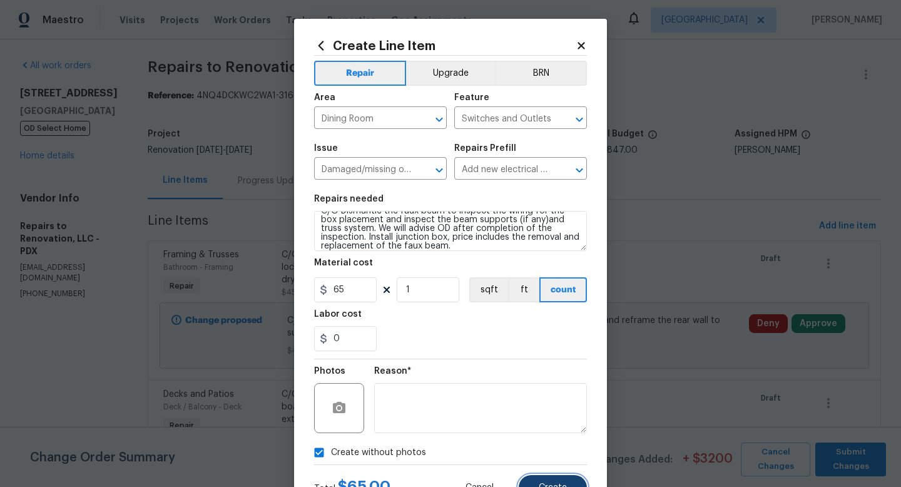
click at [540, 461] on span "Create" at bounding box center [553, 487] width 28 height 9
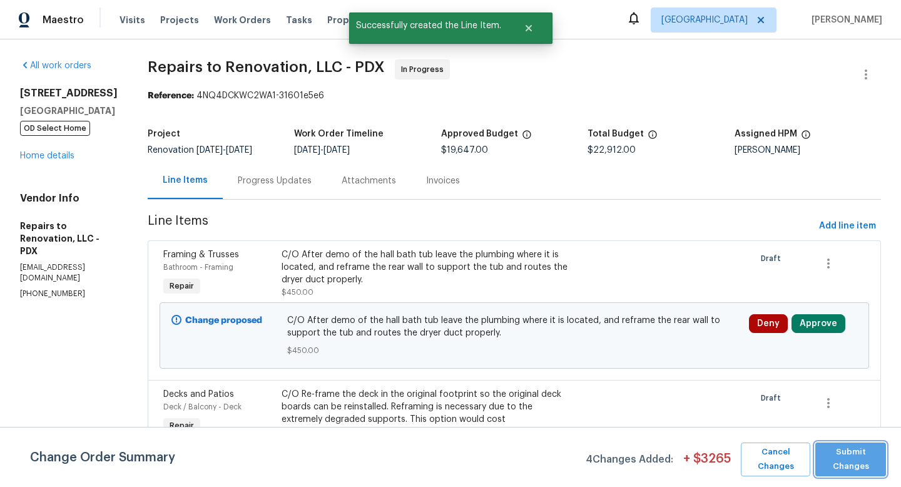
click at [706, 457] on span "Submit Changes" at bounding box center [851, 459] width 58 height 29
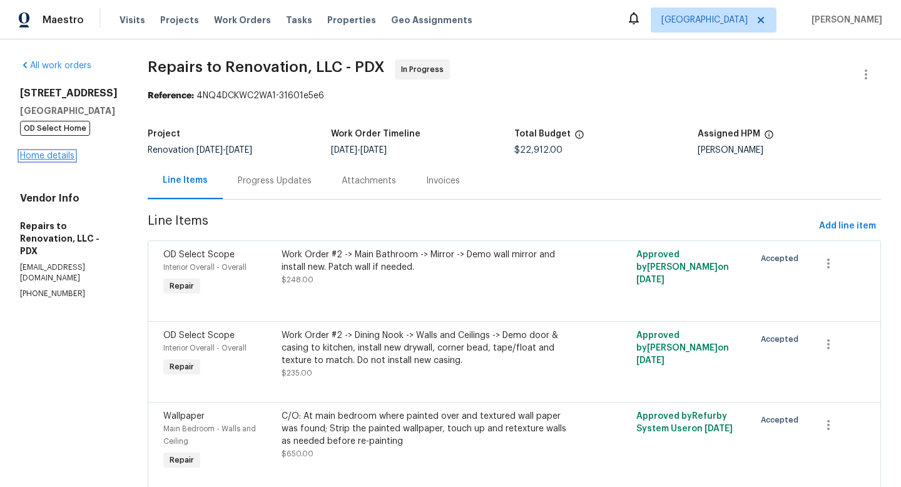
click at [42, 158] on link "Home details" at bounding box center [47, 155] width 54 height 9
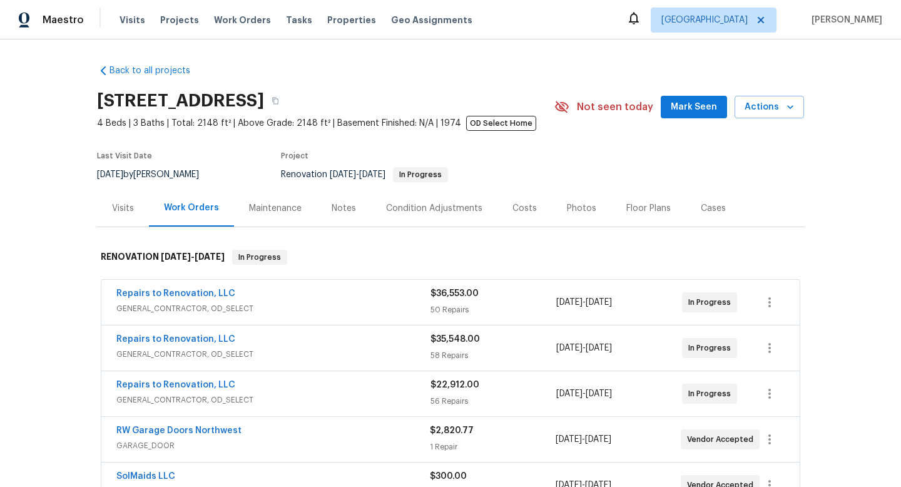
click at [532, 209] on div "Costs" at bounding box center [525, 208] width 54 height 37
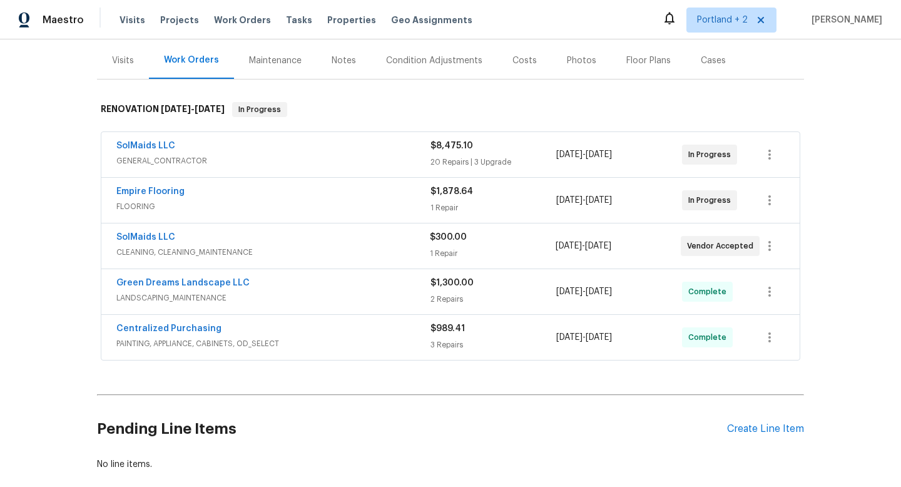
scroll to position [146, 0]
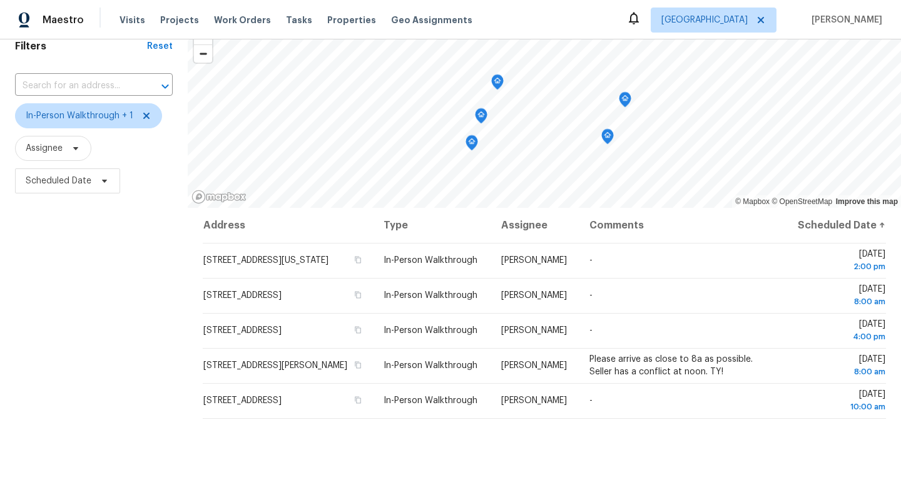
scroll to position [58, 0]
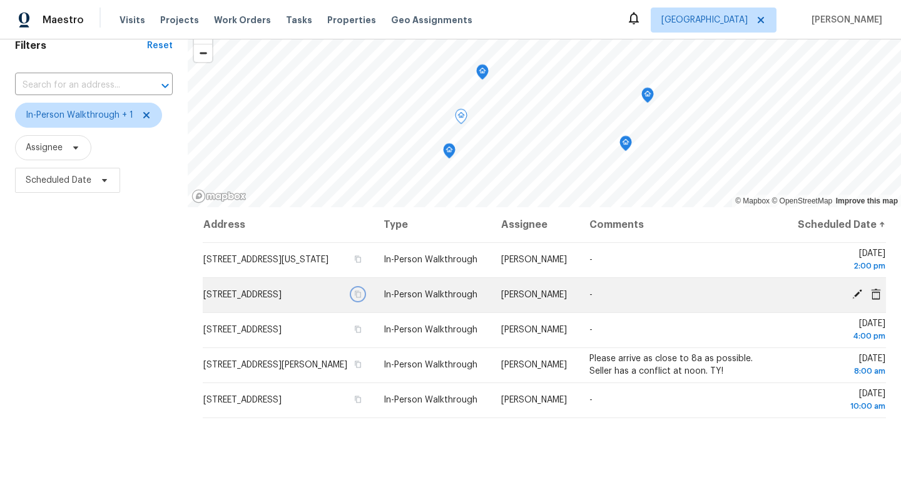
click at [364, 300] on button "button" at bounding box center [357, 294] width 11 height 11
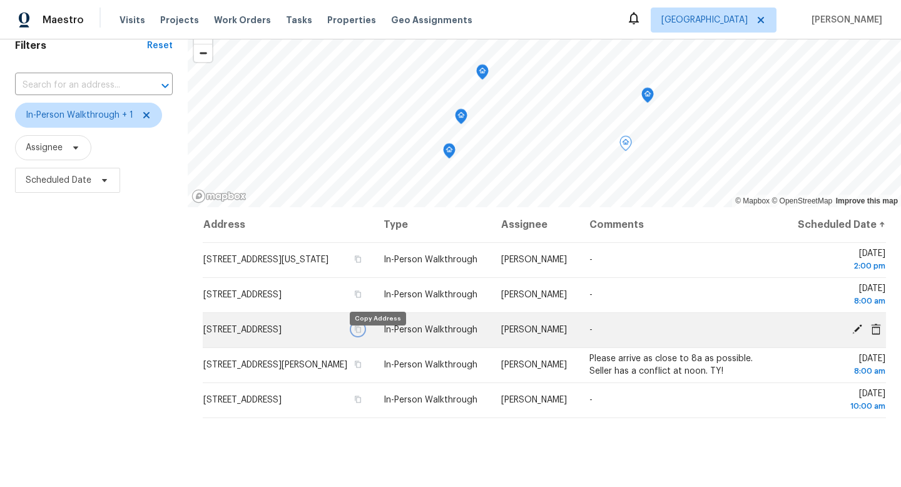
click at [362, 333] on icon "button" at bounding box center [359, 329] width 6 height 7
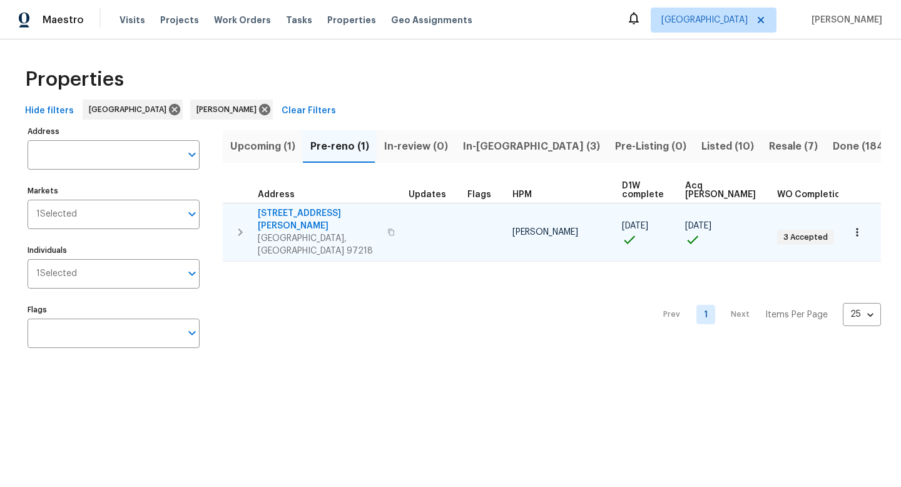
click at [387, 228] on icon "button" at bounding box center [391, 232] width 8 height 8
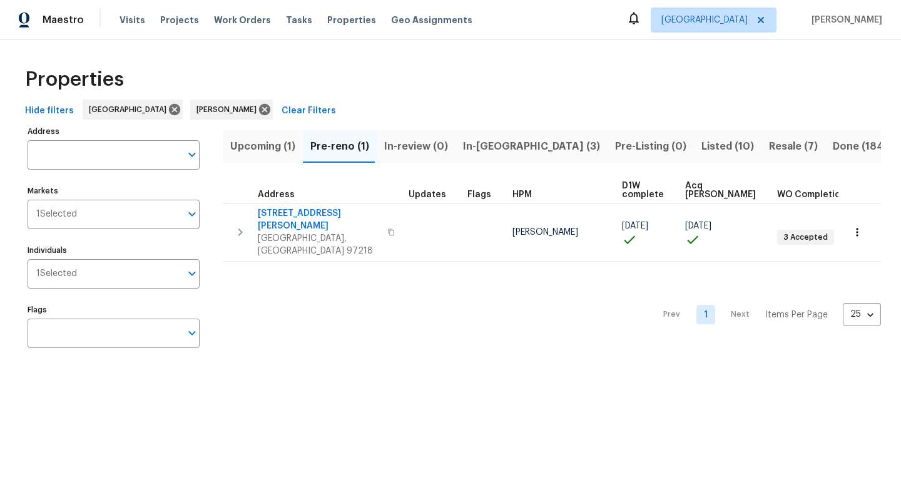
click at [354, 58] on div "Properties Hide filters [GEOGRAPHIC_DATA] [PERSON_NAME] Clear Filters Address A…" at bounding box center [450, 209] width 901 height 341
click at [498, 149] on span "In-[GEOGRAPHIC_DATA] (3)" at bounding box center [531, 147] width 137 height 18
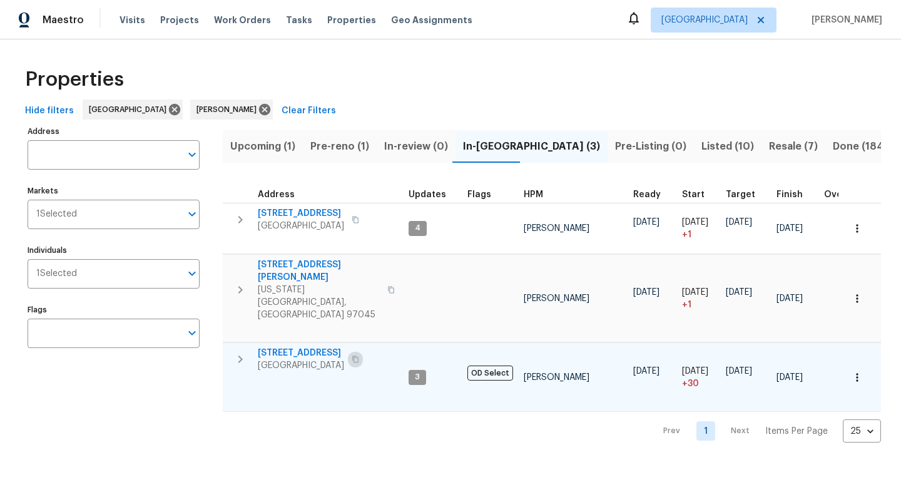
click at [359, 356] on icon "button" at bounding box center [356, 360] width 8 height 8
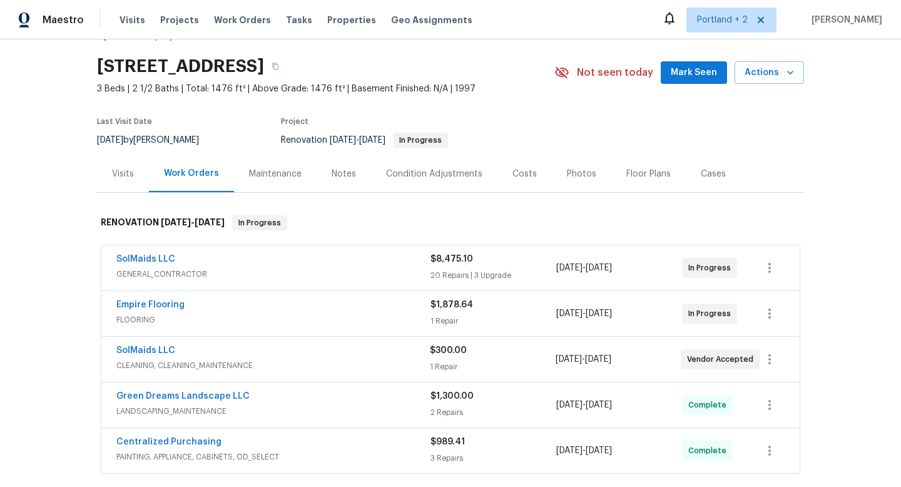
scroll to position [31, 0]
